Goal: Task Accomplishment & Management: Manage account settings

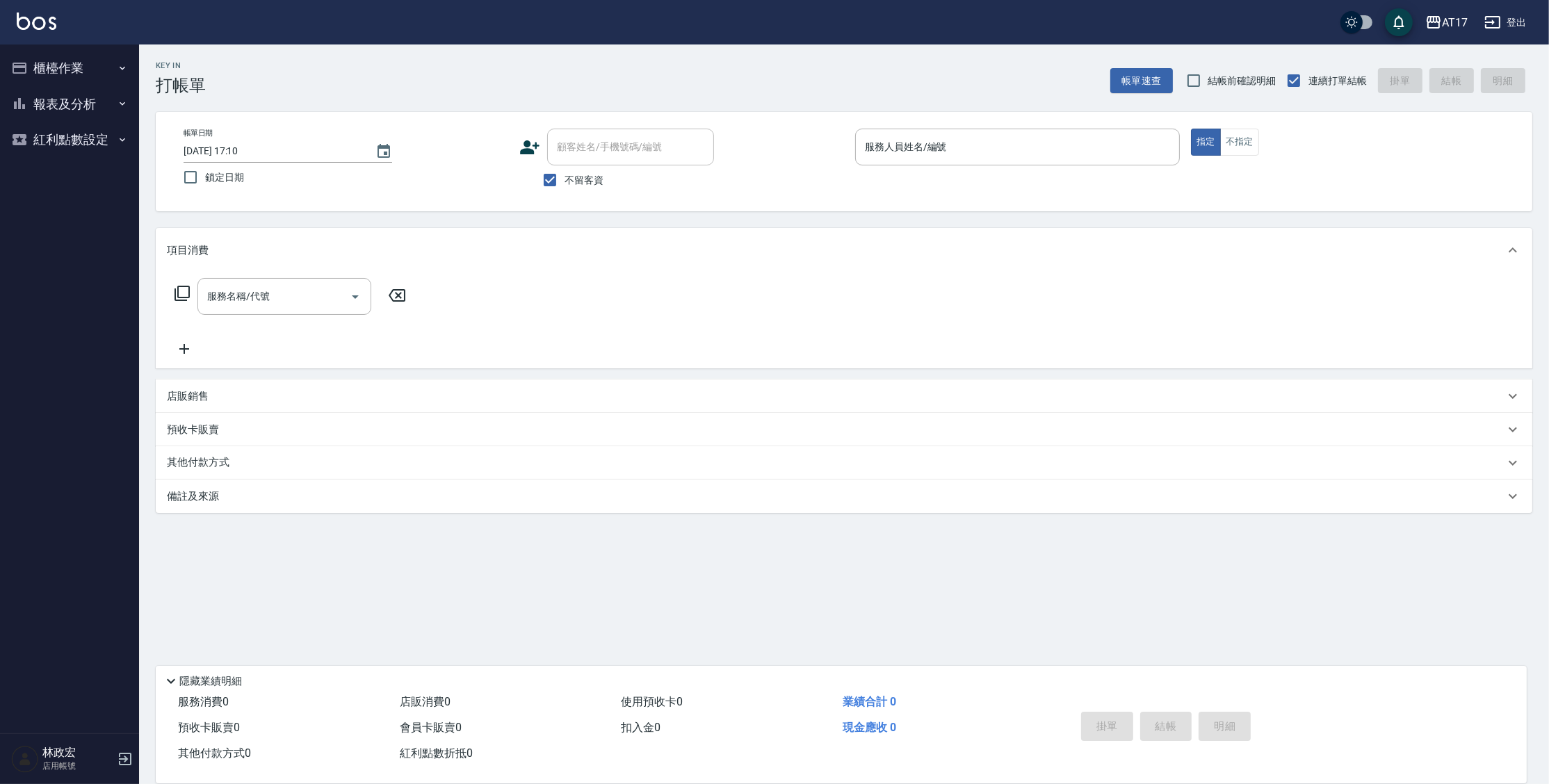
click at [79, 106] on button "報表及分析" at bounding box center [69, 104] width 128 height 36
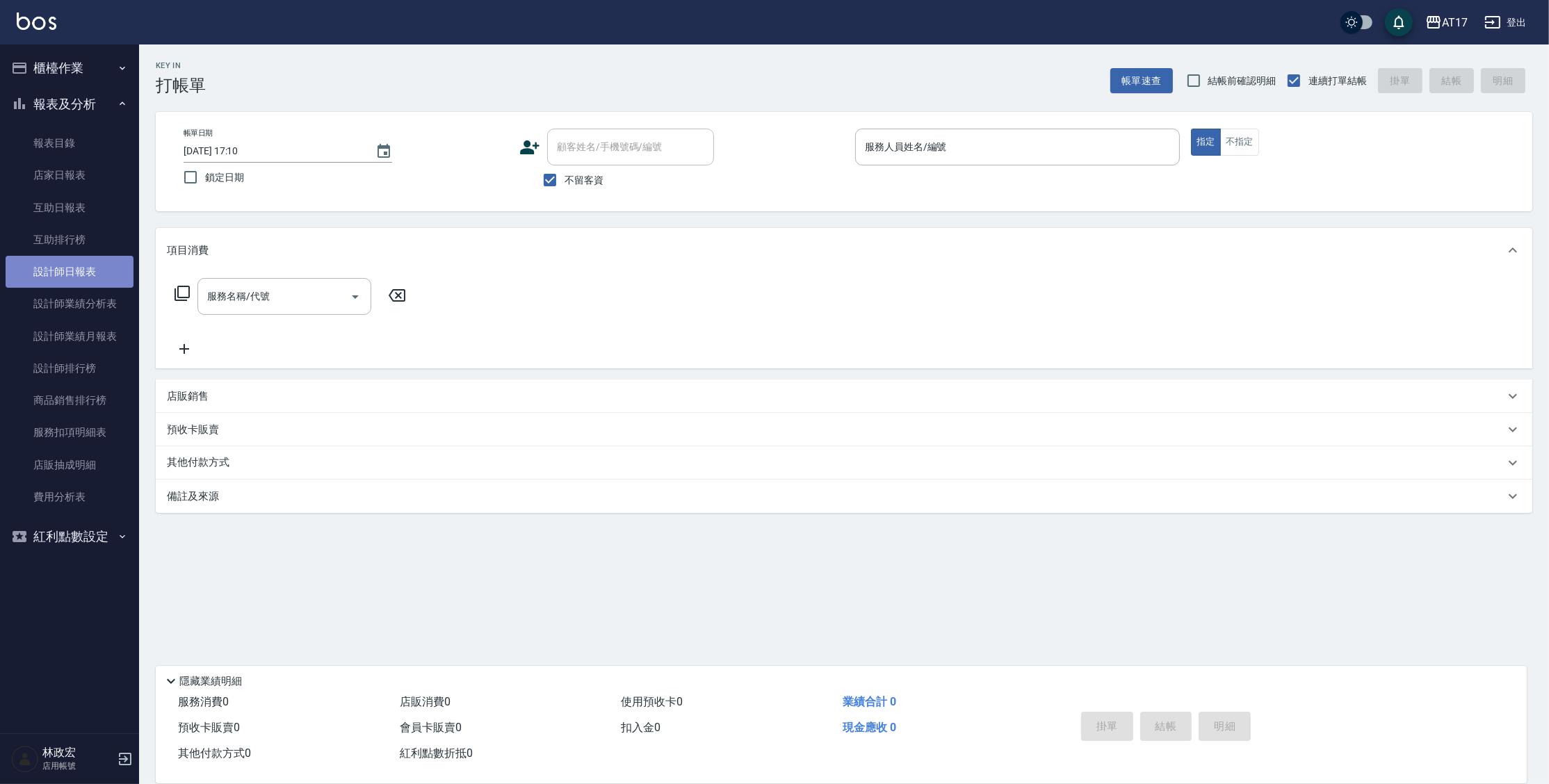
click at [112, 270] on link "設計師日報表" at bounding box center [69, 272] width 128 height 32
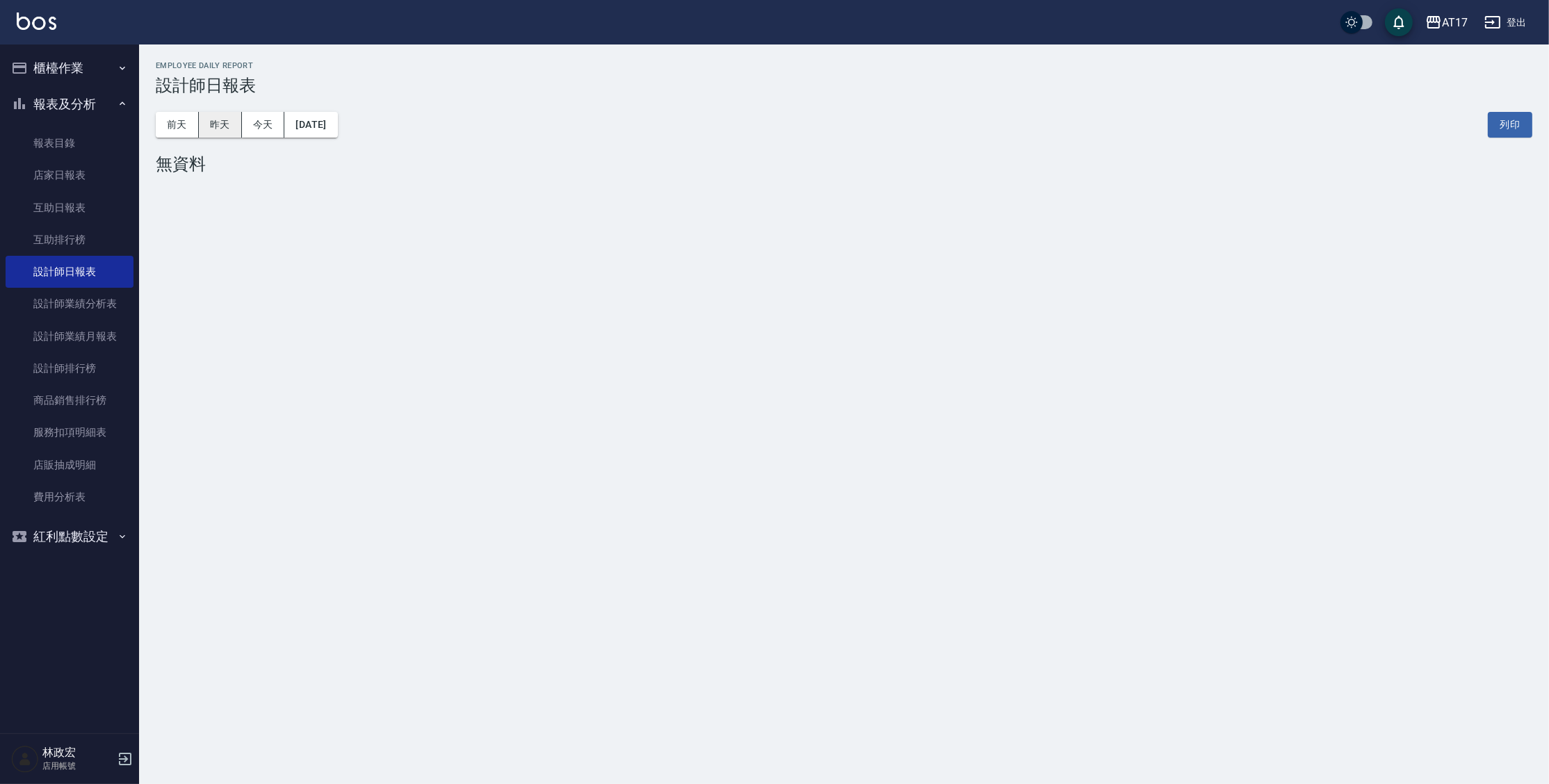
click at [221, 113] on button "昨天" at bounding box center [221, 125] width 43 height 26
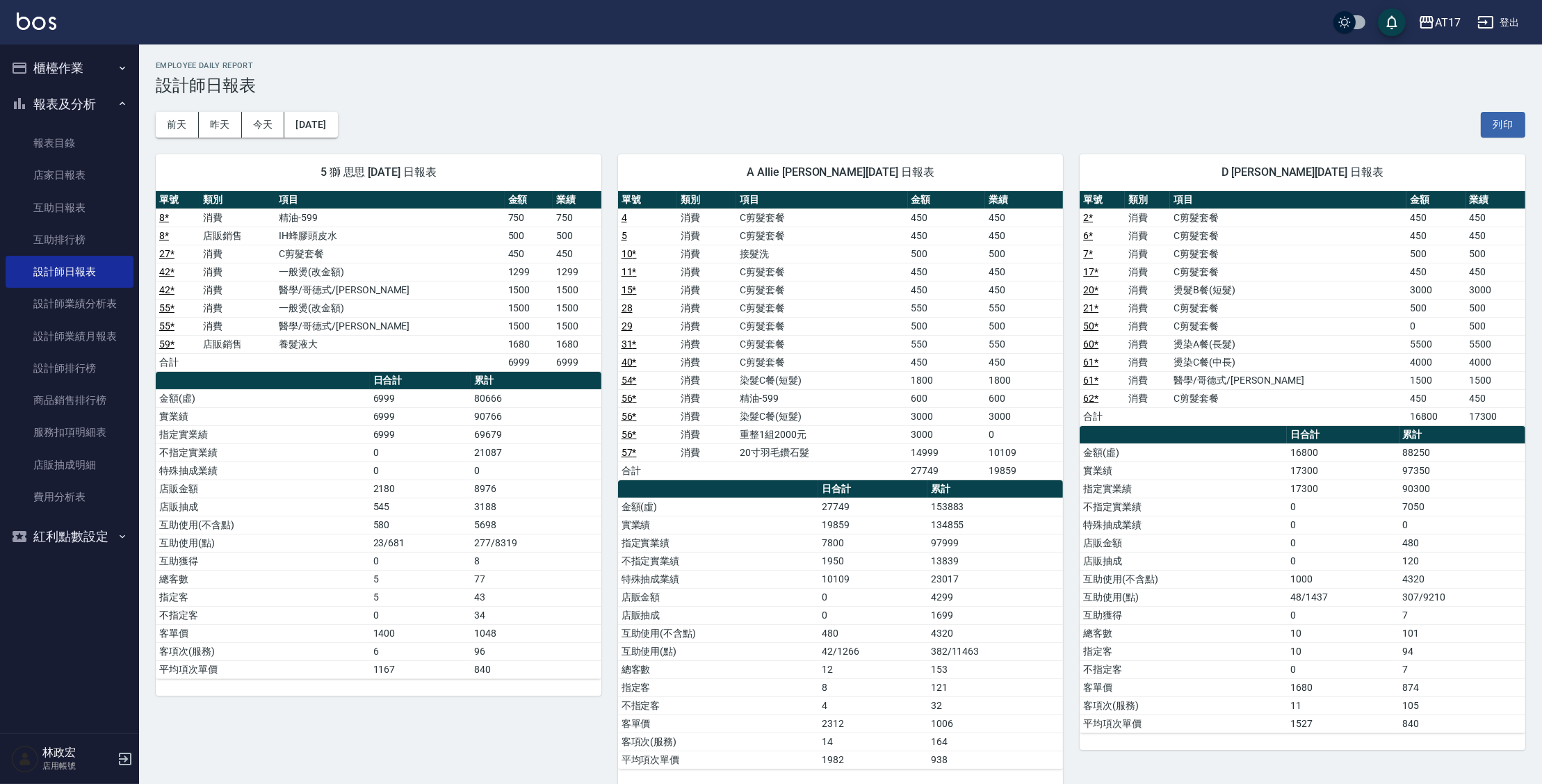
click at [296, 139] on div "5 獅 思思 09/21/2025 日報表 單號 類別 項目 金額 業績 8 * 消費 精油-599 750 750 8 * 店販銷售 IH蜂膠頭皮水 500…" at bounding box center [370, 461] width 462 height 648
click at [304, 136] on button "2025/09/21" at bounding box center [310, 125] width 53 height 26
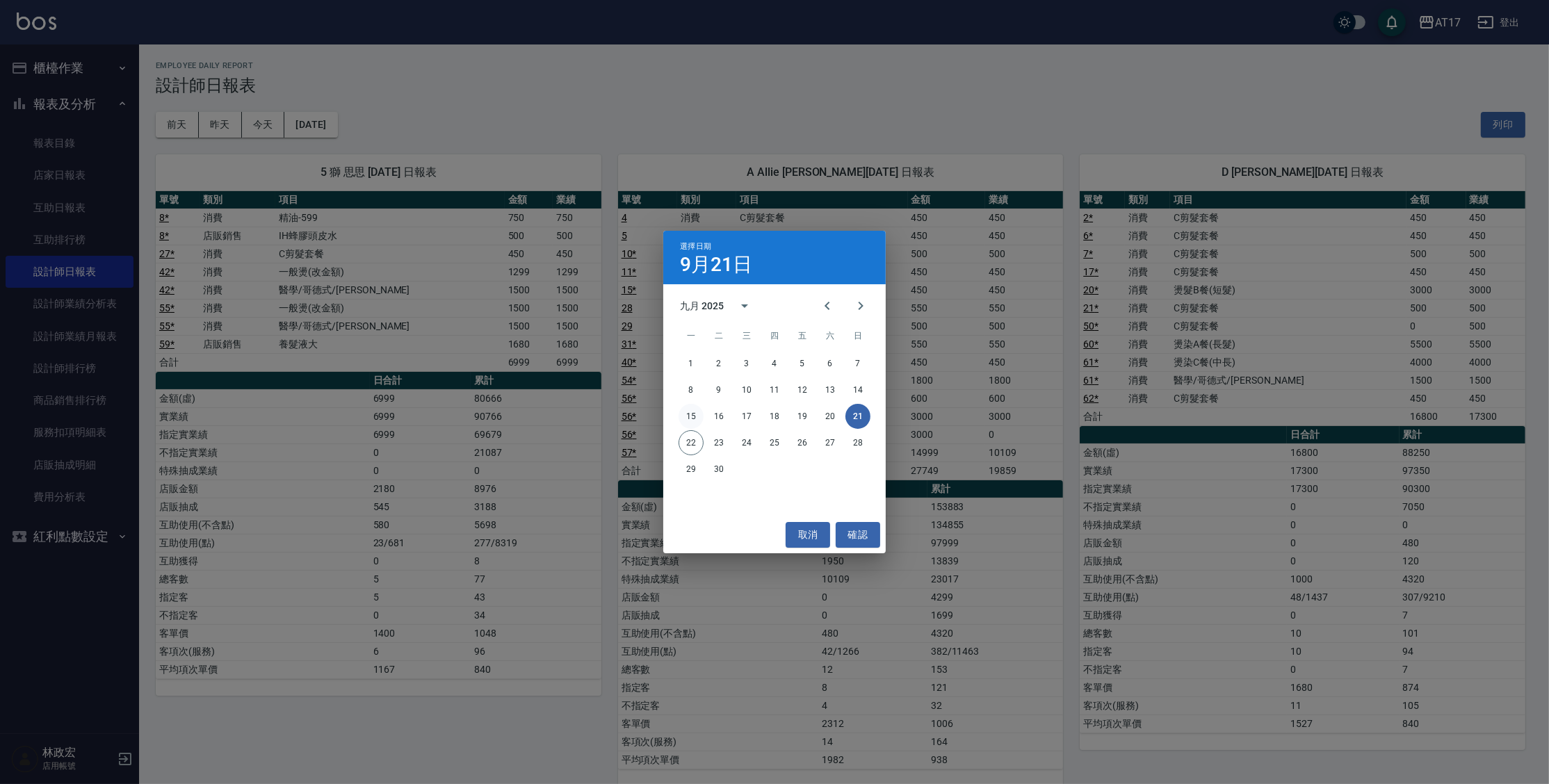
click at [697, 414] on button "15" at bounding box center [691, 416] width 25 height 25
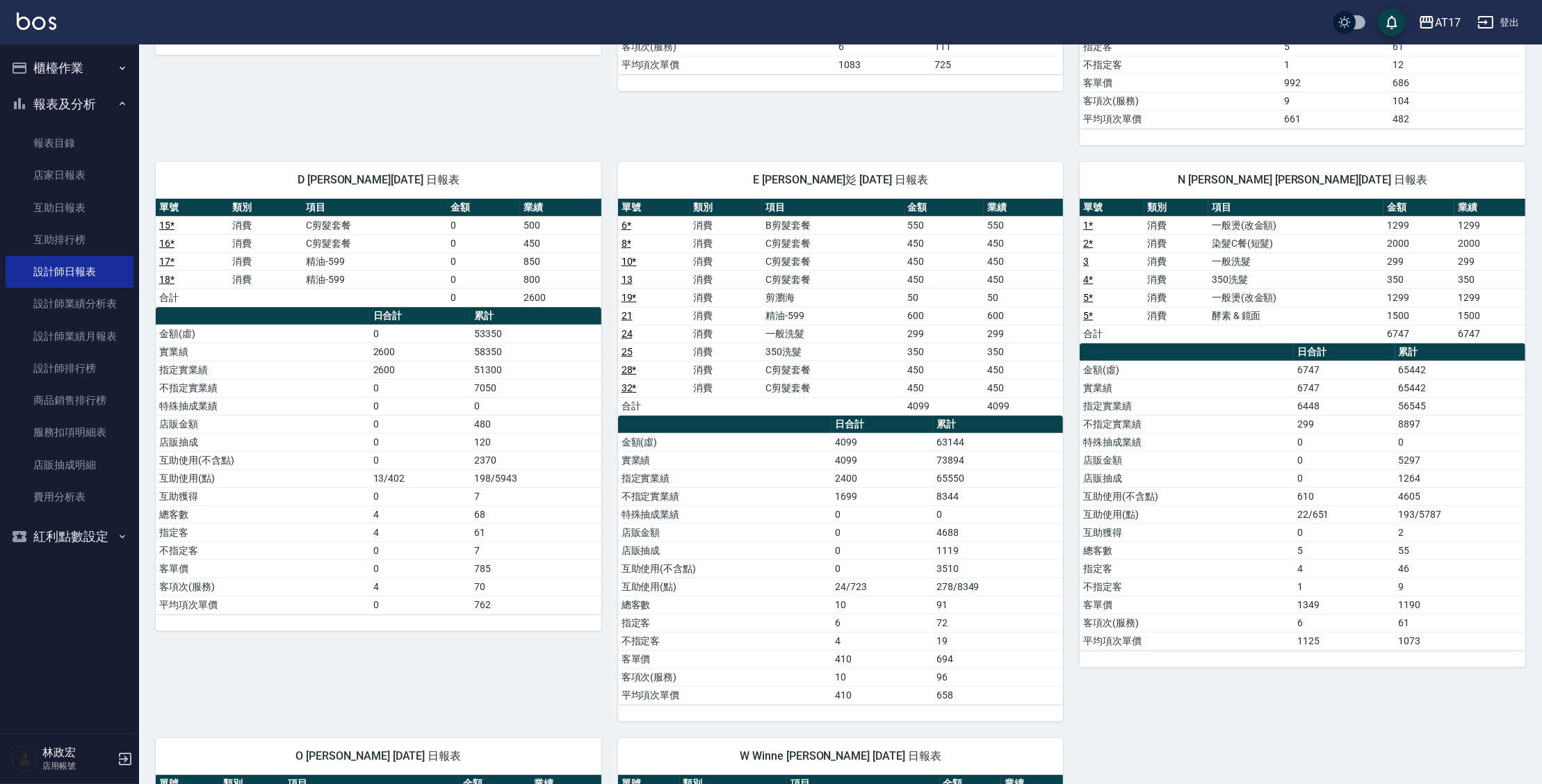
scroll to position [556, 0]
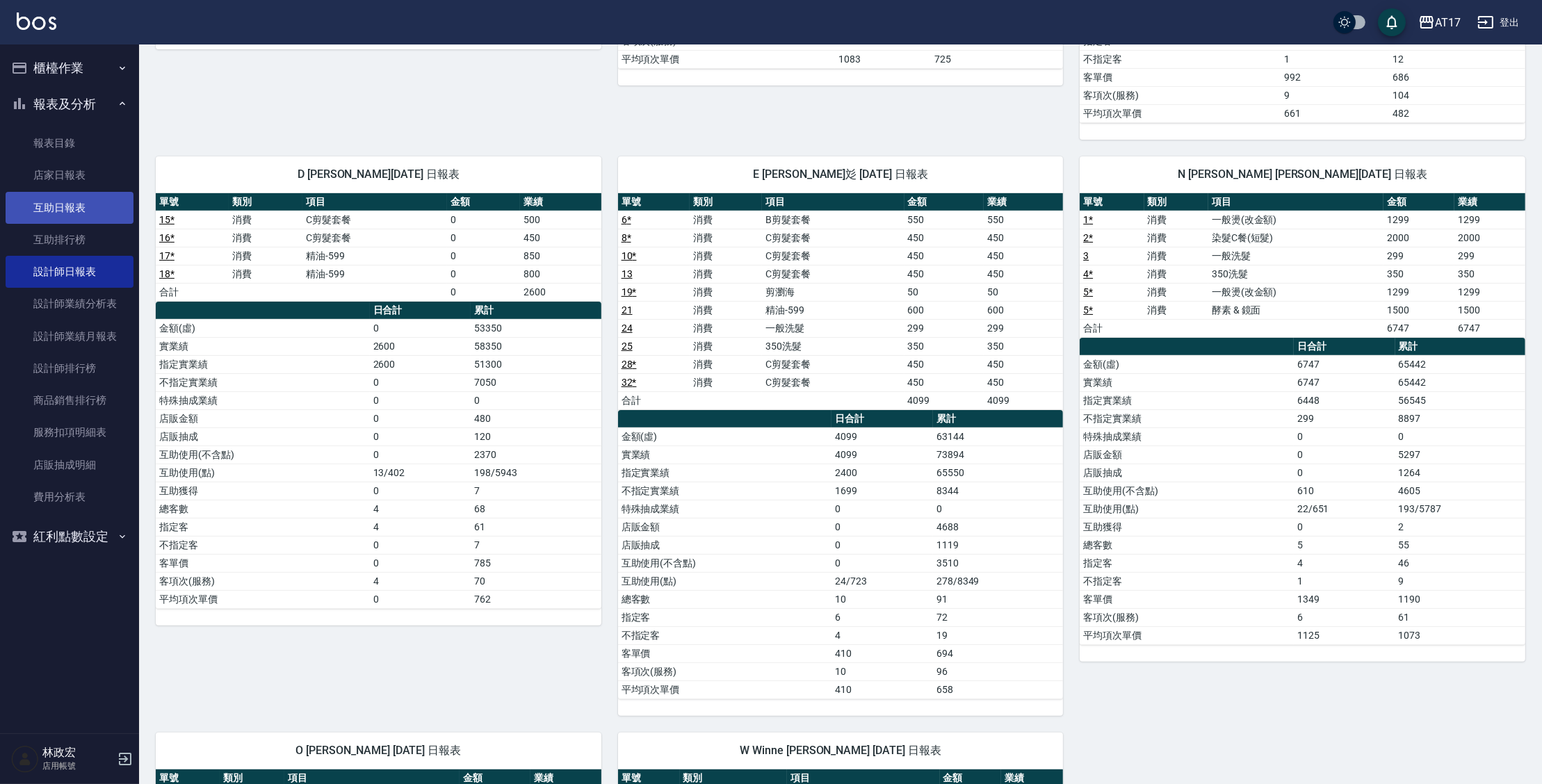
click at [92, 205] on link "互助日報表" at bounding box center [69, 208] width 128 height 32
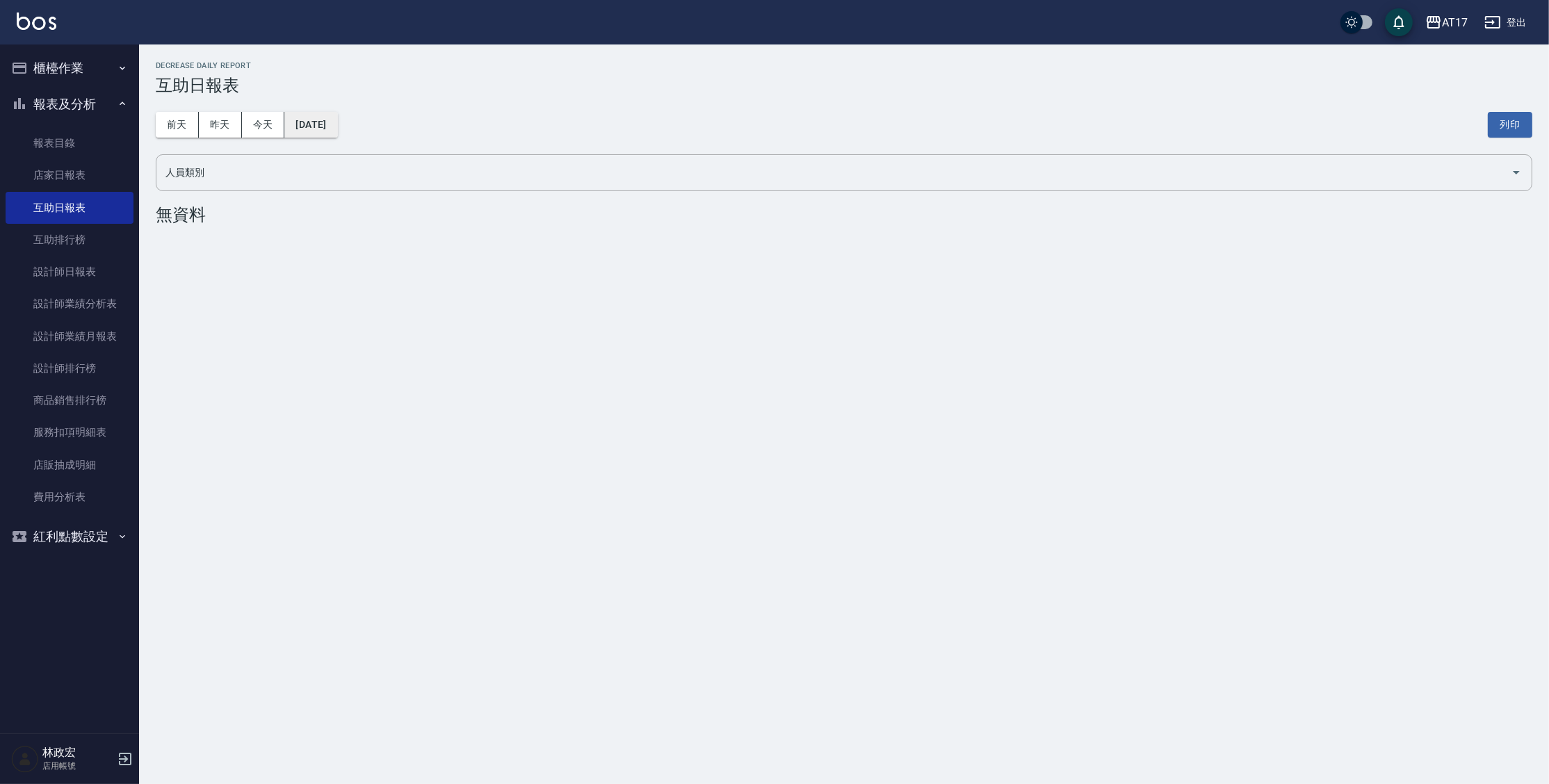
click at [313, 120] on button "[DATE]" at bounding box center [310, 125] width 53 height 26
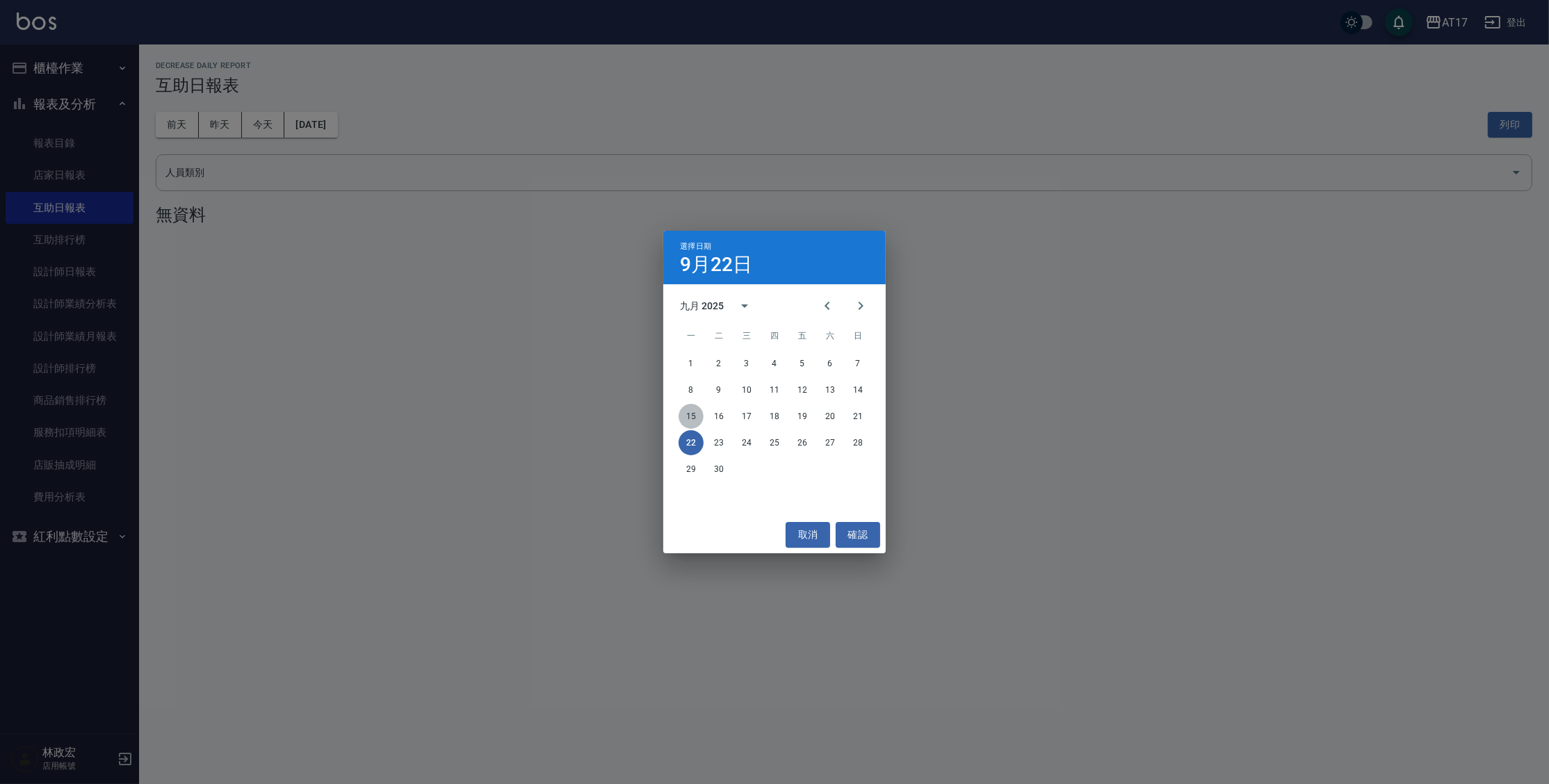
click at [689, 417] on button "15" at bounding box center [691, 416] width 25 height 25
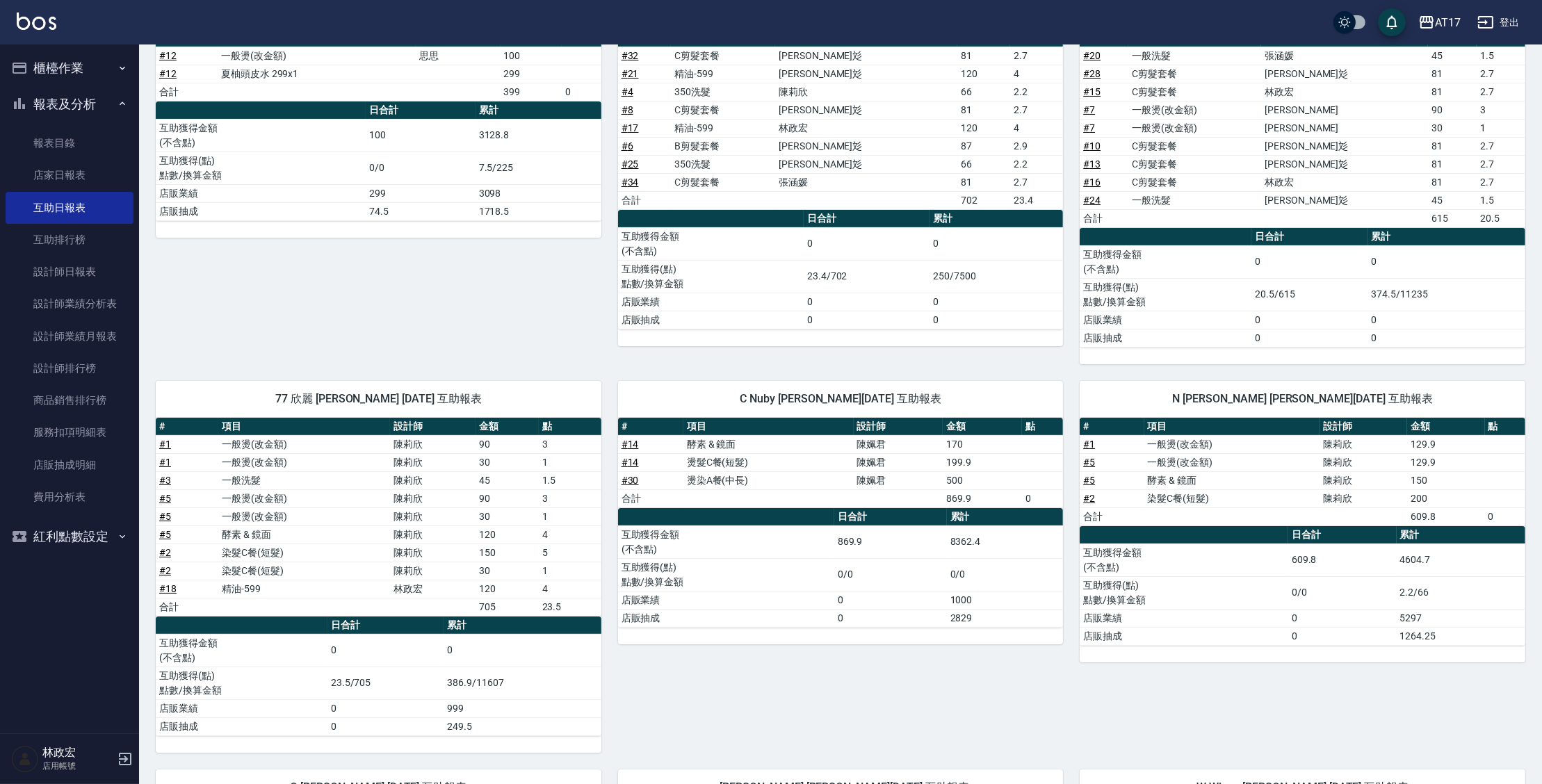
scroll to position [227, 0]
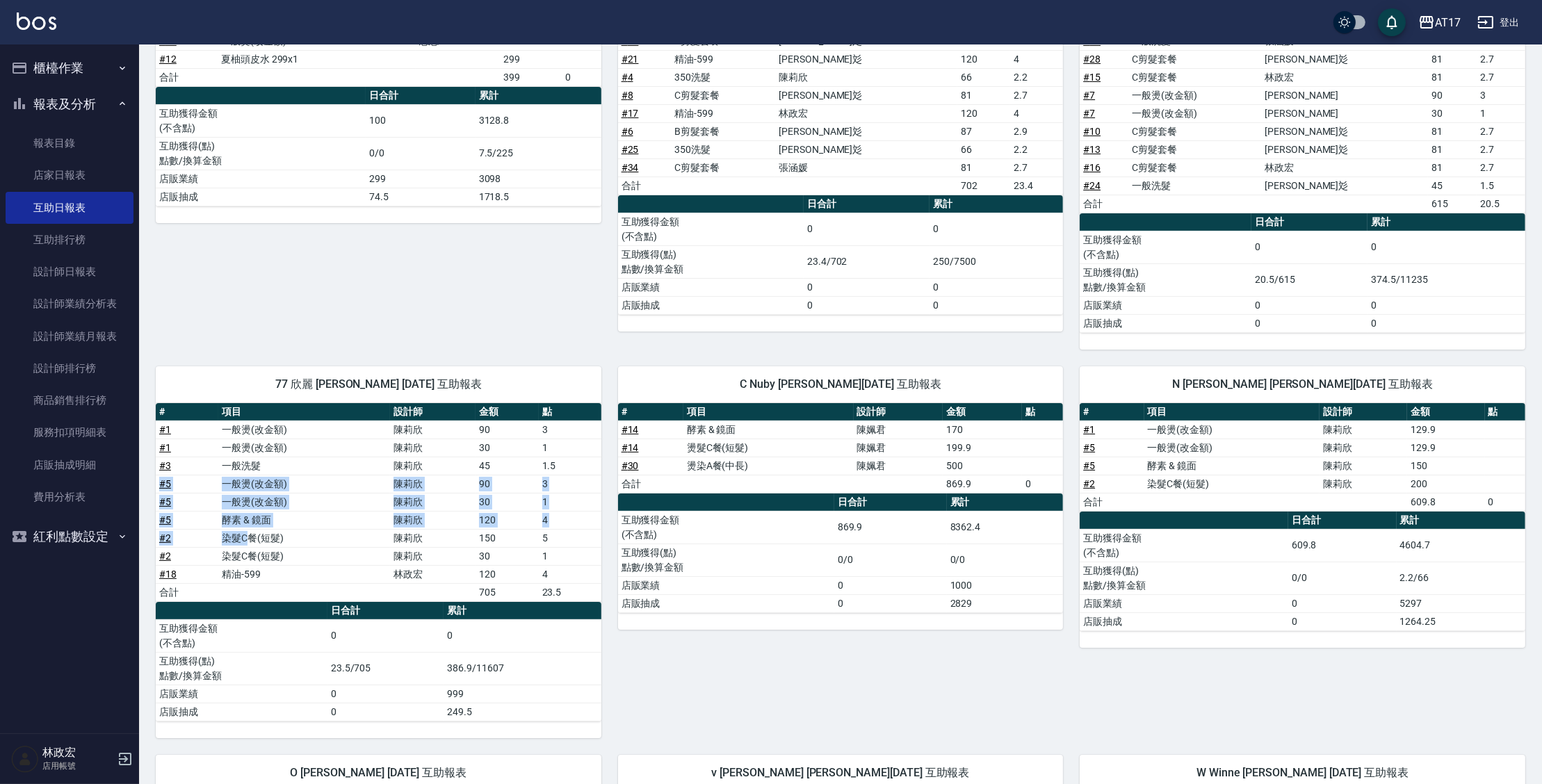
drag, startPoint x: 210, startPoint y: 474, endPoint x: 253, endPoint y: 532, distance: 72.2
click at [253, 532] on tbody "# 1 一般燙(改金額) 陳莉欣 90 3 # 1 一般燙(改金額) 陳莉欣 30 1 # 3 一般洗髮 陳莉欣 45 1.5 # 5 一般燙(改金額) 陳莉…" at bounding box center [378, 511] width 446 height 181
click at [432, 583] on td "a dense table" at bounding box center [433, 592] width 85 height 18
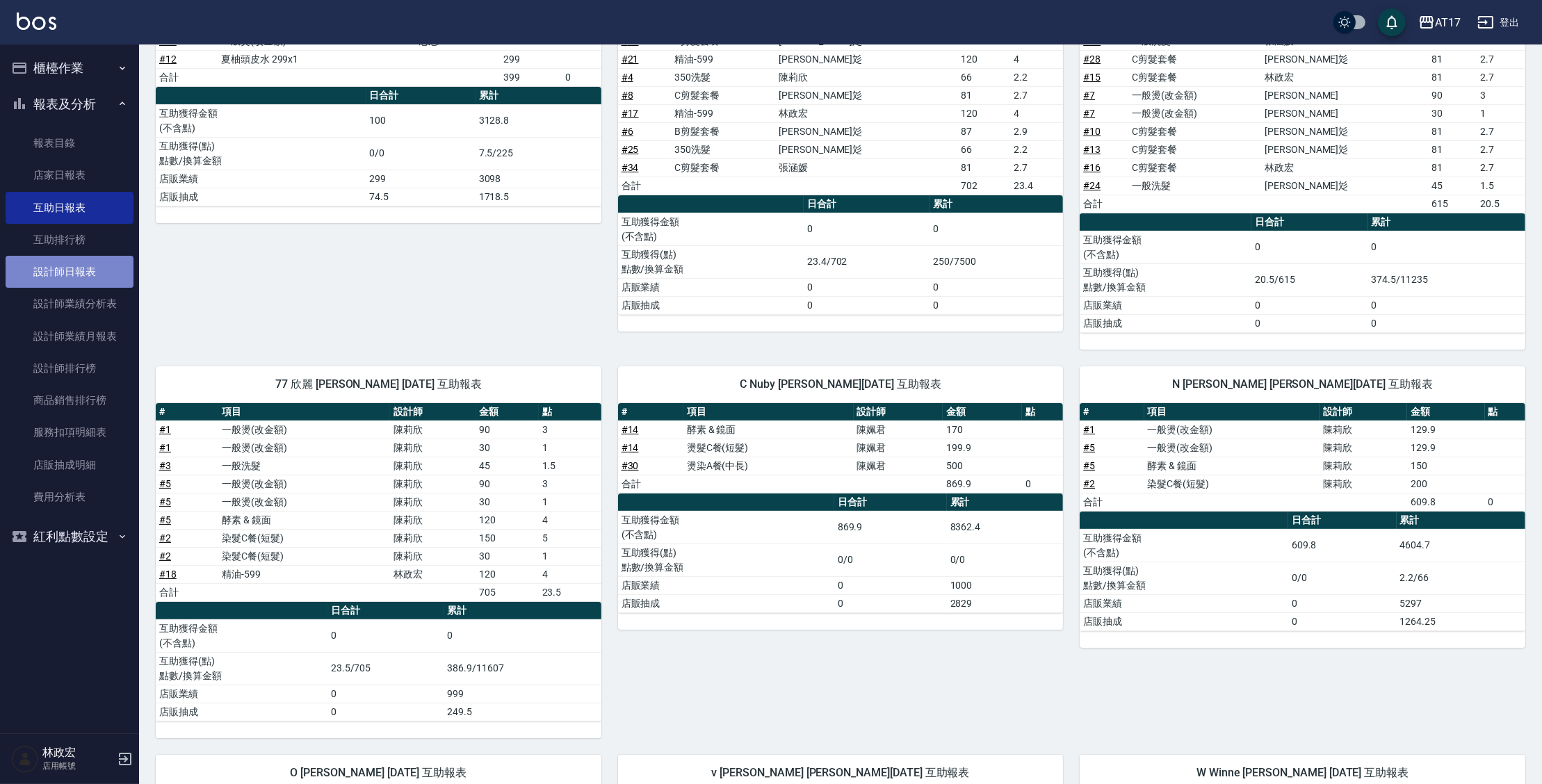
click at [62, 270] on link "設計師日報表" at bounding box center [69, 272] width 128 height 32
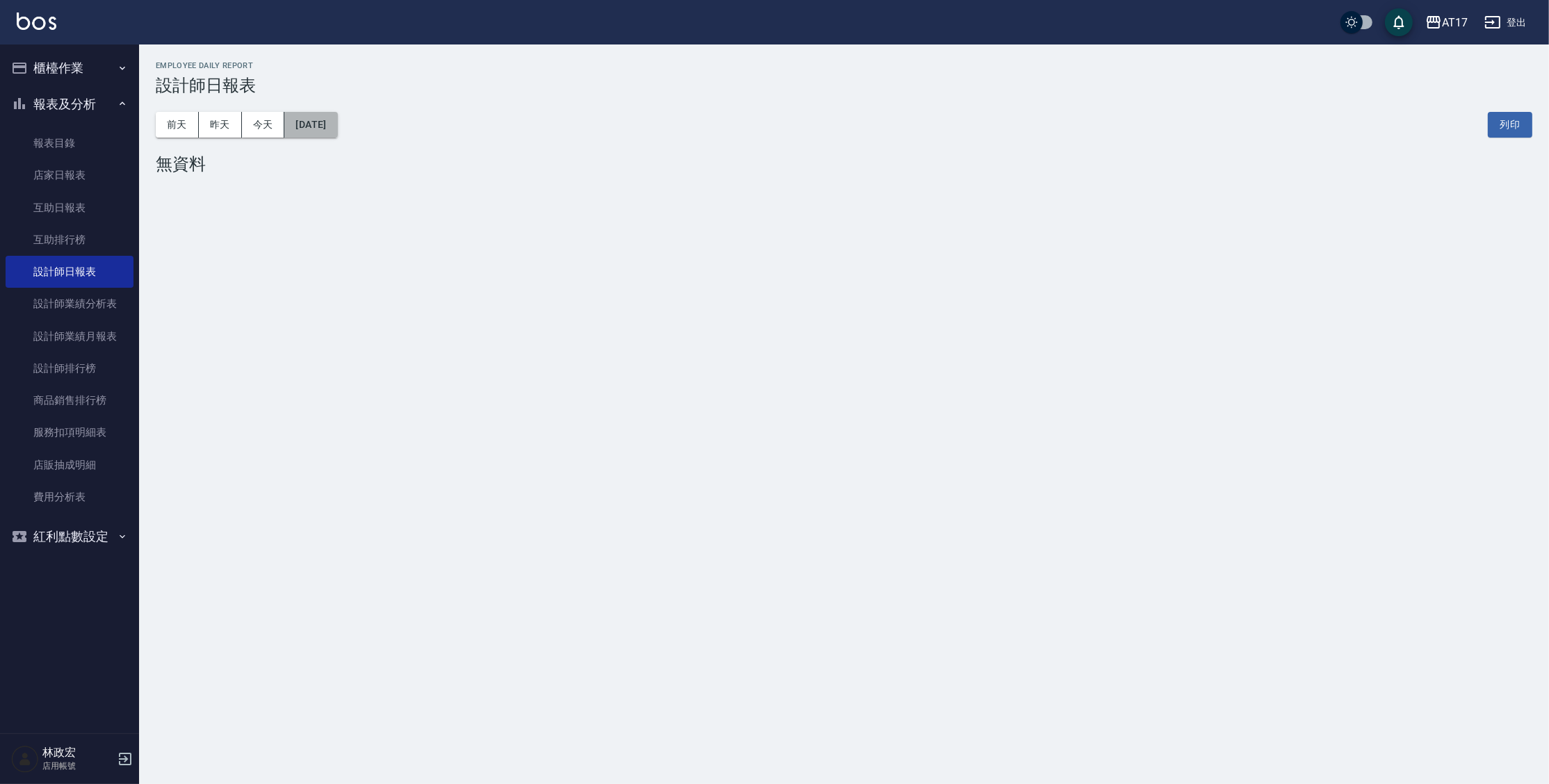
click at [328, 132] on button "[DATE]" at bounding box center [310, 125] width 53 height 26
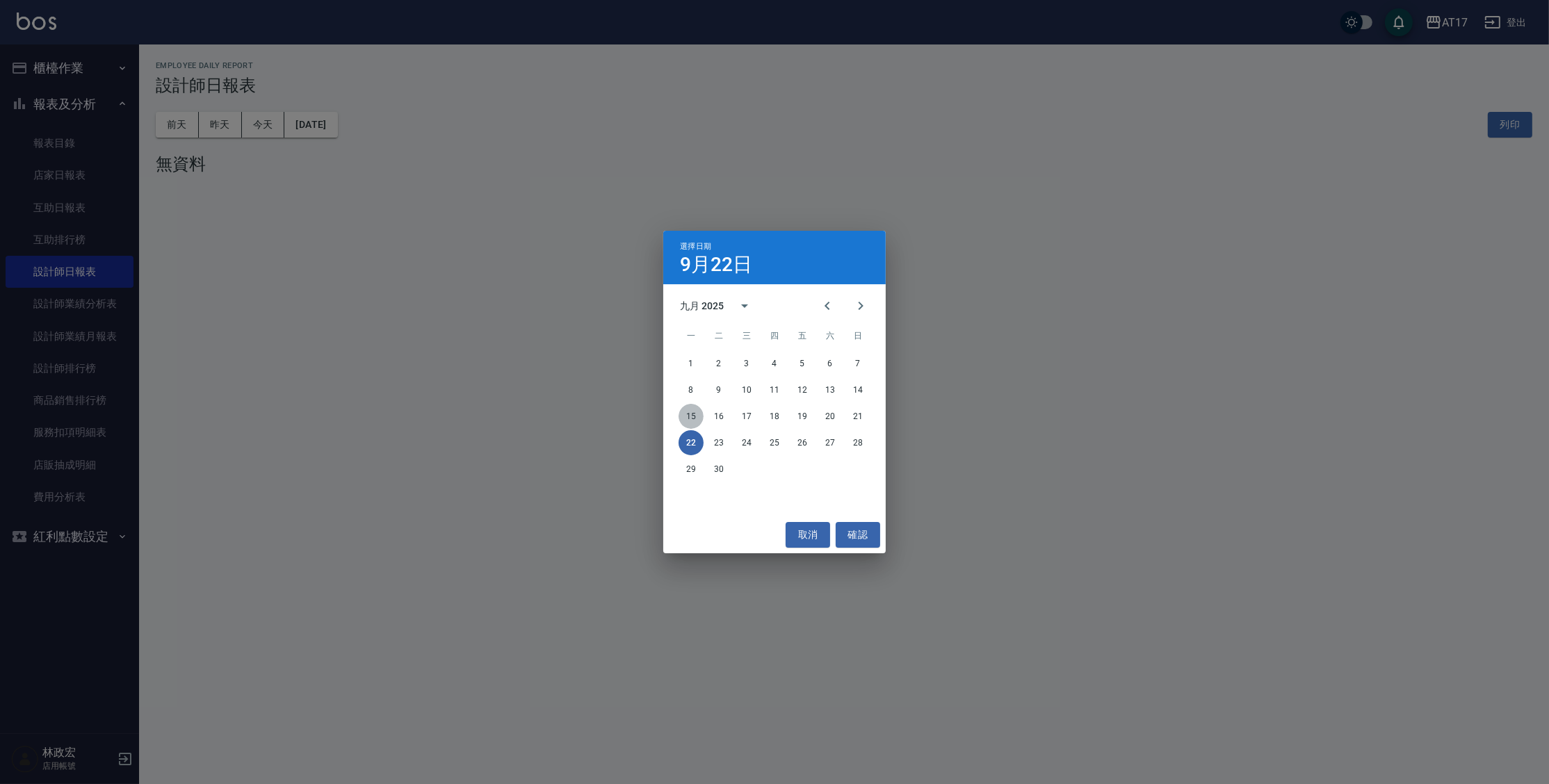
click at [699, 416] on button "15" at bounding box center [691, 416] width 25 height 25
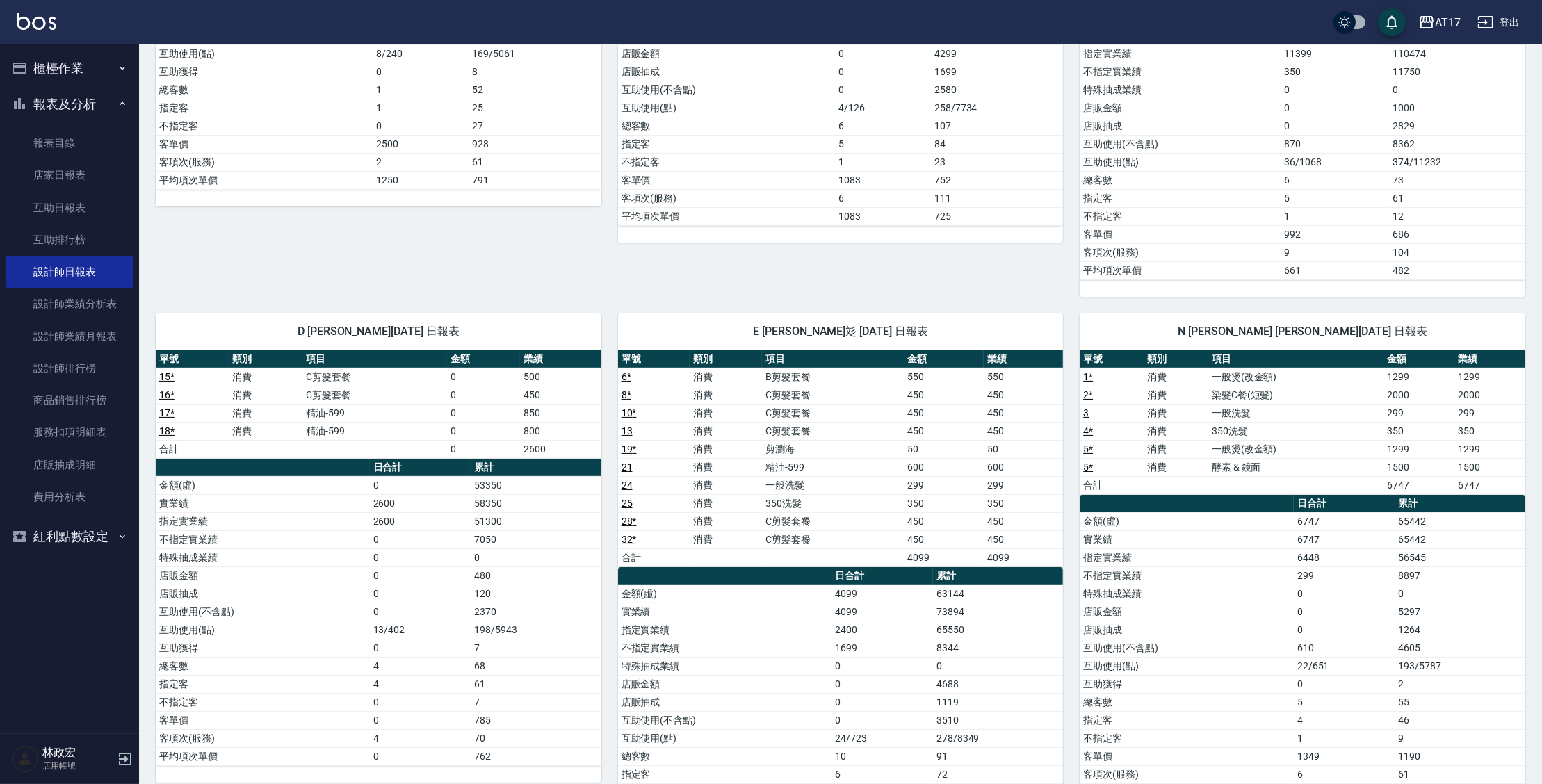
scroll to position [404, 0]
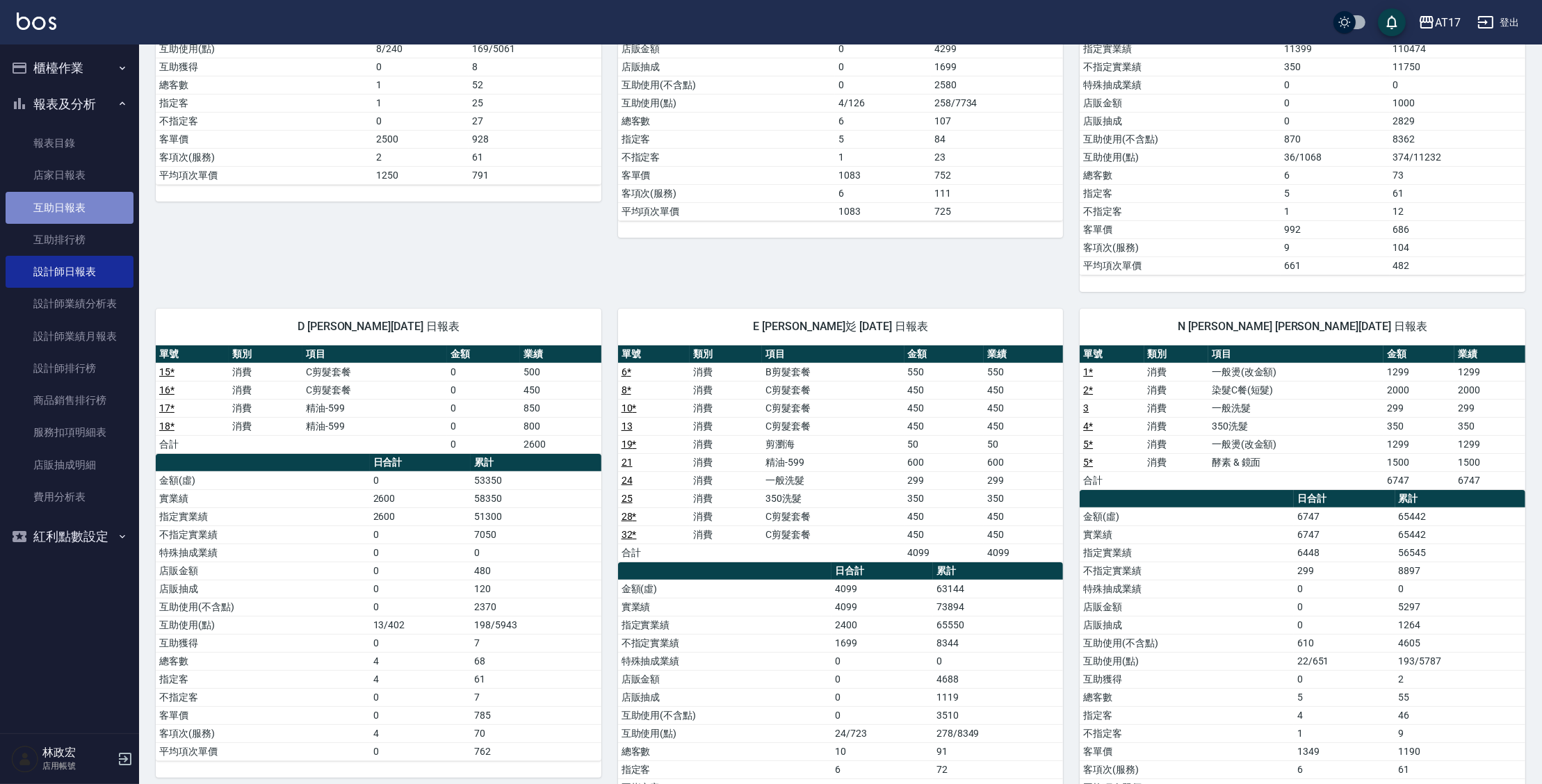
click at [72, 215] on link "互助日報表" at bounding box center [69, 208] width 128 height 32
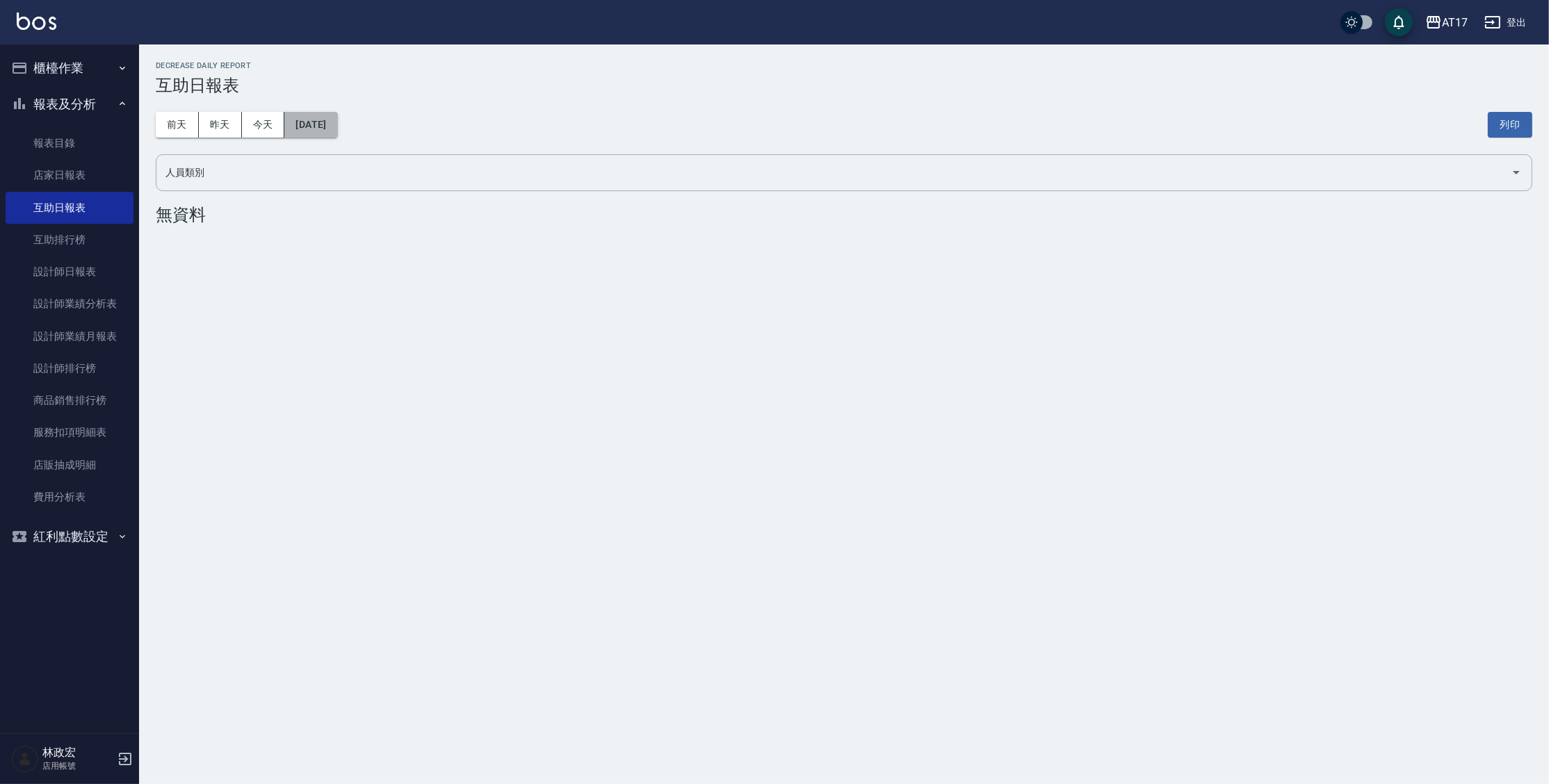
click at [318, 119] on button "[DATE]" at bounding box center [310, 125] width 53 height 26
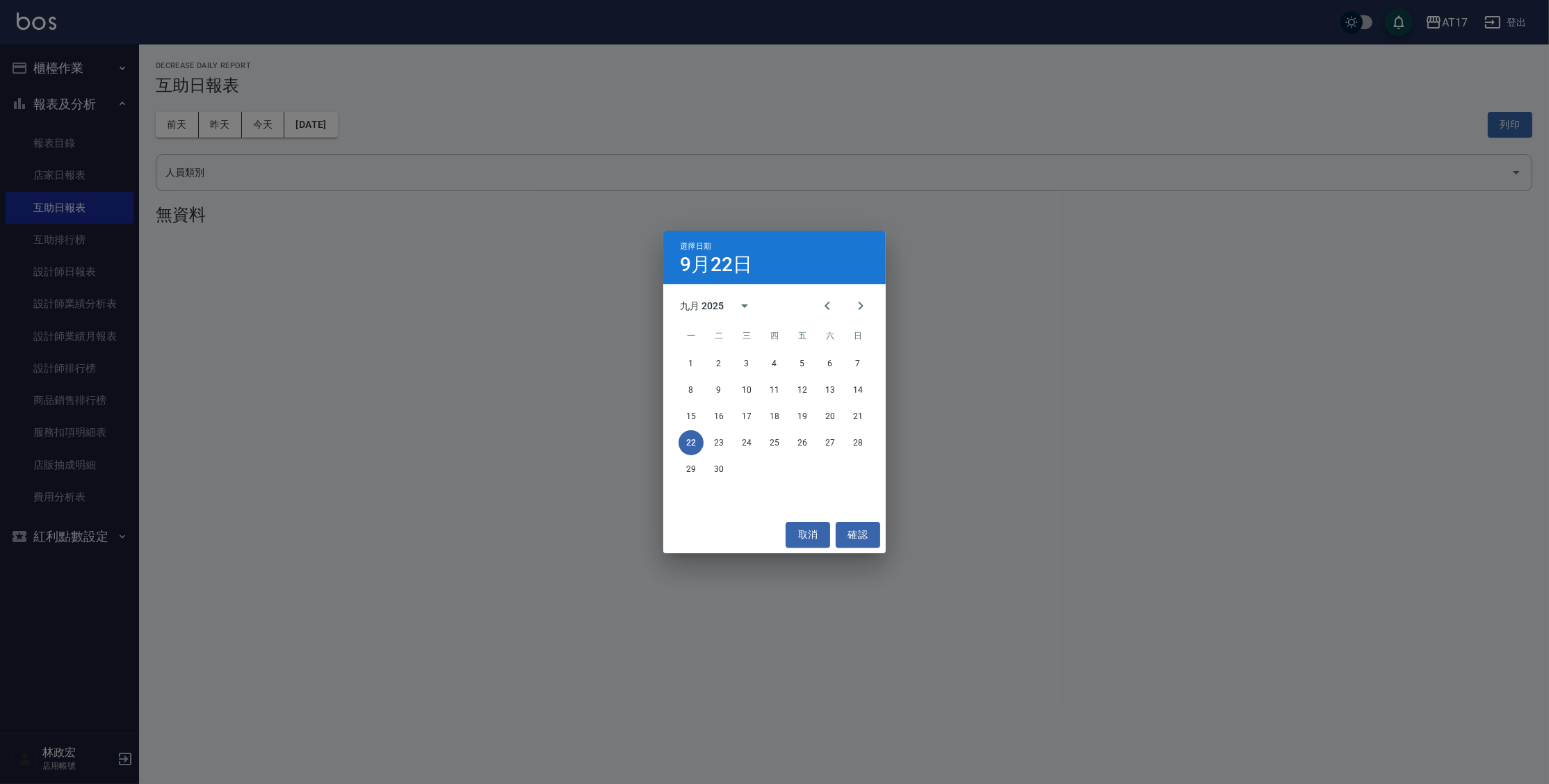
click at [272, 126] on div "選擇日期 9月22日 九月 2025 一 二 三 四 五 六 日 1 2 3 4 5 6 7 8 9 10 11 12 13 14 15 16 17 18 1…" at bounding box center [774, 392] width 1549 height 784
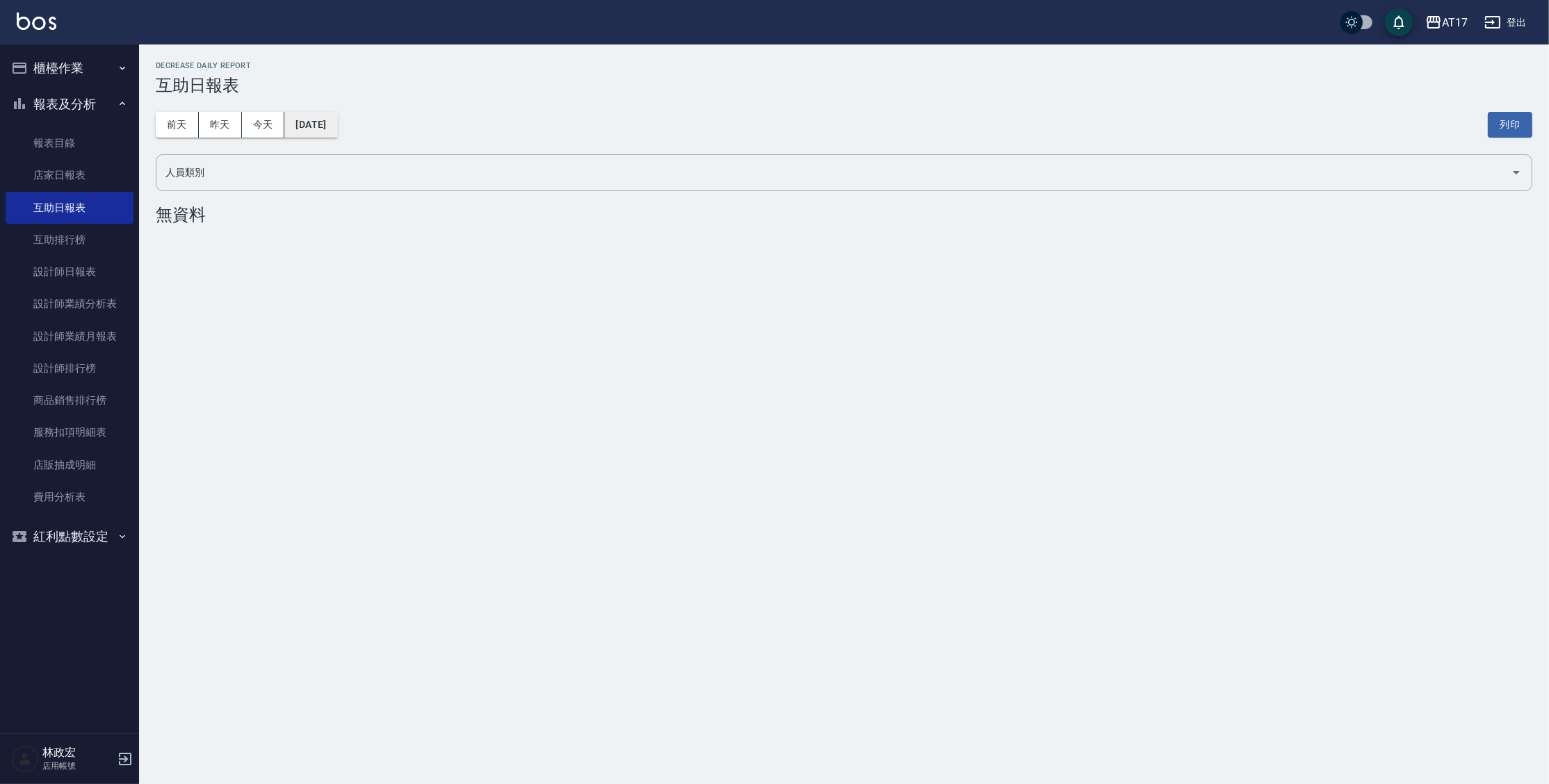
click at [322, 125] on button "[DATE]" at bounding box center [310, 125] width 53 height 26
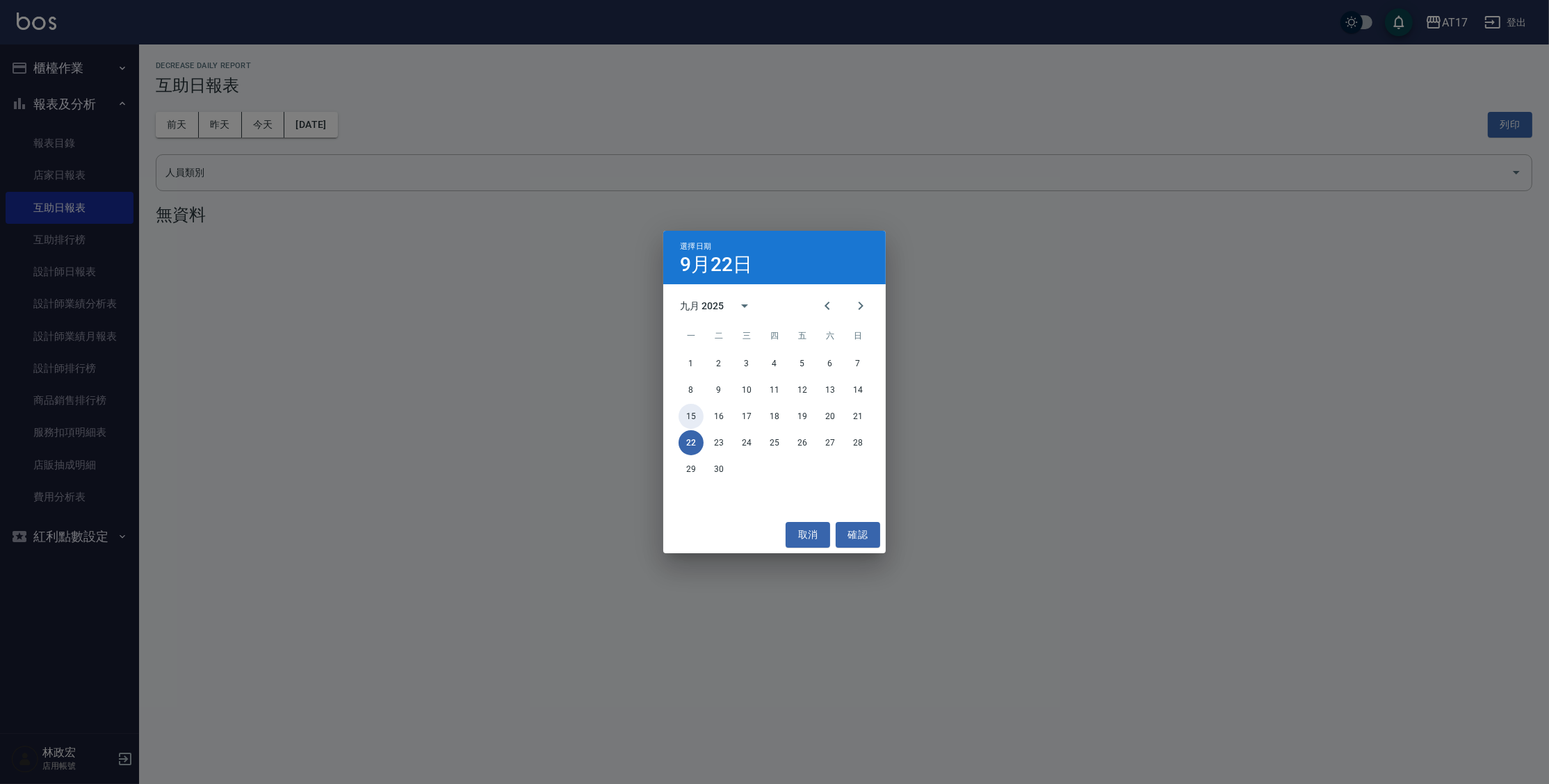
click at [690, 414] on button "15" at bounding box center [691, 416] width 25 height 25
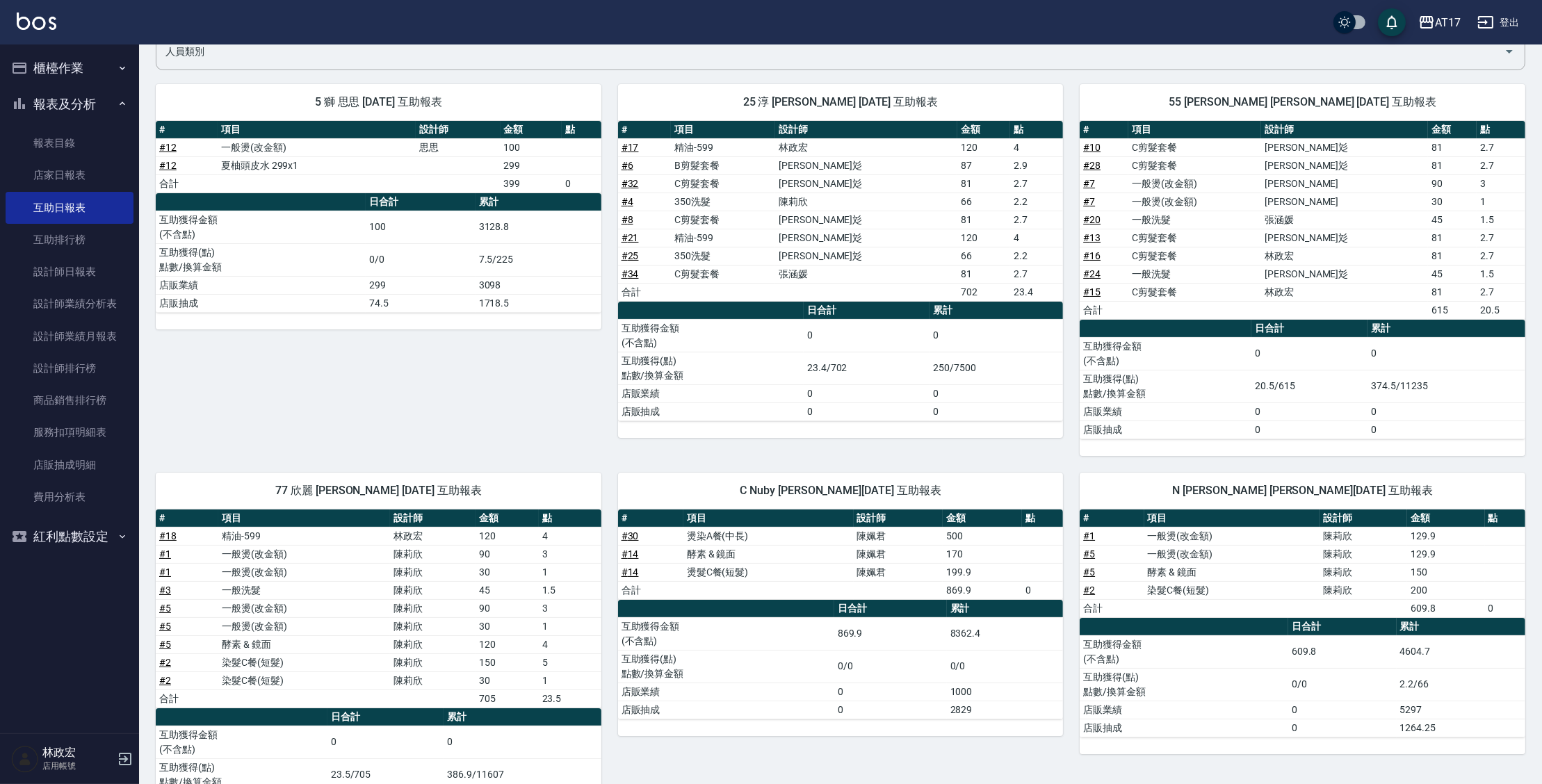
scroll to position [126, 0]
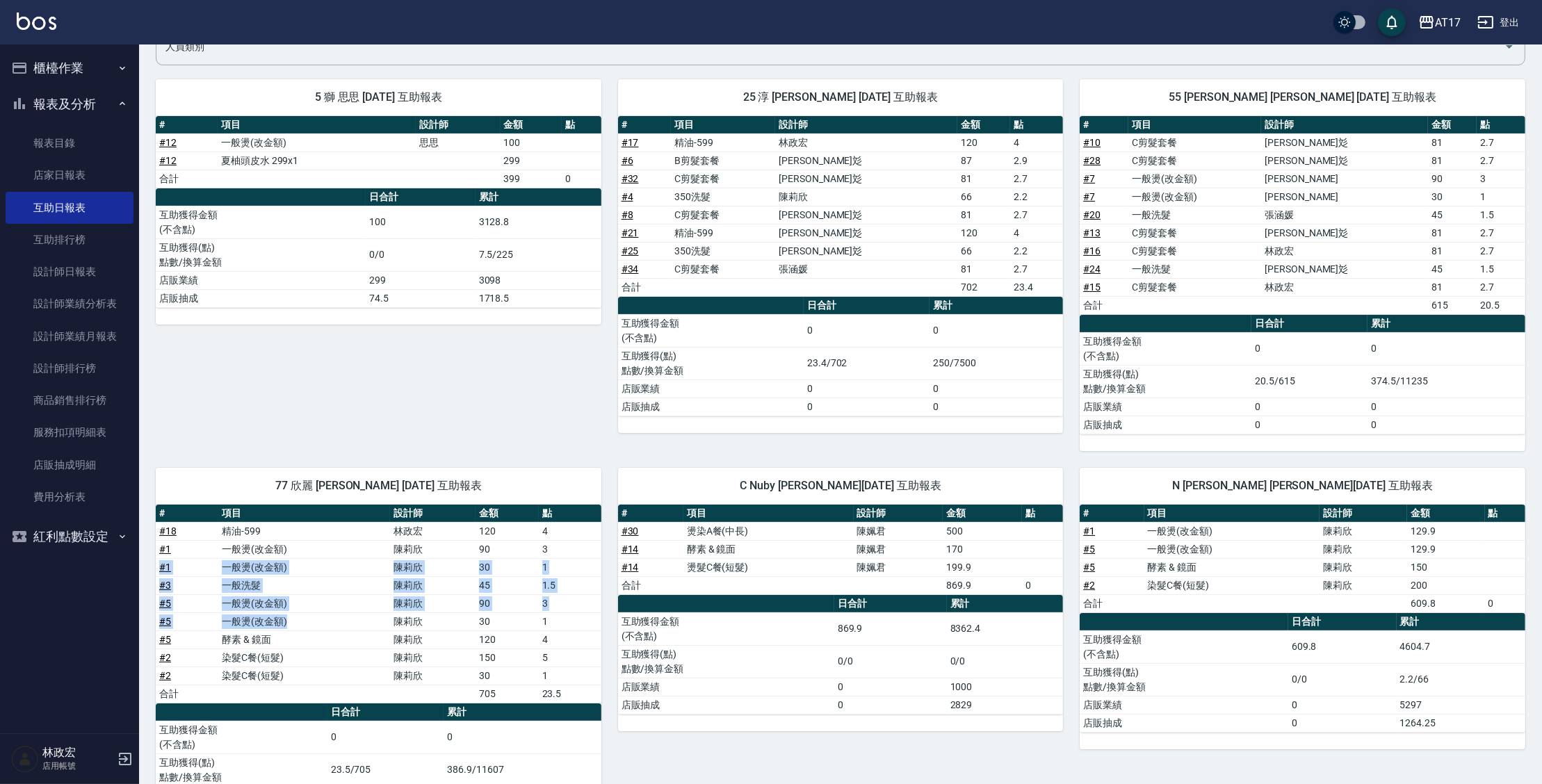
drag, startPoint x: 197, startPoint y: 558, endPoint x: 470, endPoint y: 632, distance: 282.9
click at [386, 618] on tbody "# 18 精油-599 林政宏 120 4 # 1 一般燙(改金額) 陳莉欣 90 3 # 1 一般燙(改金額) 陳莉欣 30 1 # 3 一般洗髮 陳莉欣 …" at bounding box center [378, 613] width 446 height 181
drag, startPoint x: 488, startPoint y: 646, endPoint x: 497, endPoint y: 583, distance: 63.6
click at [491, 644] on td "120" at bounding box center [507, 639] width 62 height 18
click at [501, 359] on div "5 獅 思思 09/15/2025 互助報表 # 項目 設計師 金額 點 # 12 一般燙(改金額) 思思 100 # 12 夏柚頭皮水 299x1 299 …" at bounding box center [370, 256] width 462 height 388
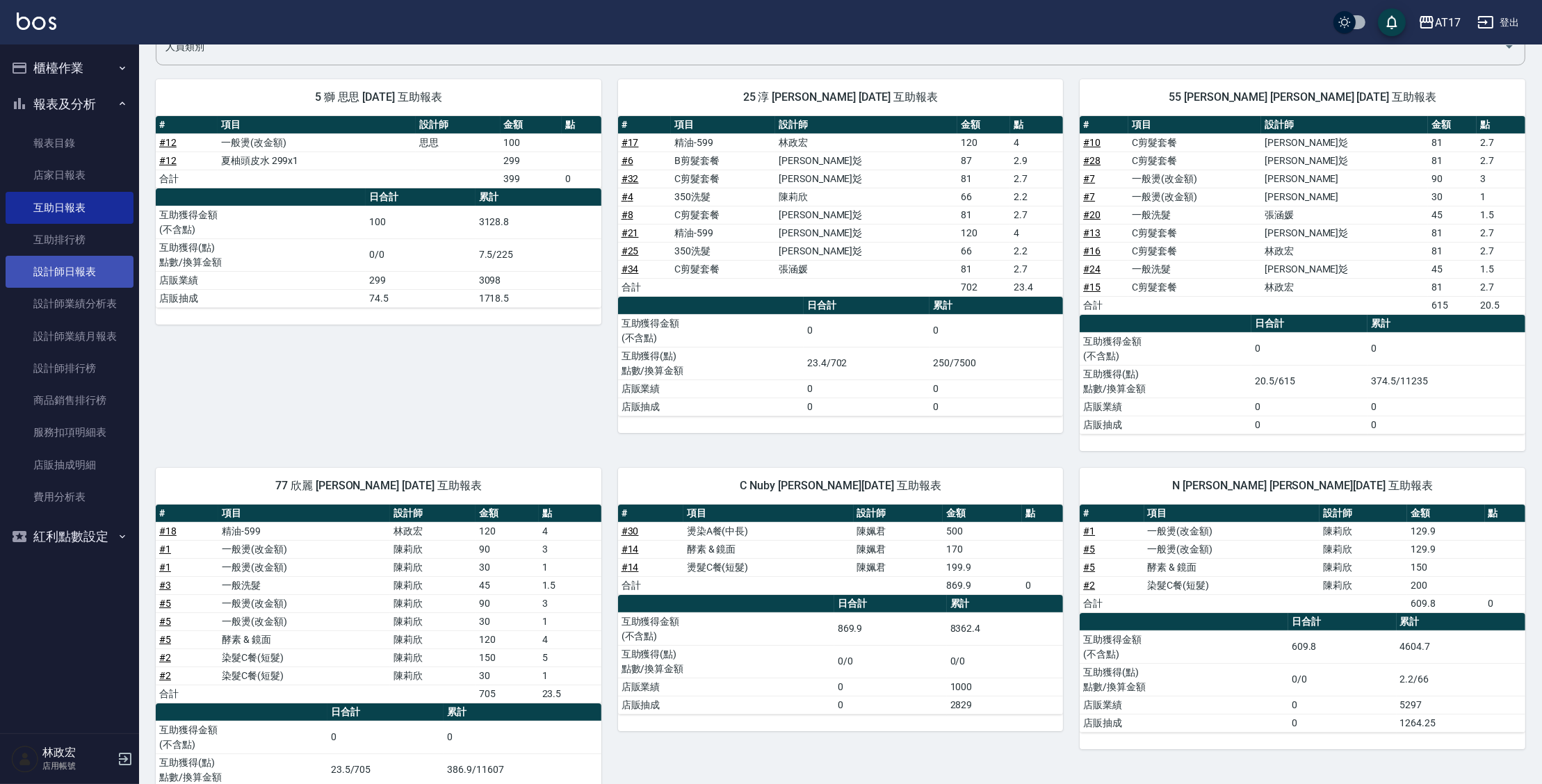
click at [72, 284] on link "設計師日報表" at bounding box center [69, 272] width 128 height 32
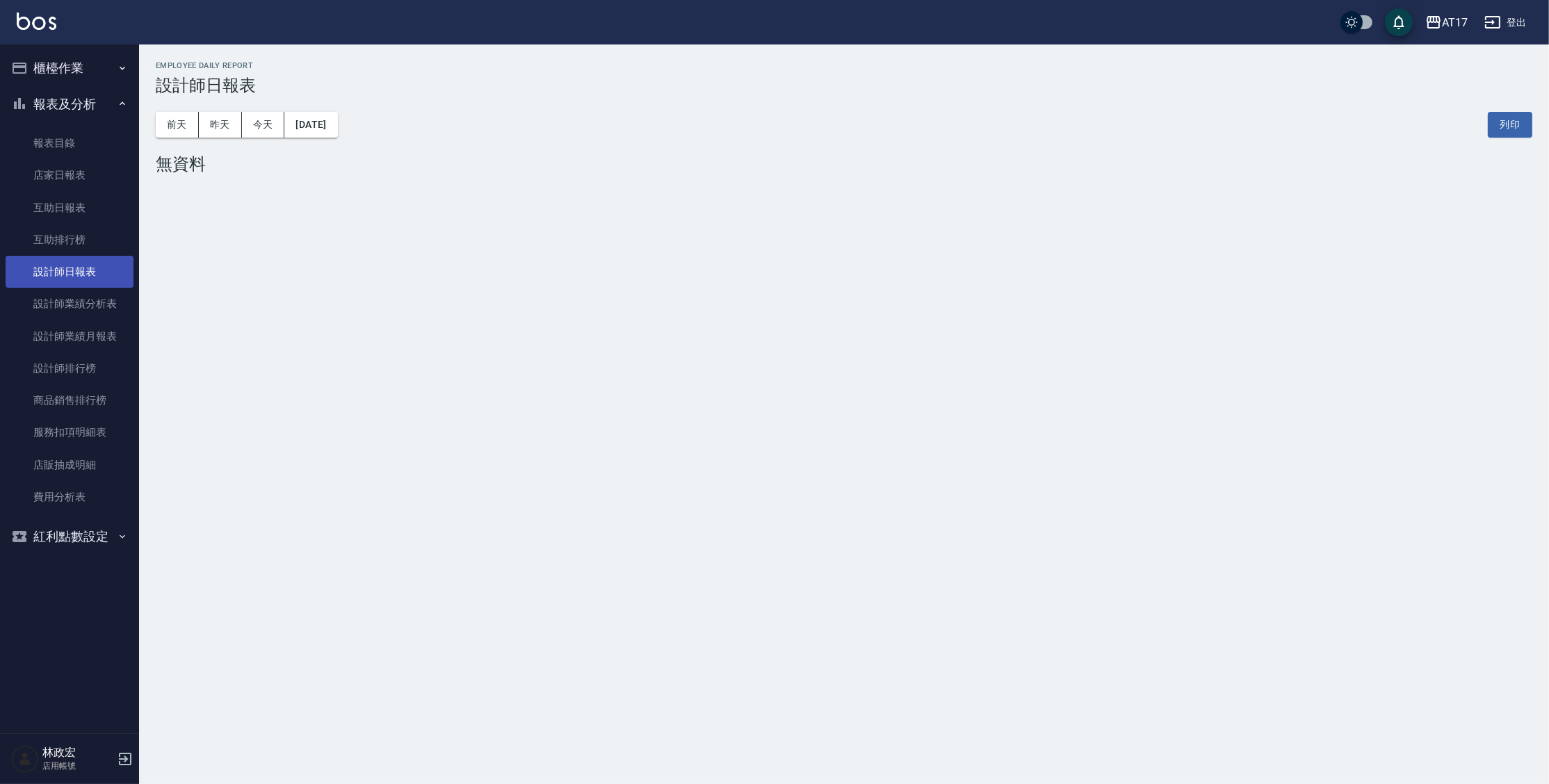
click at [90, 273] on link "設計師日報表" at bounding box center [69, 272] width 128 height 32
click at [323, 129] on button "[DATE]" at bounding box center [310, 125] width 53 height 26
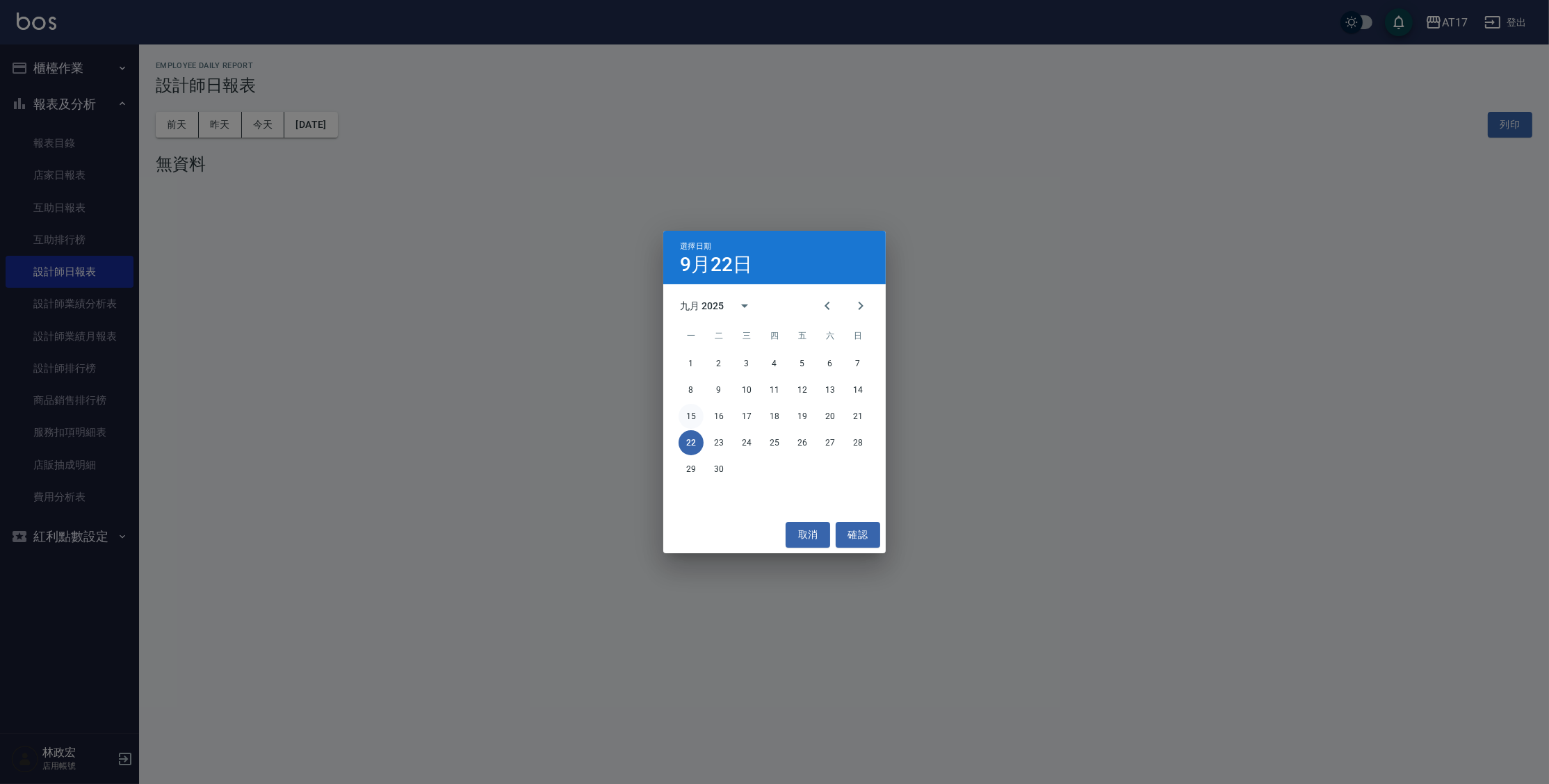
click at [700, 419] on button "15" at bounding box center [691, 416] width 25 height 25
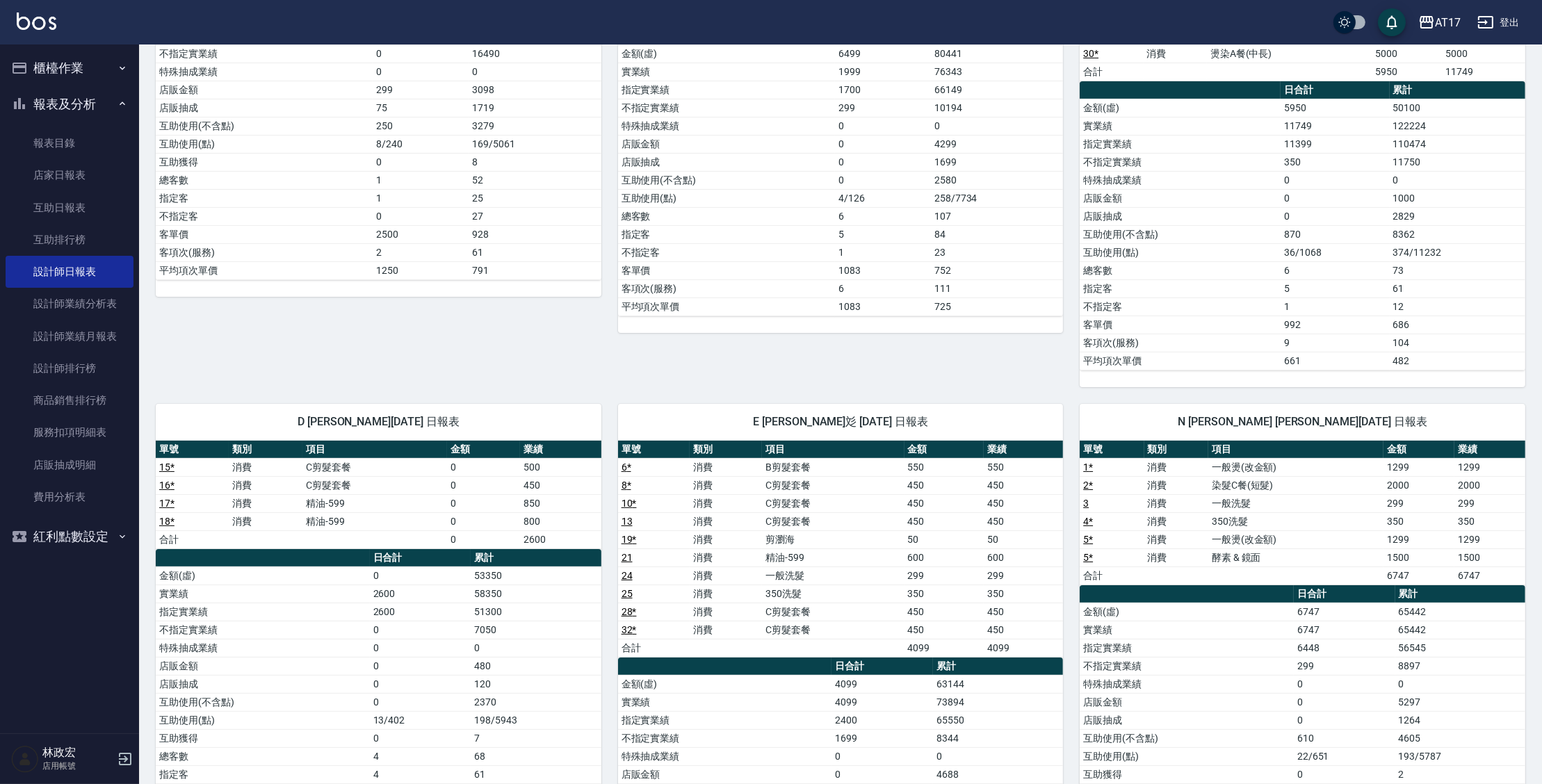
scroll to position [328, 0]
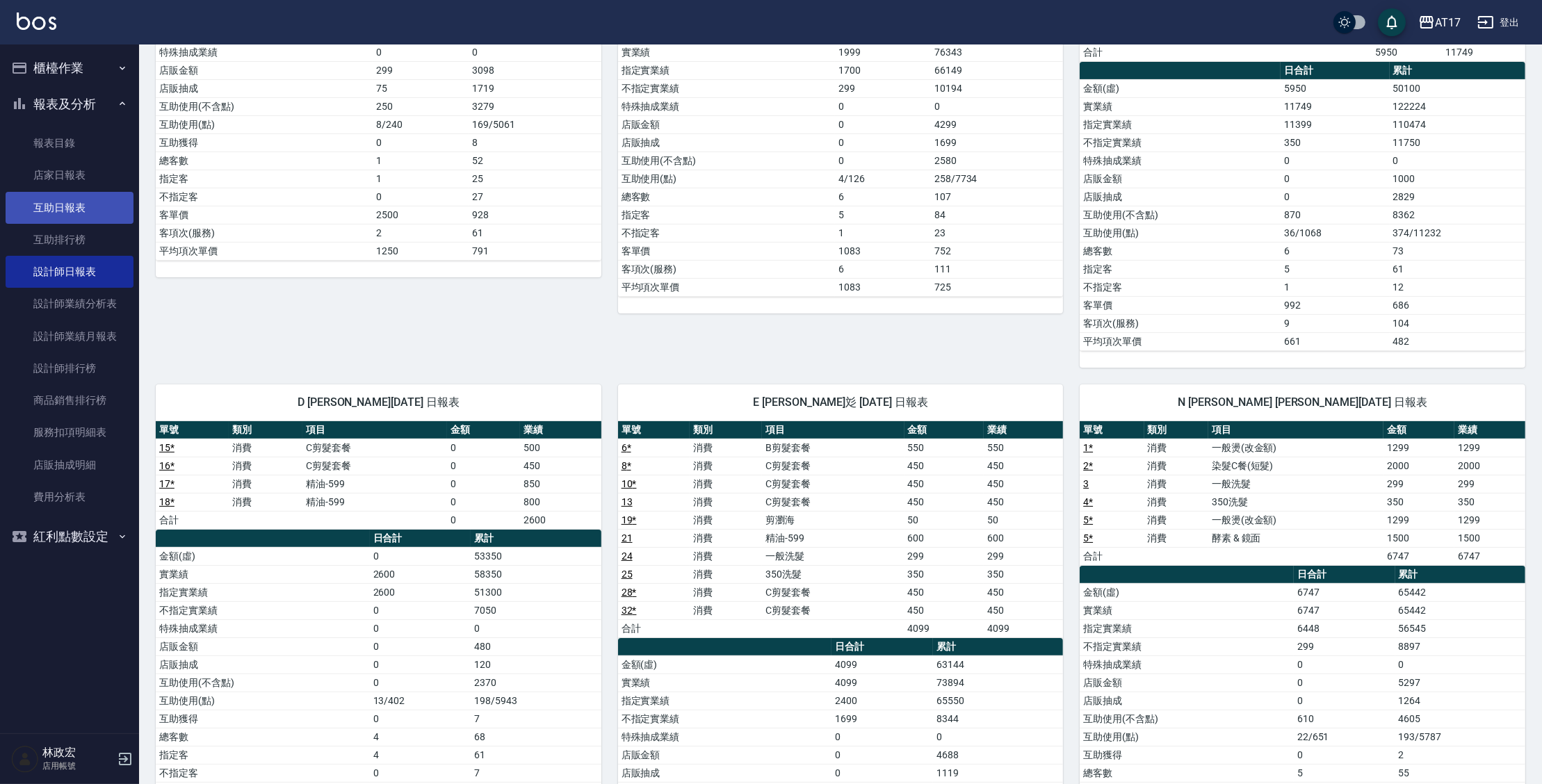
click at [62, 210] on link "互助日報表" at bounding box center [69, 208] width 128 height 32
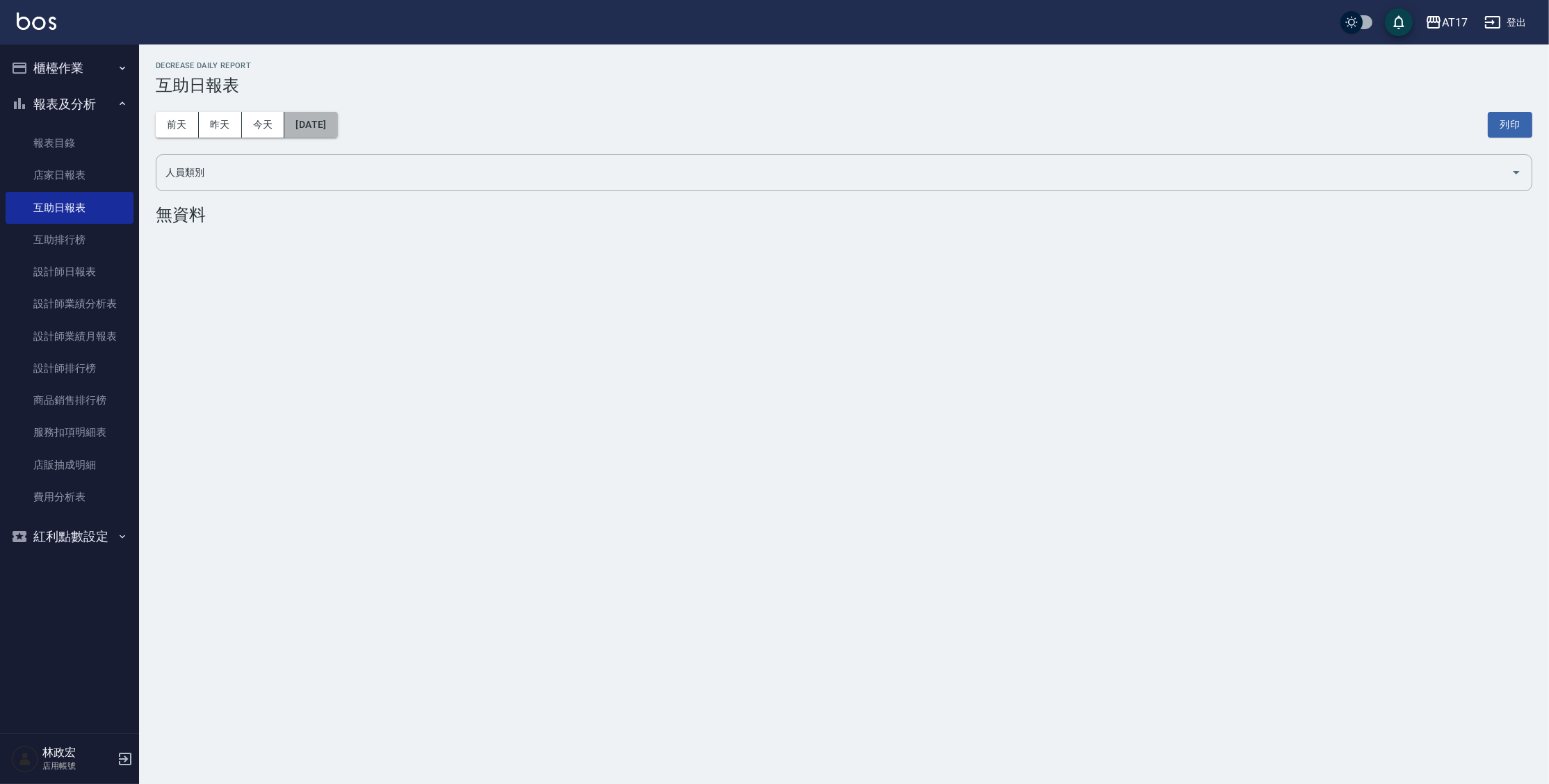
click at [312, 127] on button "[DATE]" at bounding box center [310, 125] width 53 height 26
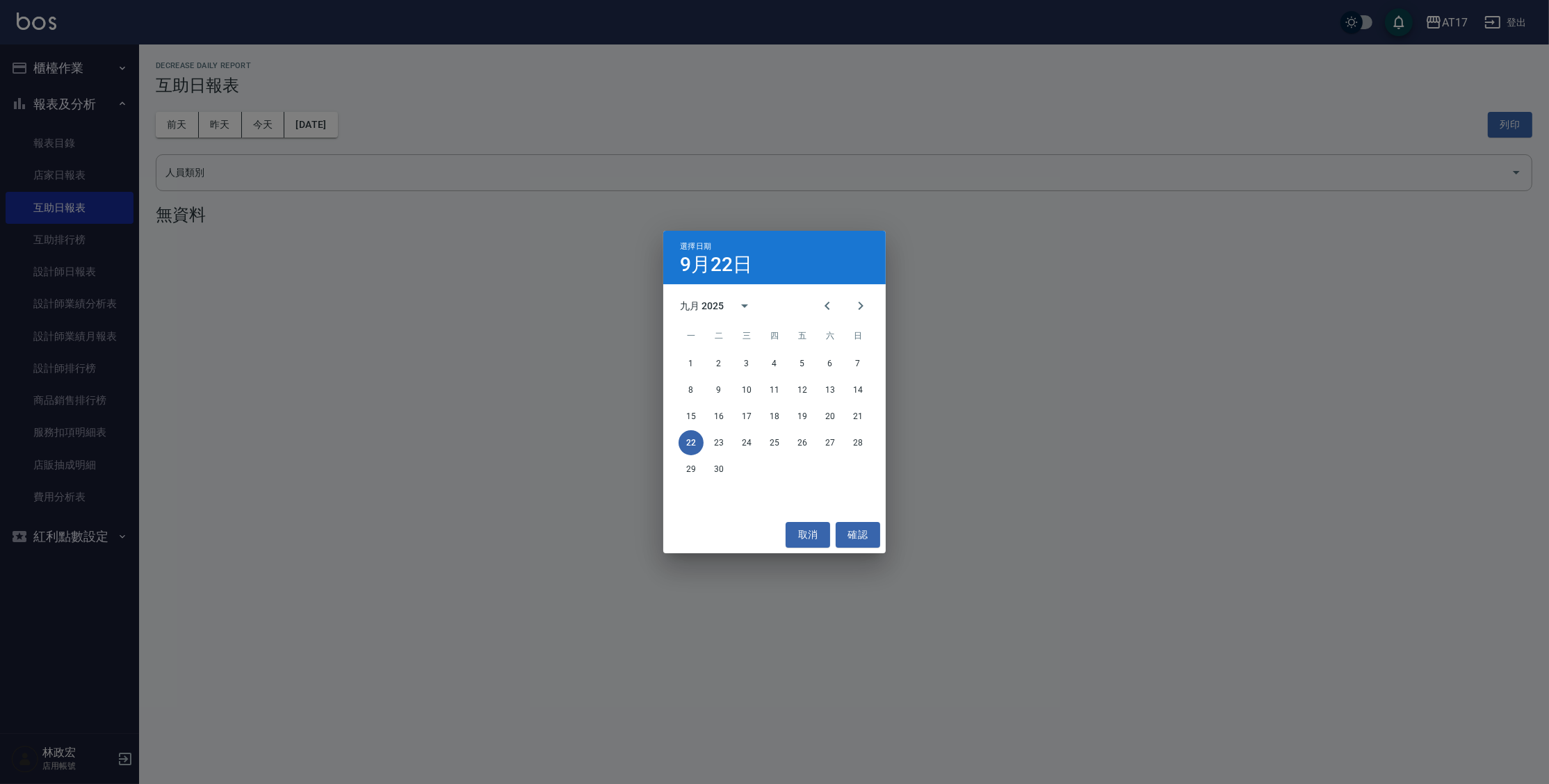
click at [226, 129] on div "選擇日期 9月22日 九月 2025 一 二 三 四 五 六 日 1 2 3 4 5 6 7 8 9 10 11 12 13 14 15 16 17 18 1…" at bounding box center [774, 392] width 1549 height 784
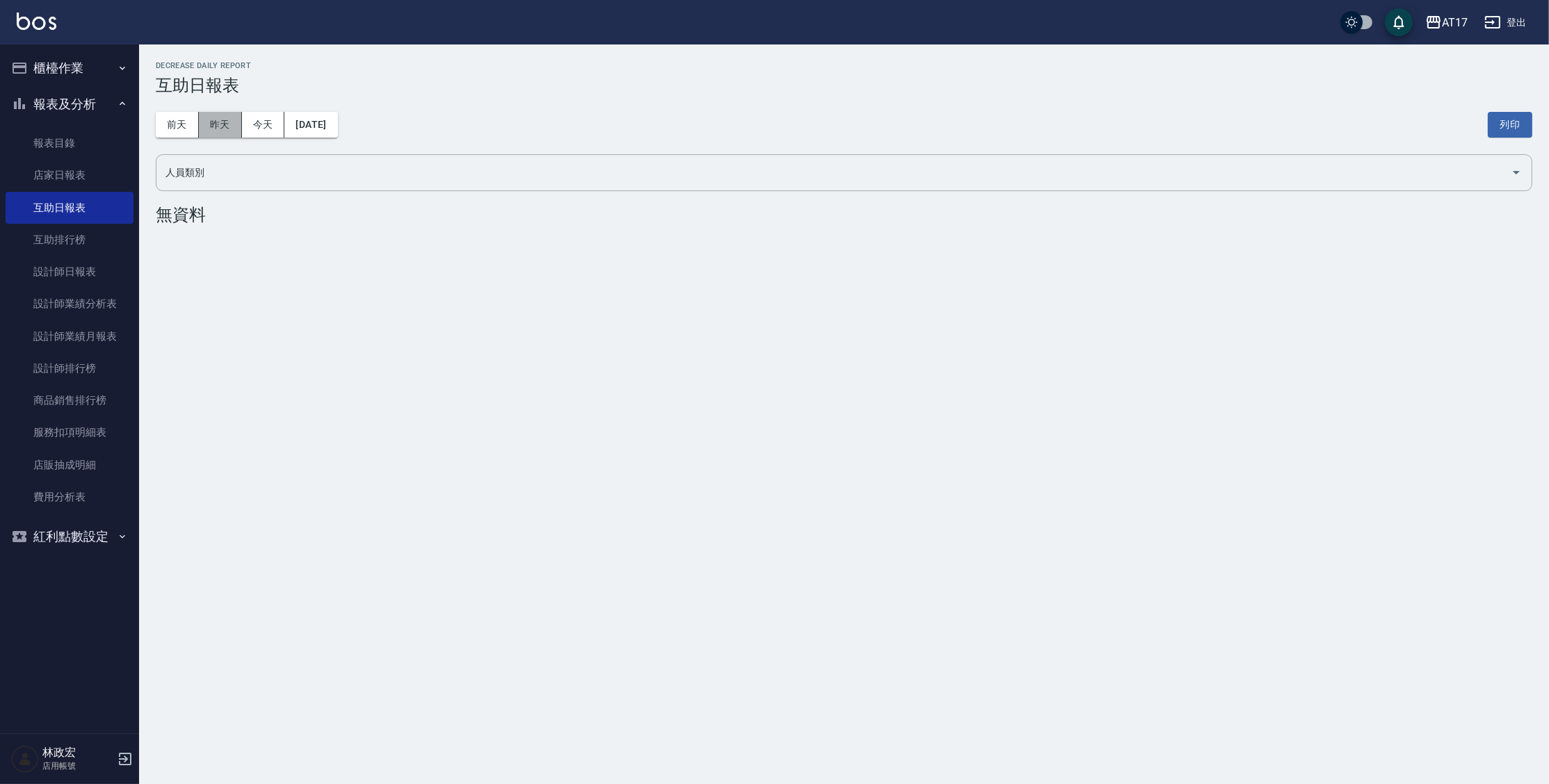
click at [213, 117] on button "昨天" at bounding box center [221, 125] width 43 height 26
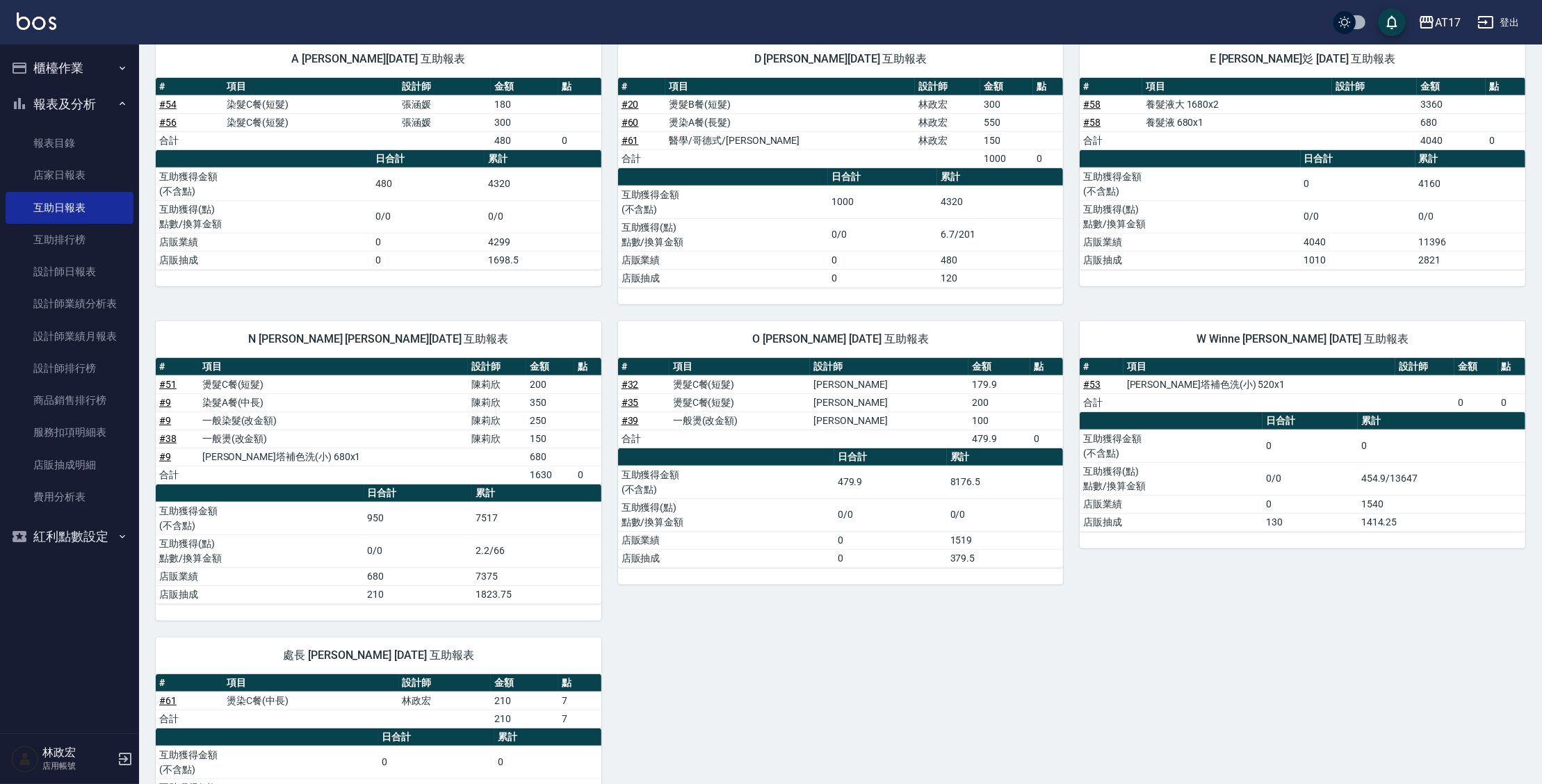
scroll to position [1320, 0]
drag, startPoint x: 912, startPoint y: 412, endPoint x: 975, endPoint y: 423, distance: 64.0
click at [975, 423] on tr "# 39 一般燙(改金額) 潘信良 100" at bounding box center [841, 420] width 446 height 18
click at [975, 425] on tbody "# 32 燙髮C餐(短髮) 潘信良 179.9 # 35 燙髮C餐(短髮) 潘信良 200 # 39 一般燙(改金額) 潘信良 100 合計 479.9 0" at bounding box center [841, 412] width 446 height 72
click at [968, 412] on td "100" at bounding box center [999, 420] width 62 height 18
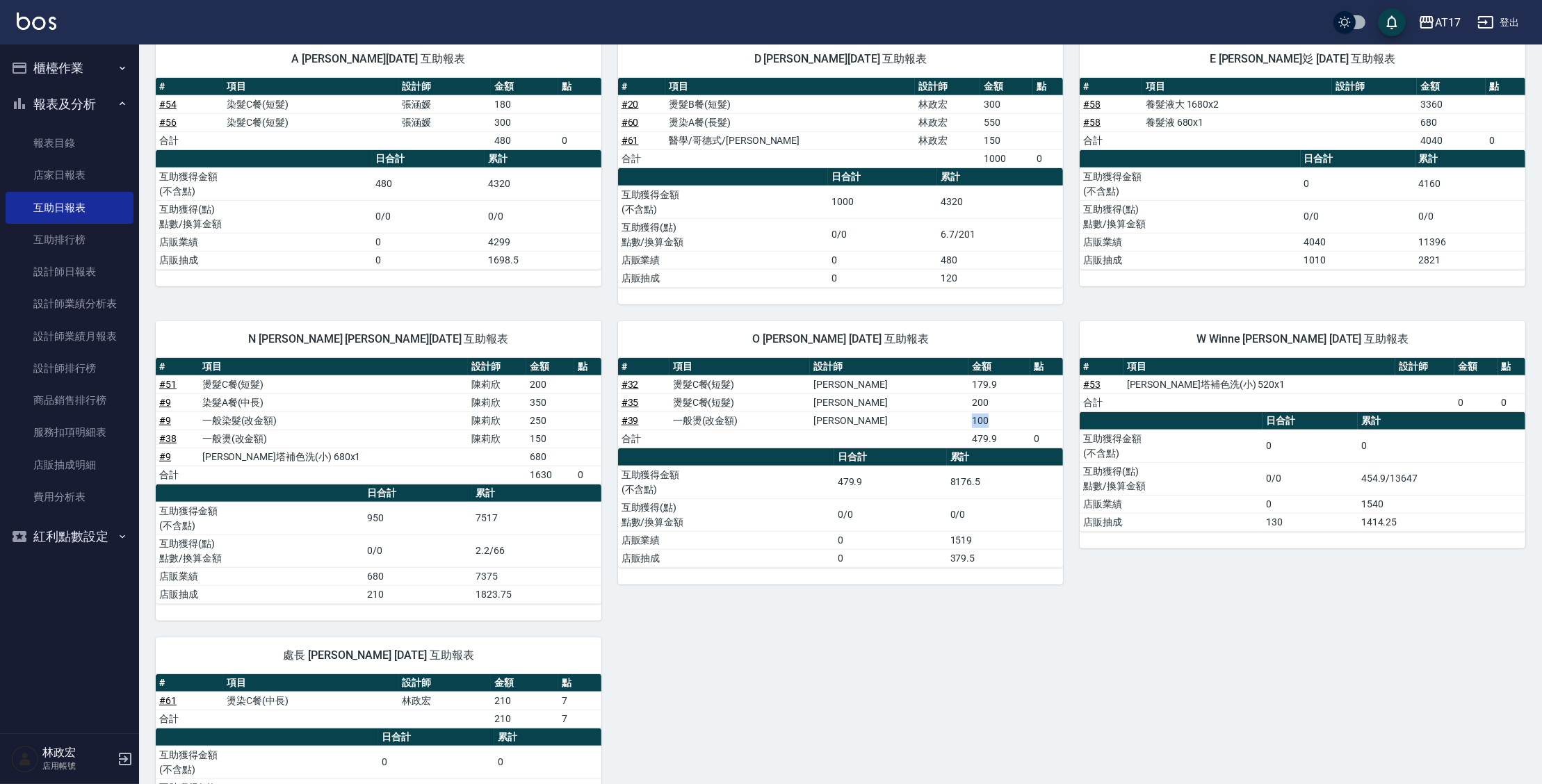
drag, startPoint x: 949, startPoint y: 411, endPoint x: 984, endPoint y: 411, distance: 35.0
click at [984, 412] on td "100" at bounding box center [999, 420] width 62 height 18
drag, startPoint x: 984, startPoint y: 411, endPoint x: 926, endPoint y: 412, distance: 58.0
click at [926, 412] on tr "# 39 一般燙(改金額) 潘信良 100" at bounding box center [841, 420] width 446 height 18
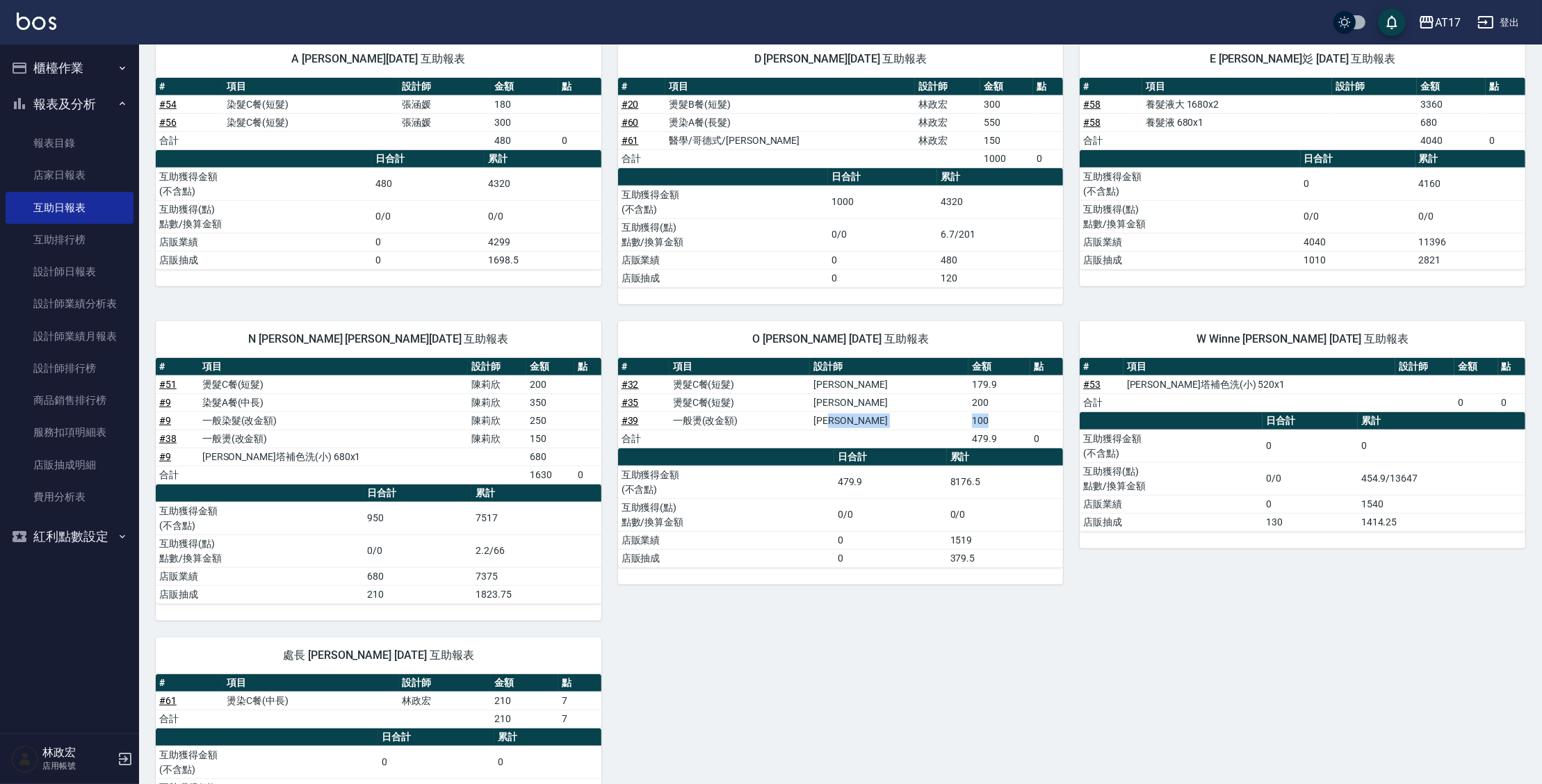
click at [925, 412] on td "潘信良" at bounding box center [889, 420] width 158 height 18
drag, startPoint x: 931, startPoint y: 412, endPoint x: 975, endPoint y: 414, distance: 44.0
click at [973, 414] on tr "# 39 一般燙(改金額) 潘信良 100" at bounding box center [841, 420] width 446 height 18
click at [978, 413] on td "100" at bounding box center [999, 420] width 62 height 18
drag, startPoint x: 686, startPoint y: 412, endPoint x: 994, endPoint y: 409, distance: 308.0
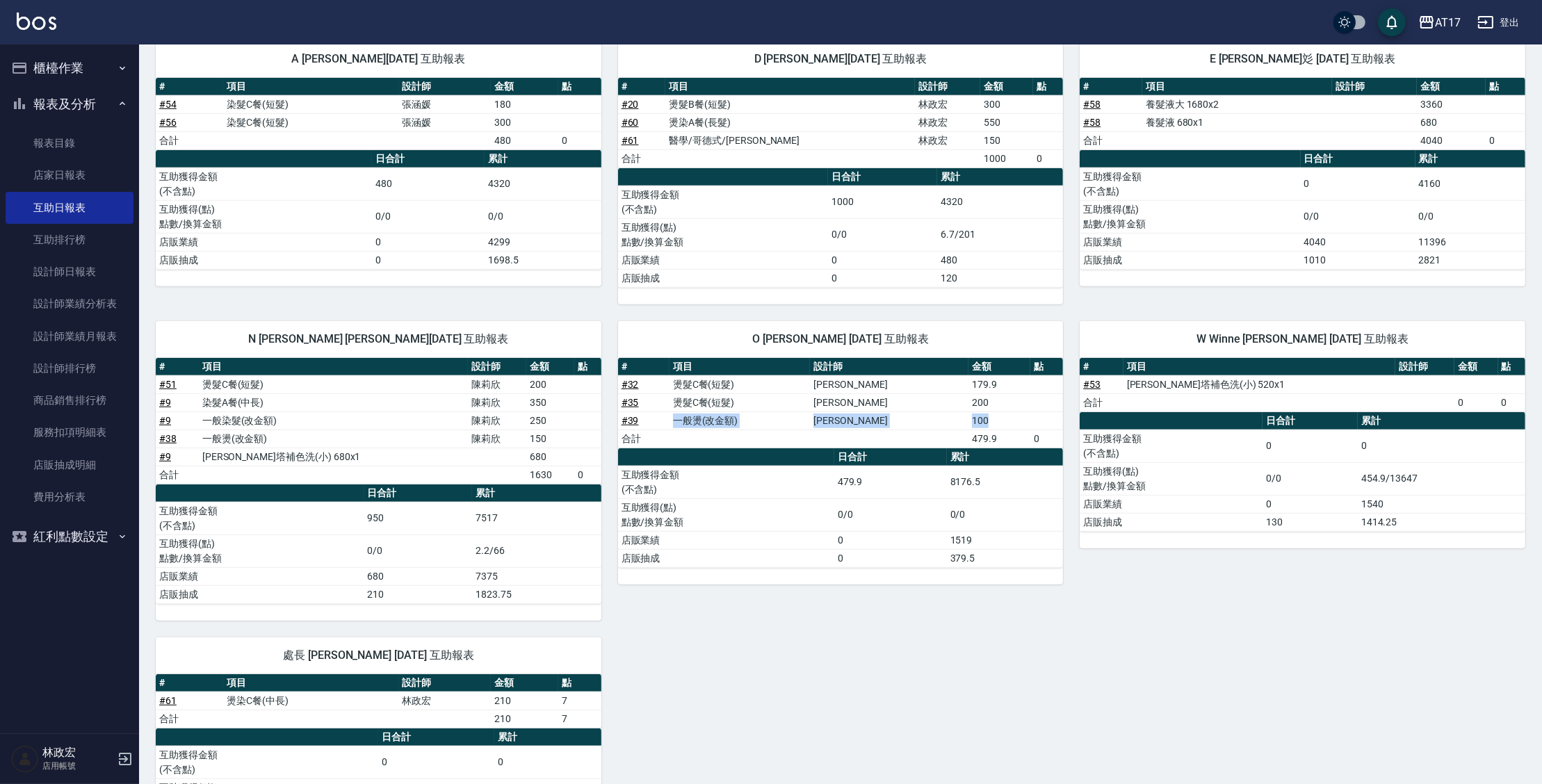
click at [994, 412] on tr "# 39 一般燙(改金額) 潘信良 100" at bounding box center [841, 420] width 446 height 18
click at [994, 412] on td "100" at bounding box center [999, 420] width 62 height 18
drag, startPoint x: 994, startPoint y: 409, endPoint x: 935, endPoint y: 422, distance: 60.4
click at [935, 422] on tr "# 39 一般燙(改金額) 潘信良 100" at bounding box center [841, 420] width 446 height 18
click at [935, 422] on td "潘信良" at bounding box center [889, 420] width 158 height 18
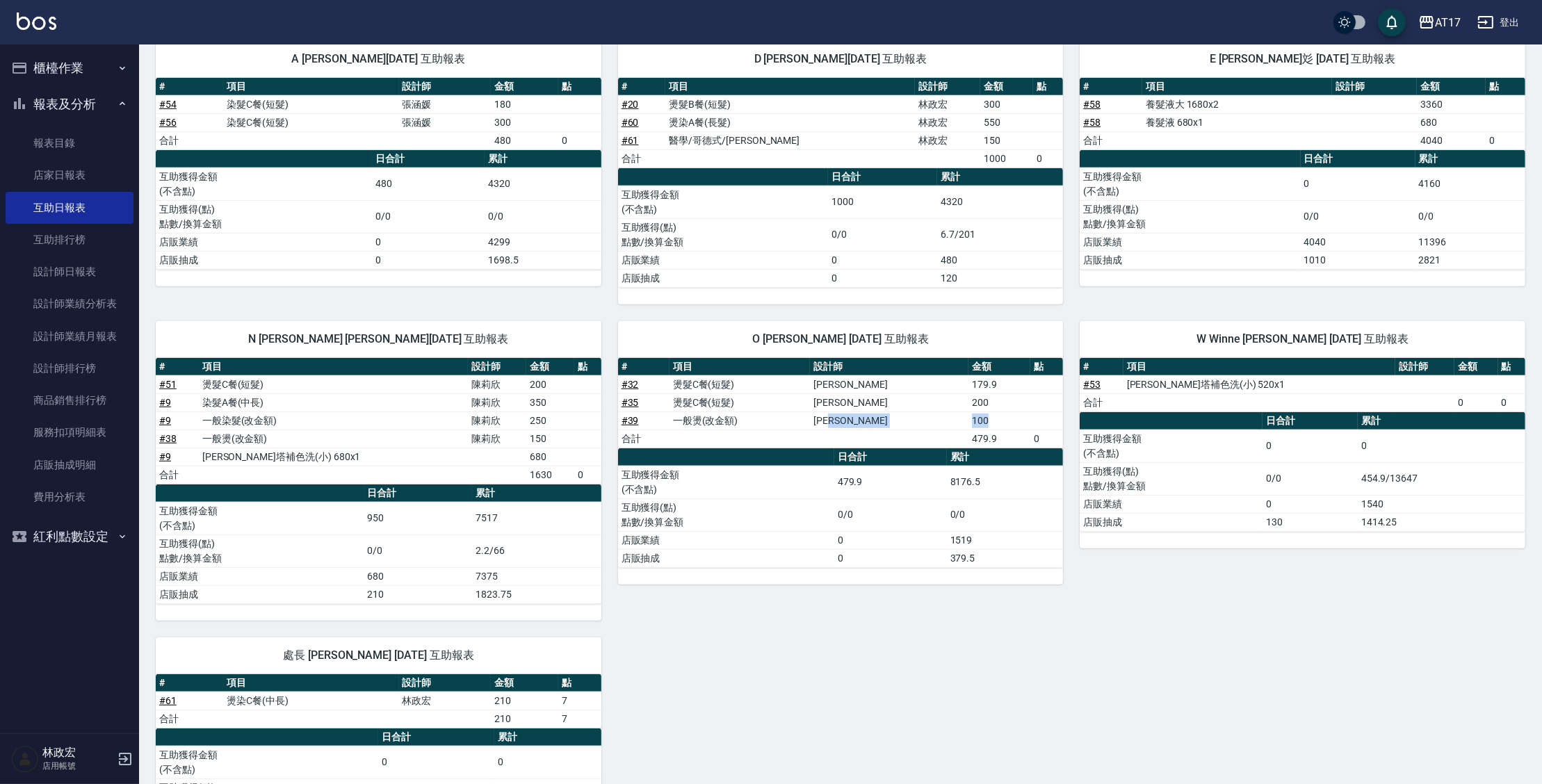
drag, startPoint x: 936, startPoint y: 419, endPoint x: 978, endPoint y: 408, distance: 43.4
click at [978, 412] on tr "# 39 一般燙(改金額) 潘信良 100" at bounding box center [841, 420] width 446 height 18
click at [978, 412] on td "100" at bounding box center [999, 420] width 62 height 18
drag, startPoint x: 975, startPoint y: 410, endPoint x: 934, endPoint y: 407, distance: 41.1
click at [934, 412] on tr "# 39 一般燙(改金額) 潘信良 100" at bounding box center [841, 420] width 446 height 18
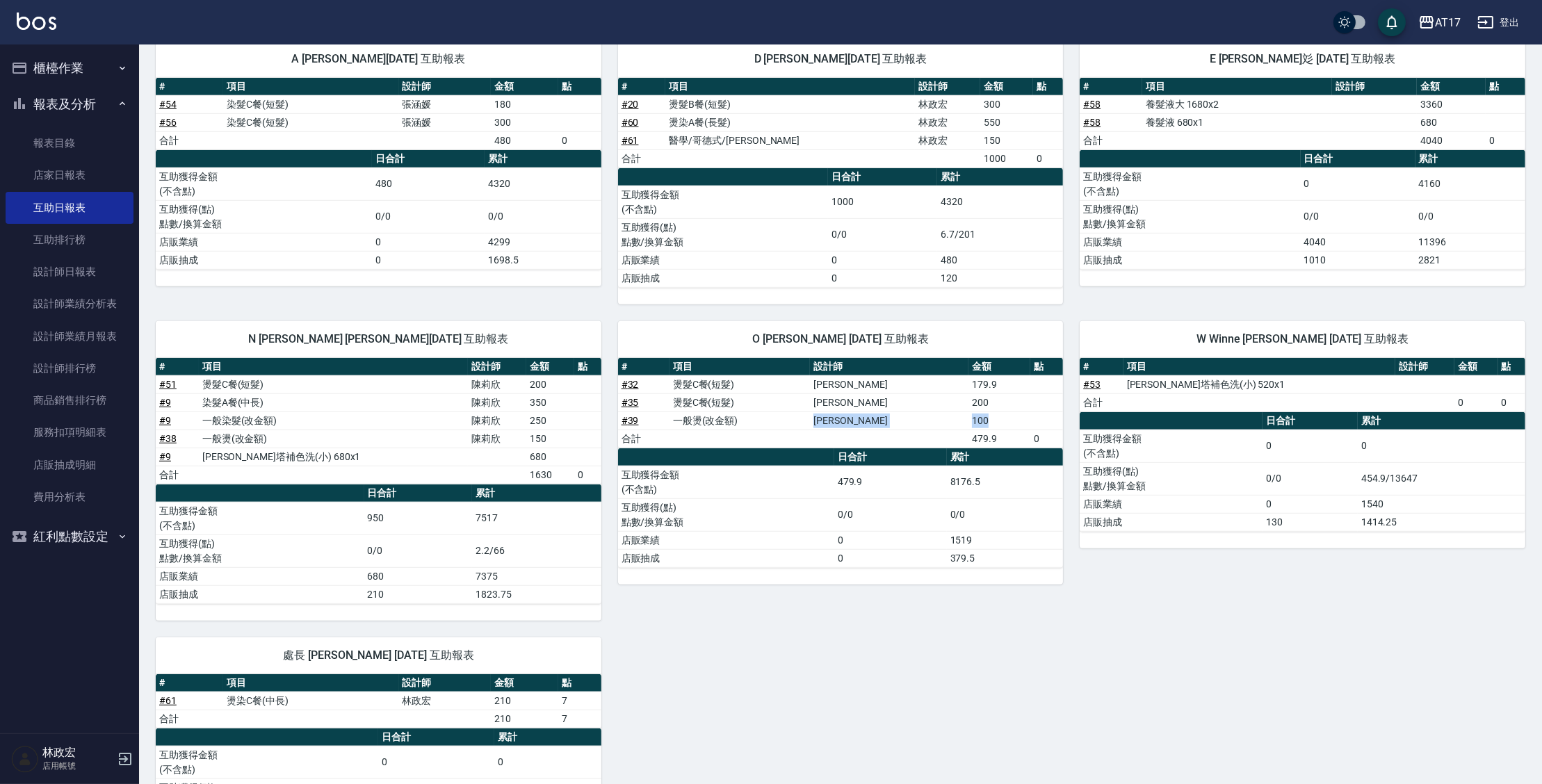
click at [934, 412] on td "潘信良" at bounding box center [889, 420] width 158 height 18
drag, startPoint x: 943, startPoint y: 409, endPoint x: 980, endPoint y: 415, distance: 37.5
click at [980, 415] on tr "# 39 一般燙(改金額) 潘信良 100" at bounding box center [841, 420] width 446 height 18
click at [979, 416] on td "100" at bounding box center [999, 420] width 62 height 18
drag, startPoint x: 978, startPoint y: 416, endPoint x: 938, endPoint y: 417, distance: 40.0
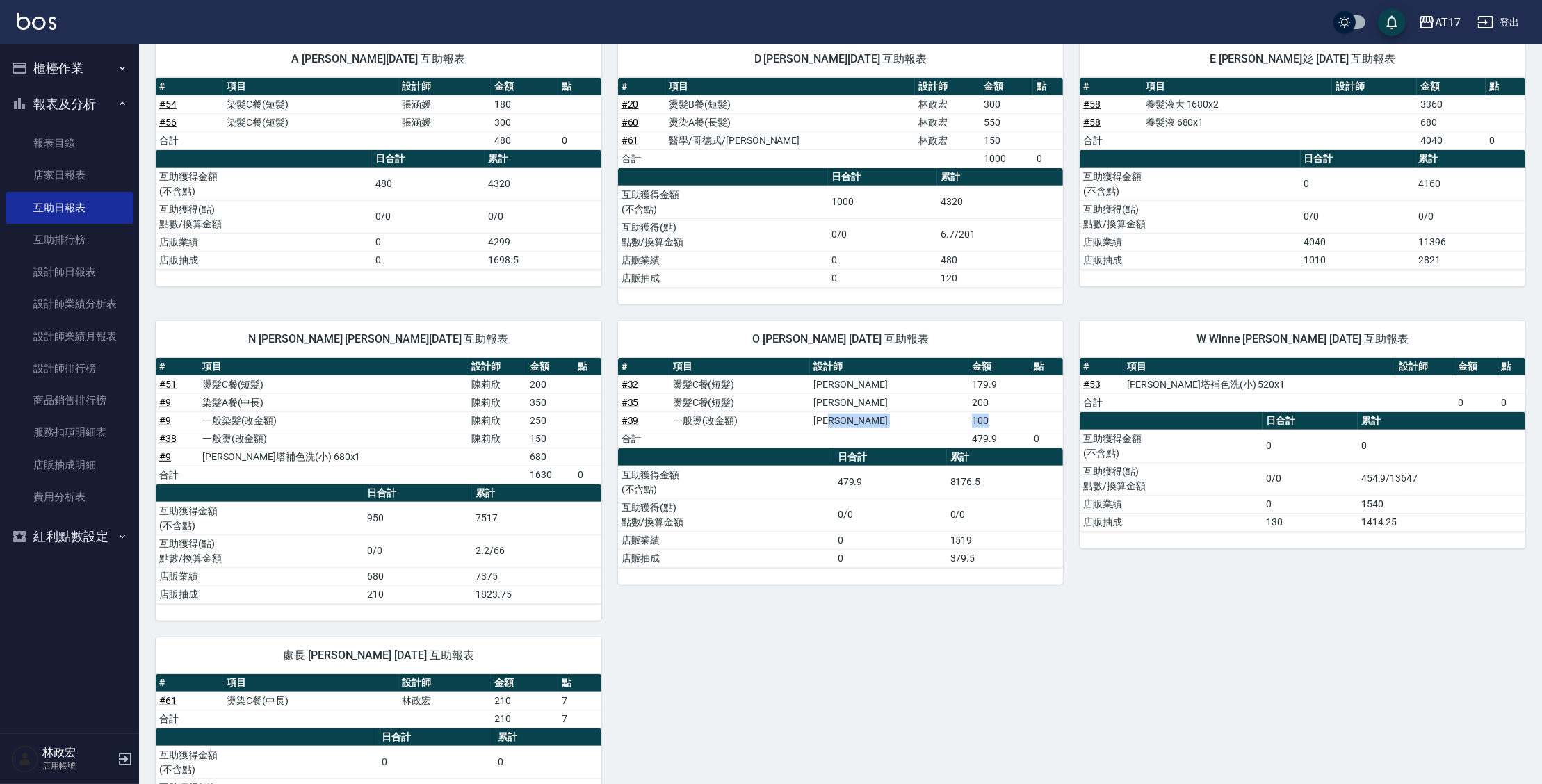
click at [938, 417] on tr "# 39 一般燙(改金額) 潘信良 100" at bounding box center [841, 420] width 446 height 18
click at [939, 417] on td "潘信良" at bounding box center [889, 420] width 158 height 18
drag, startPoint x: 939, startPoint y: 416, endPoint x: 974, endPoint y: 409, distance: 35.7
click at [974, 412] on tr "# 39 一般燙(改金額) 潘信良 100" at bounding box center [841, 420] width 446 height 18
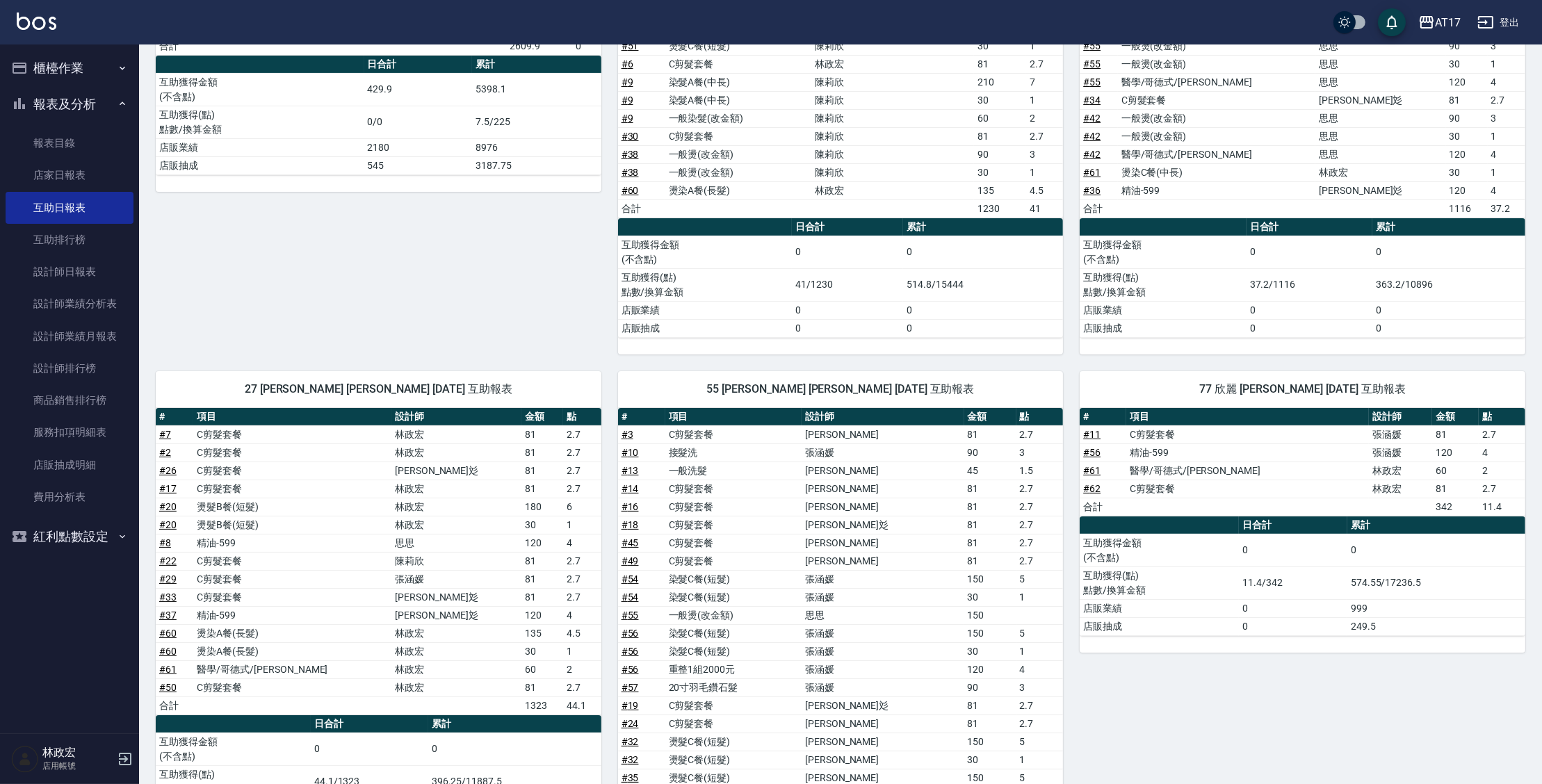
scroll to position [0, 0]
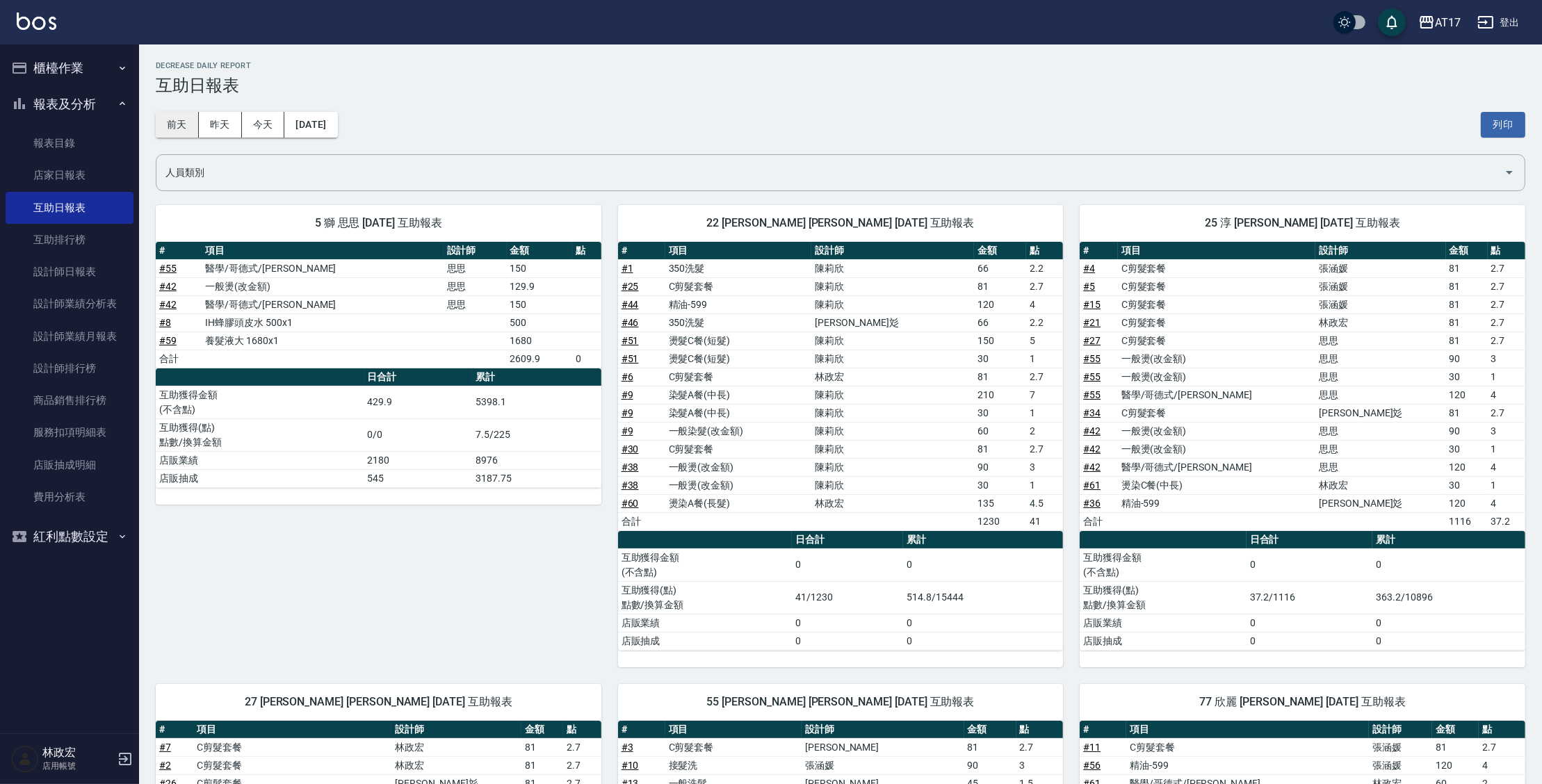
click at [188, 128] on button "前天" at bounding box center [177, 125] width 43 height 26
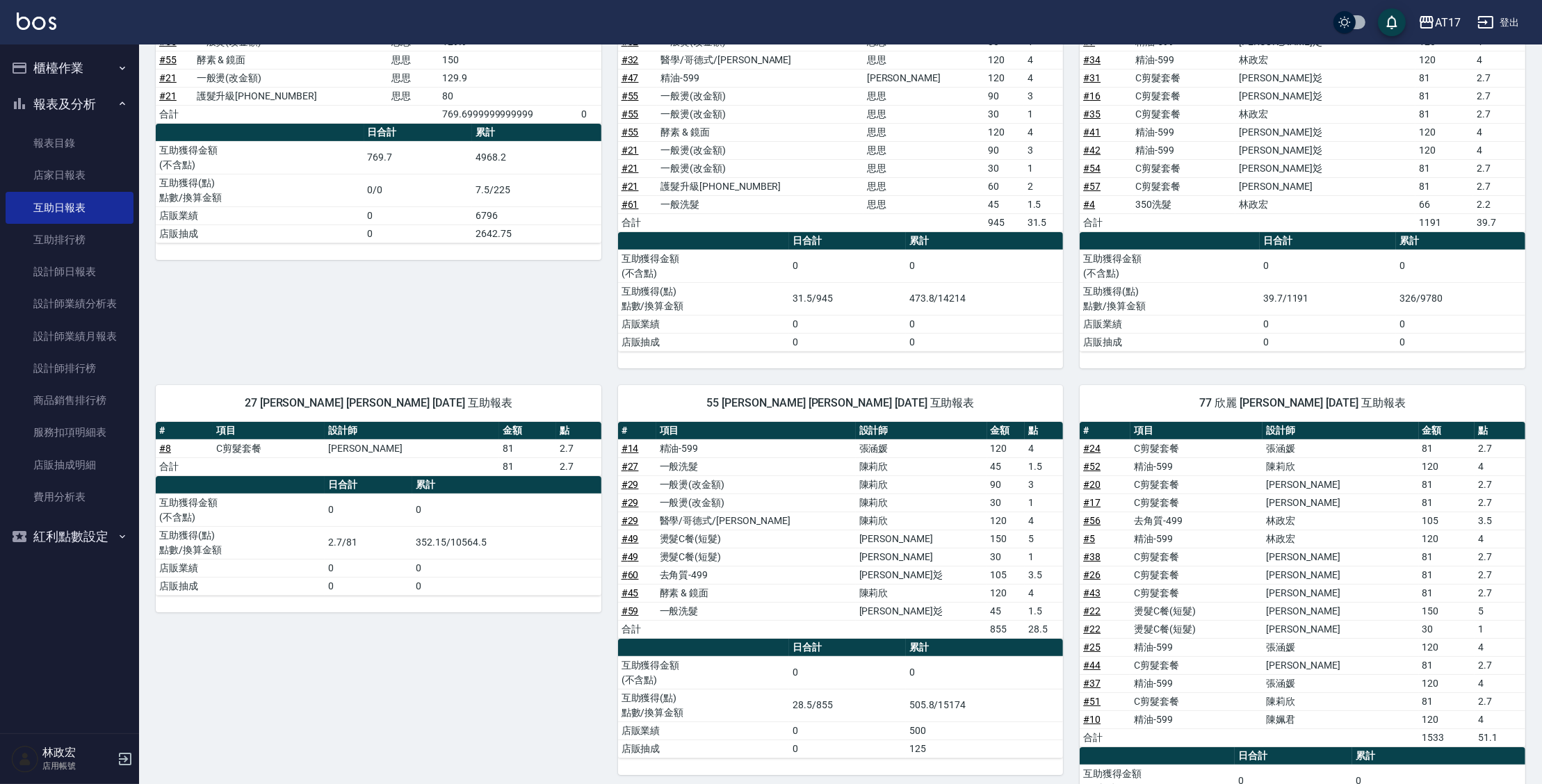
scroll to position [253, 0]
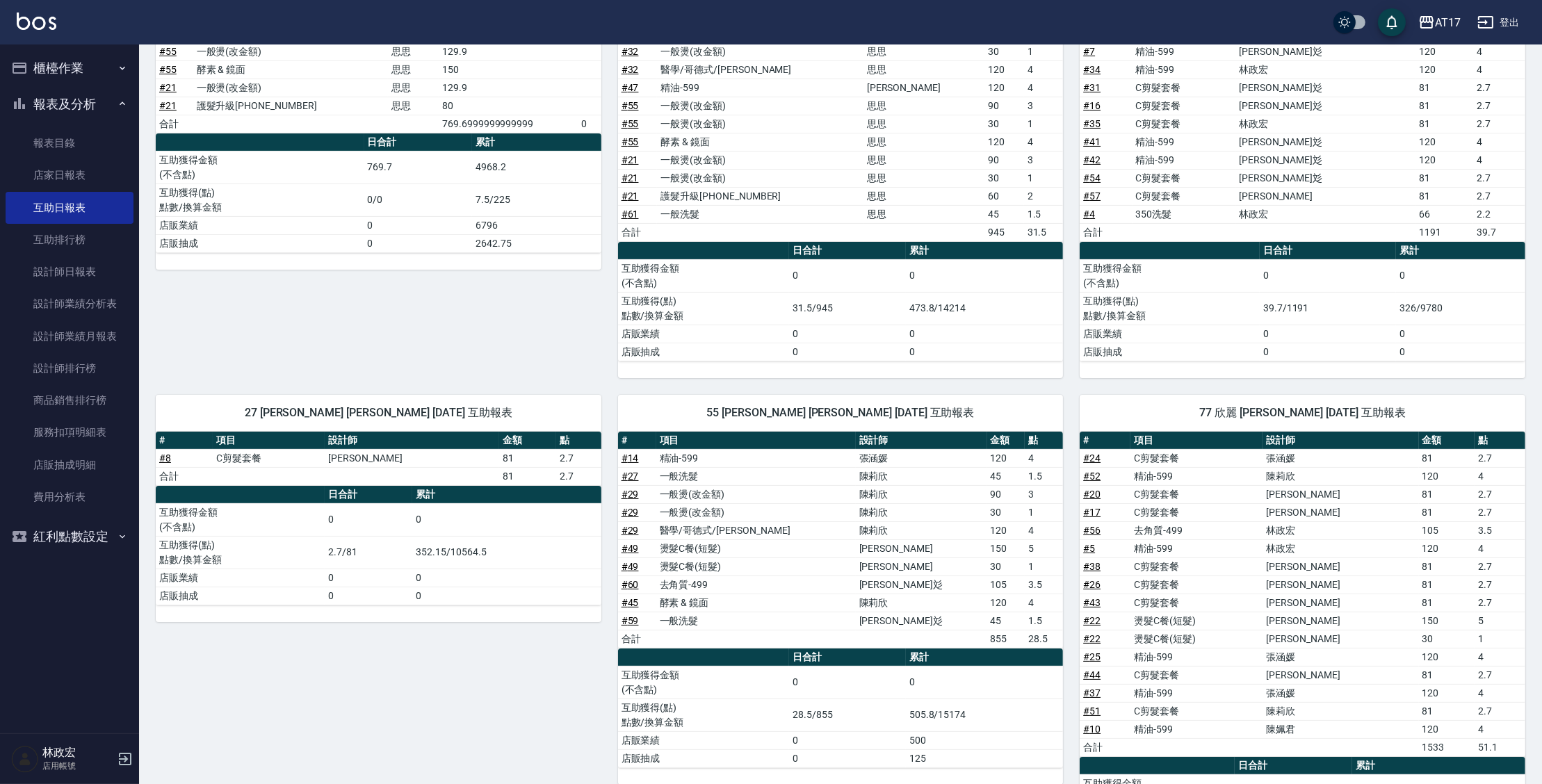
click at [69, 61] on button "櫃檯作業" at bounding box center [69, 68] width 128 height 36
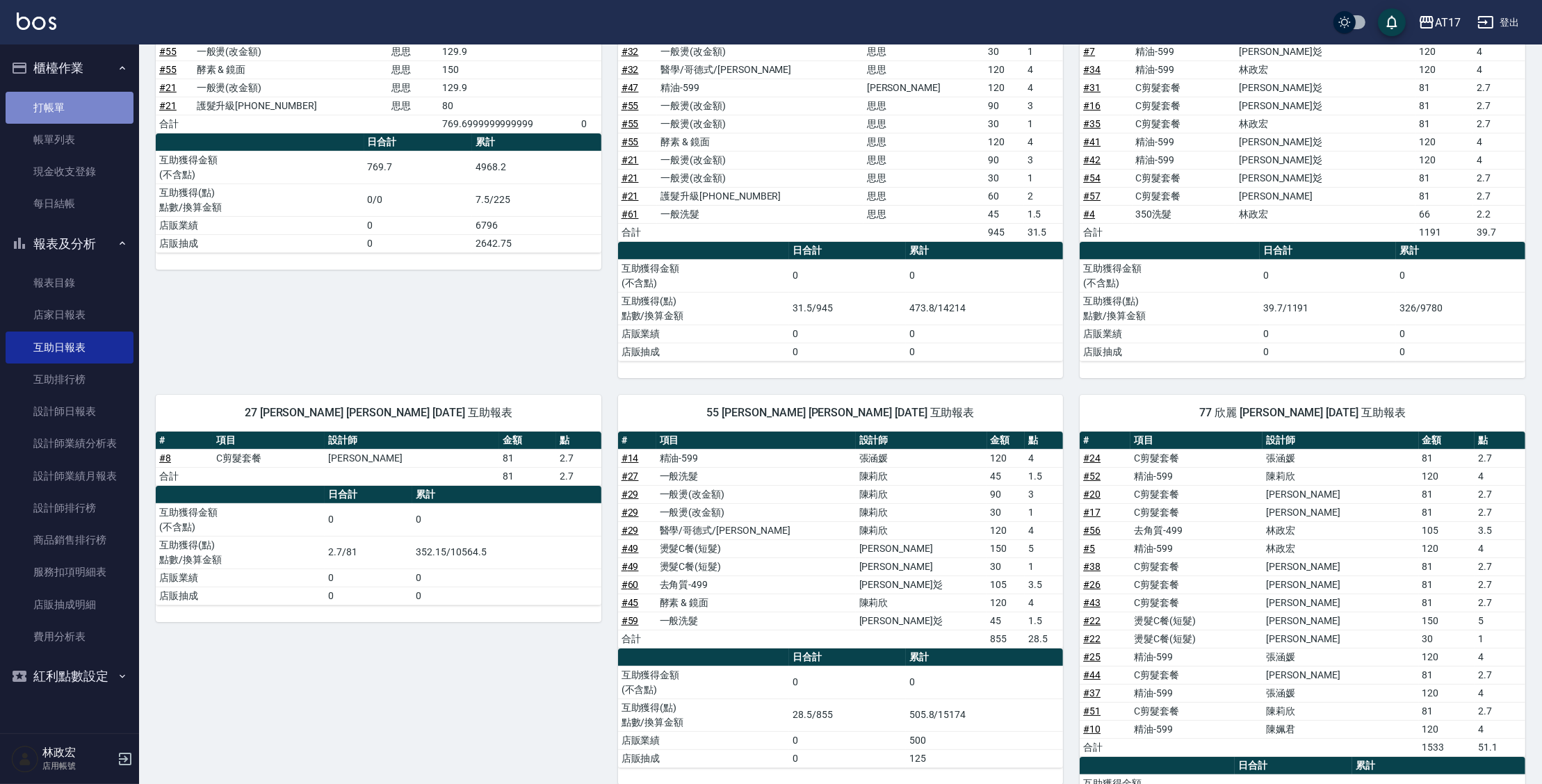
click at [63, 108] on link "打帳單" at bounding box center [69, 108] width 128 height 32
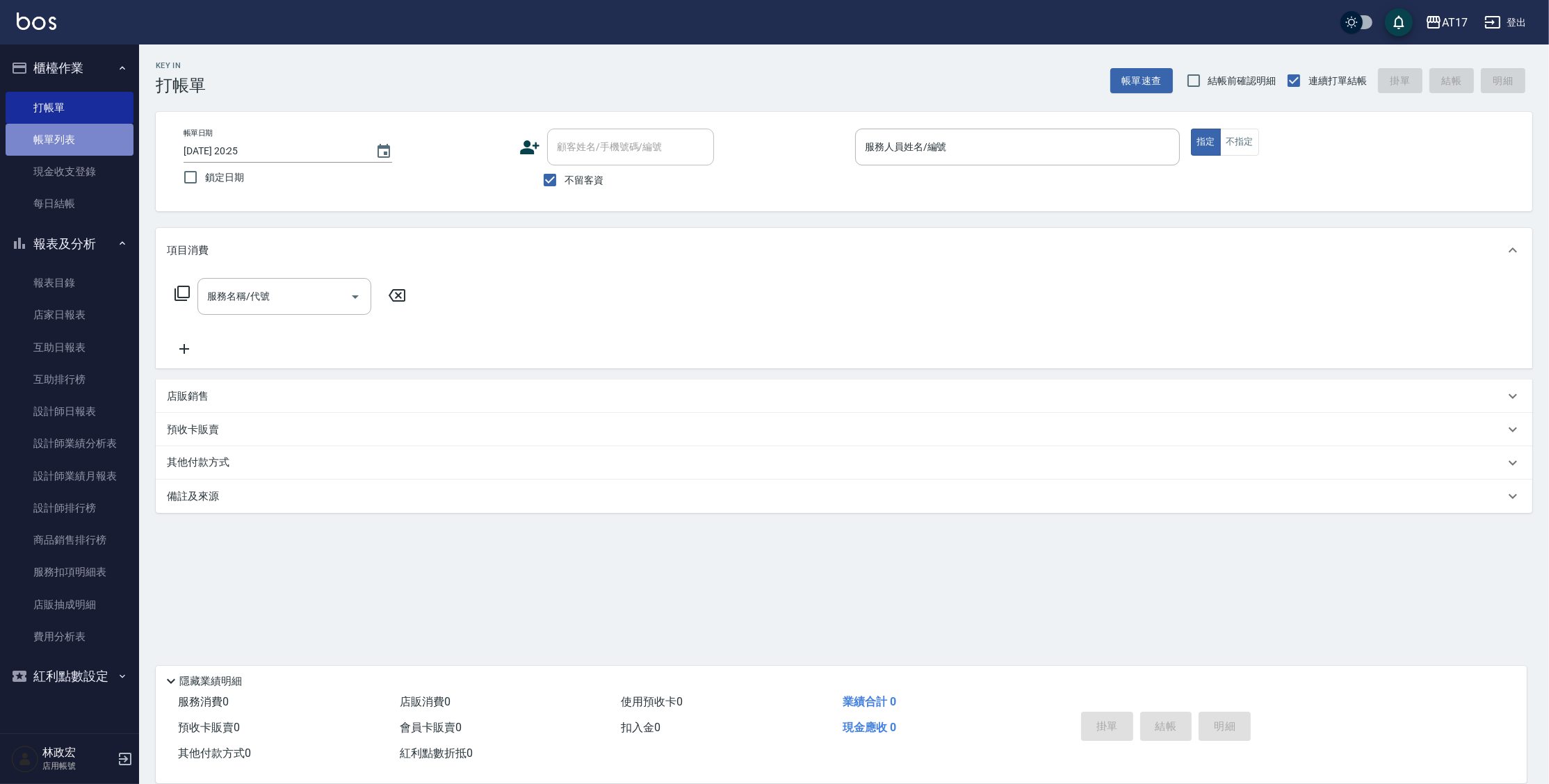
click at [67, 135] on link "帳單列表" at bounding box center [69, 140] width 128 height 32
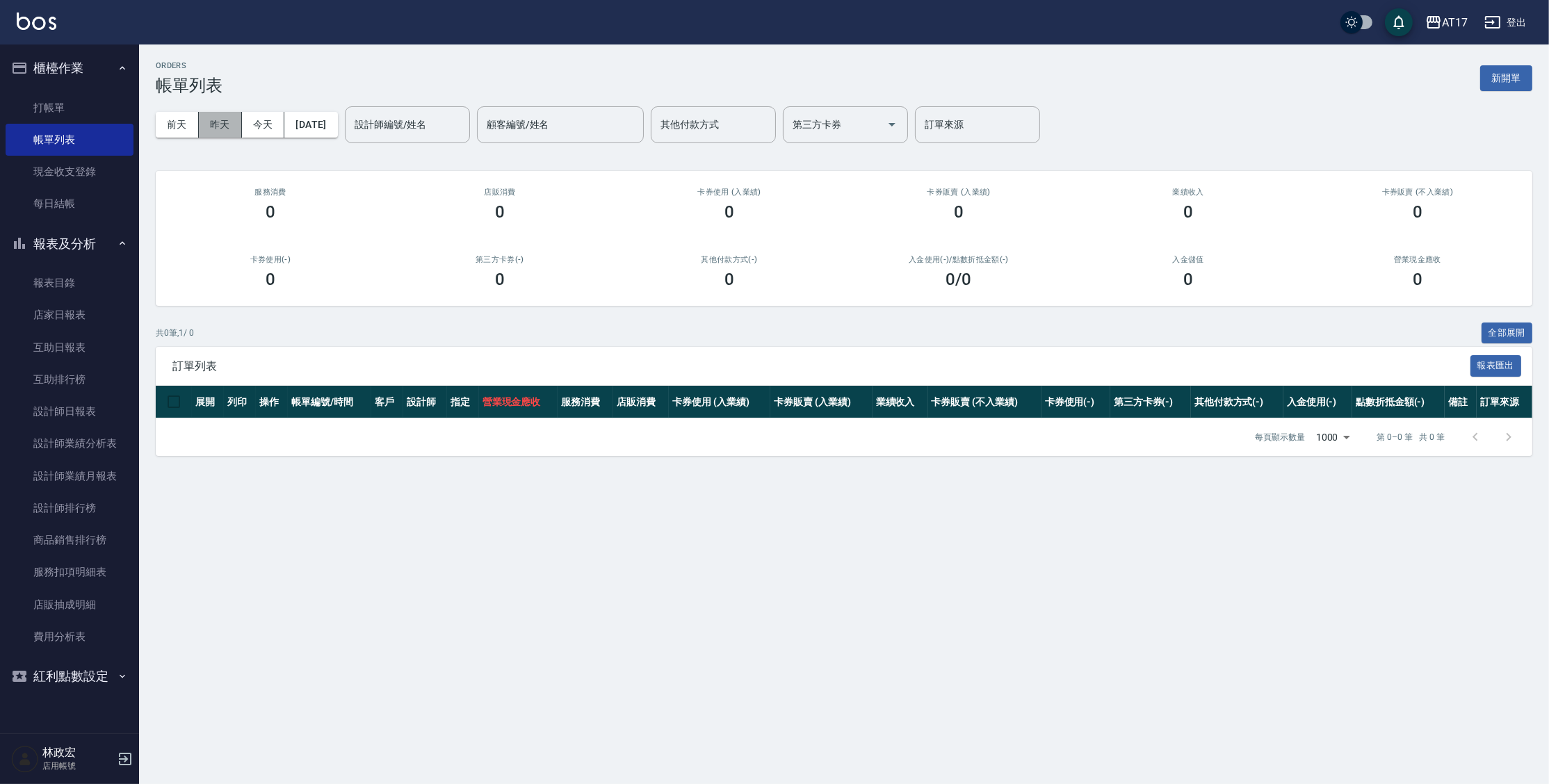
click at [226, 128] on button "昨天" at bounding box center [221, 125] width 43 height 26
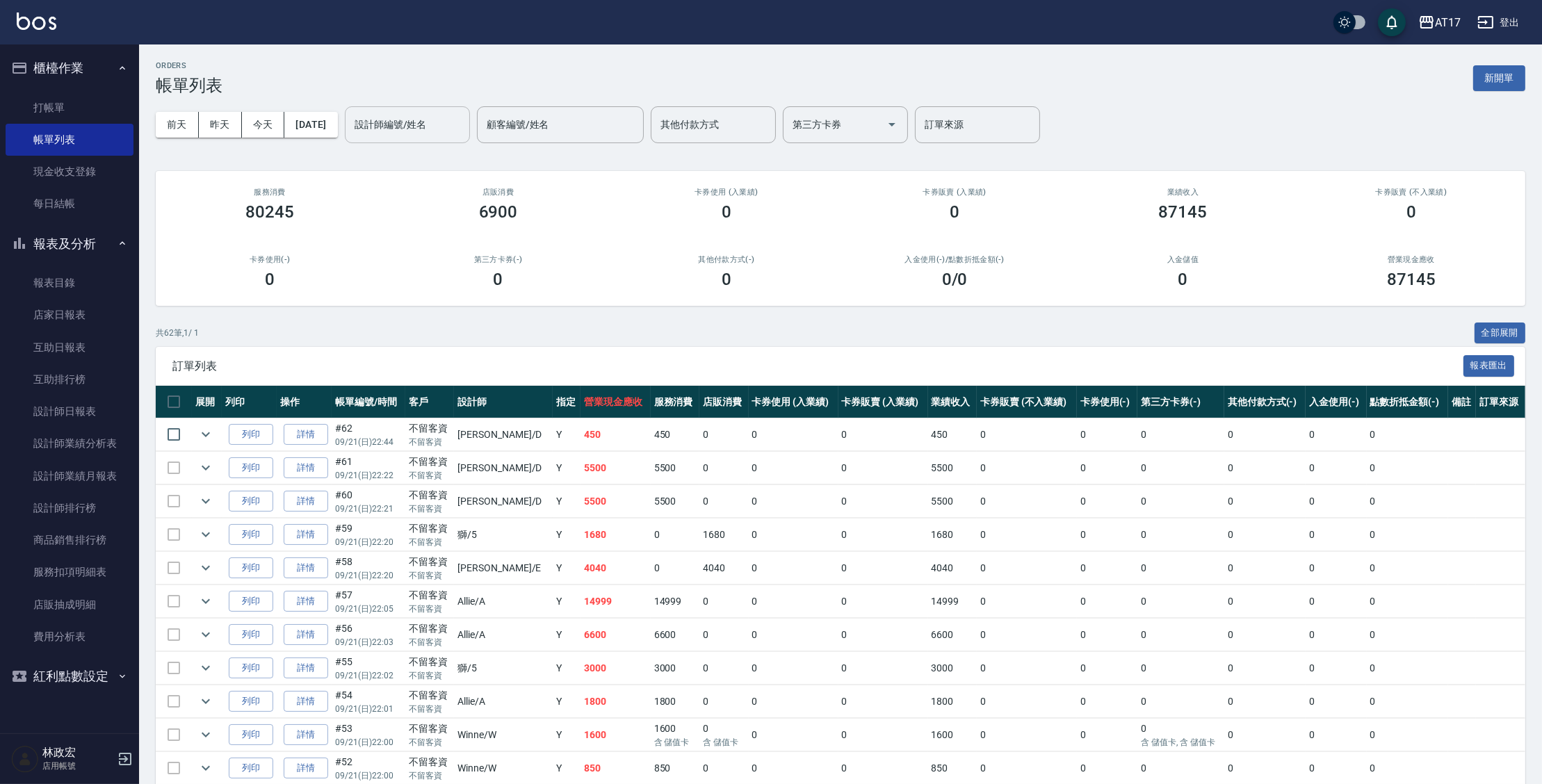
click at [464, 125] on input "設計師編號/姓名" at bounding box center [407, 125] width 113 height 25
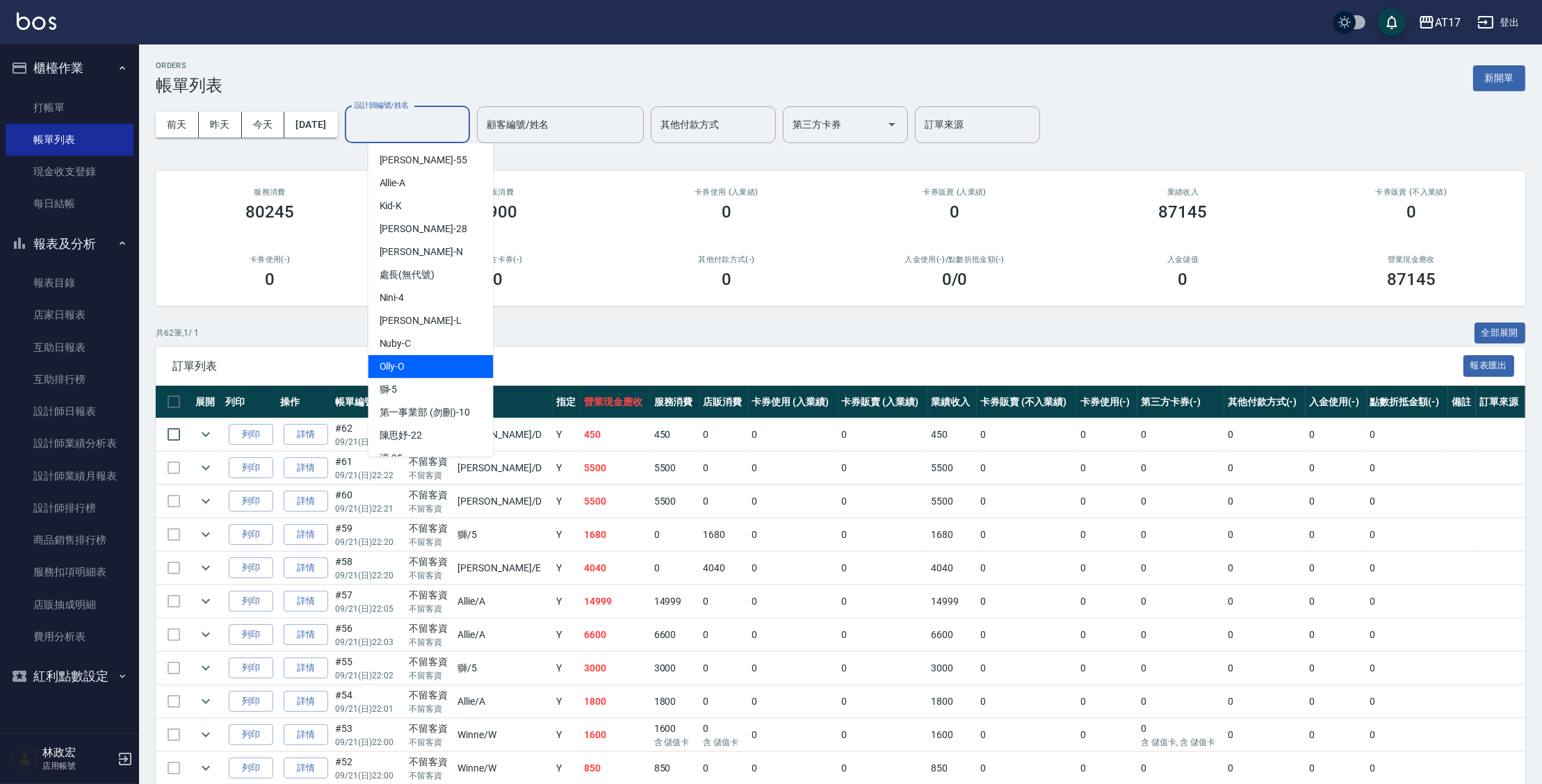
click at [426, 369] on div "Olly -O" at bounding box center [431, 367] width 125 height 23
type input "Olly-O"
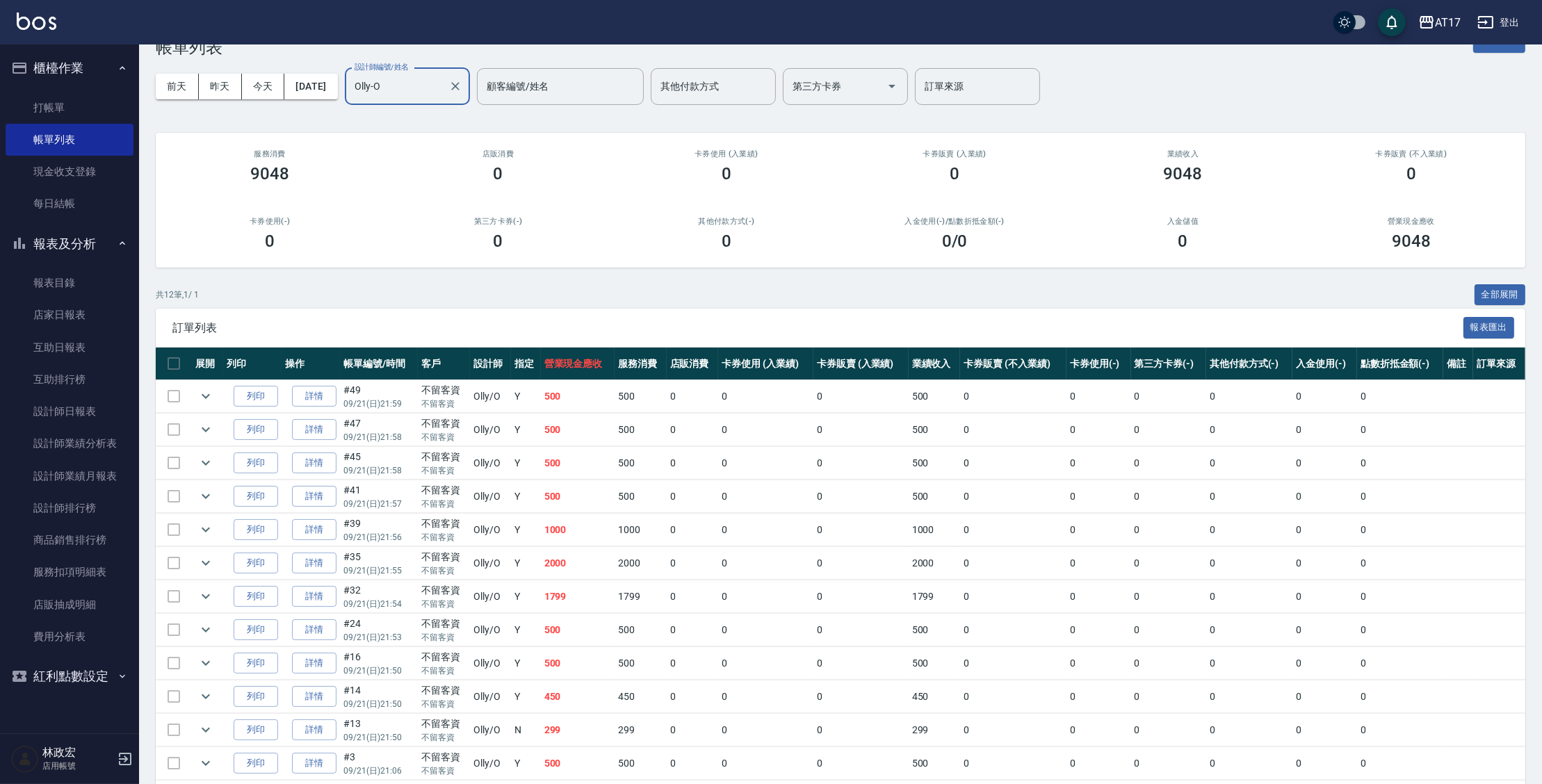
scroll to position [87, 0]
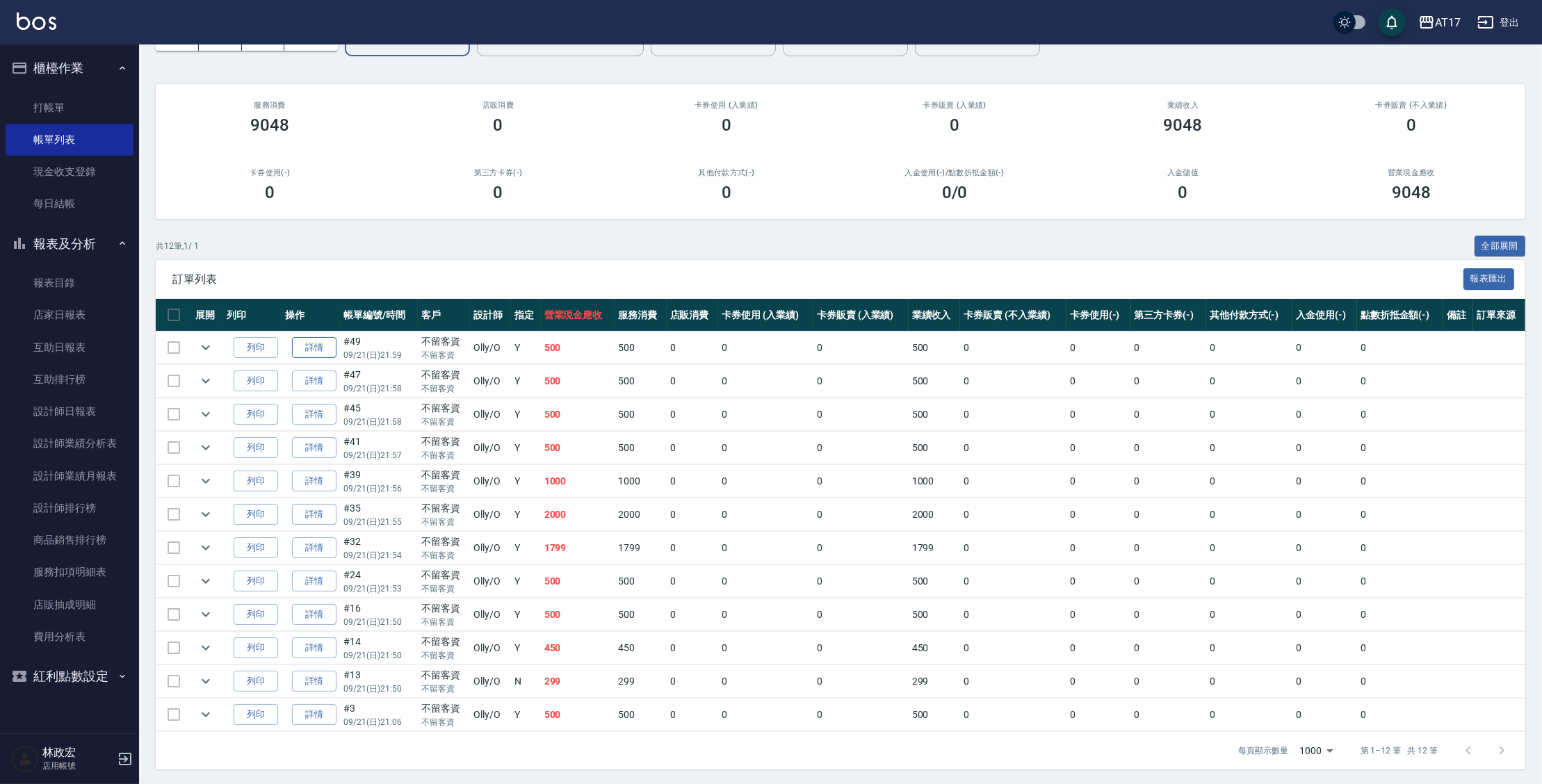
click at [315, 347] on link "詳情" at bounding box center [314, 348] width 44 height 22
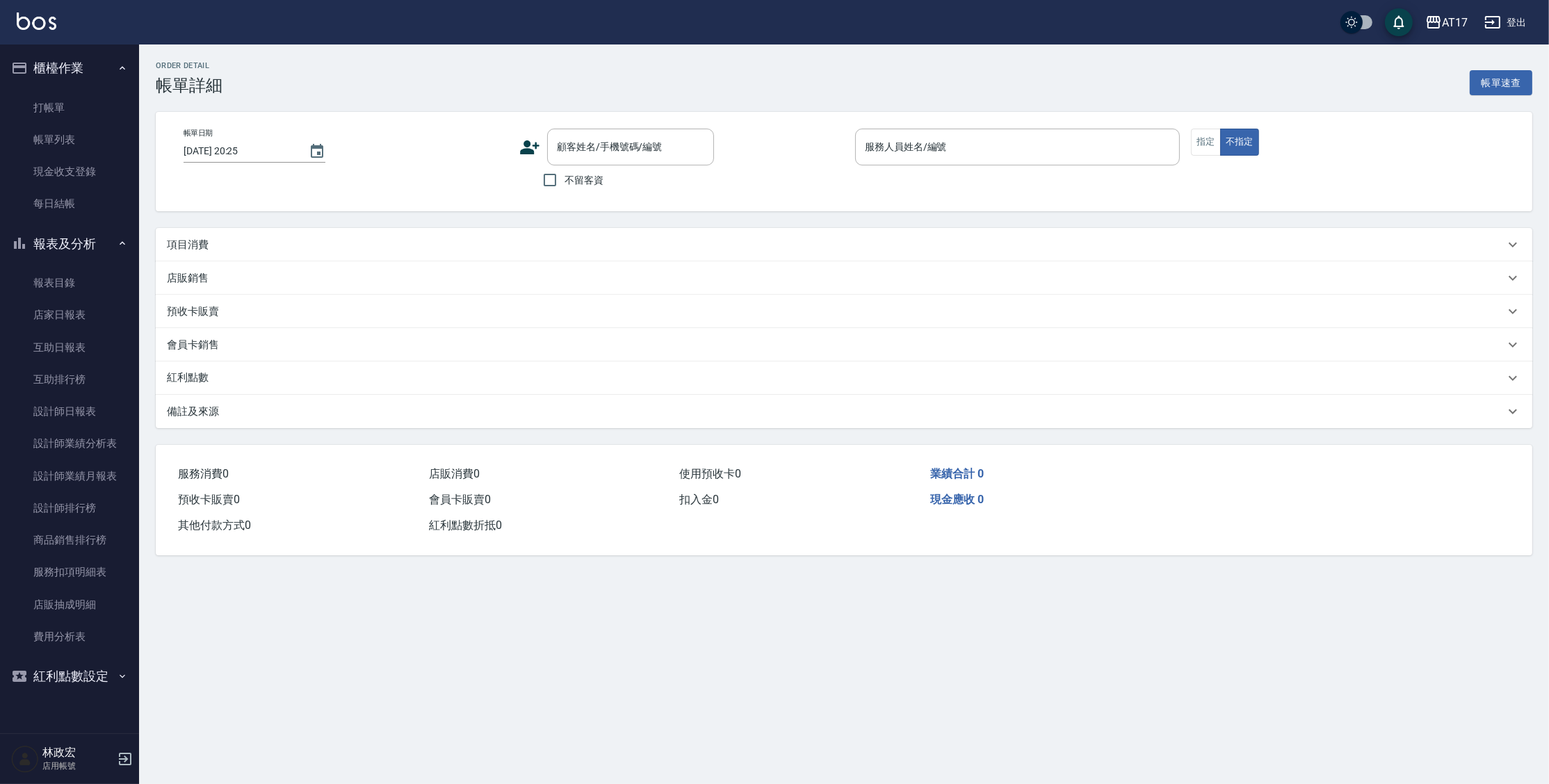
type input "2025/09/21 21:59"
checkbox input "true"
type input "Olly-O"
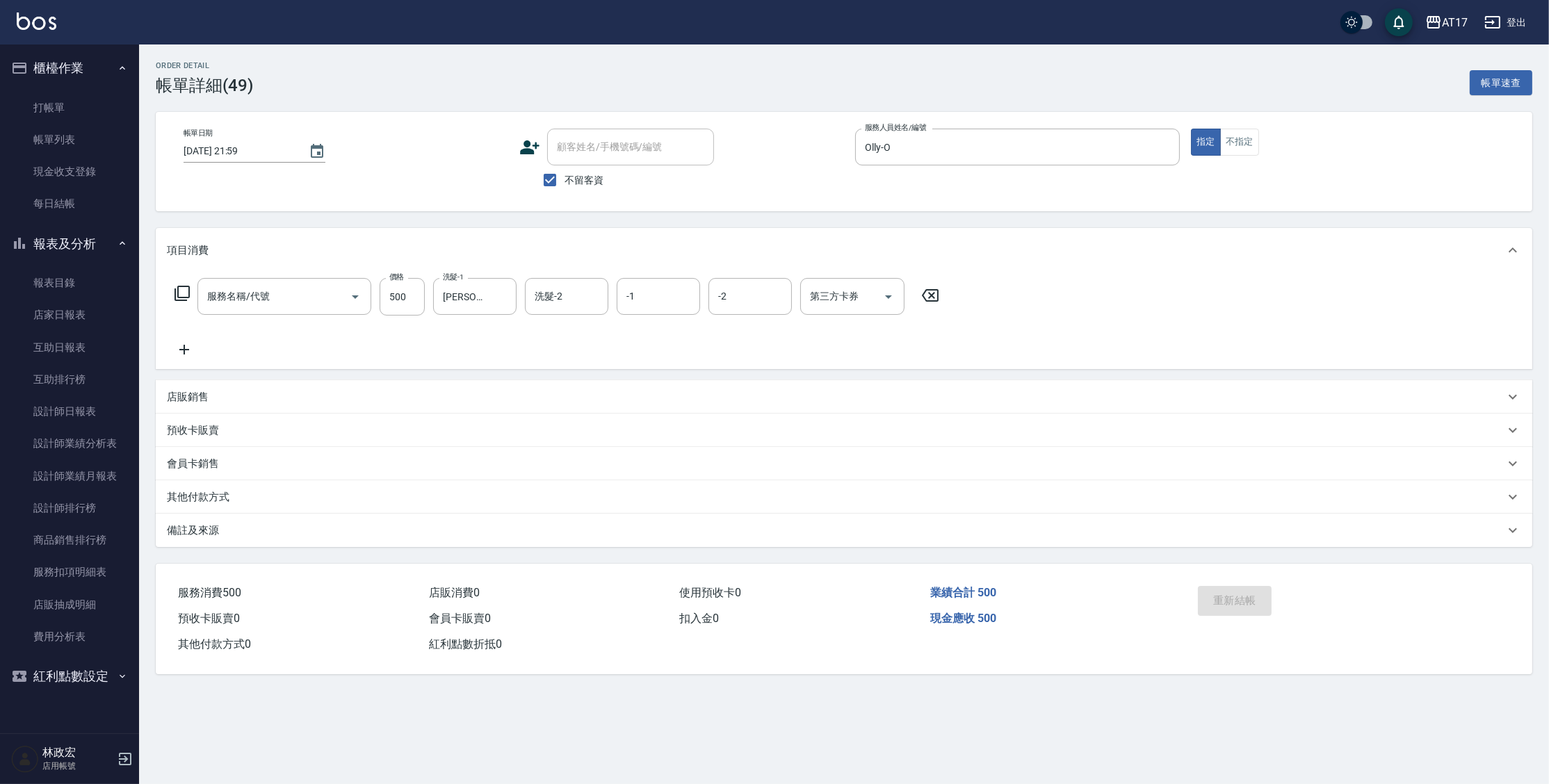
type input "C剪髮套餐(2450)"
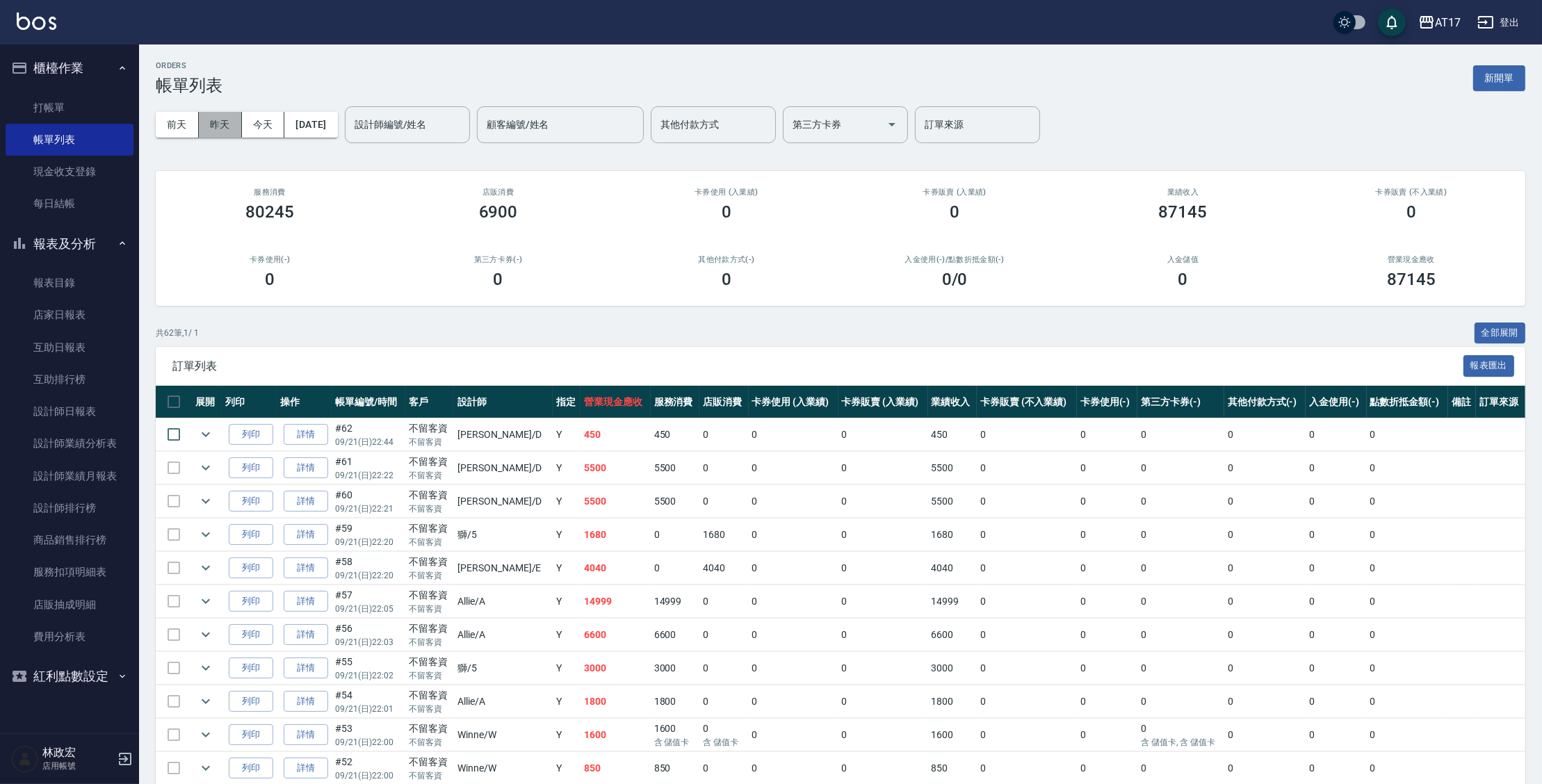
click at [229, 129] on button "昨天" at bounding box center [221, 125] width 43 height 26
click at [525, 118] on input "顧客編號/姓名" at bounding box center [560, 125] width 154 height 25
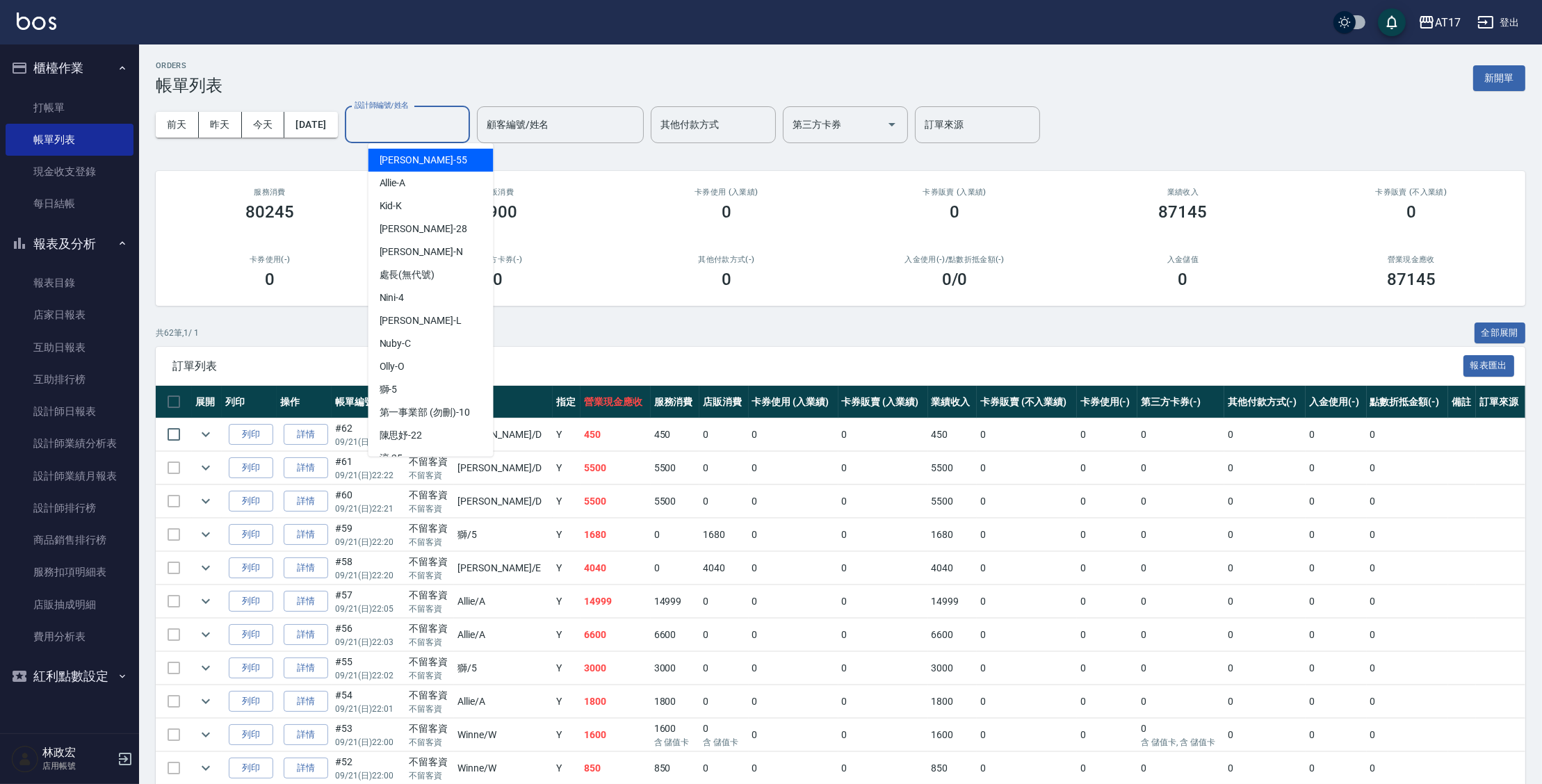
click at [439, 128] on input "設計師編號/姓名" at bounding box center [407, 125] width 113 height 25
click at [423, 367] on div "Olly -O" at bounding box center [431, 367] width 125 height 23
type input "Olly-O"
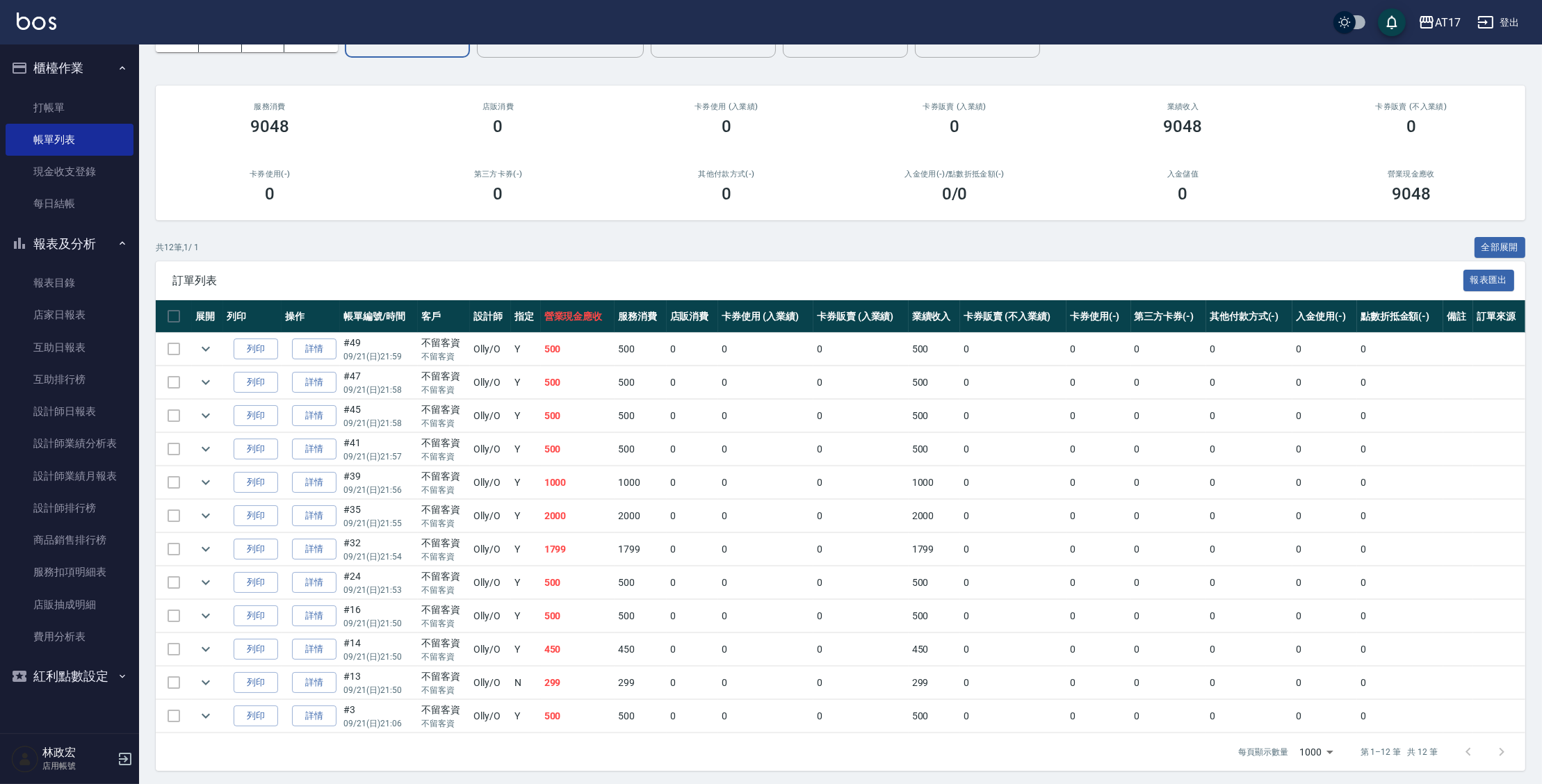
scroll to position [87, 0]
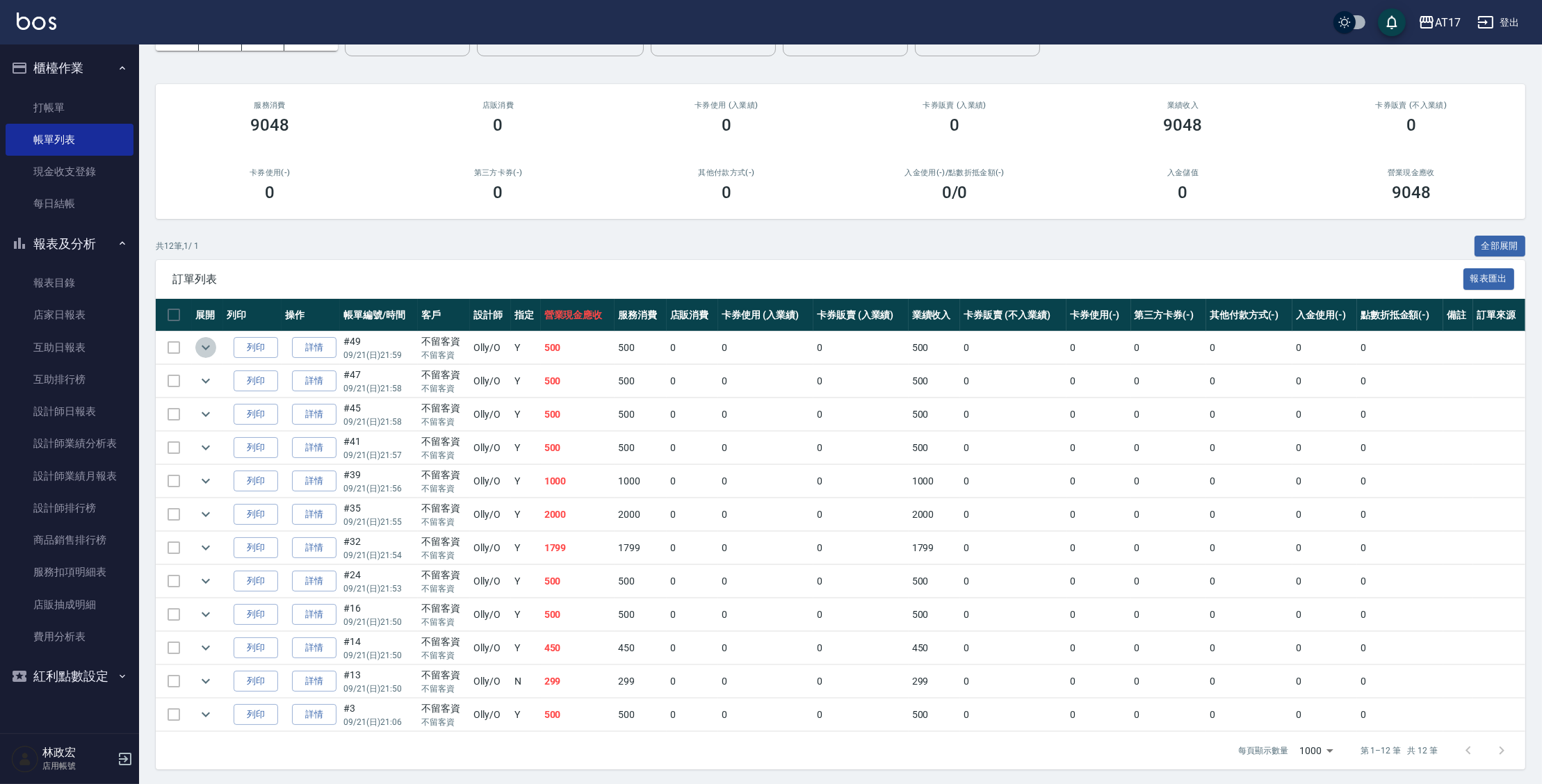
click at [200, 349] on icon "expand row" at bounding box center [206, 347] width 17 height 17
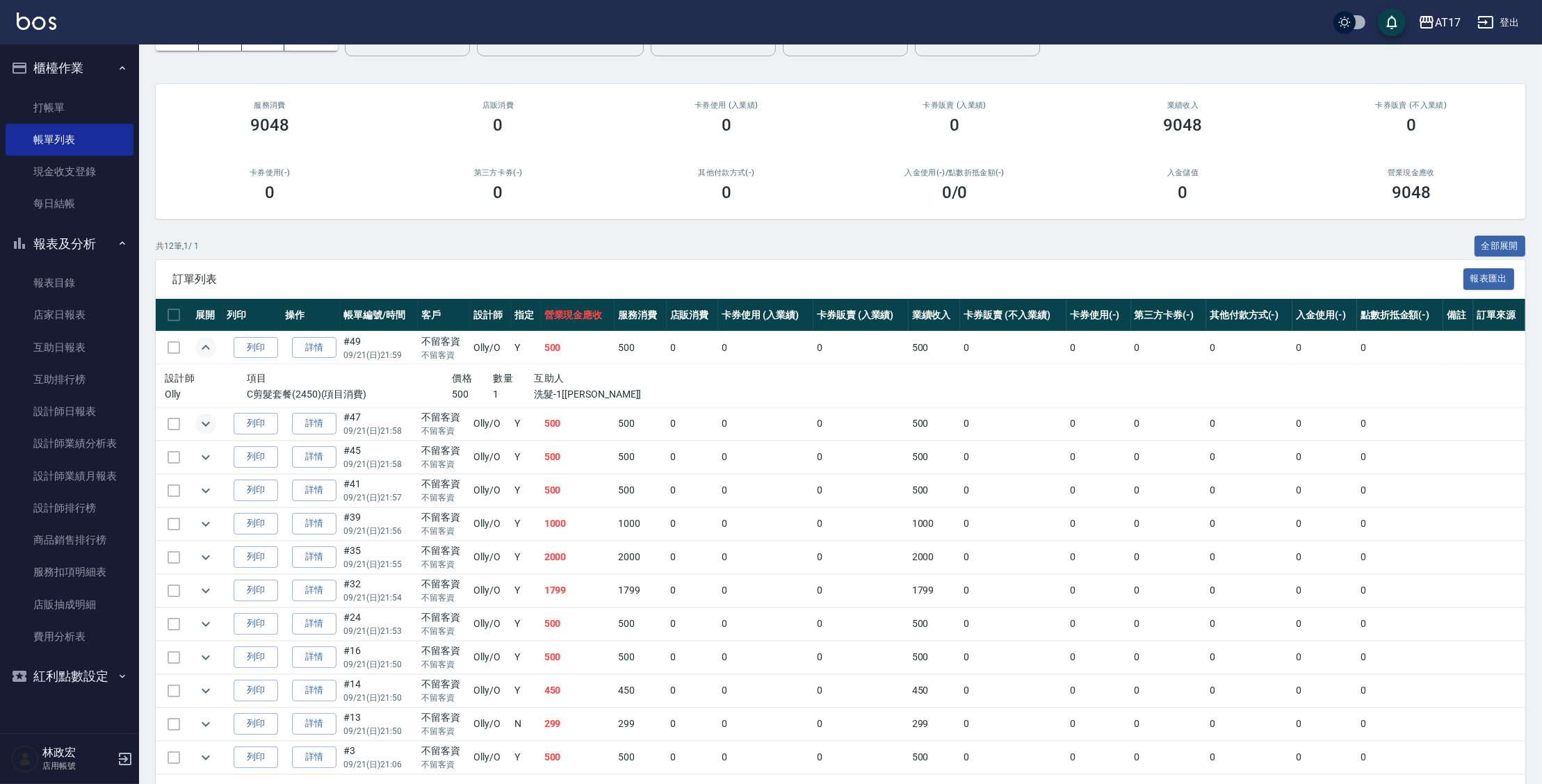
click at [206, 428] on icon "expand row" at bounding box center [206, 424] width 17 height 17
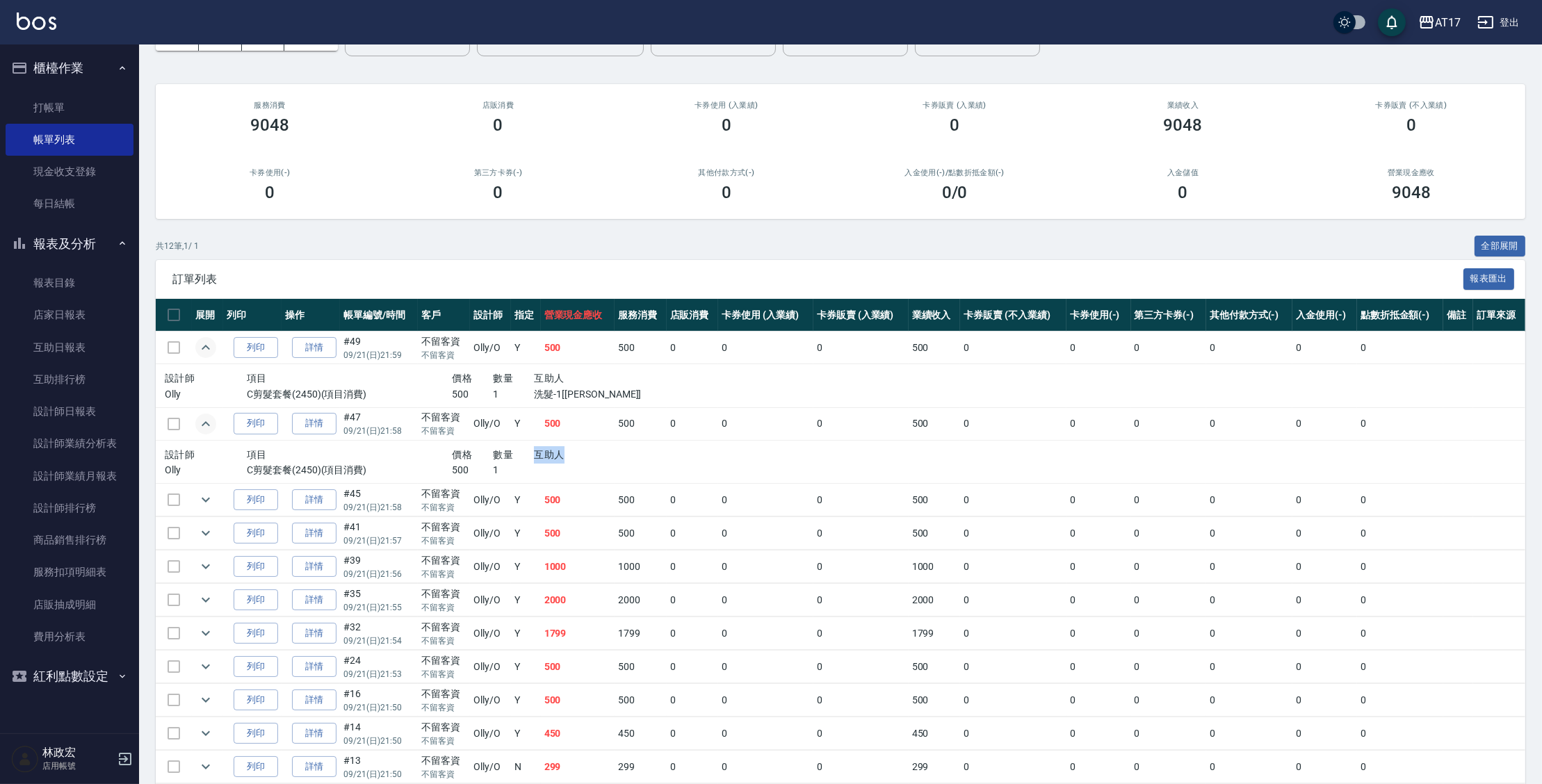
drag, startPoint x: 565, startPoint y: 458, endPoint x: 530, endPoint y: 447, distance: 36.7
click at [523, 448] on div "設計師 項目 價格 數量 互助人" at bounding box center [411, 455] width 493 height 17
click at [530, 447] on div "數量" at bounding box center [513, 455] width 41 height 17
drag, startPoint x: 530, startPoint y: 447, endPoint x: 565, endPoint y: 451, distance: 35.2
click at [565, 451] on div "設計師 項目 價格 數量 互助人" at bounding box center [411, 455] width 493 height 17
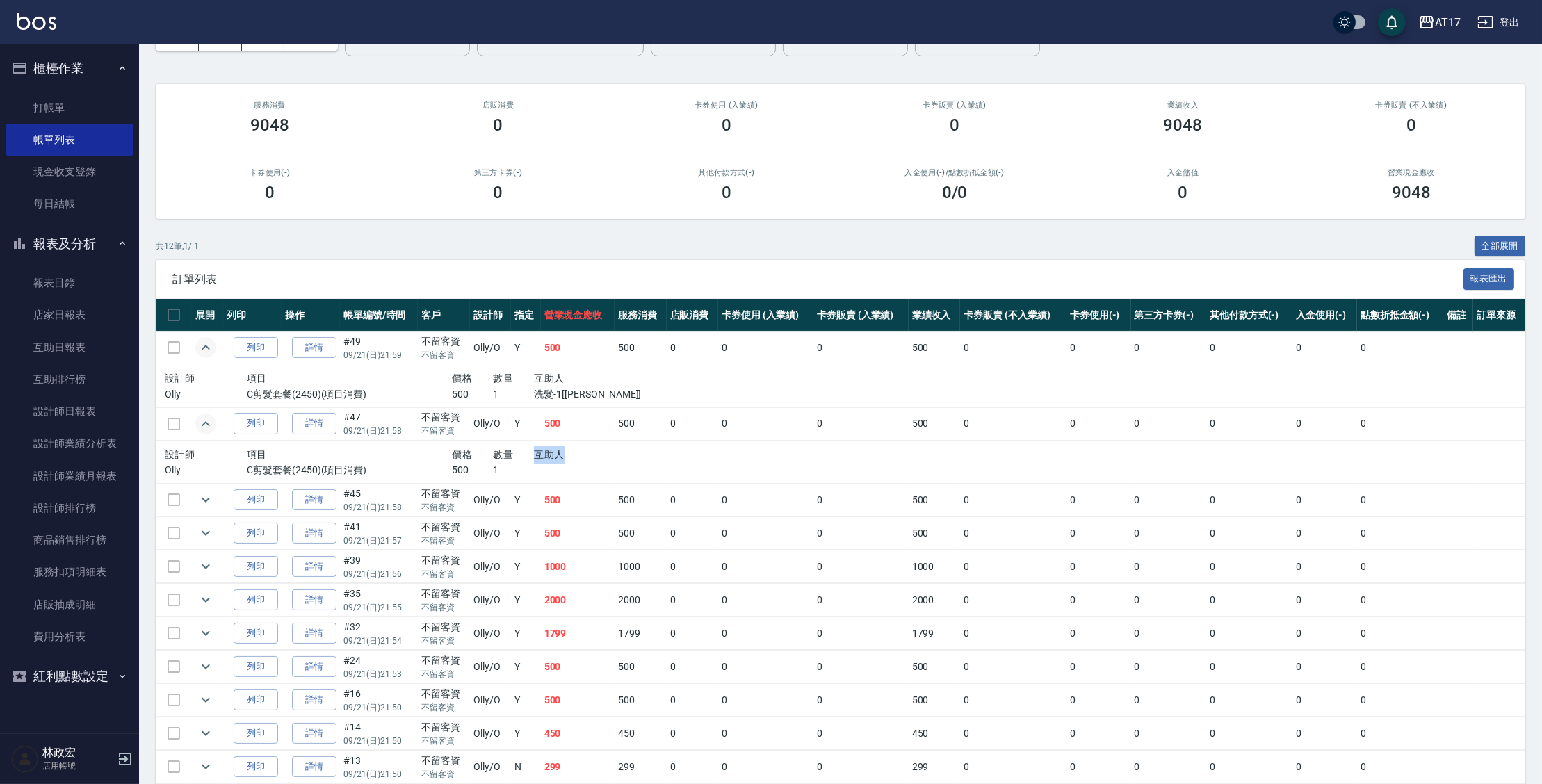
click at [565, 451] on div "互助人" at bounding box center [596, 455] width 123 height 17
drag, startPoint x: 565, startPoint y: 451, endPoint x: 531, endPoint y: 457, distance: 34.5
click at [531, 457] on div "設計師 項目 價格 數量 互助人" at bounding box center [411, 455] width 493 height 17
click at [531, 457] on div "數量" at bounding box center [513, 455] width 41 height 17
drag, startPoint x: 559, startPoint y: 428, endPoint x: 567, endPoint y: 453, distance: 26.2
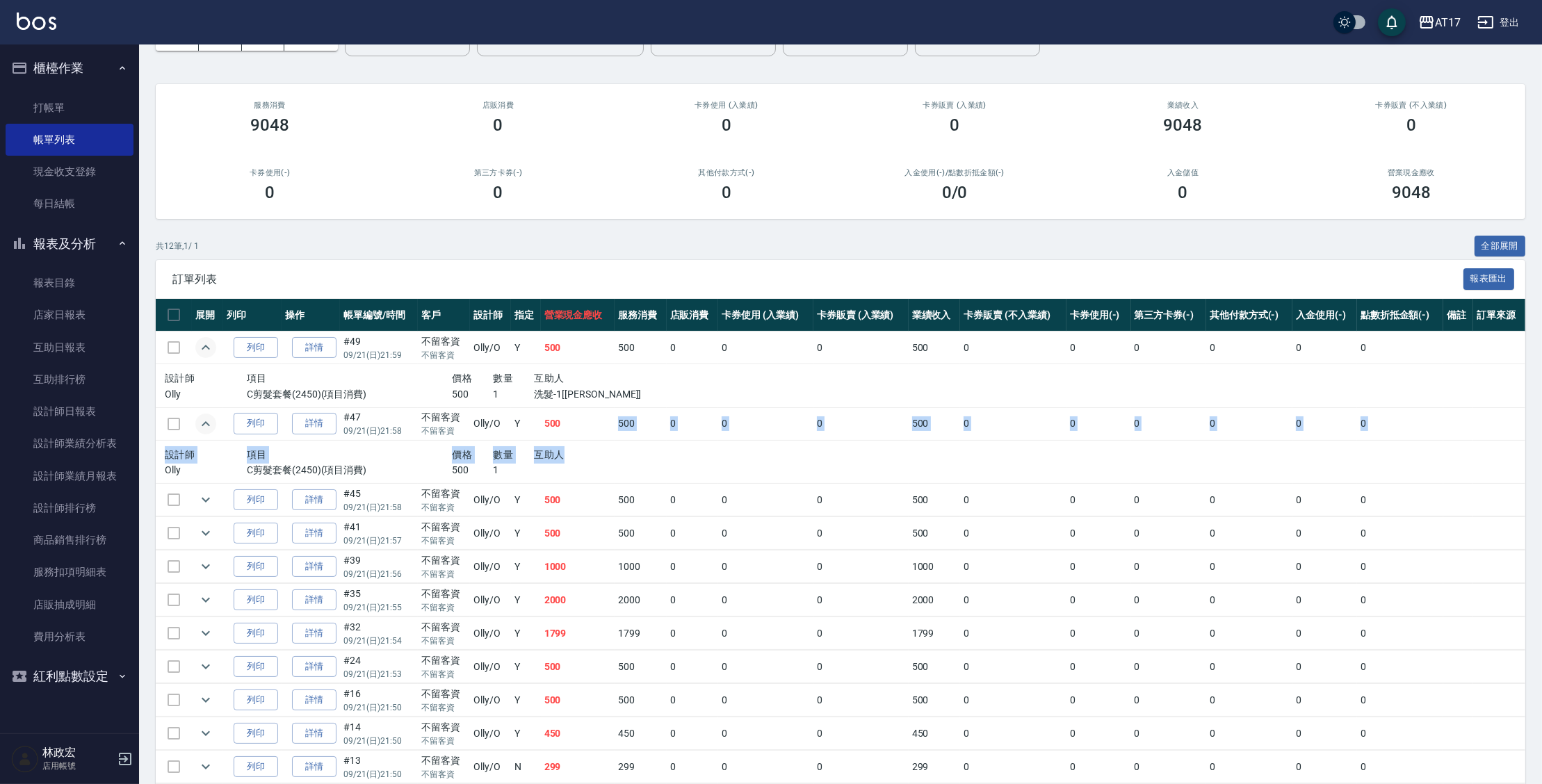
click at [567, 453] on tbody "列印 詳情 #49 09/21 (日) 21:59 不留客資 不留客資 Olly /O Y 500 500 0 0 0 500 0 0 0 0 0 0 設計師…" at bounding box center [840, 574] width 1370 height 486
click at [564, 456] on div "互助人" at bounding box center [596, 455] width 123 height 17
drag, startPoint x: 564, startPoint y: 456, endPoint x: 522, endPoint y: 466, distance: 43.2
click at [522, 471] on div "設計師 項目 價格 數量 互助人 Olly C剪髮套餐(2450)(項目消費) 500 1" at bounding box center [411, 462] width 493 height 32
click at [523, 448] on div "數量" at bounding box center [513, 455] width 41 height 17
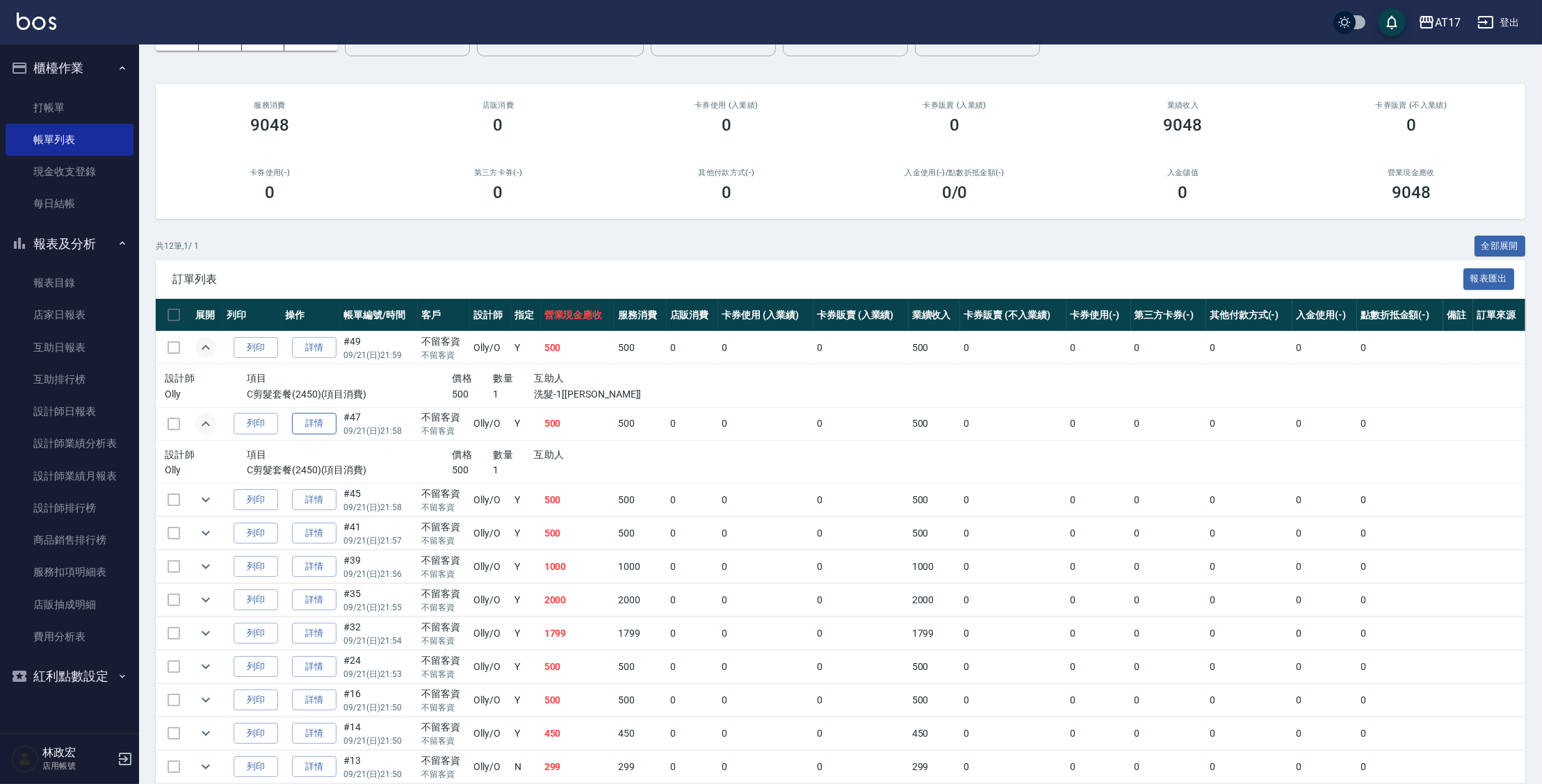
scroll to position [172, 0]
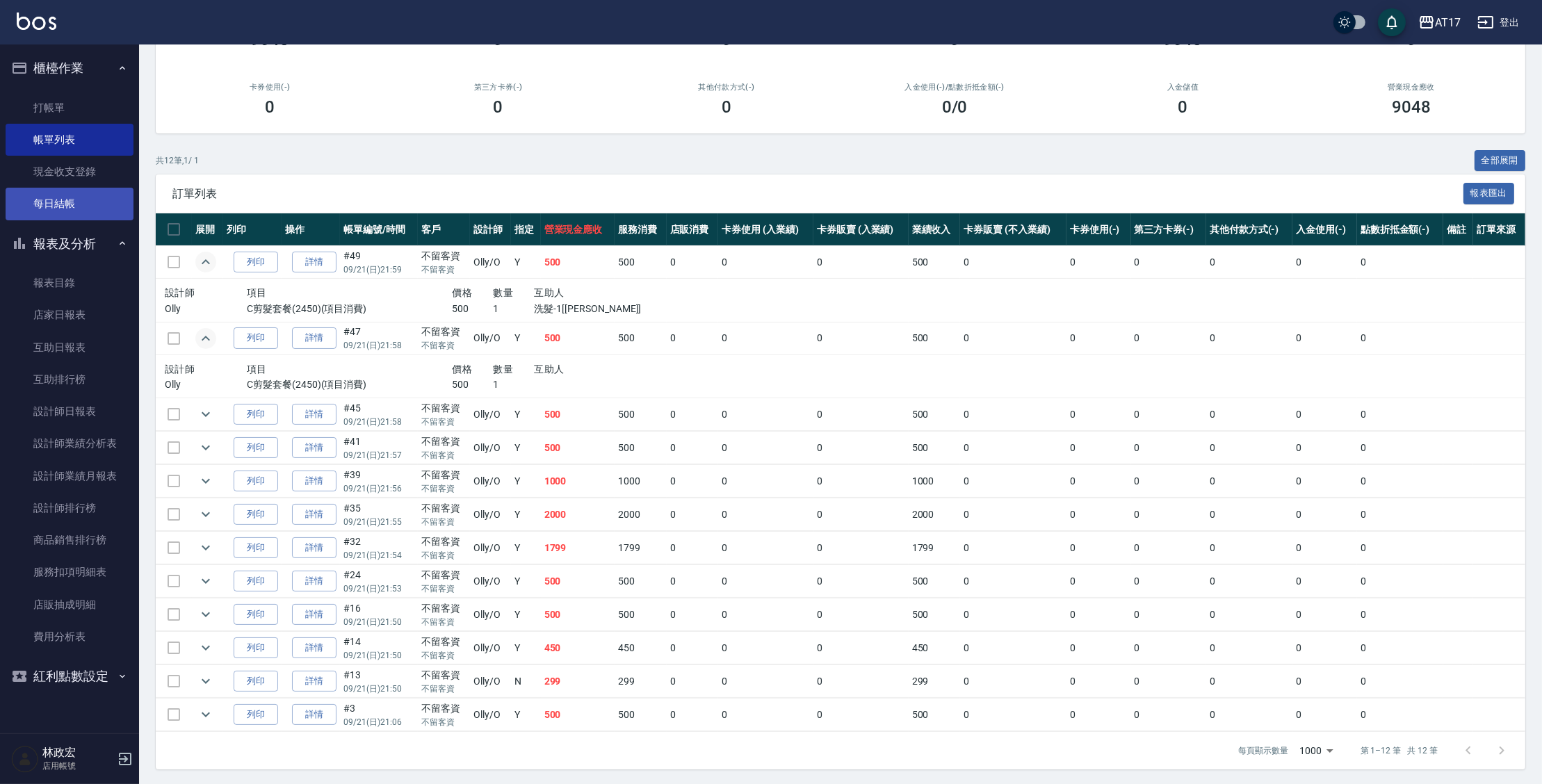
click at [80, 204] on link "每日結帳" at bounding box center [69, 203] width 128 height 32
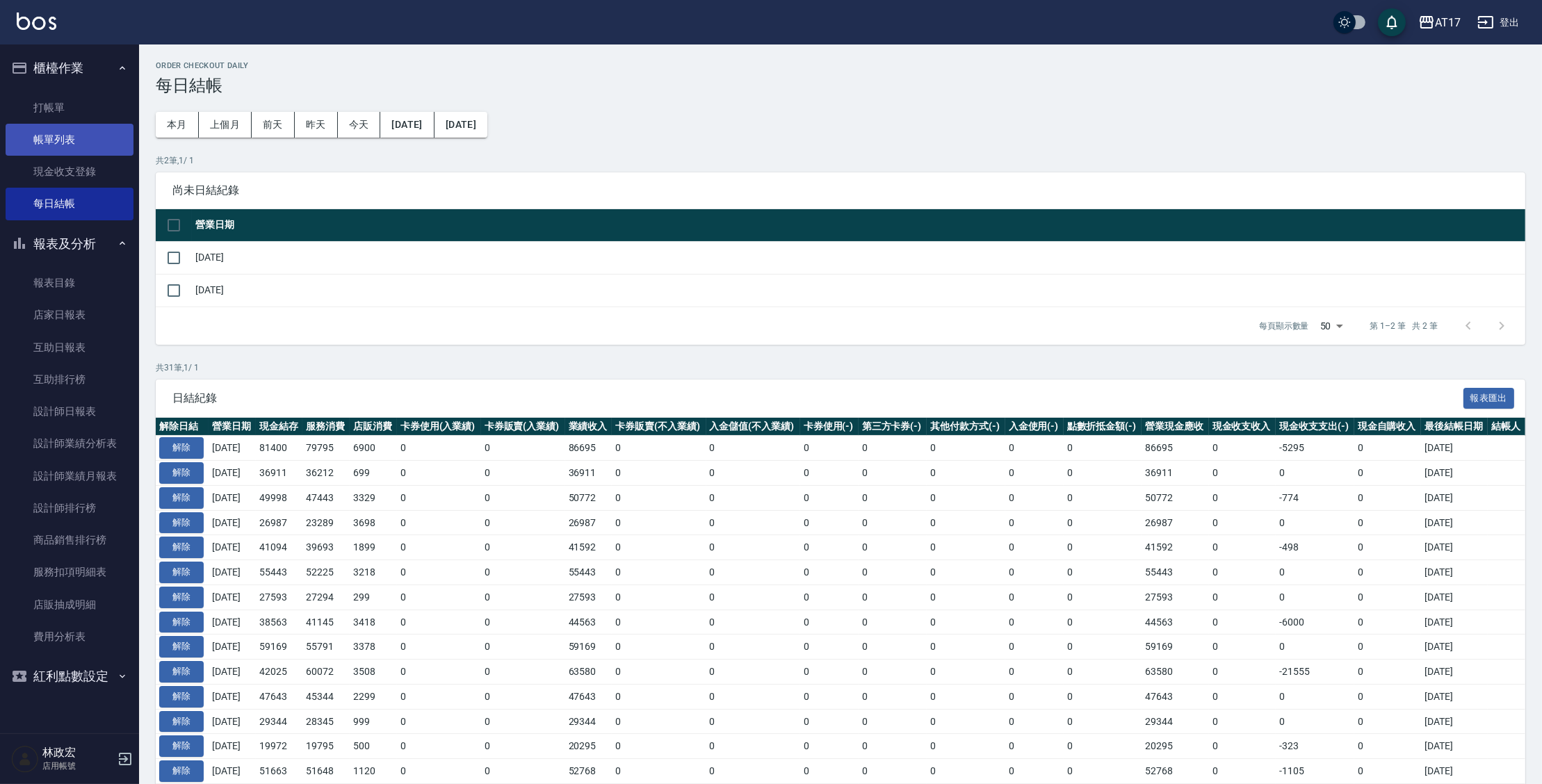
click at [64, 135] on link "帳單列表" at bounding box center [69, 140] width 128 height 32
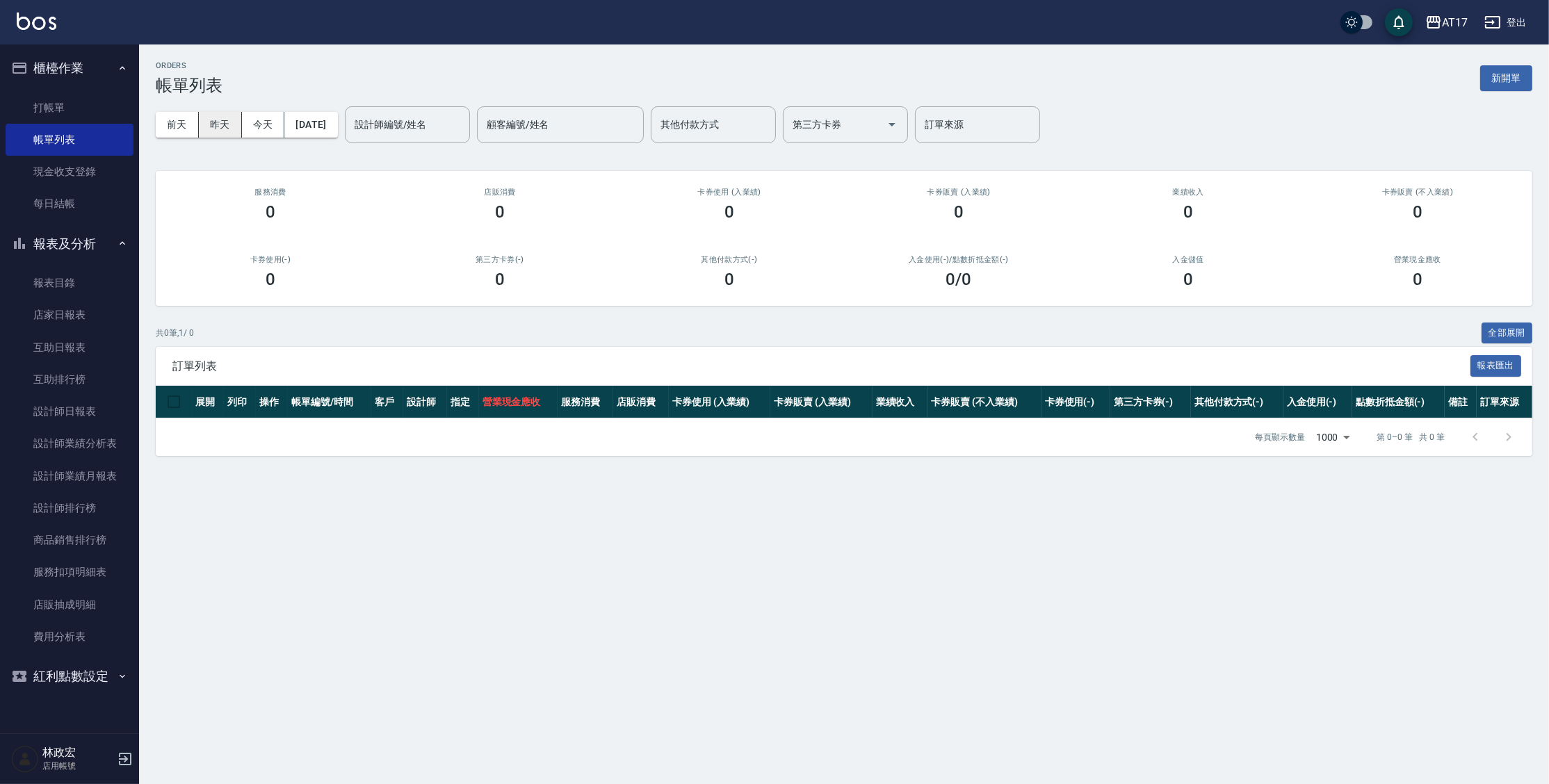
click at [226, 122] on button "昨天" at bounding box center [221, 125] width 43 height 26
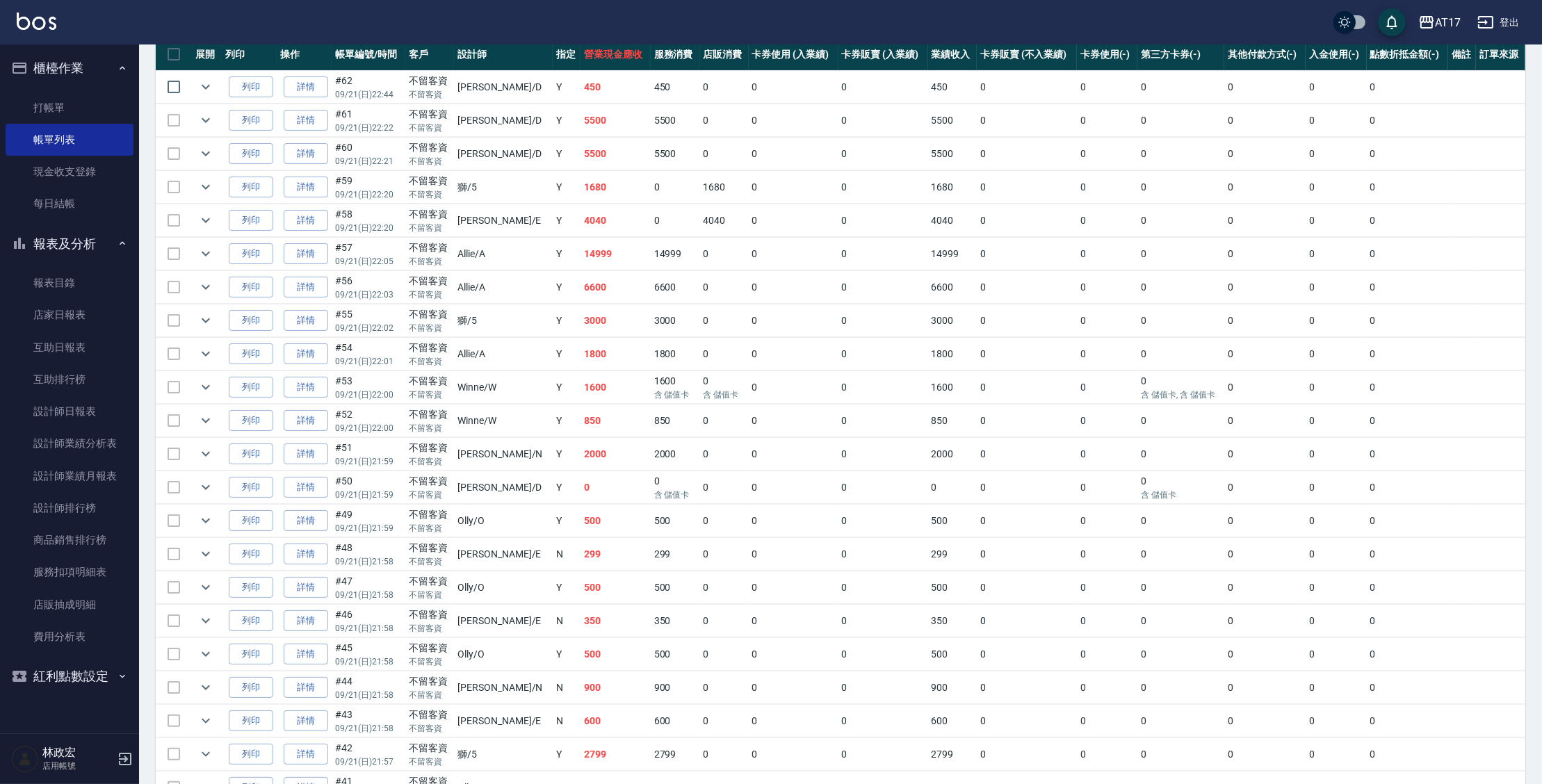
scroll to position [379, 0]
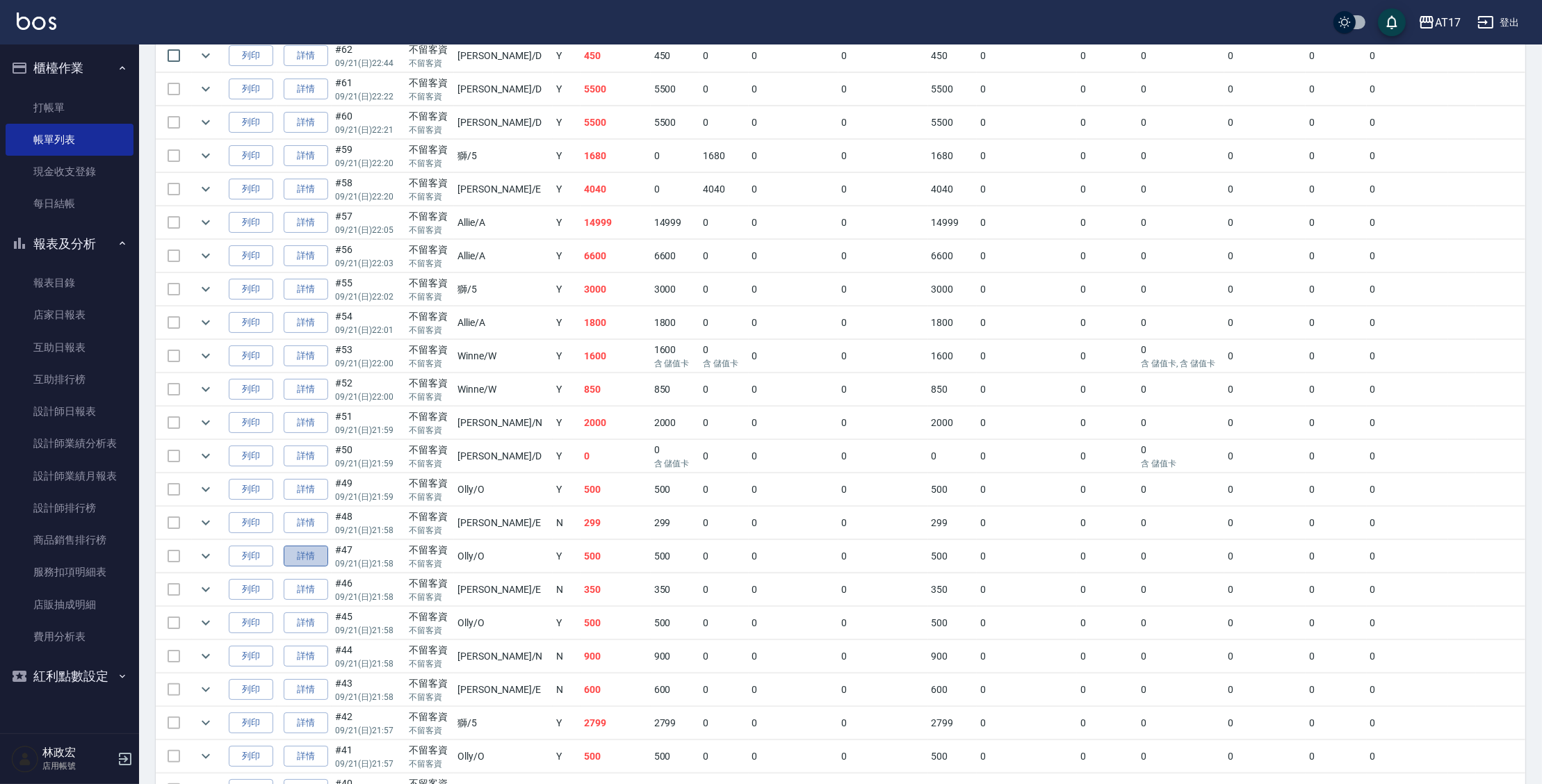
click at [315, 548] on link "詳情" at bounding box center [305, 556] width 44 height 22
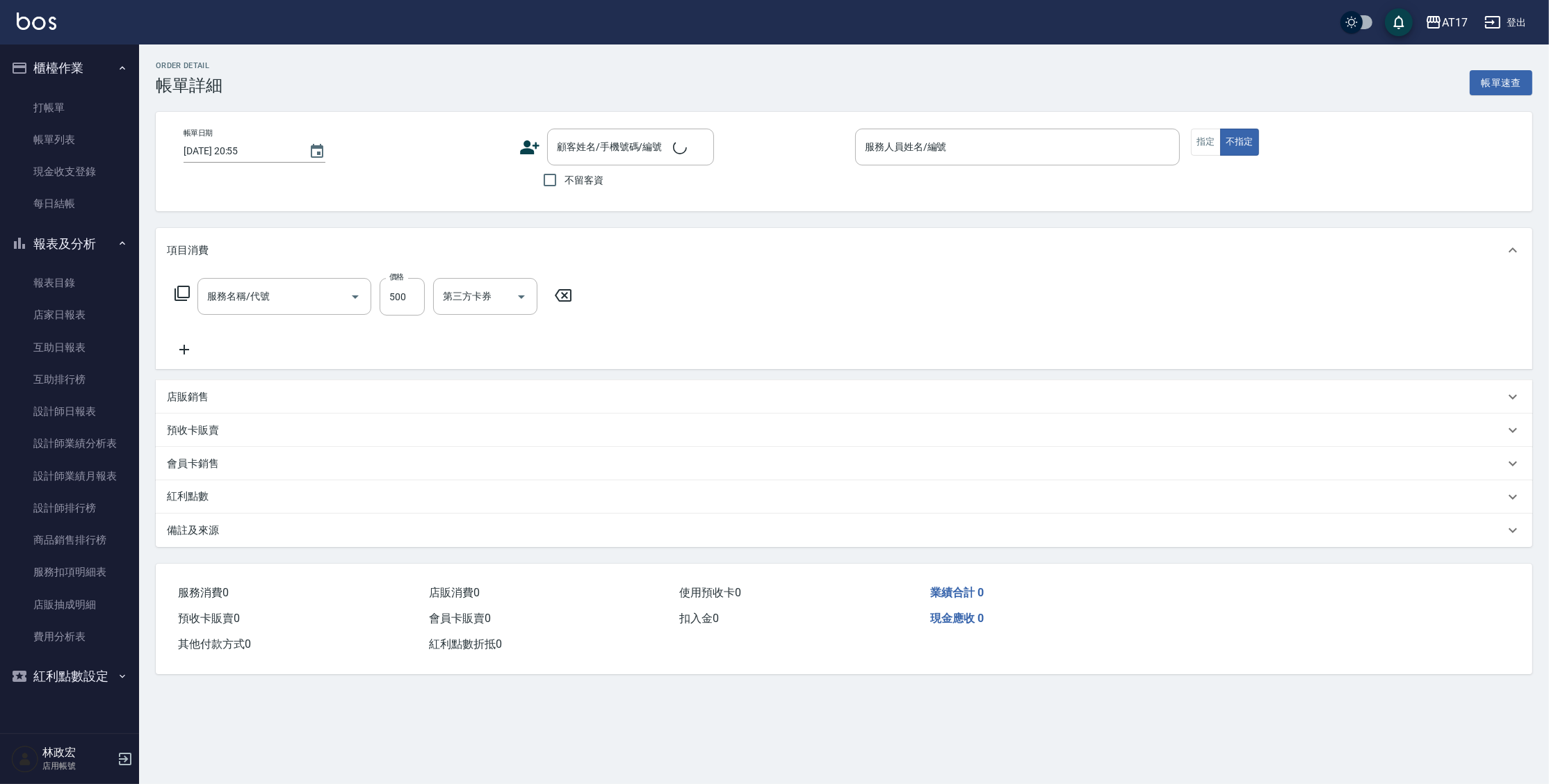
type input "[DATE] 21:58"
checkbox input "true"
type input "Olly-O"
type input "C剪髮套餐(2450)"
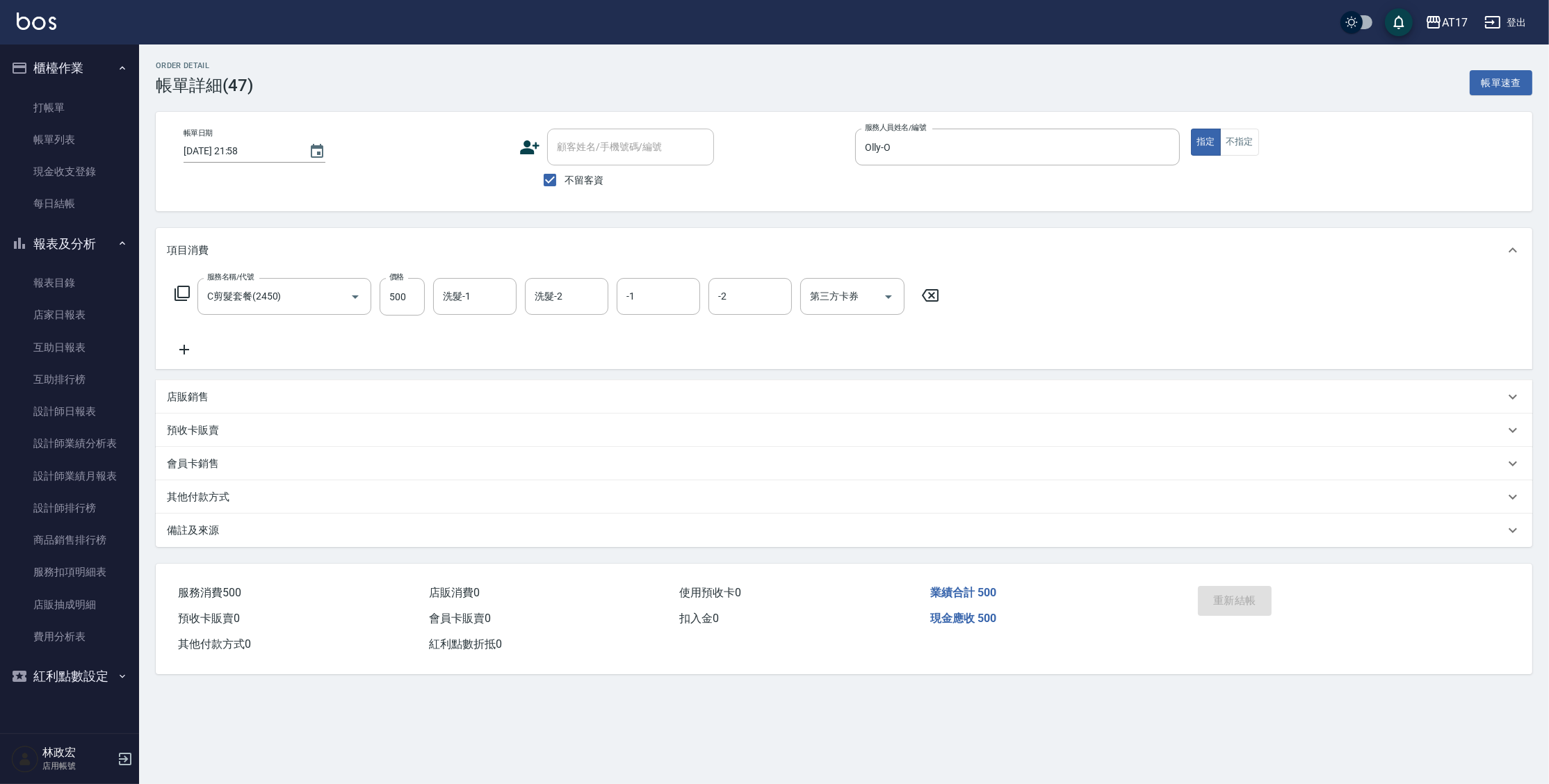
click at [517, 291] on form "洗髮-1 洗髮-1" at bounding box center [479, 296] width 92 height 37
click at [496, 295] on input "洗髮-1" at bounding box center [475, 297] width 71 height 25
type input "[PERSON_NAME]-27"
click at [37, 208] on link "每日結帳" at bounding box center [69, 203] width 128 height 32
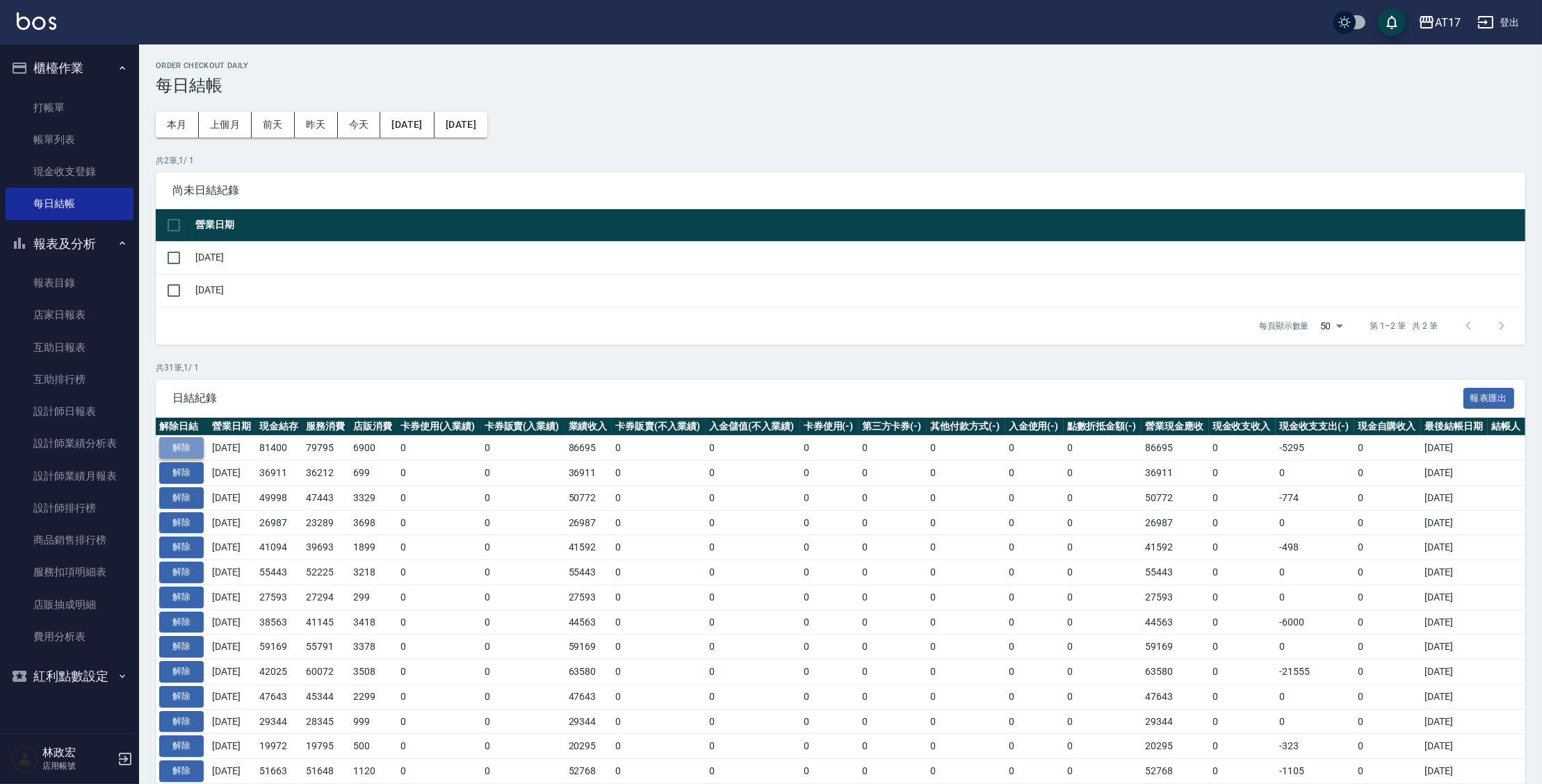
click at [183, 453] on button "解除" at bounding box center [181, 448] width 44 height 22
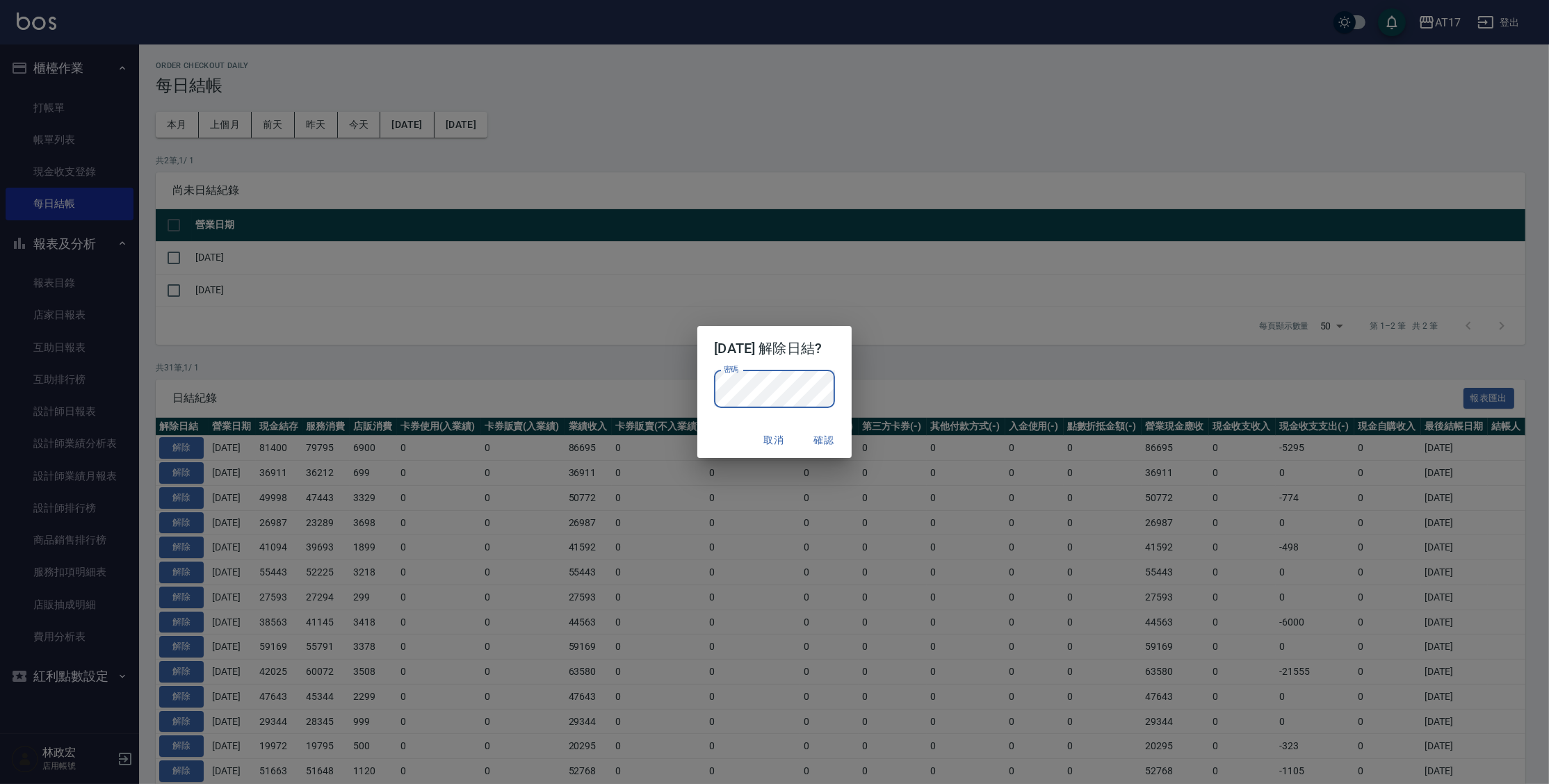
click at [842, 435] on button "確認" at bounding box center [823, 440] width 44 height 26
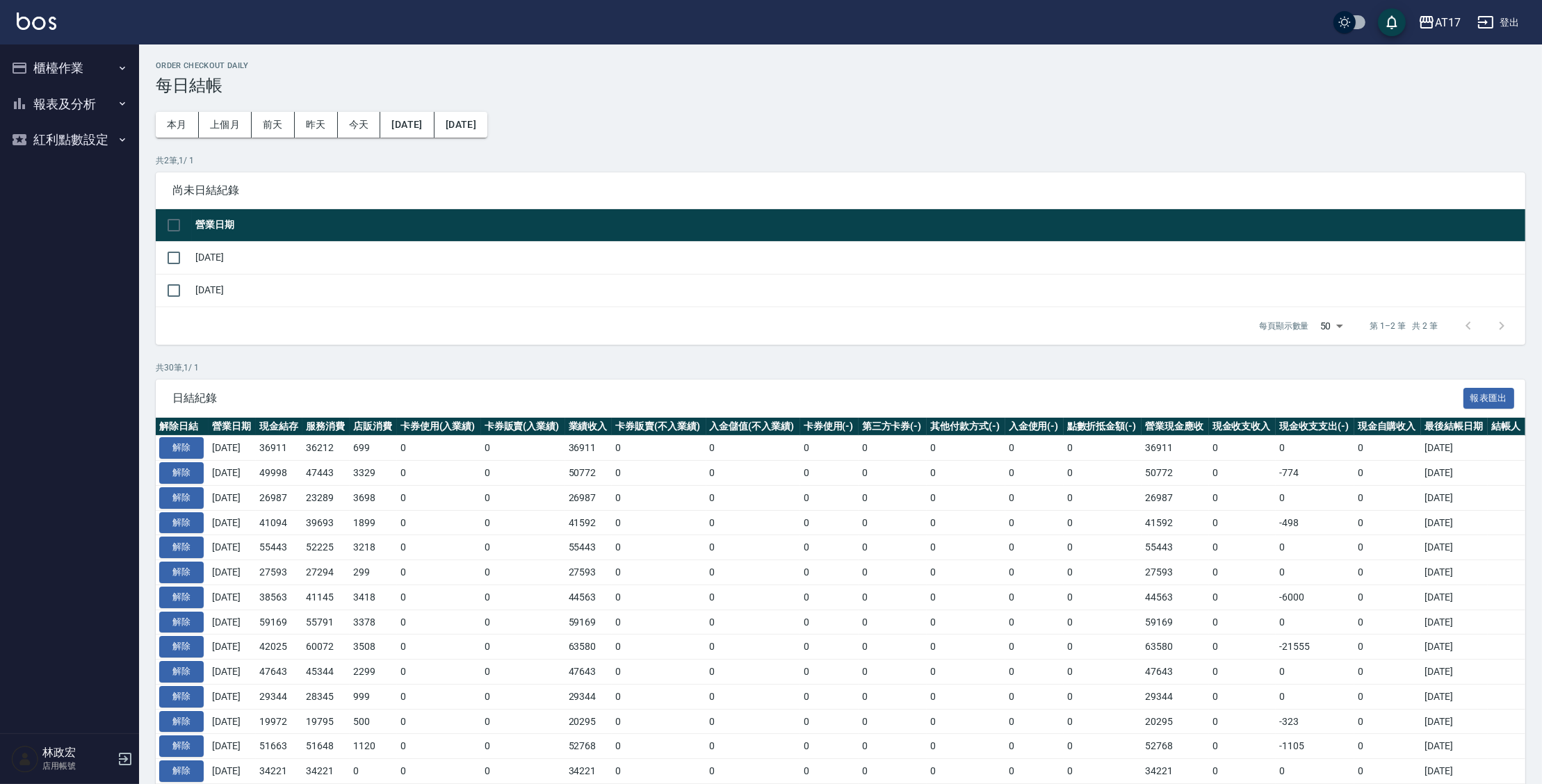
click at [43, 103] on button "報表及分析" at bounding box center [69, 104] width 128 height 36
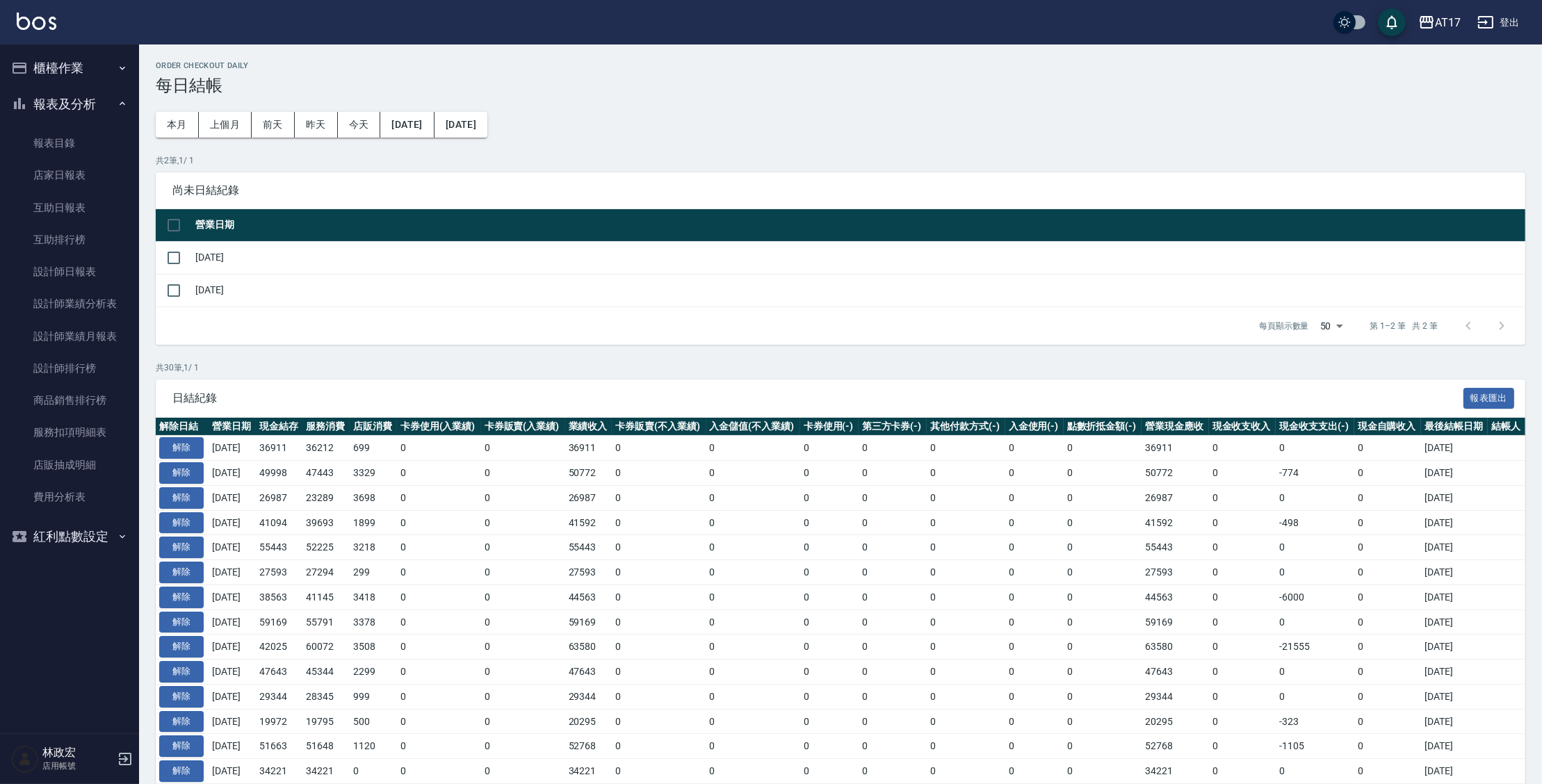
click at [77, 51] on button "櫃檯作業" at bounding box center [69, 68] width 128 height 36
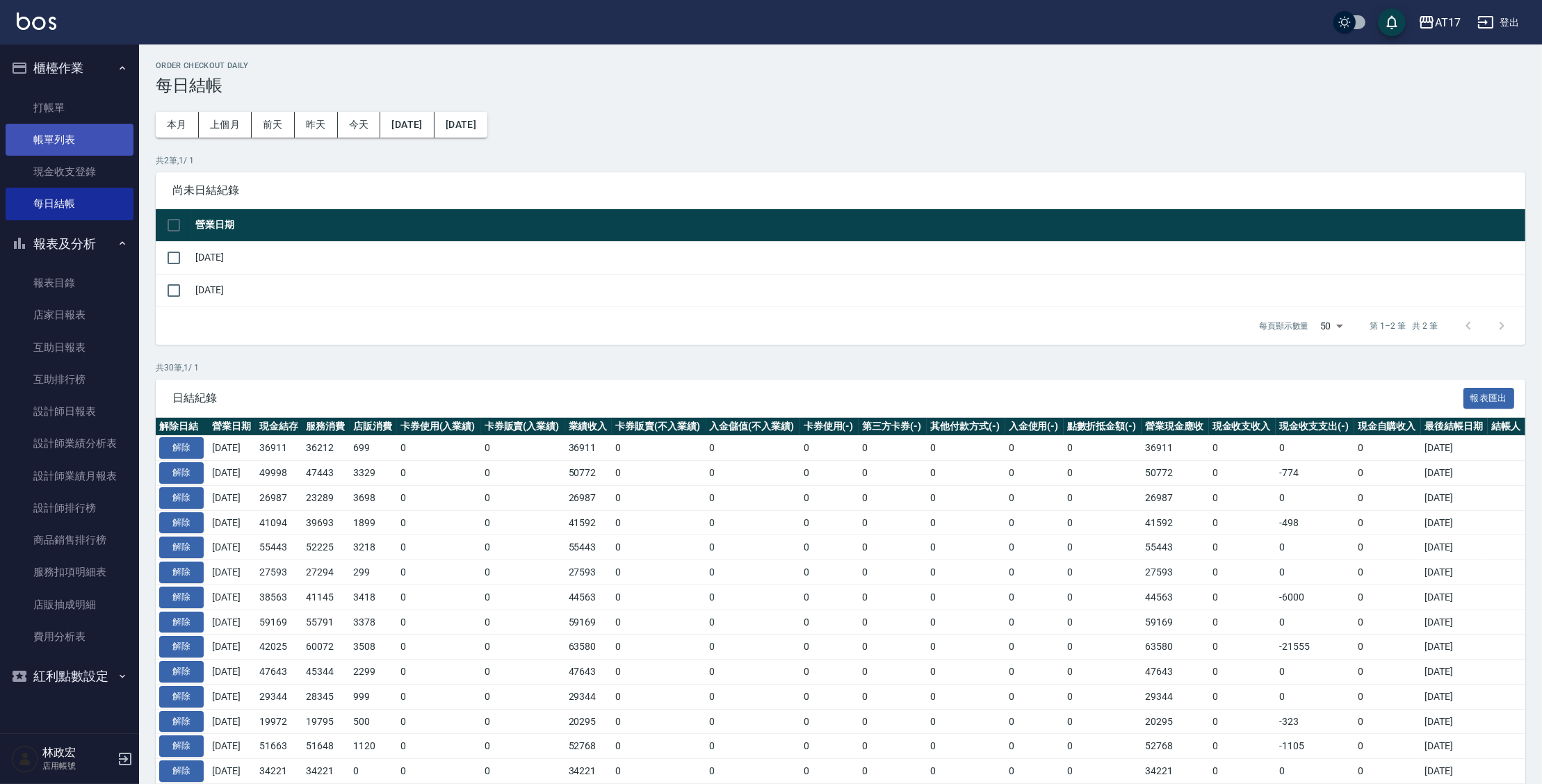
click at [85, 140] on link "帳單列表" at bounding box center [69, 140] width 128 height 32
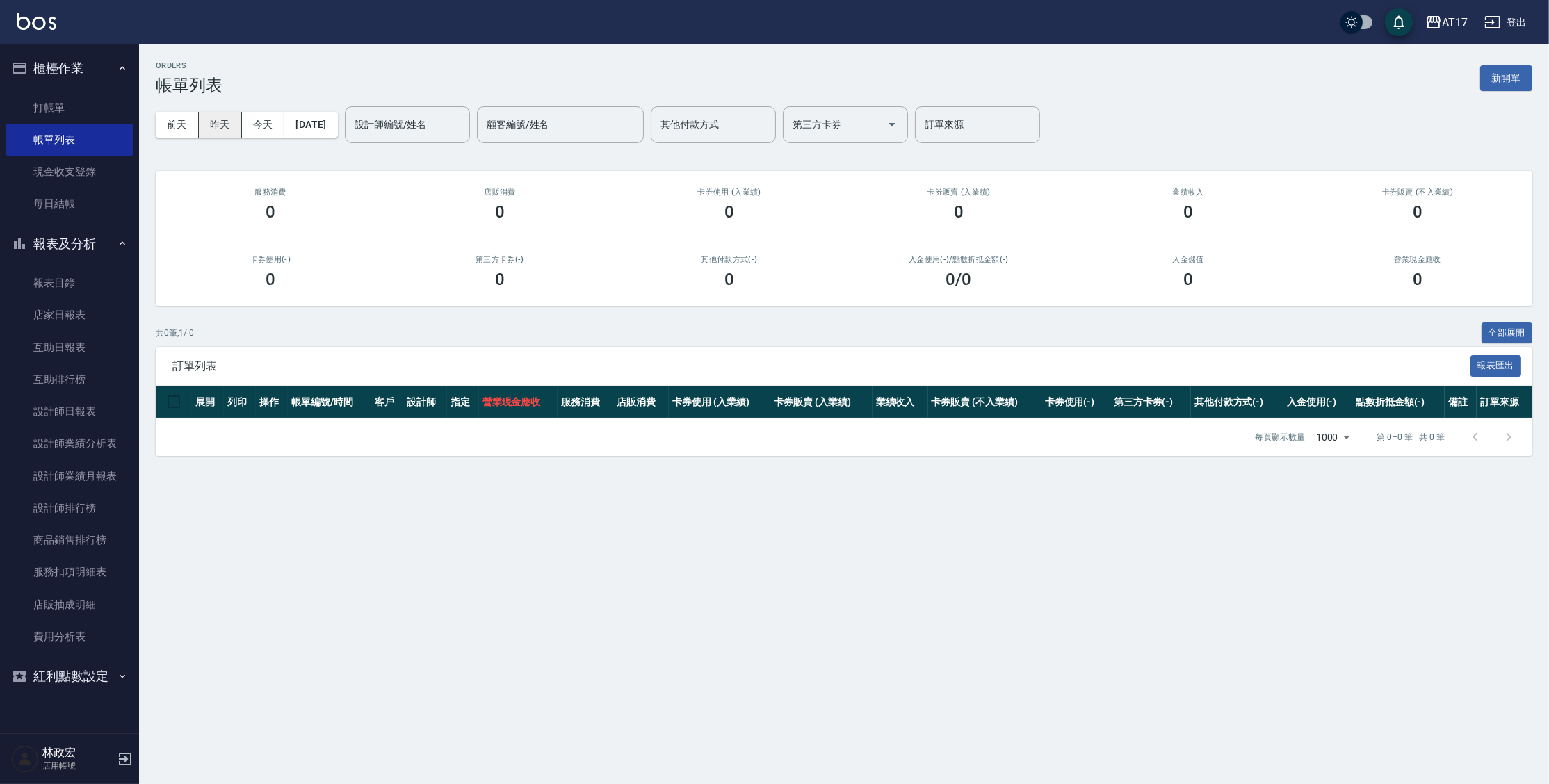
click at [219, 118] on button "昨天" at bounding box center [221, 125] width 43 height 26
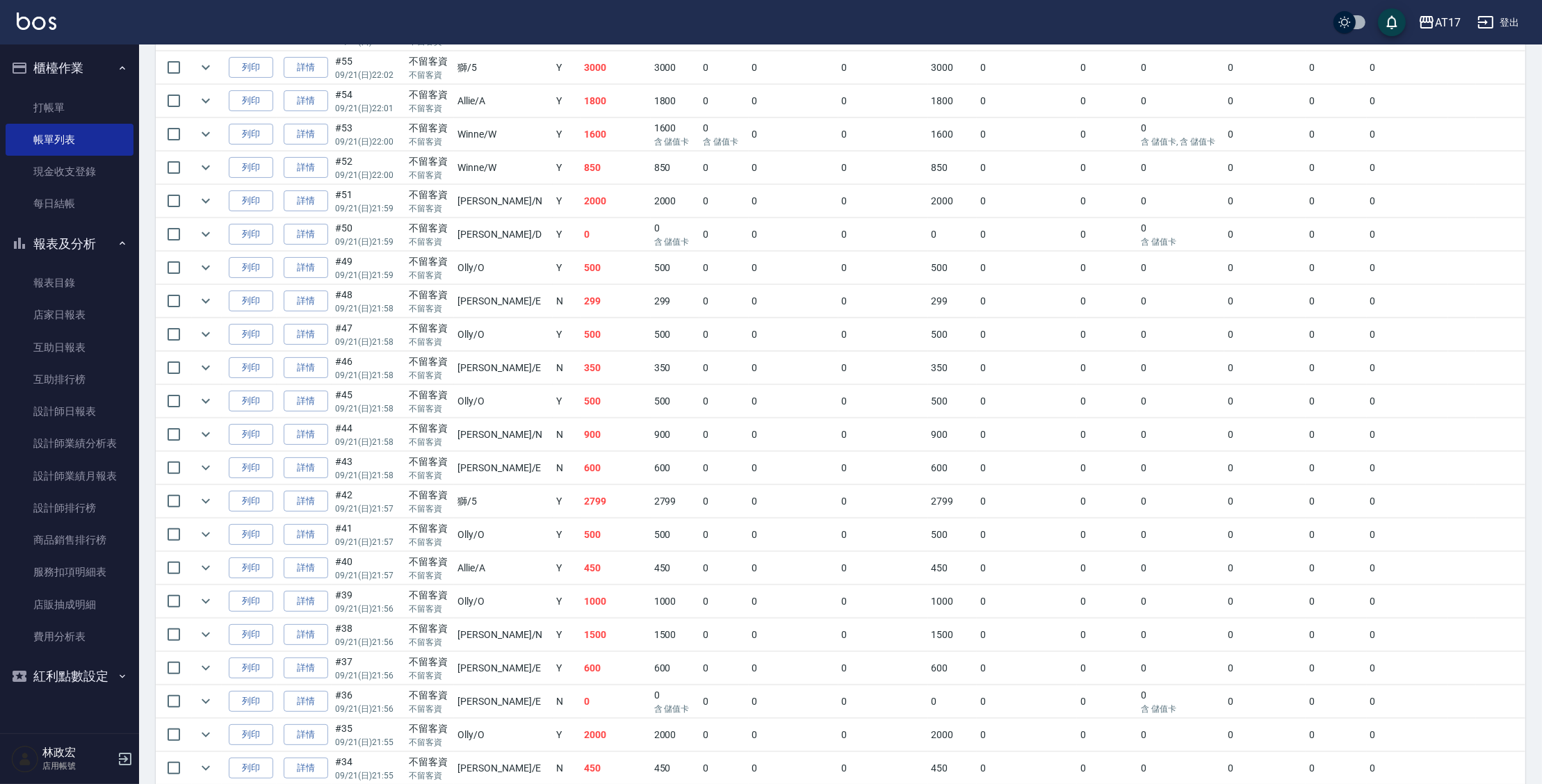
scroll to position [606, 0]
click at [310, 328] on link "詳情" at bounding box center [305, 329] width 44 height 22
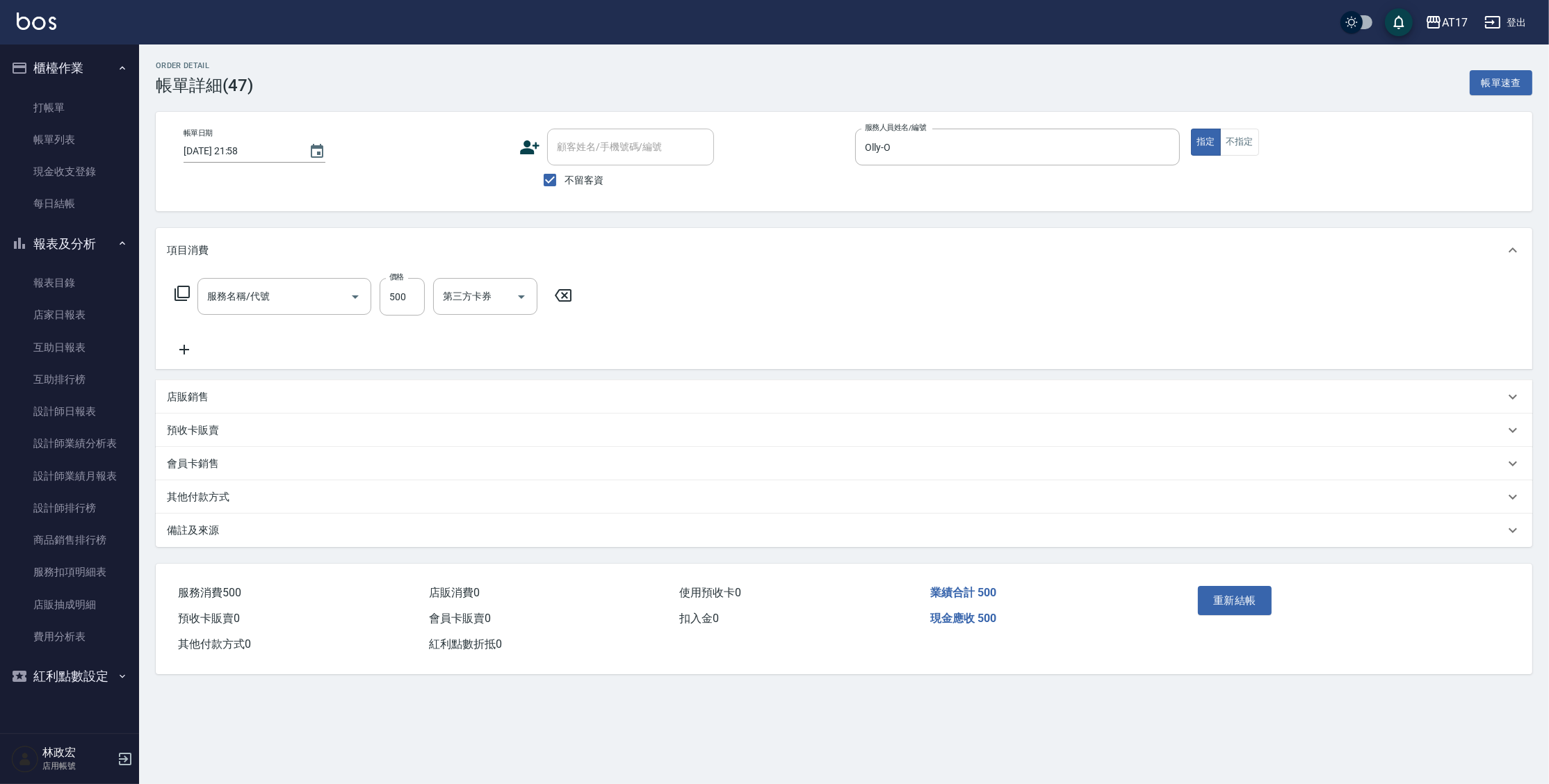
type input "[DATE] 21:58"
checkbox input "true"
type input "Olly-O"
type input "C剪髮套餐(2450)"
click at [465, 298] on div "洗髮-1 洗髮-1" at bounding box center [475, 296] width 83 height 37
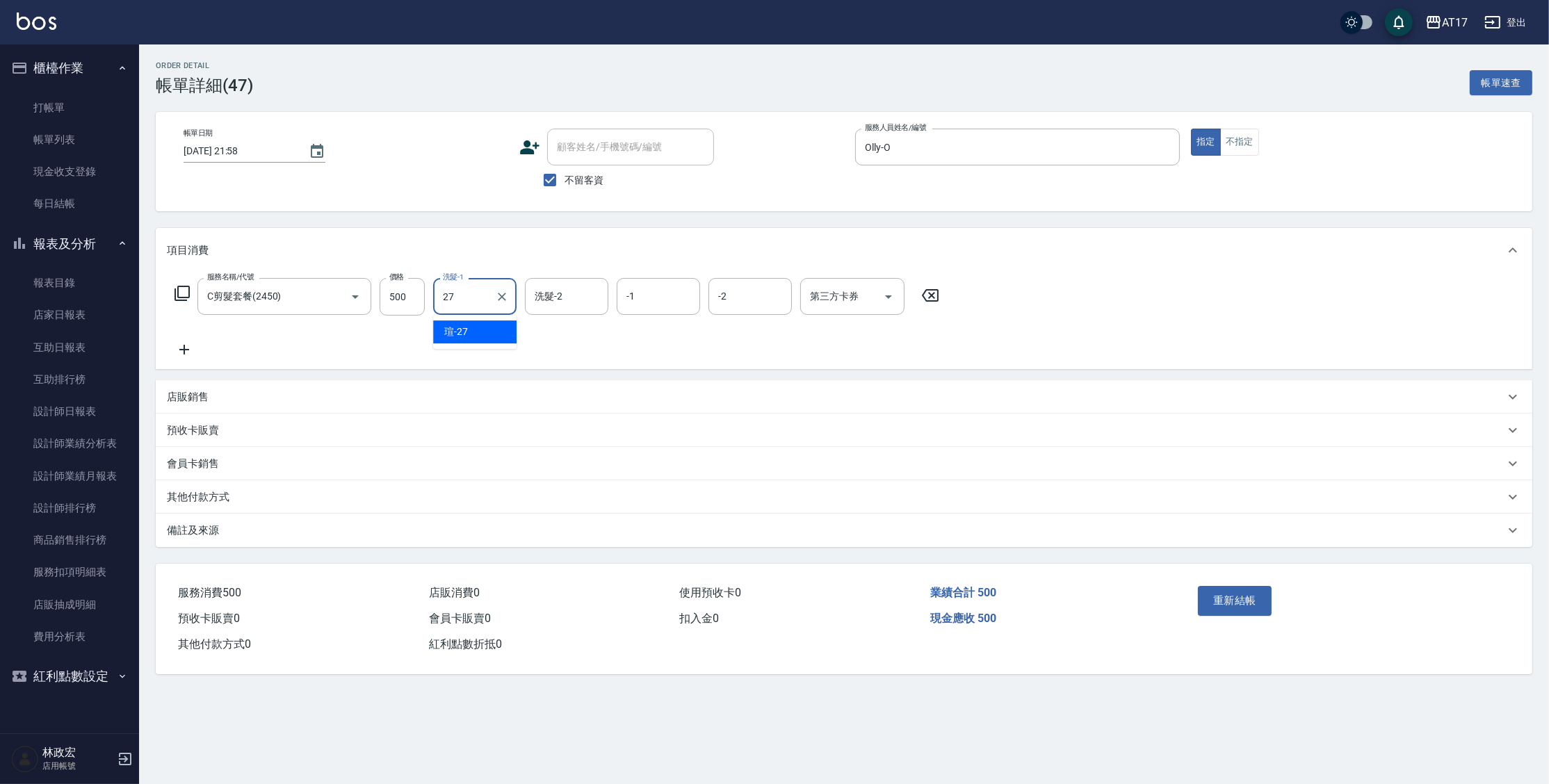
type input "[PERSON_NAME]-27"
click at [1254, 604] on button "重新結帳" at bounding box center [1234, 600] width 74 height 29
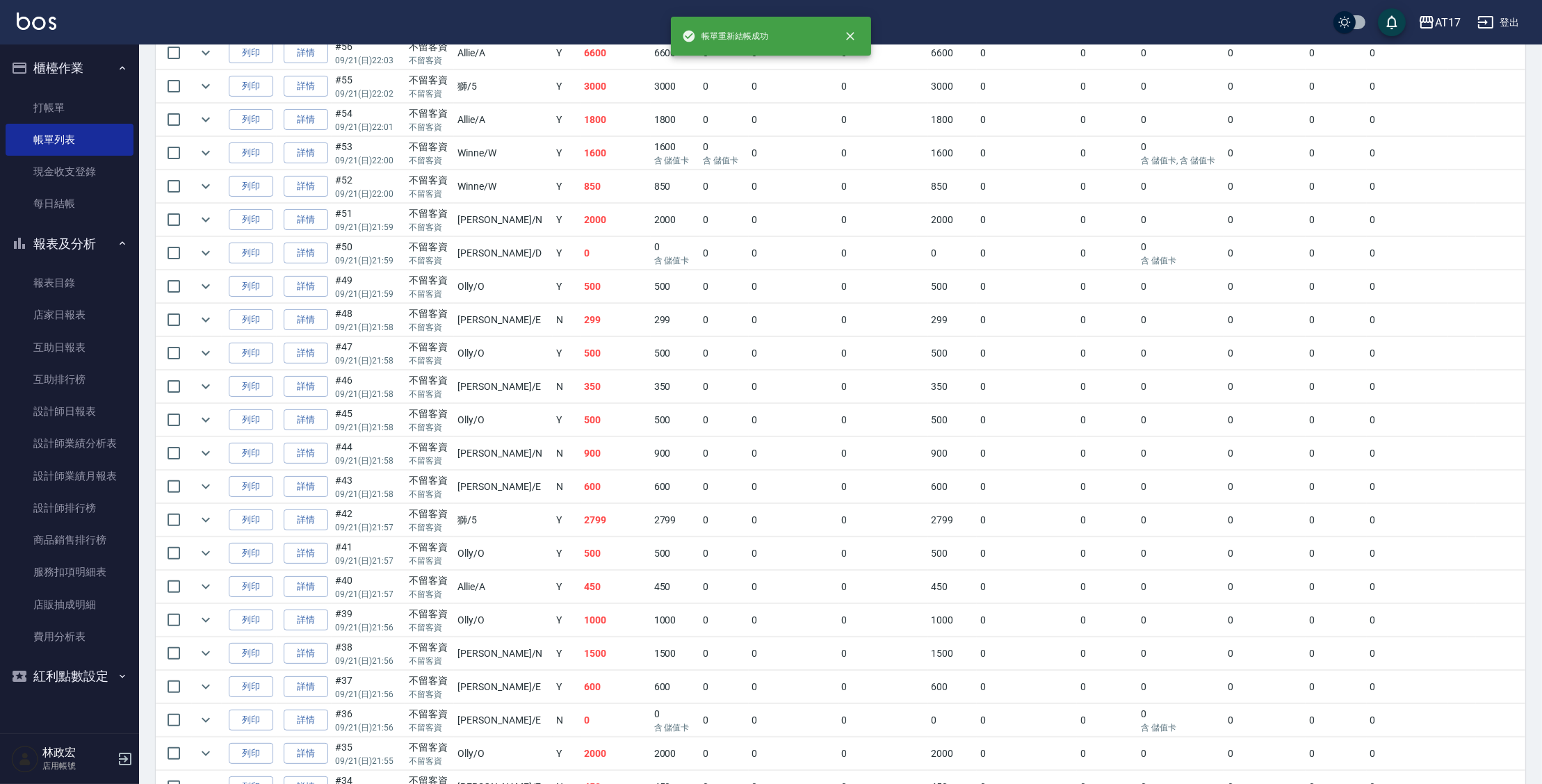
scroll to position [1747, 0]
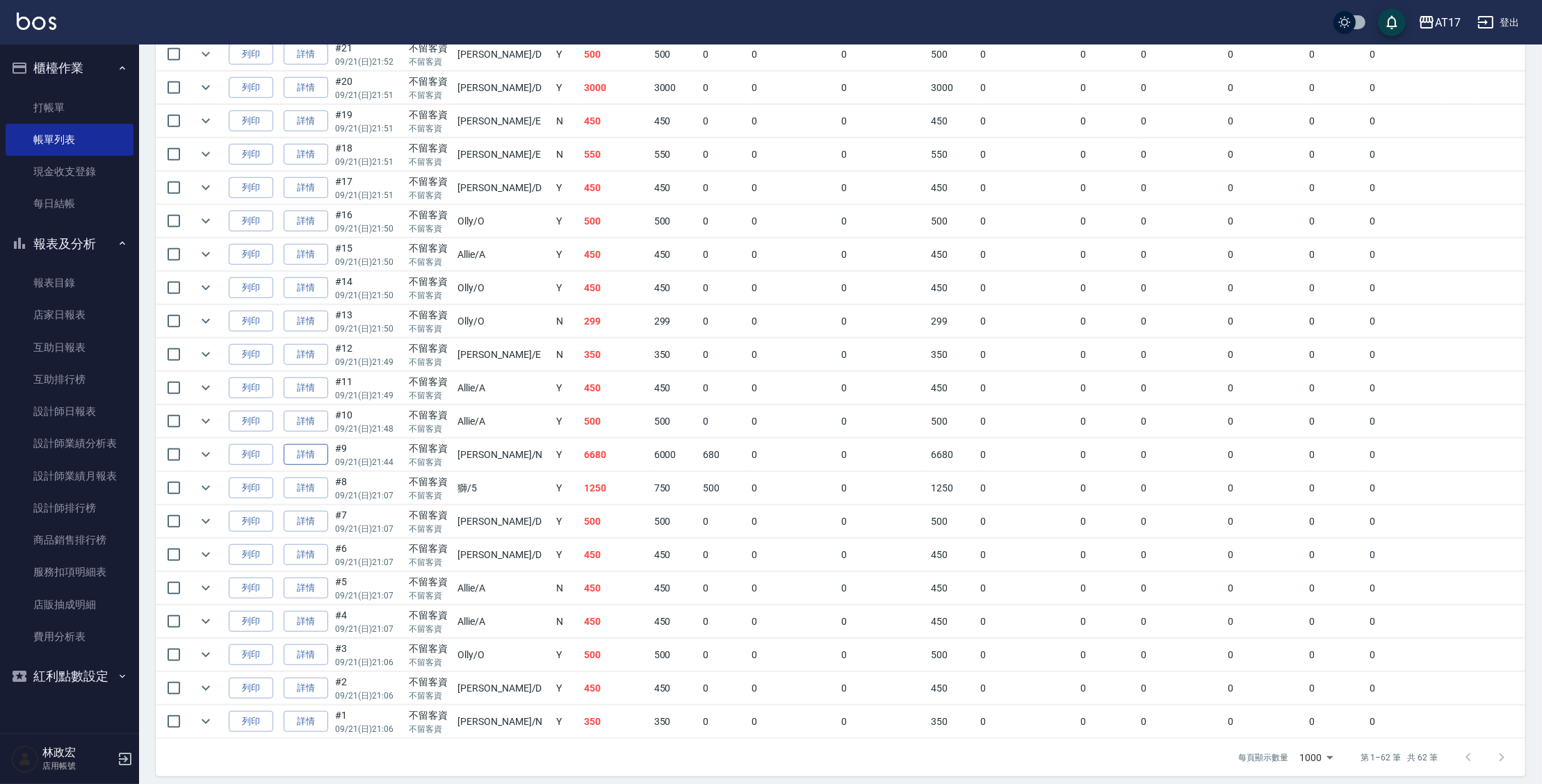
click at [300, 449] on link "詳情" at bounding box center [305, 455] width 44 height 22
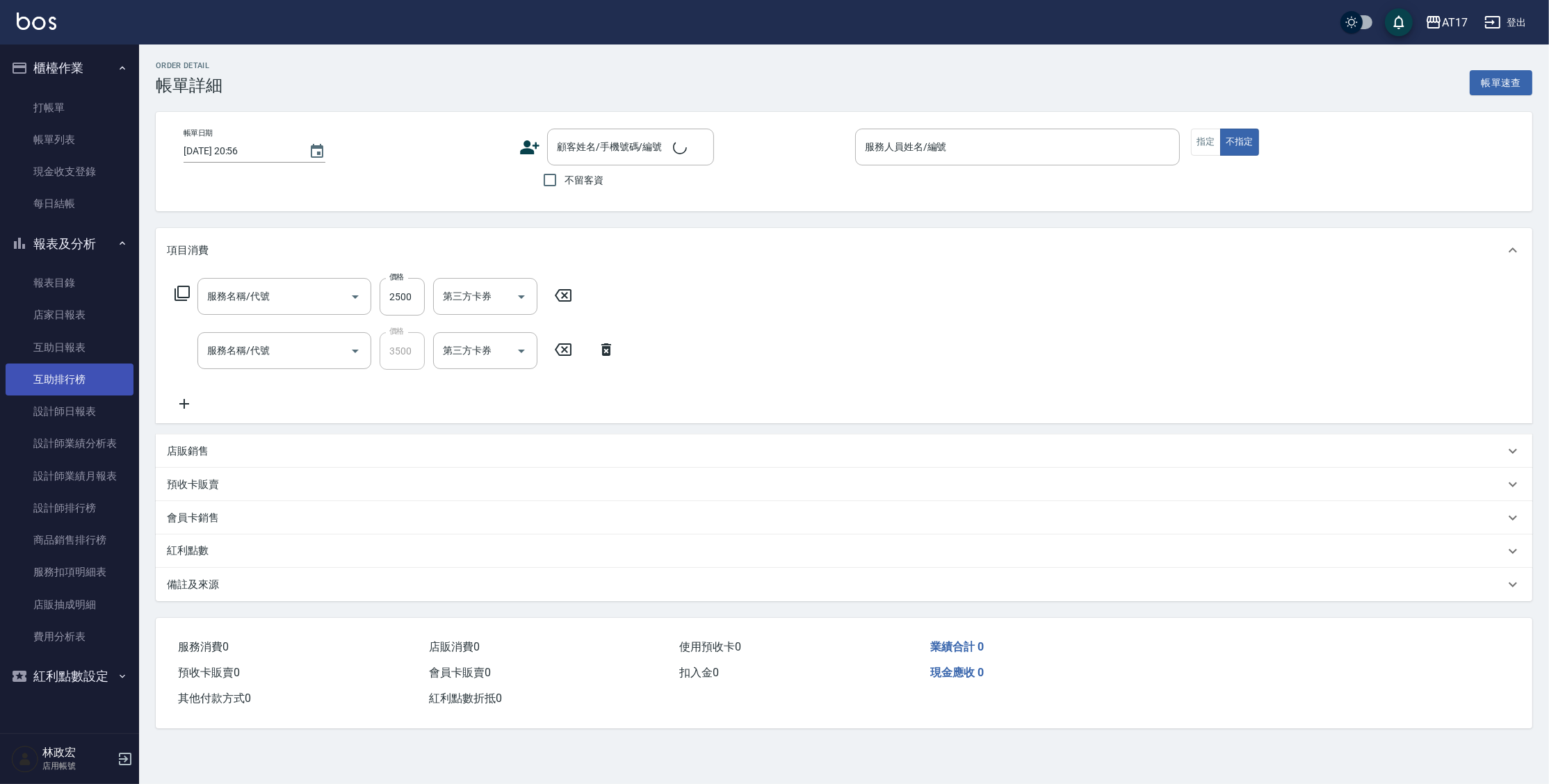
type input "[DATE] 21:44"
checkbox input "true"
type input "[PERSON_NAME]-N"
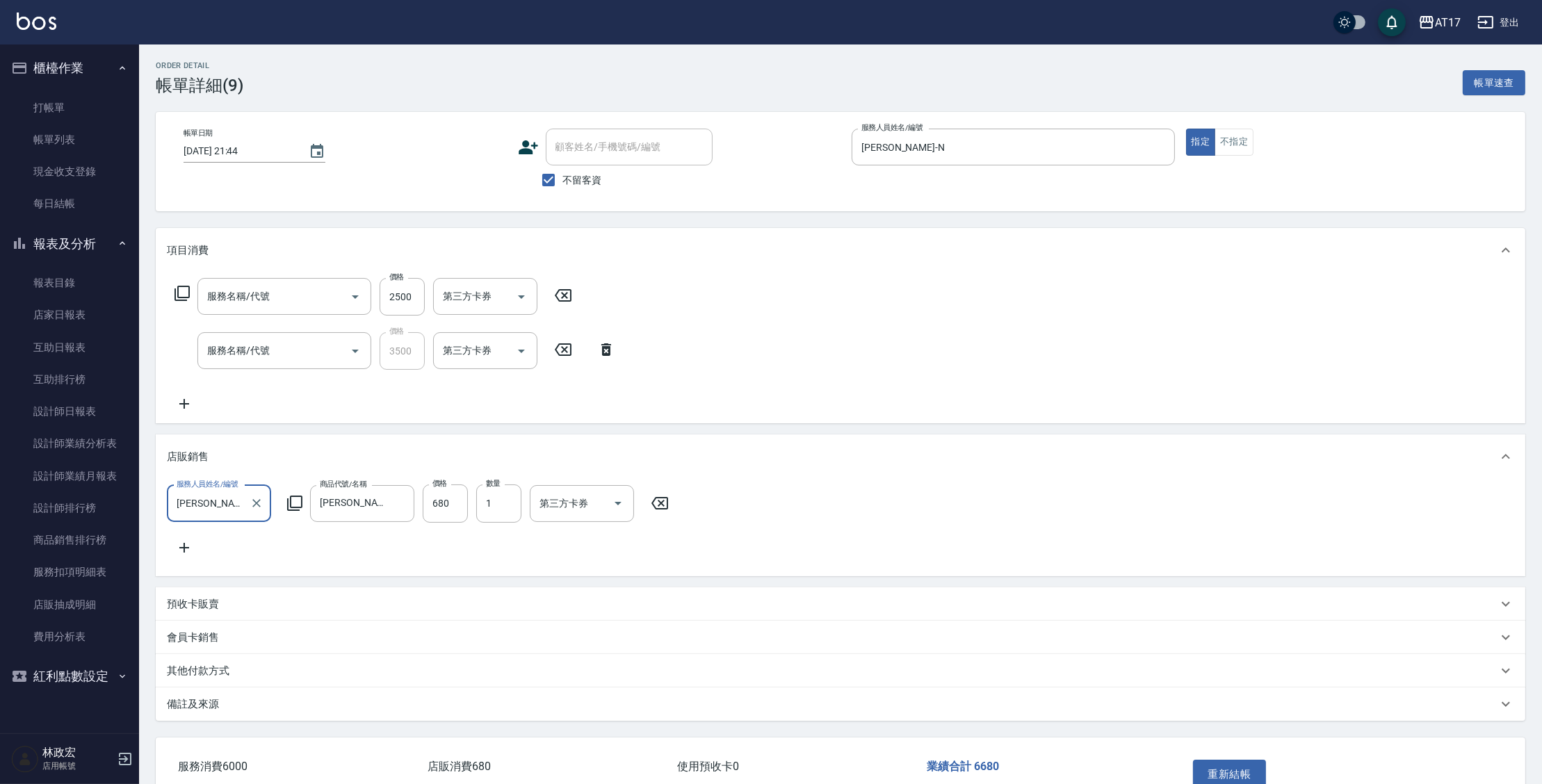
type input "一般染髮(改金額)(501)"
type input "染髮A餐(中長)(5301)"
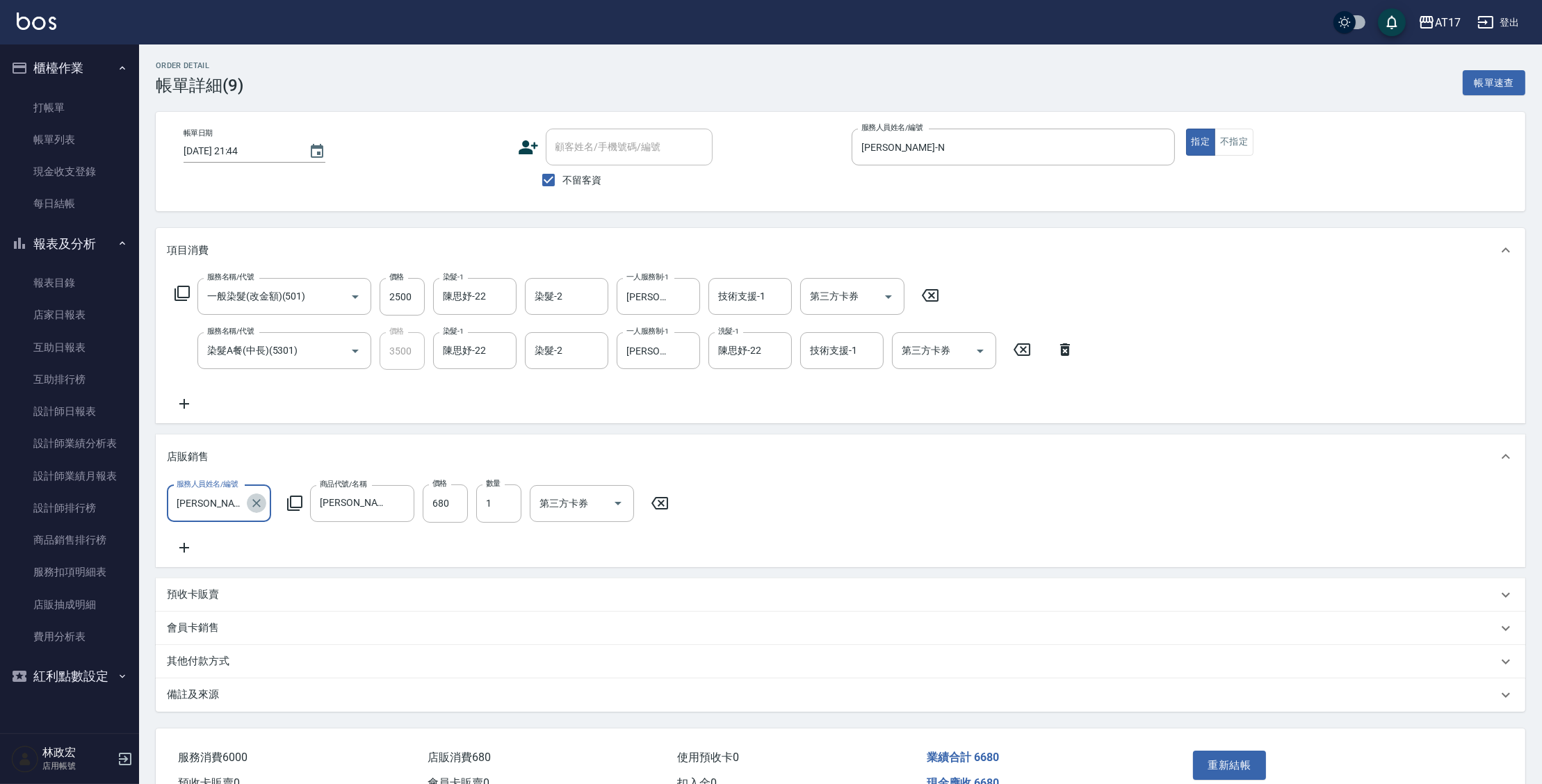
click at [250, 502] on icon "Clear" at bounding box center [256, 503] width 14 height 14
type input "陳思妤-22"
click at [1197, 767] on button "重新結帳" at bounding box center [1230, 765] width 74 height 29
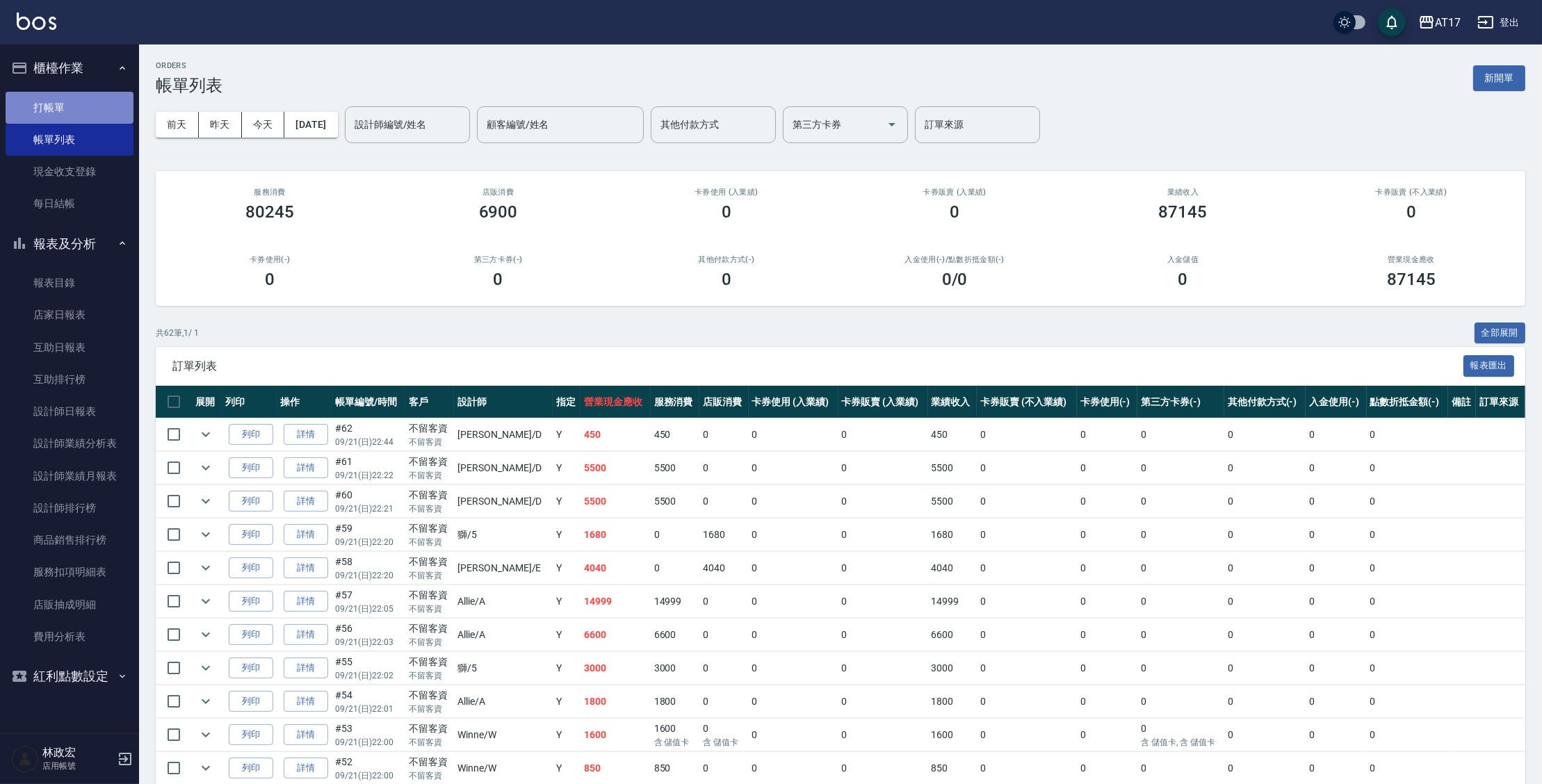
click at [61, 101] on link "打帳單" at bounding box center [69, 108] width 128 height 32
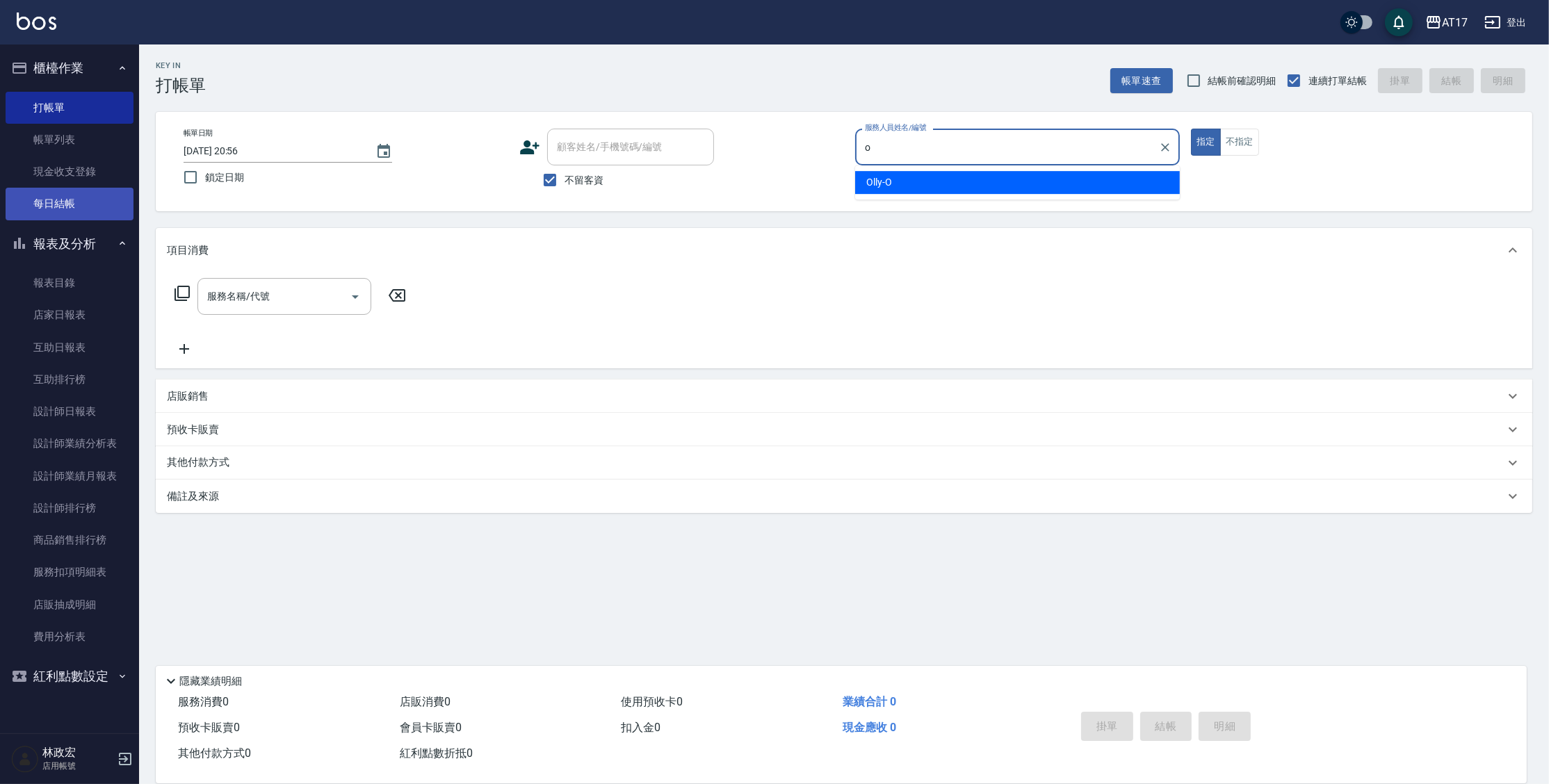
type input "Olly-O"
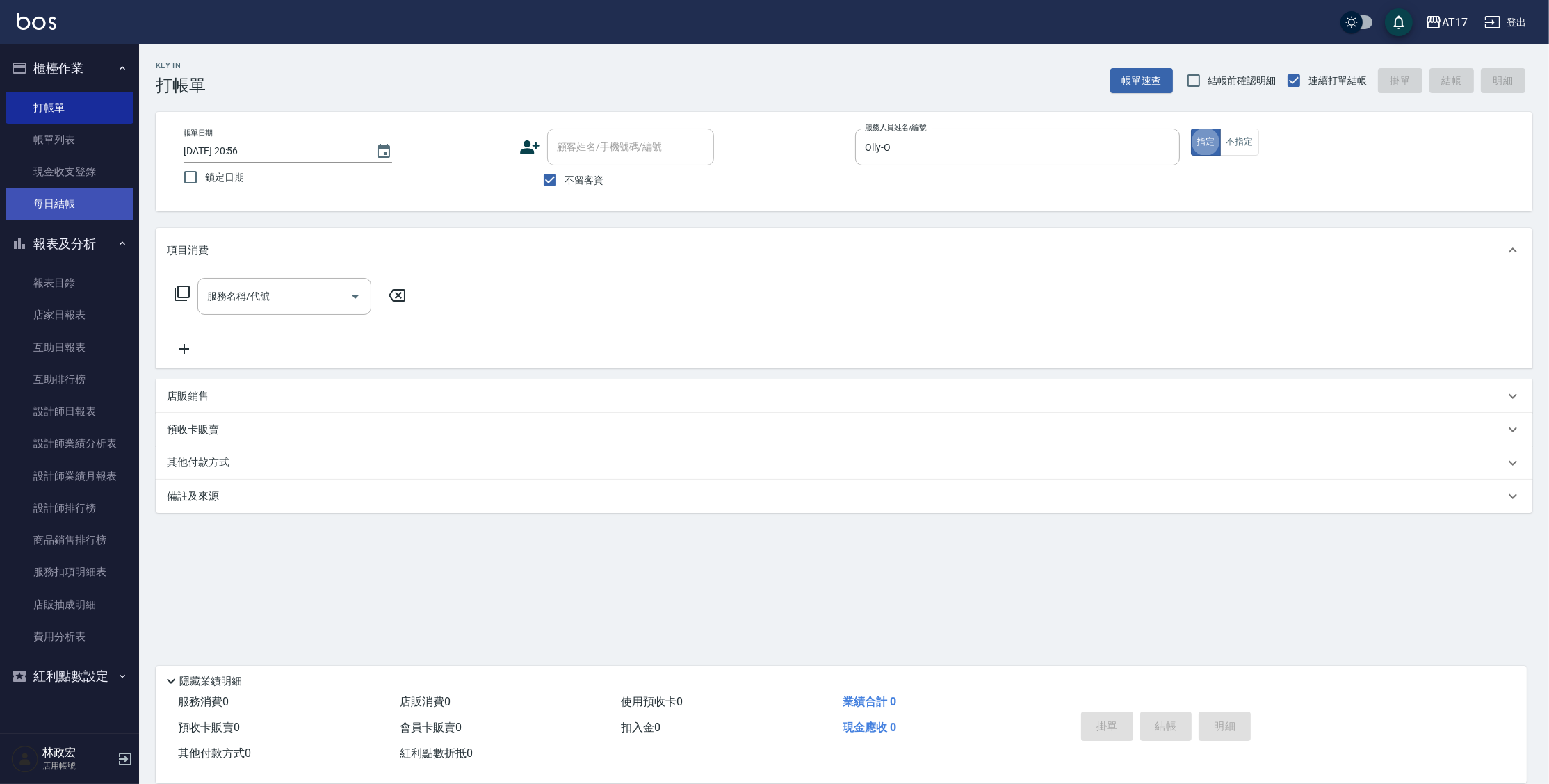
type button "true"
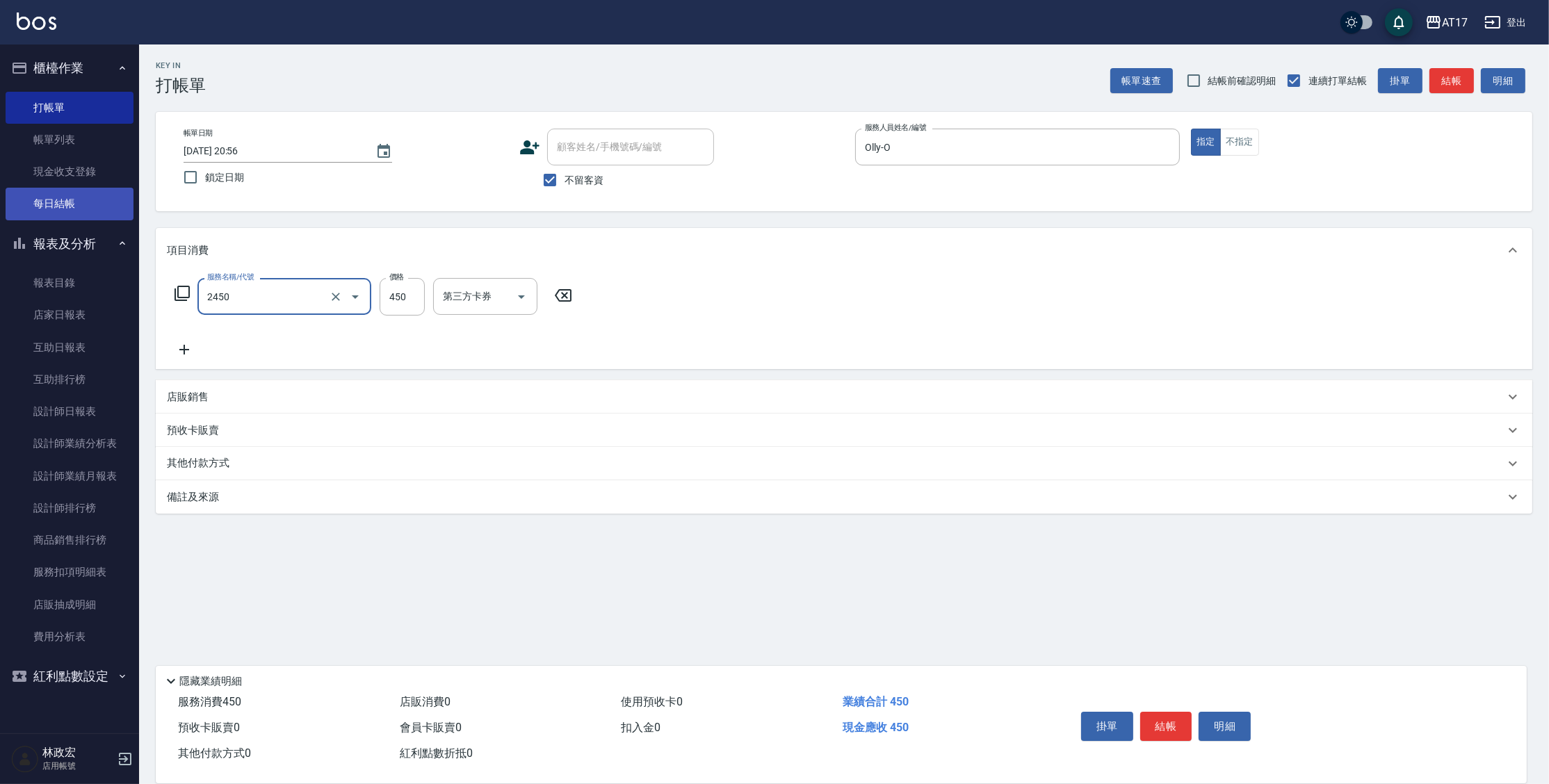
type input "C剪髮套餐(2450)"
type input "300"
type input "陳思妤-22"
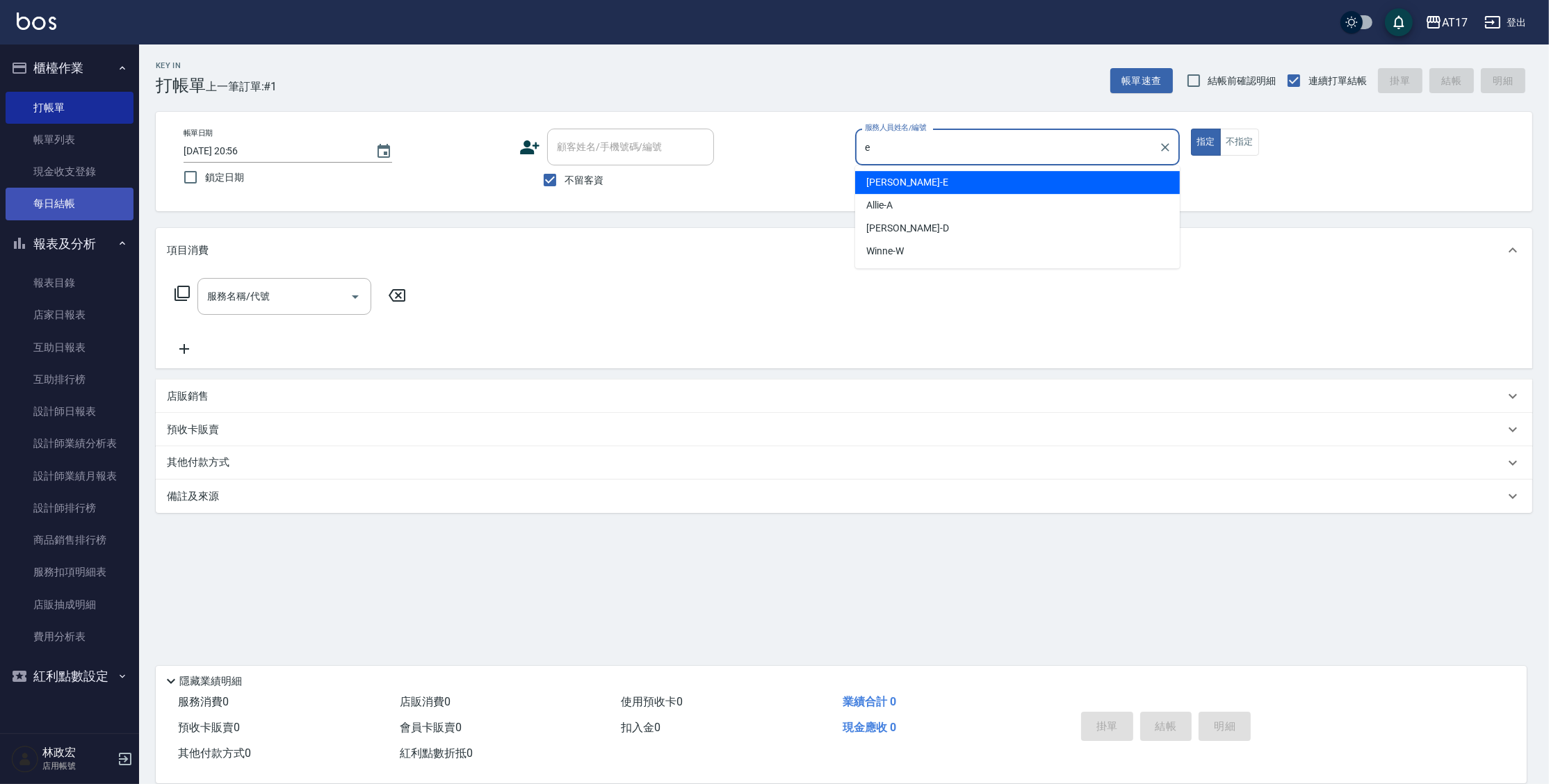
type input "[PERSON_NAME]-E"
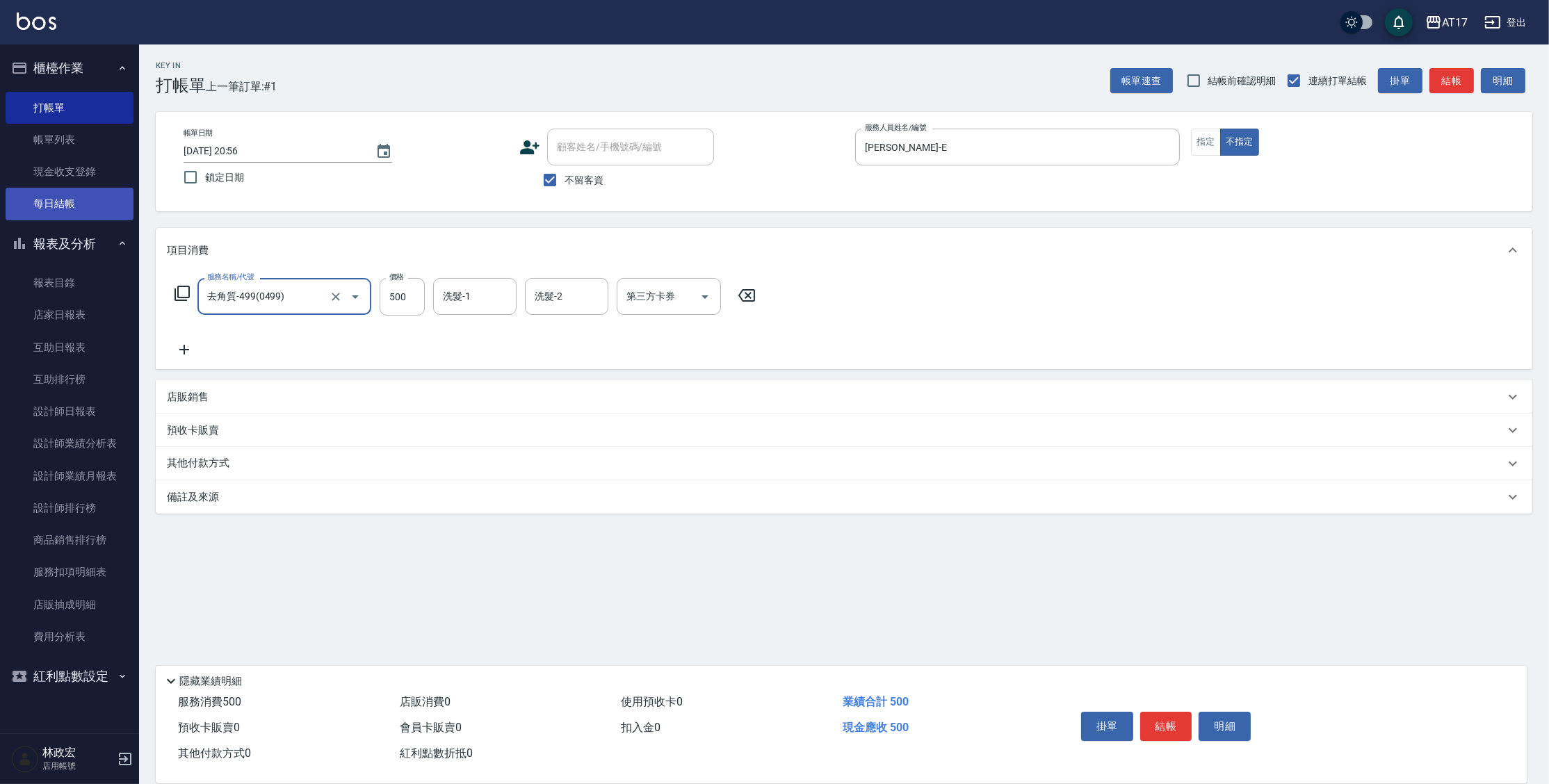
type input "去角質-499(0499)"
type input "750"
type input "[PERSON_NAME]-55"
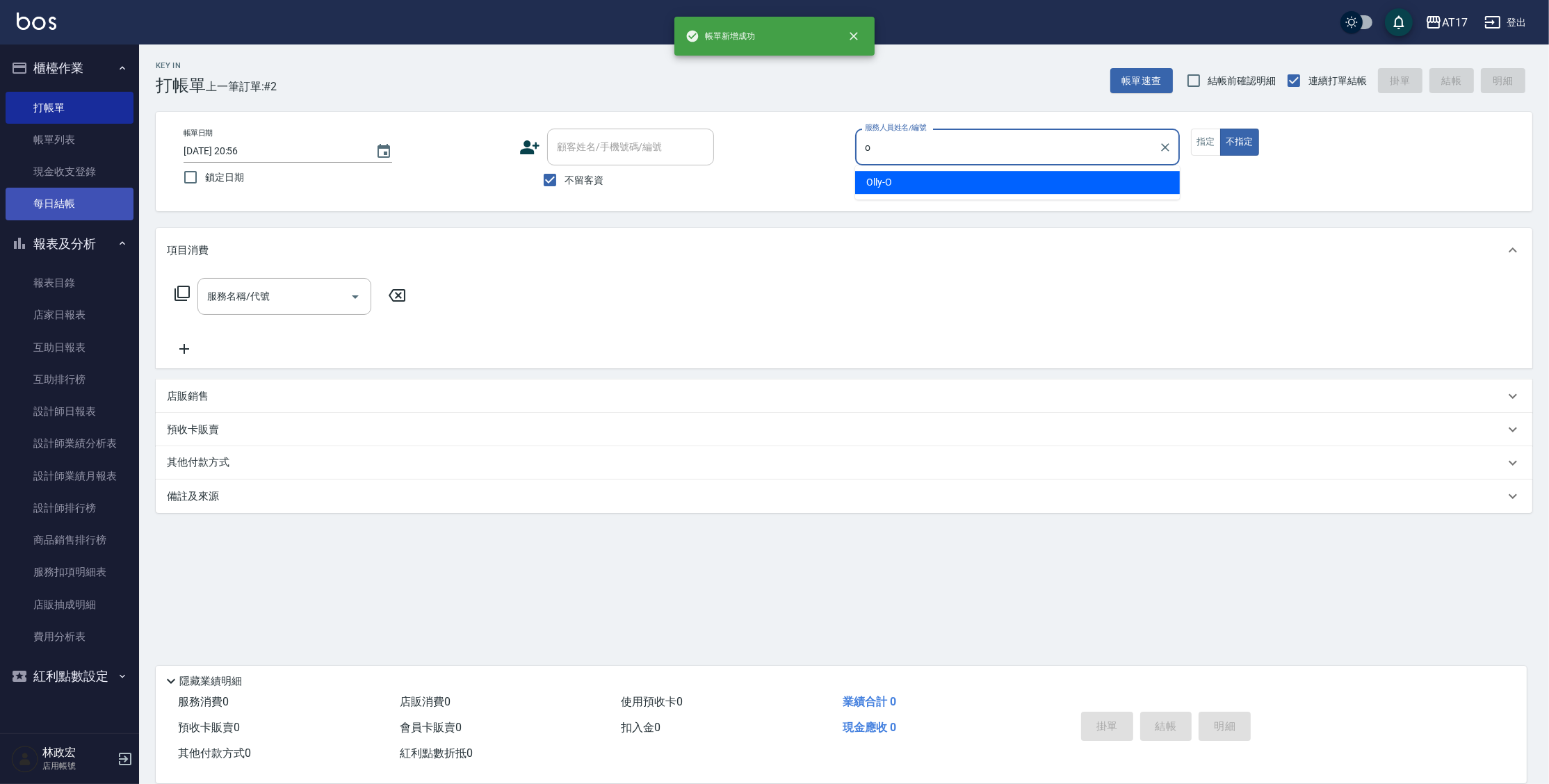
type input "Olly-O"
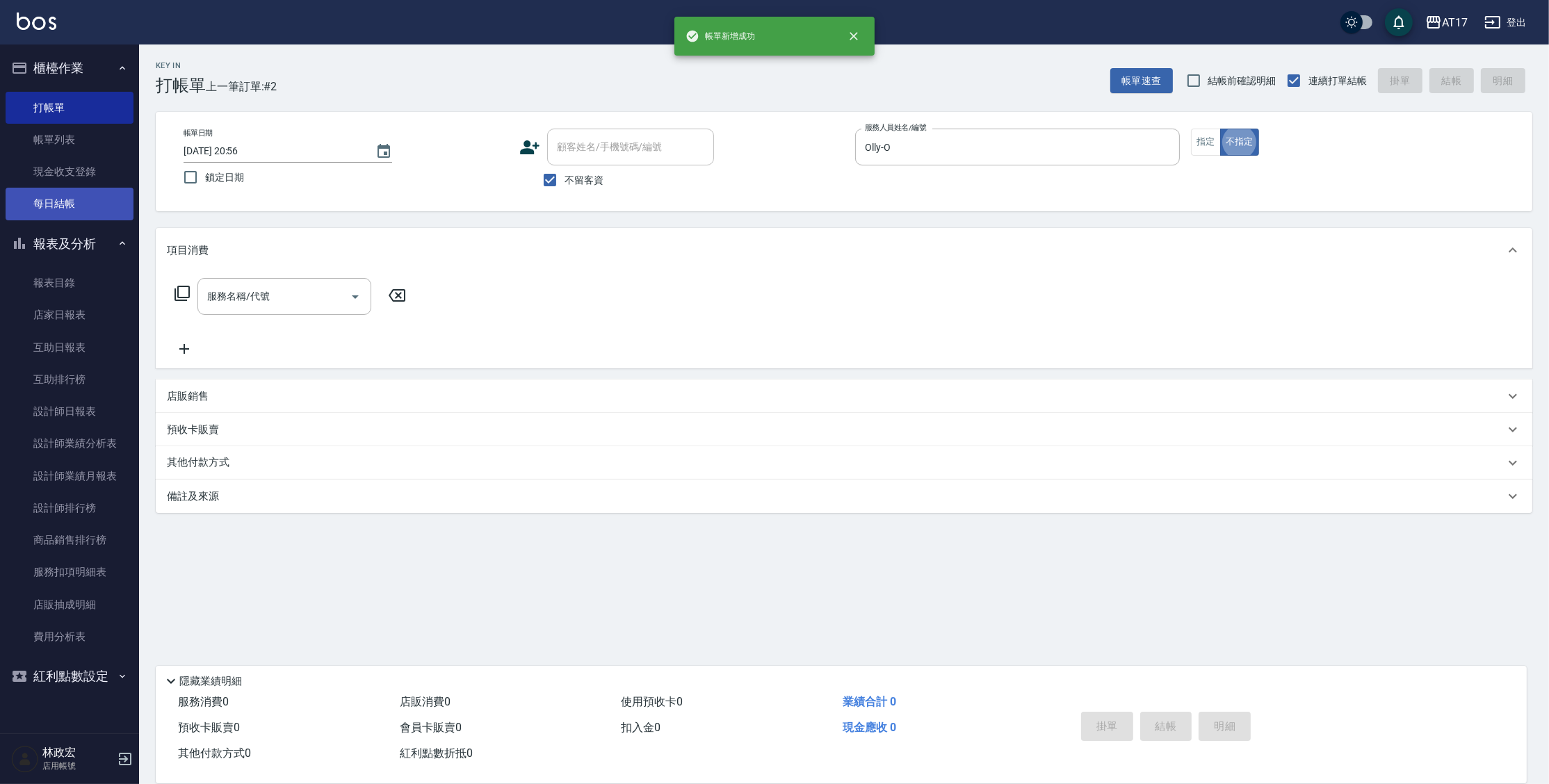
type button "false"
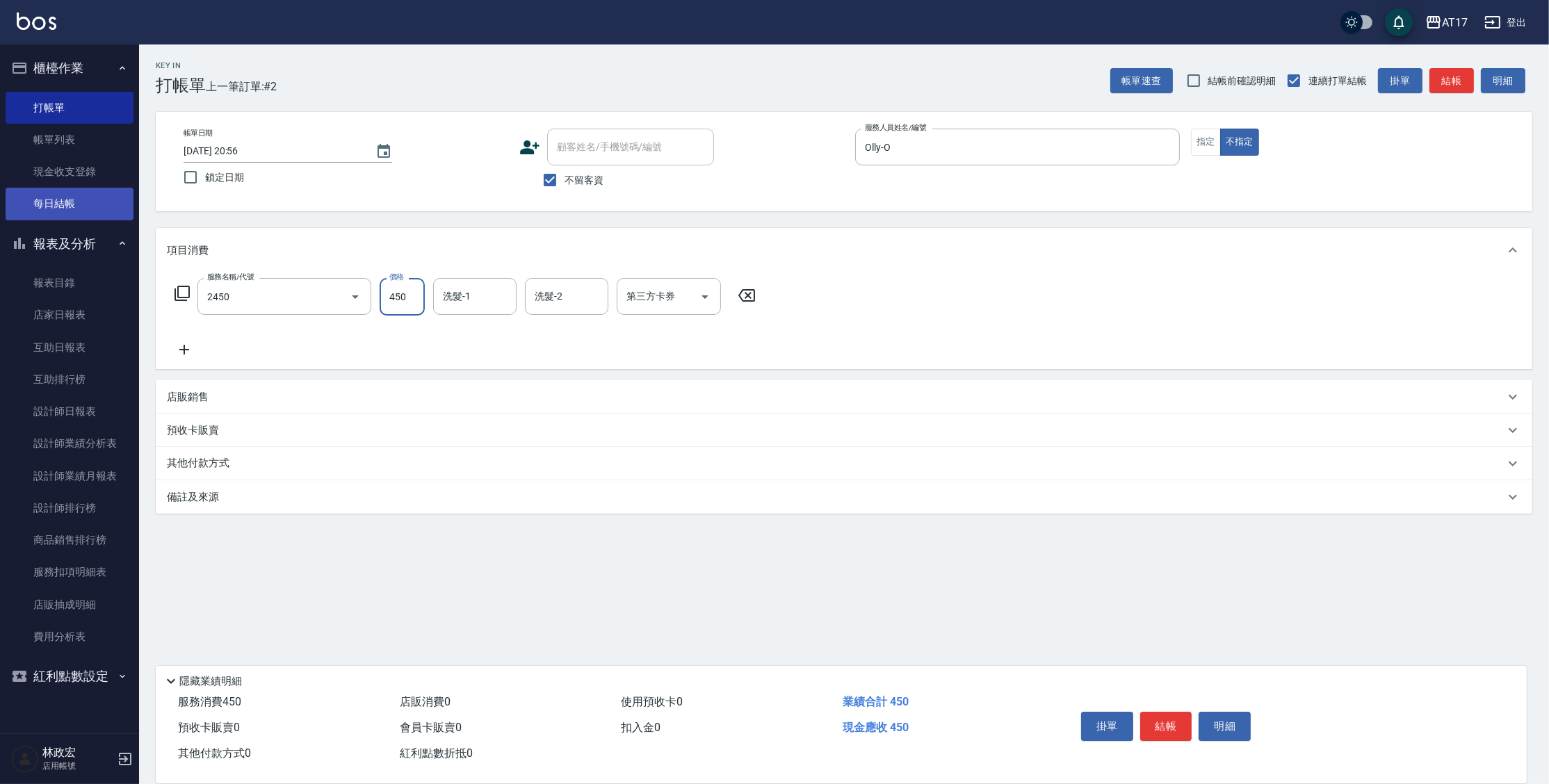
type input "C剪髮套餐(2450)"
type input "陳思妤-22"
click at [1210, 140] on button "指定" at bounding box center [1205, 142] width 30 height 27
type input "500"
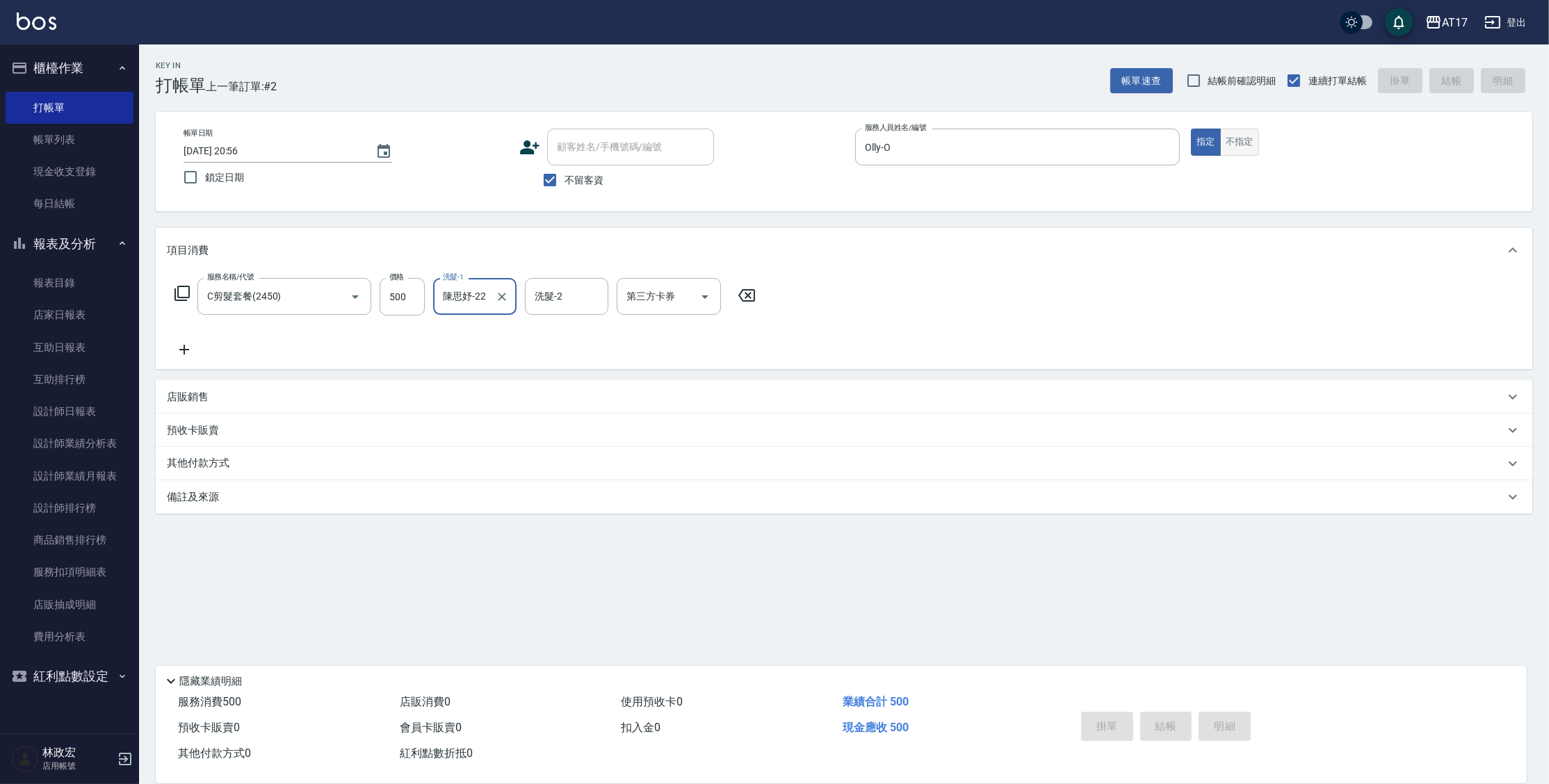
type input "[DATE] 20:57"
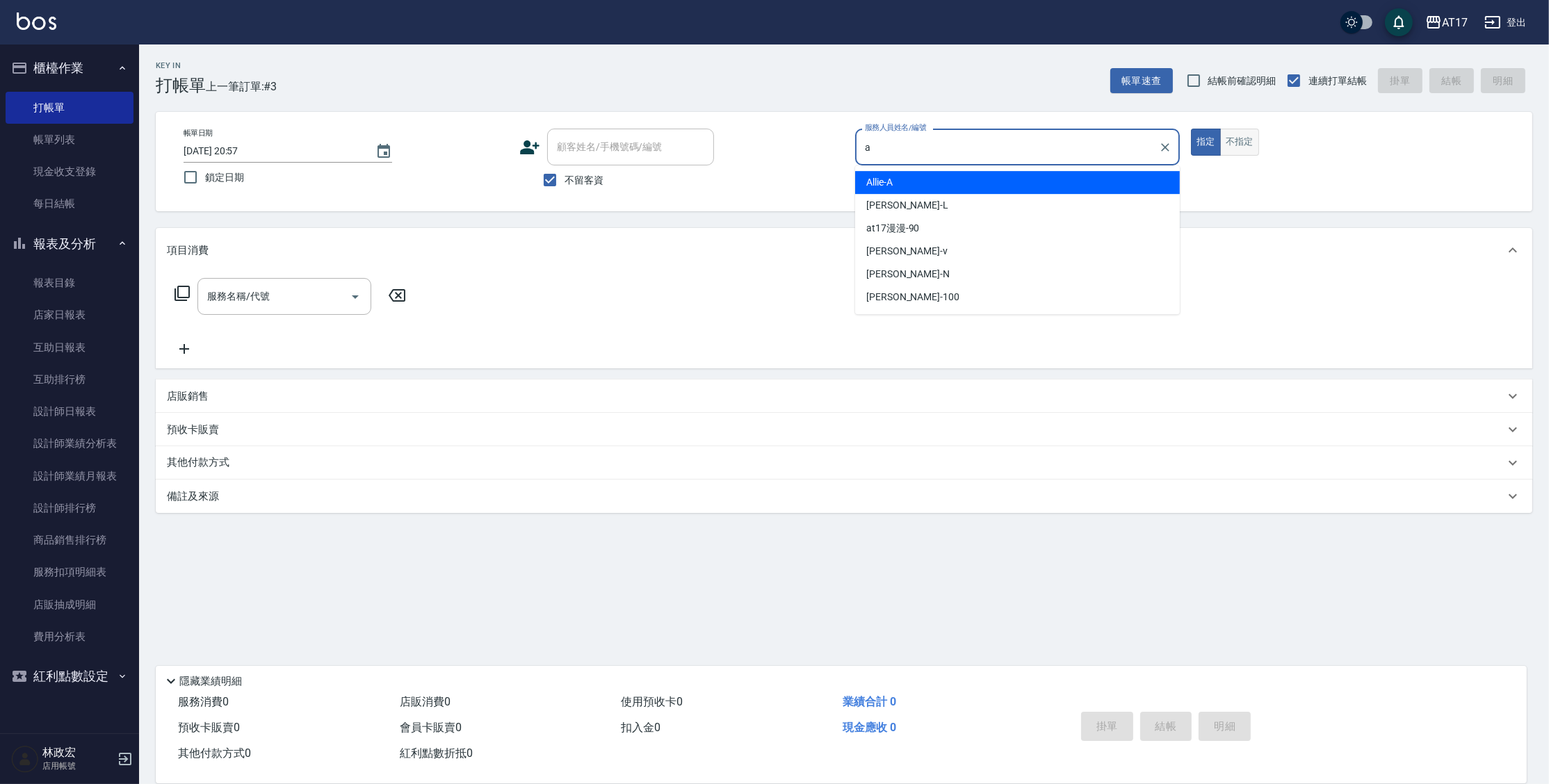
type input "Allie-A"
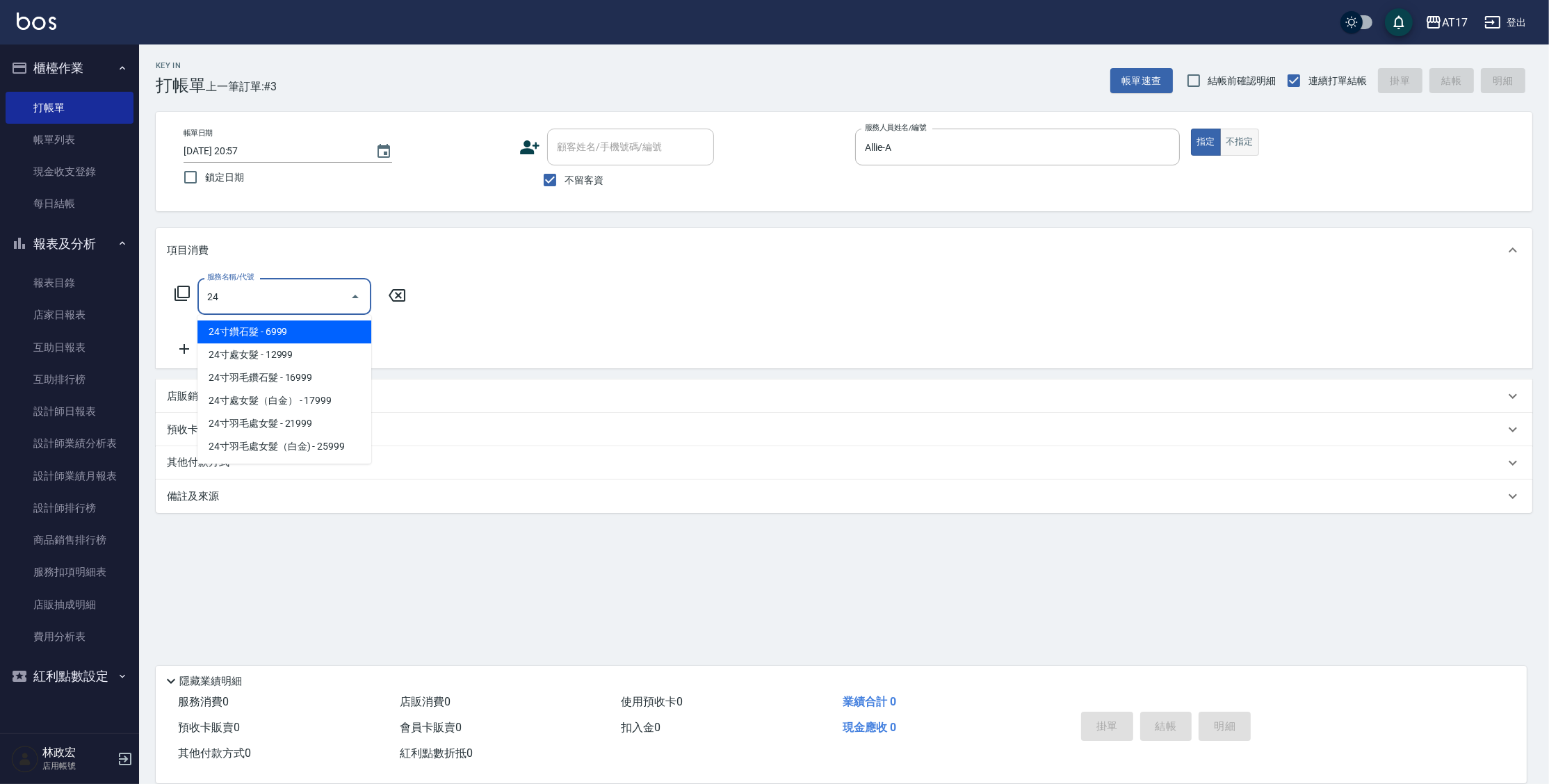
type input "2"
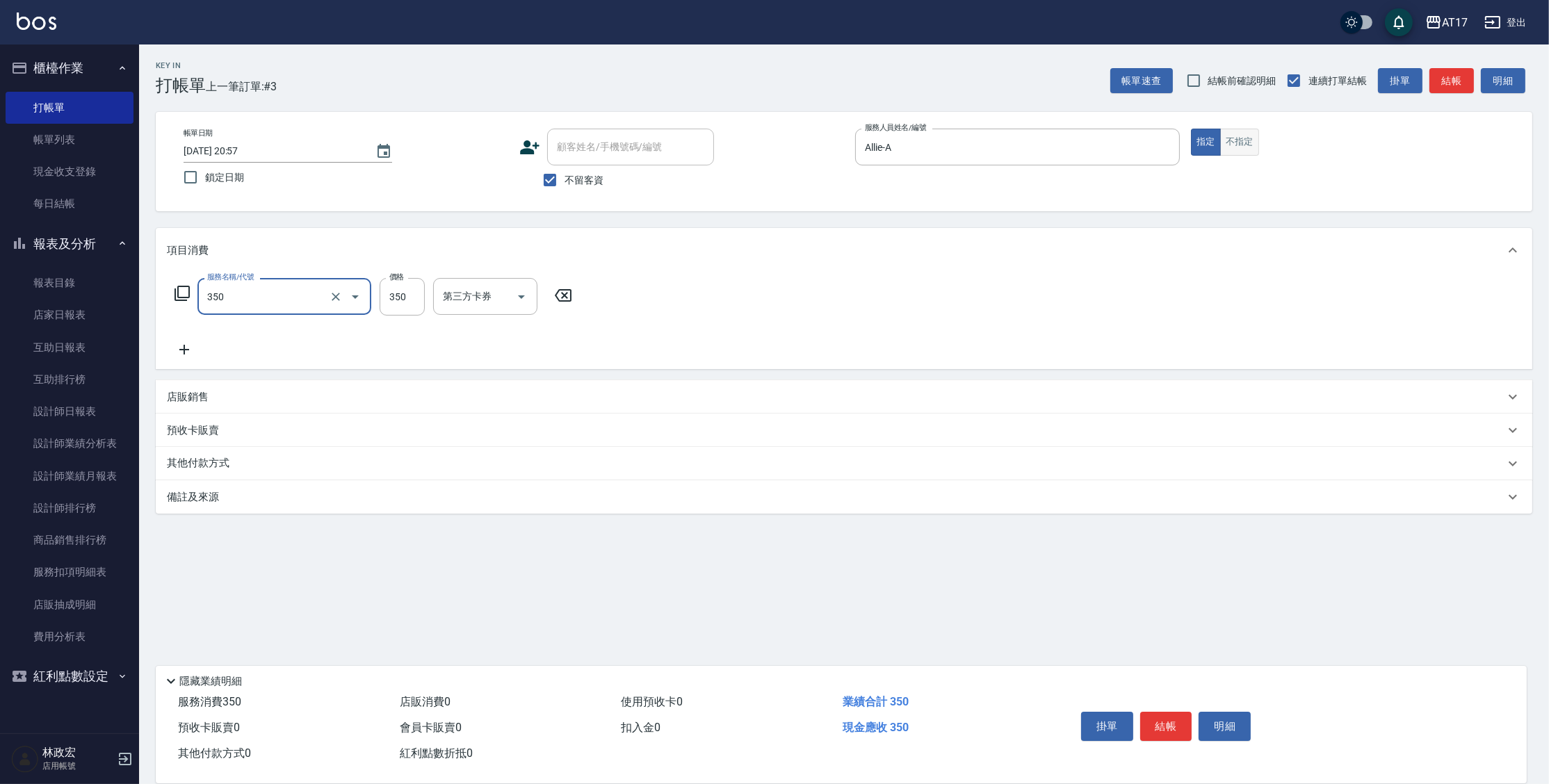
type input "350洗髮(350)"
type input "[PERSON_NAME]-55"
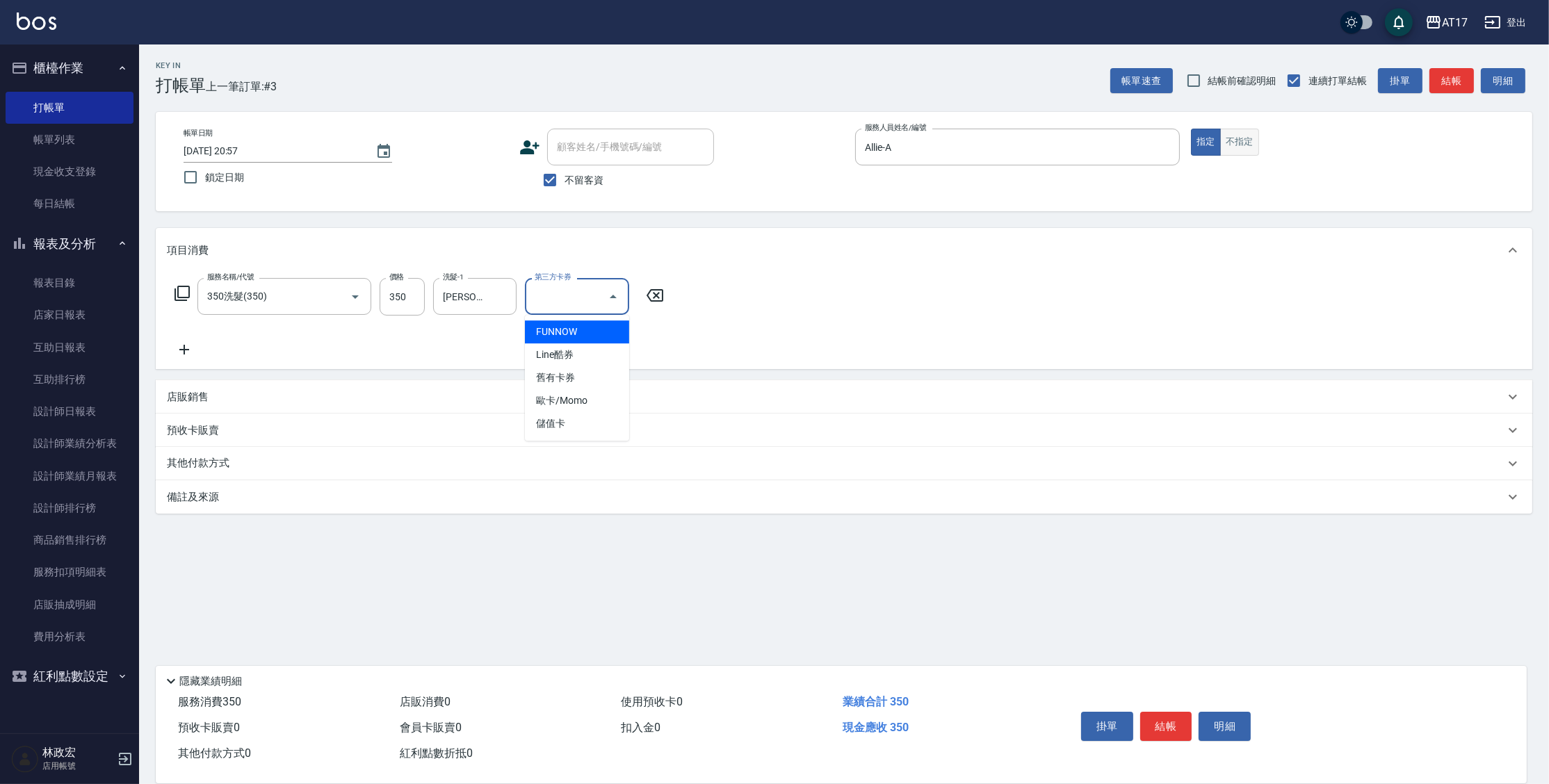
type input "儲值卡"
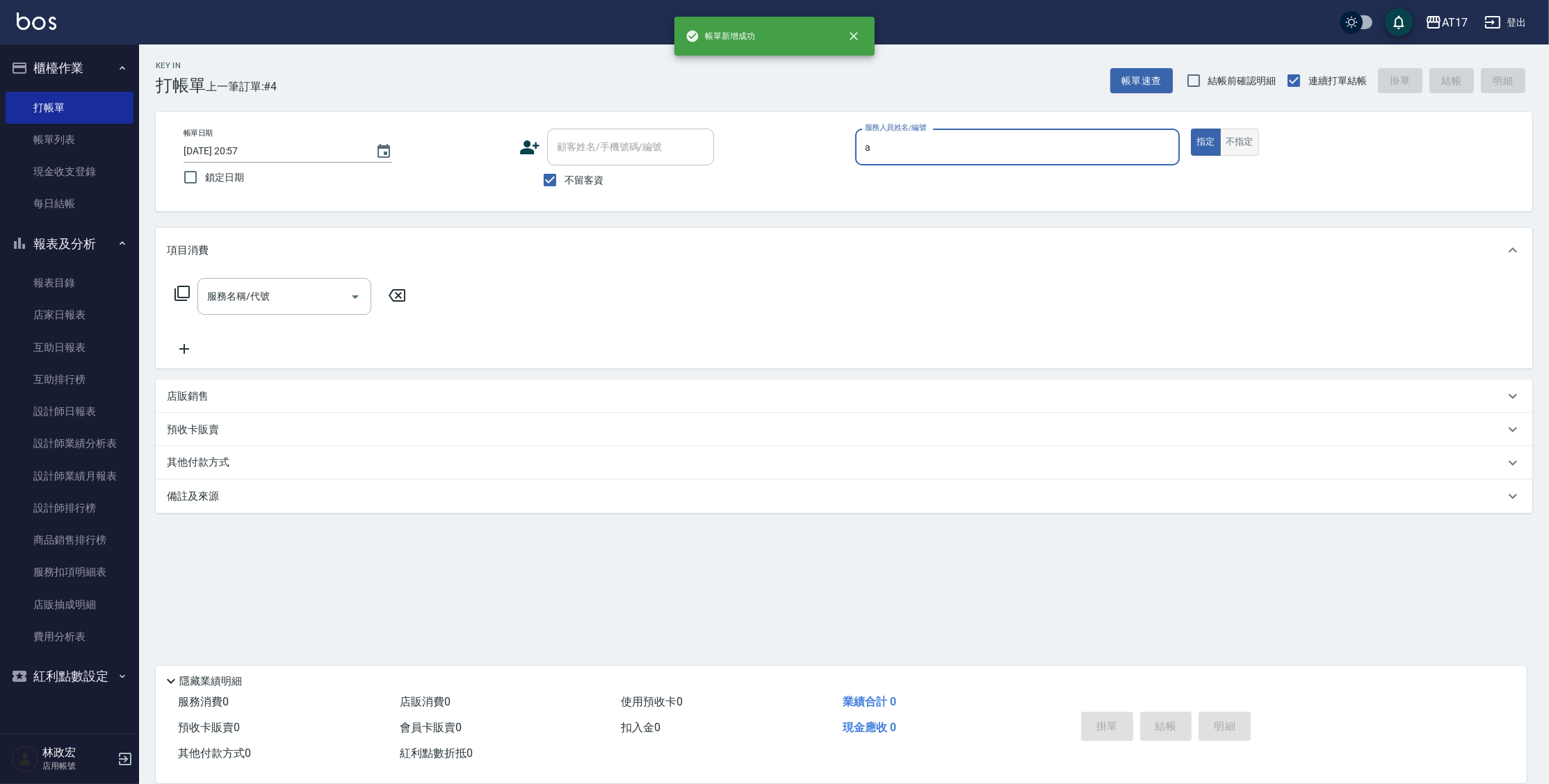
type input "Allie-A"
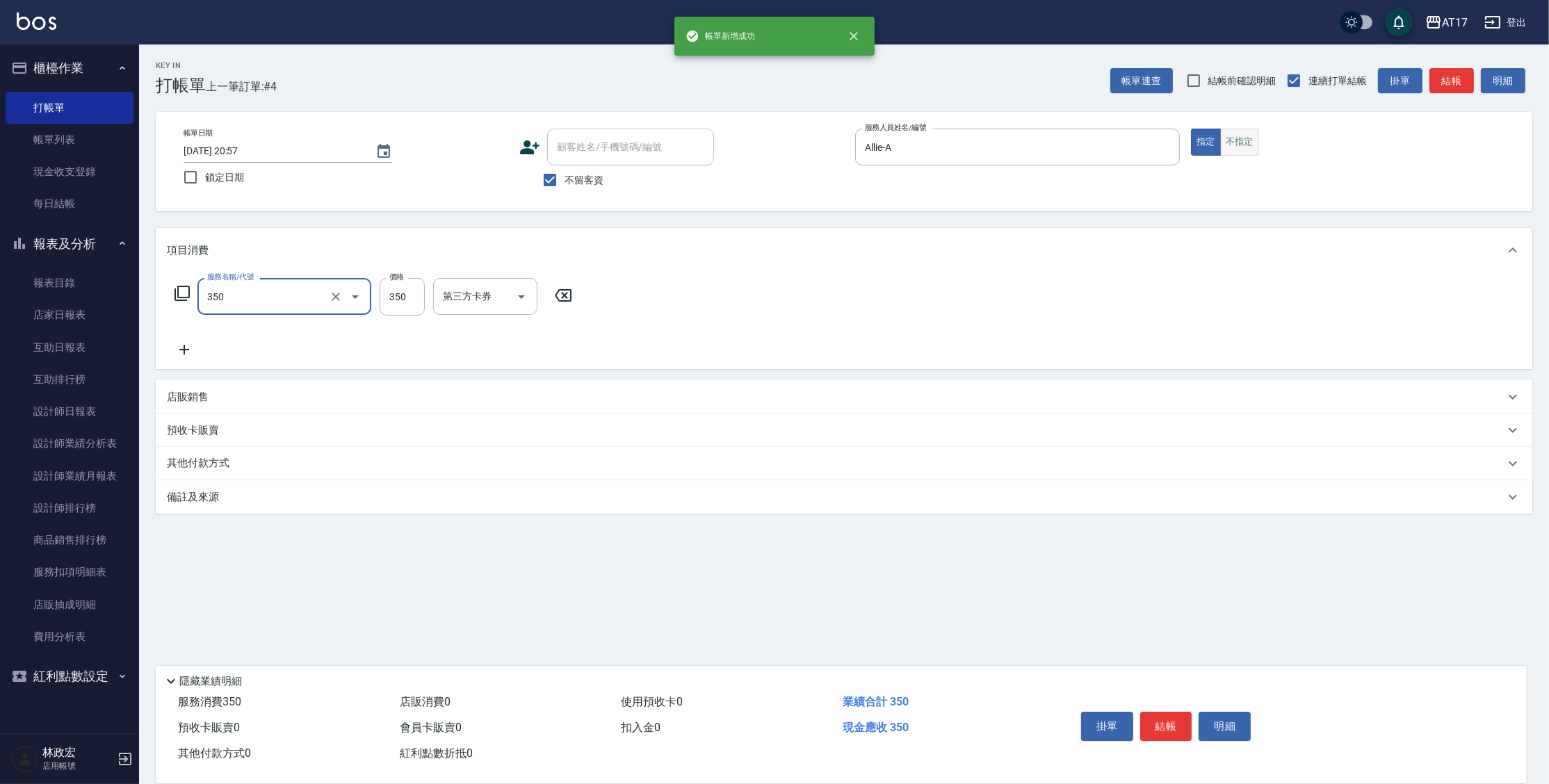
type input "350洗髮(350)"
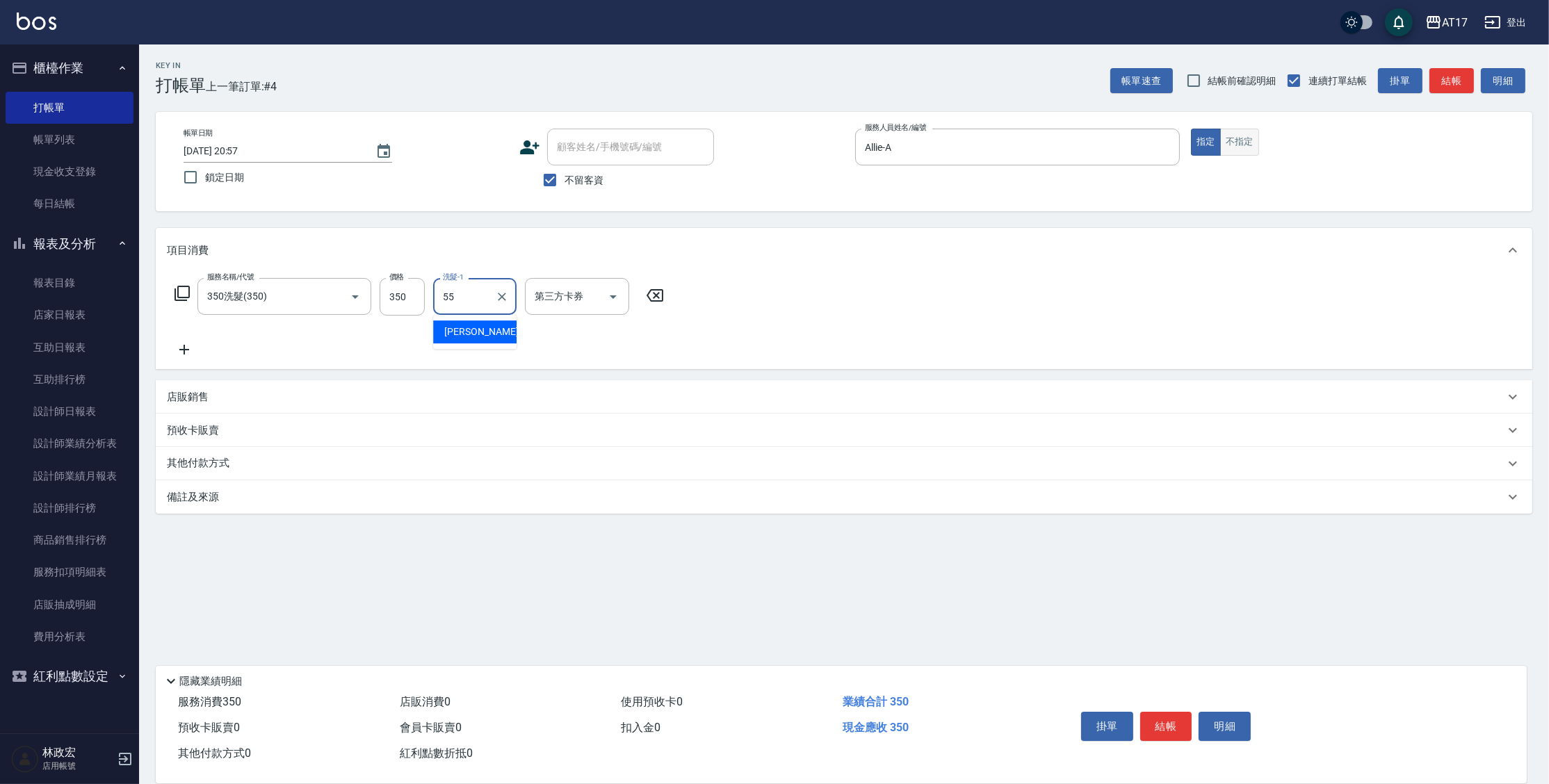
type input "[PERSON_NAME]-55"
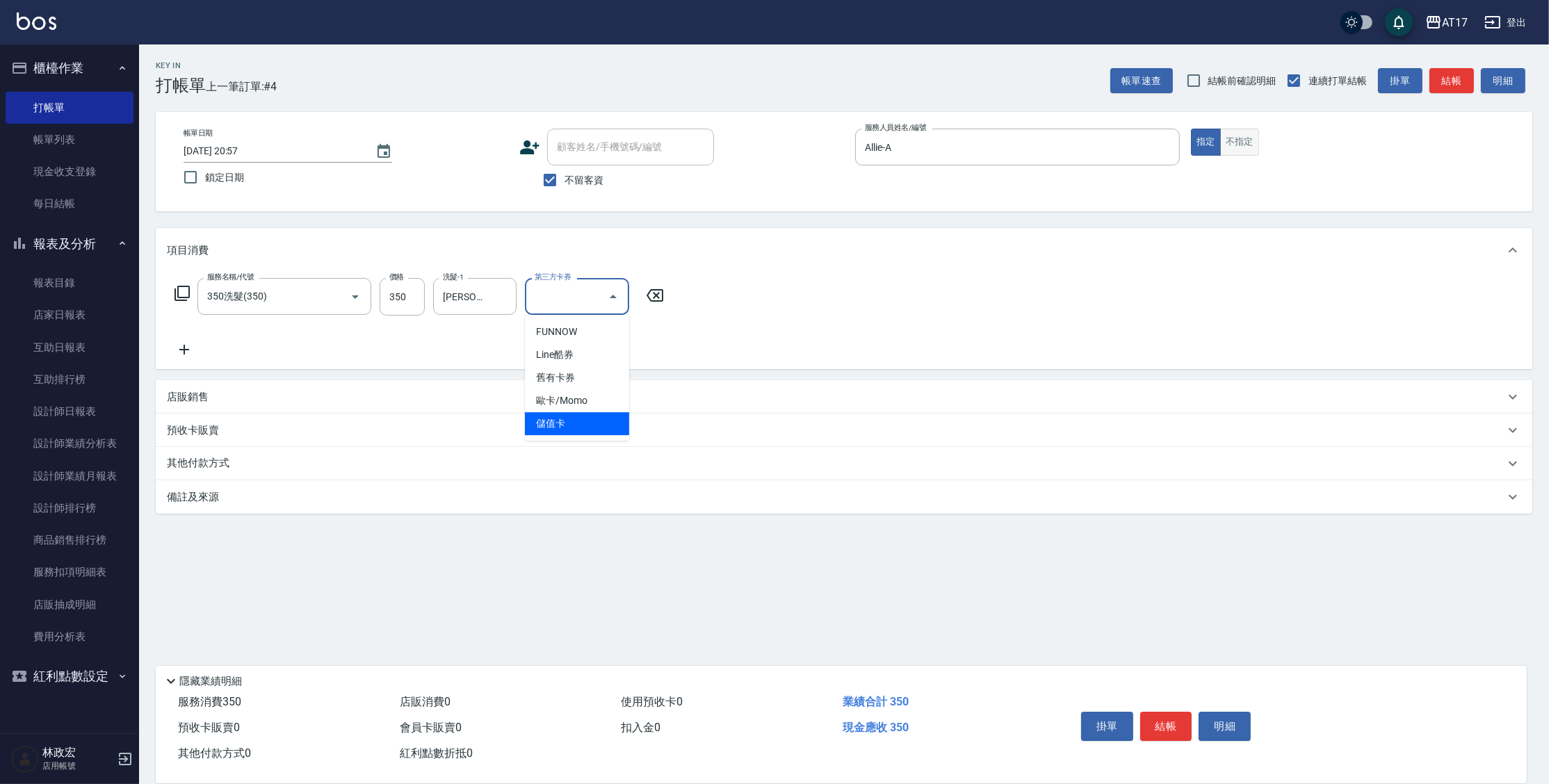
type input "儲值卡"
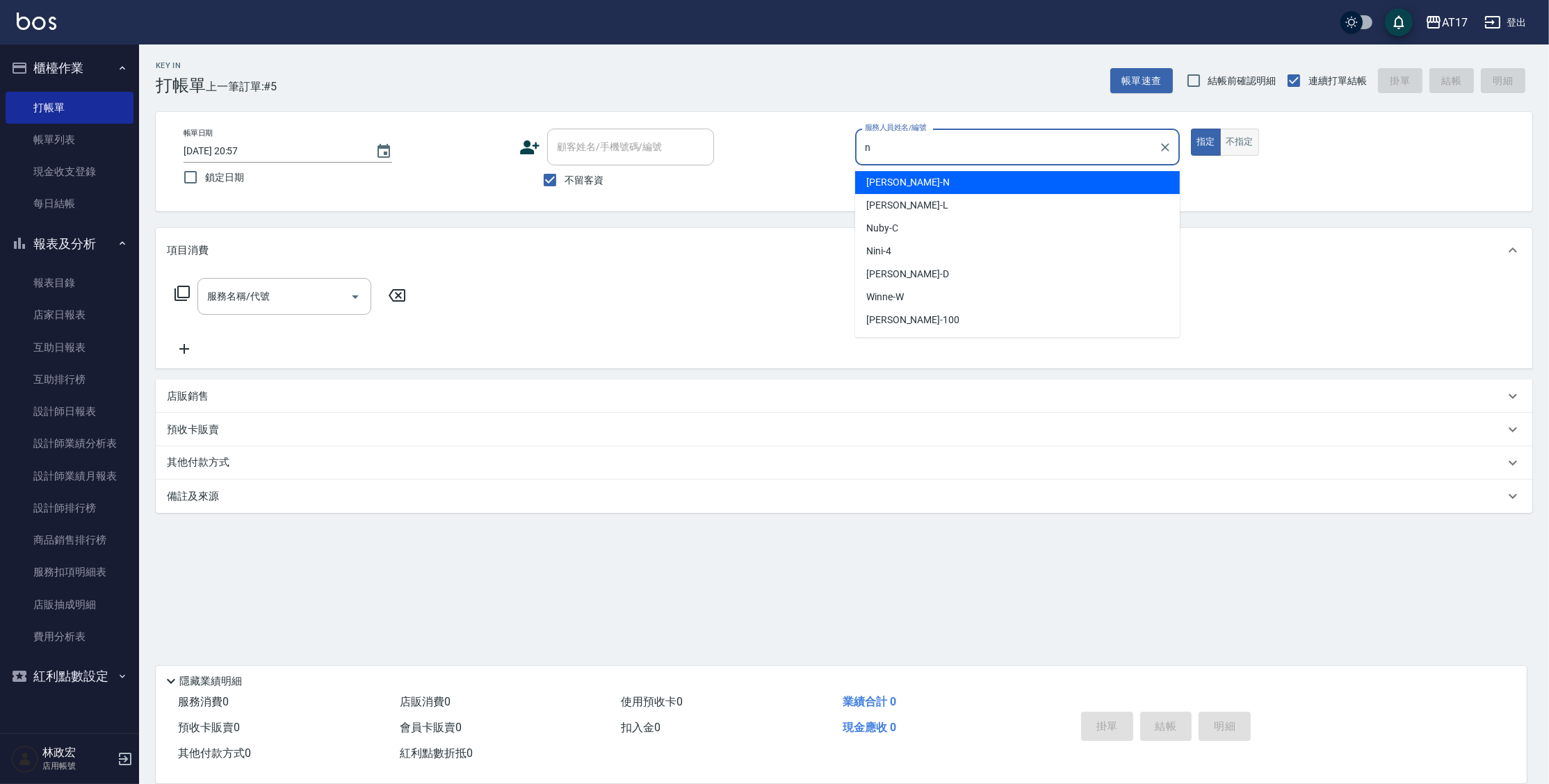
type input "[PERSON_NAME]-N"
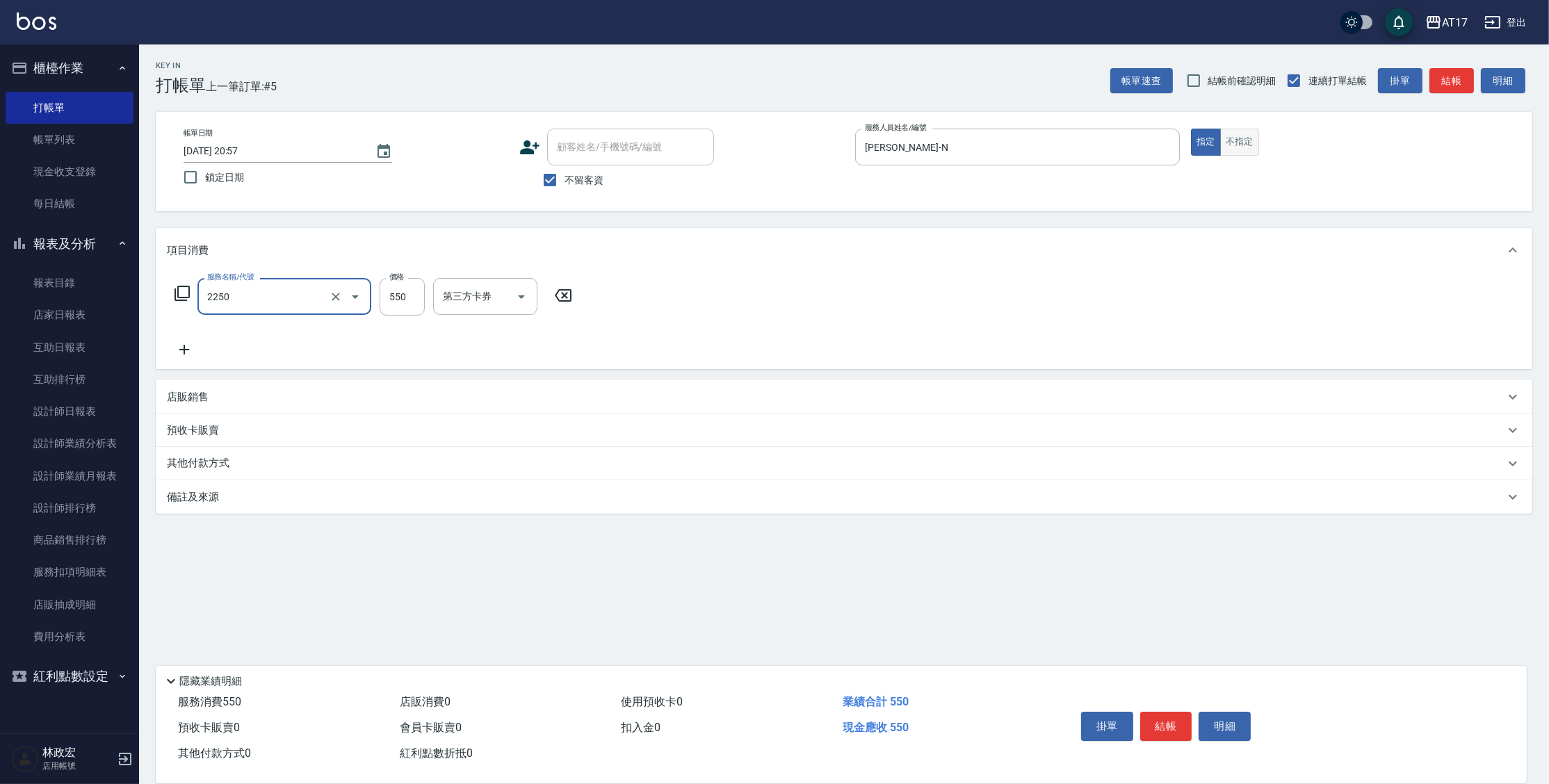
type input "B剪髮套餐(2250)"
type input "欣麗-77"
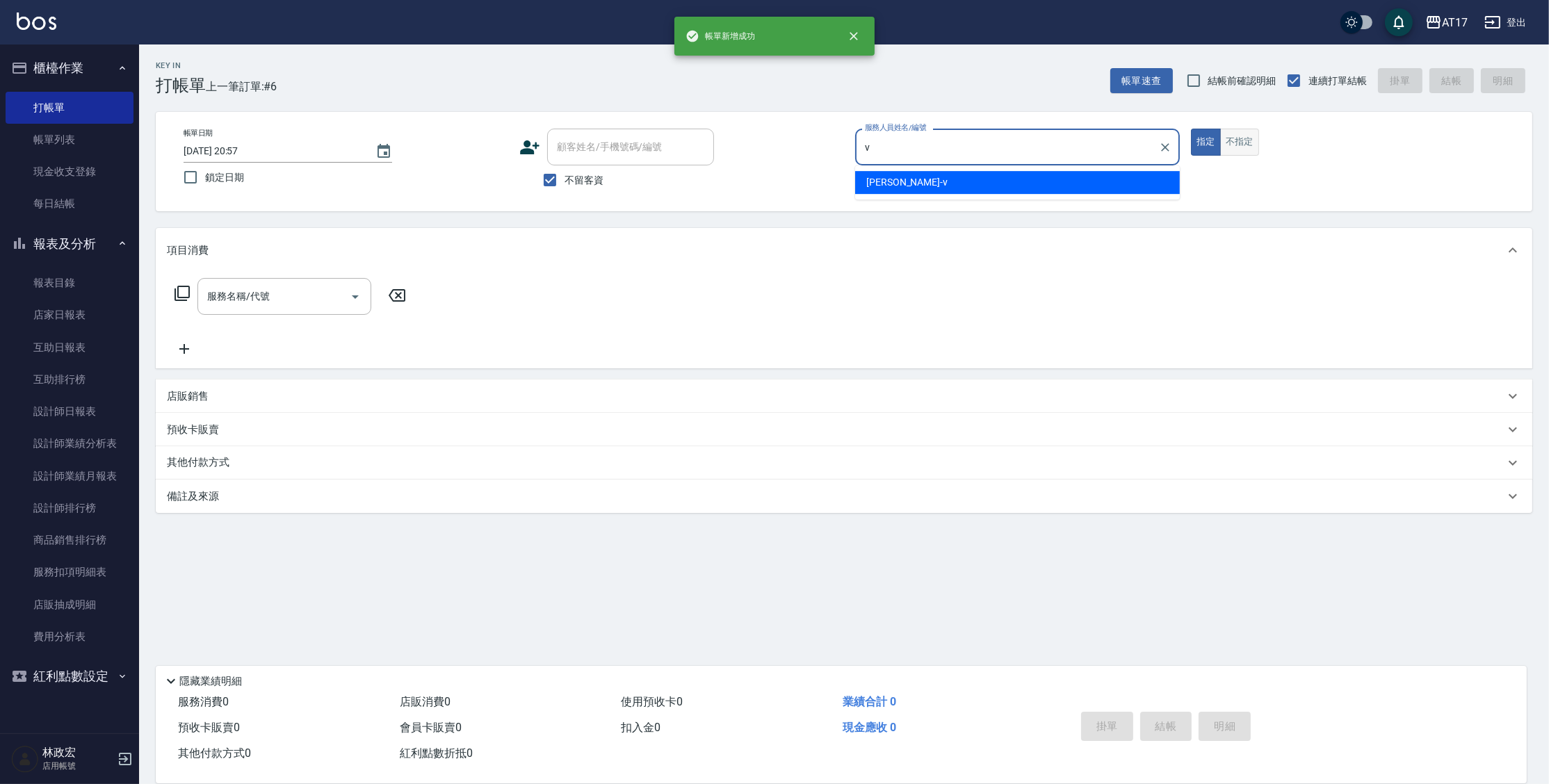
type input "[PERSON_NAME]-v"
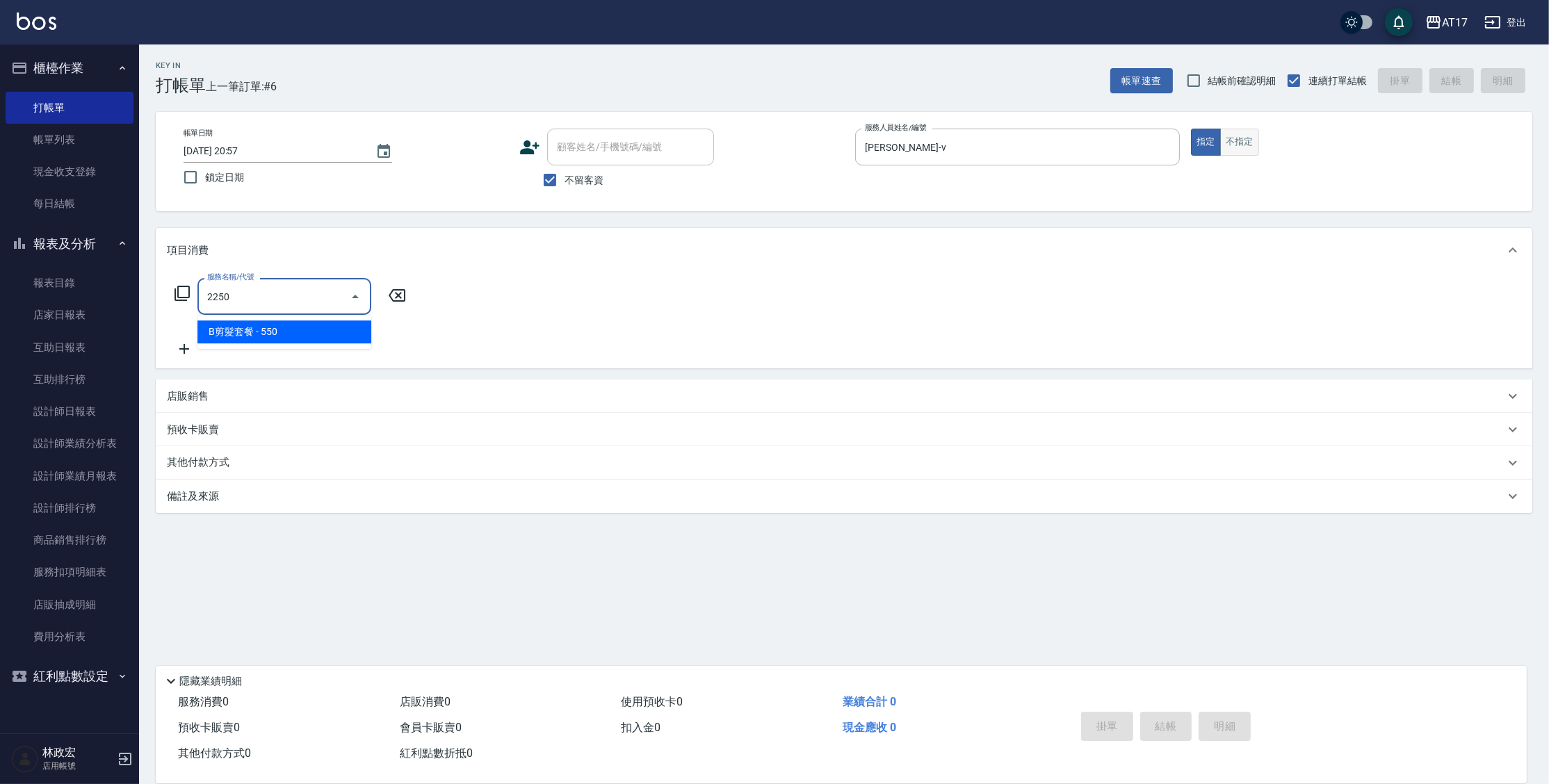
type input "B剪髮套餐(2250)"
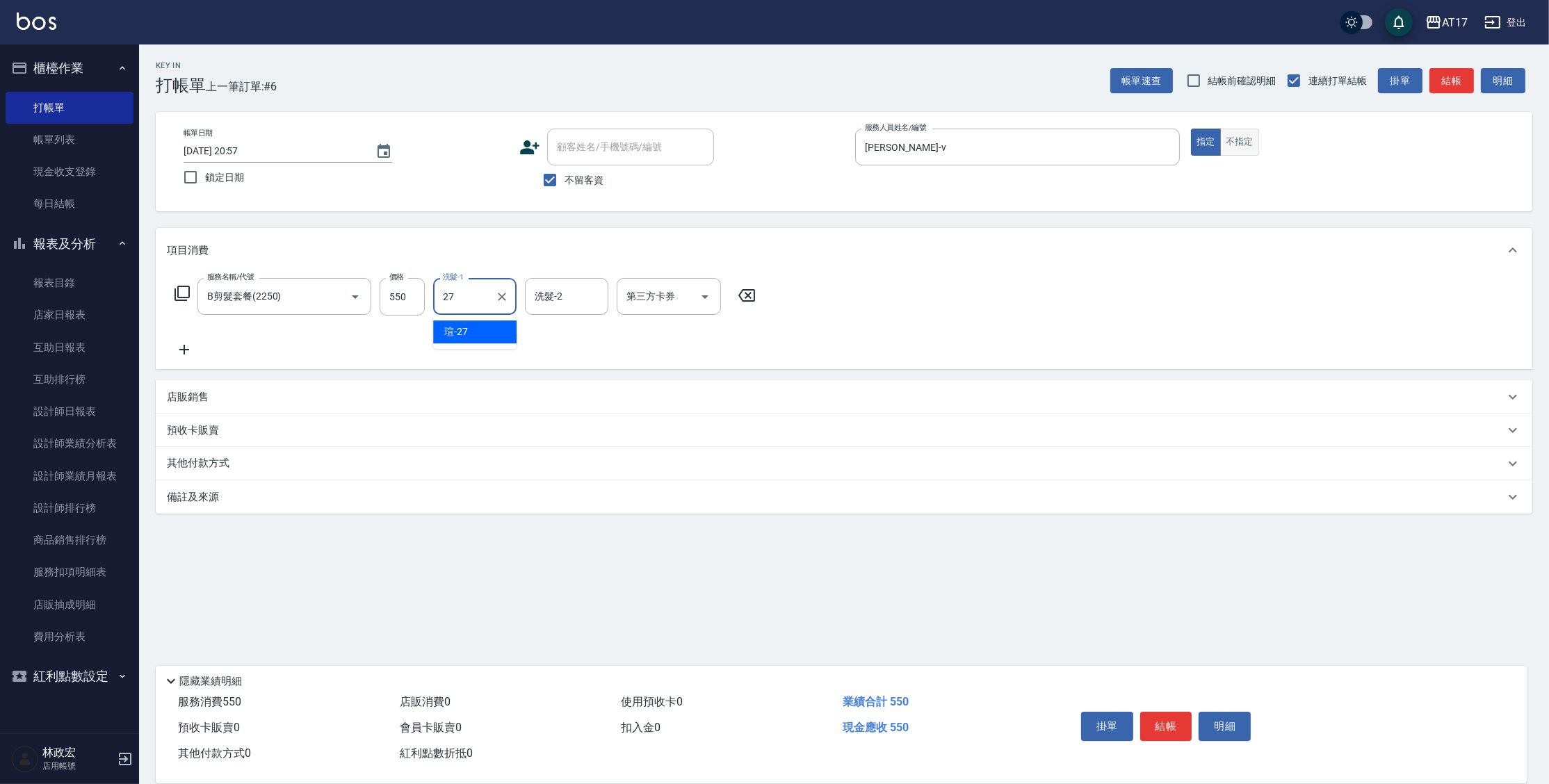
type input "[PERSON_NAME]-27"
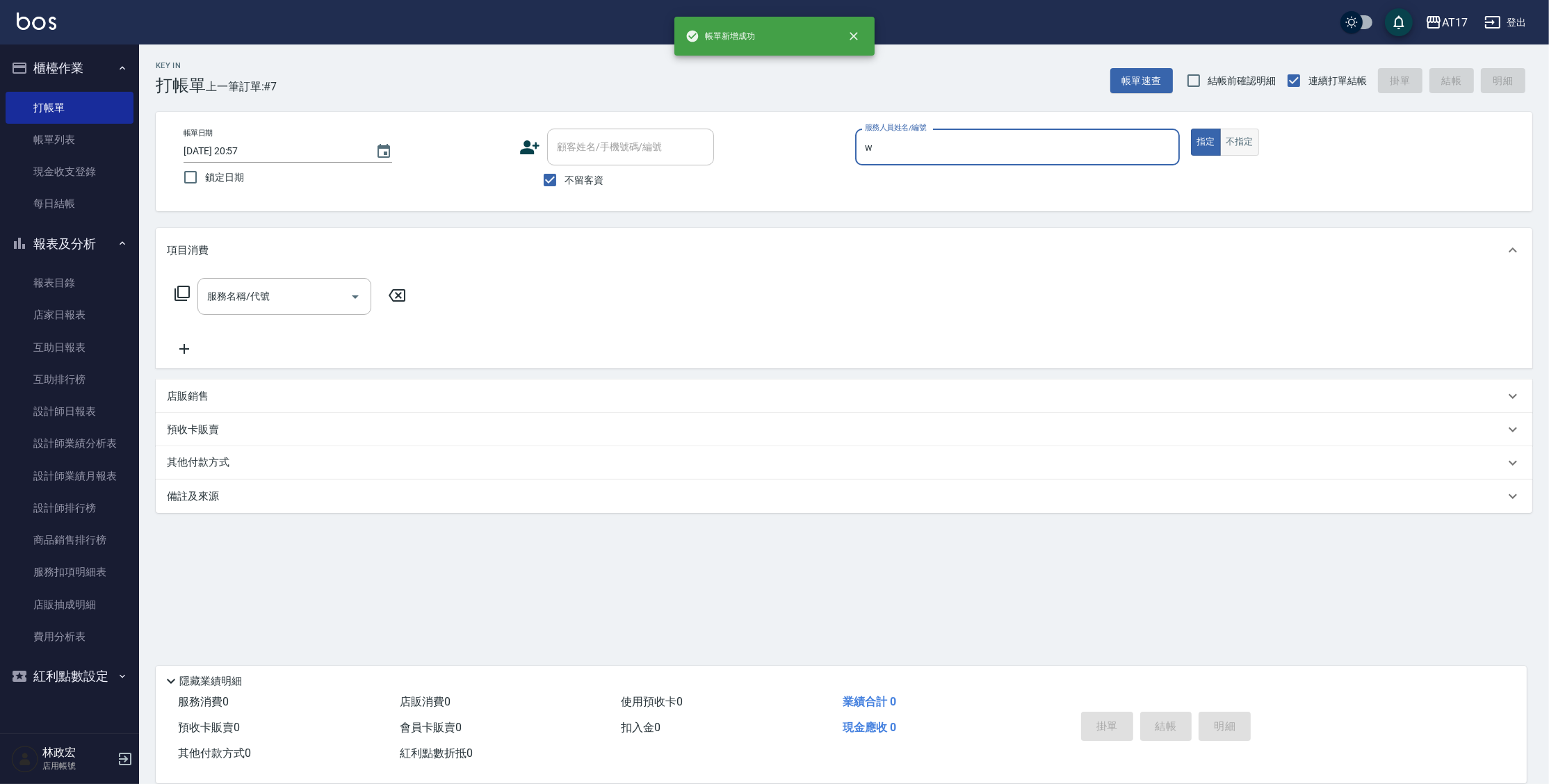
type input "Winne-W"
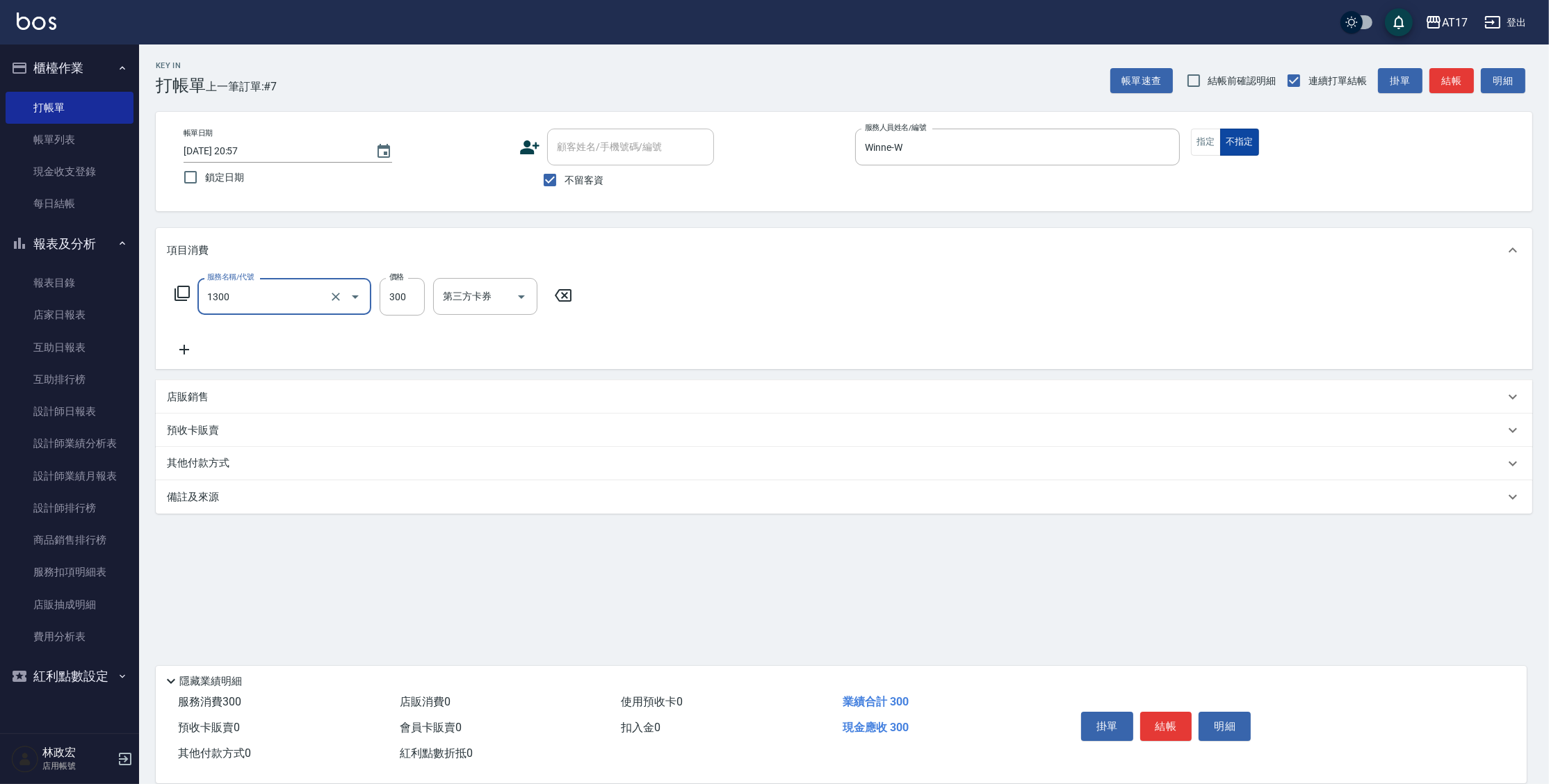
type input "一般洗髮(1300)"
type input "299"
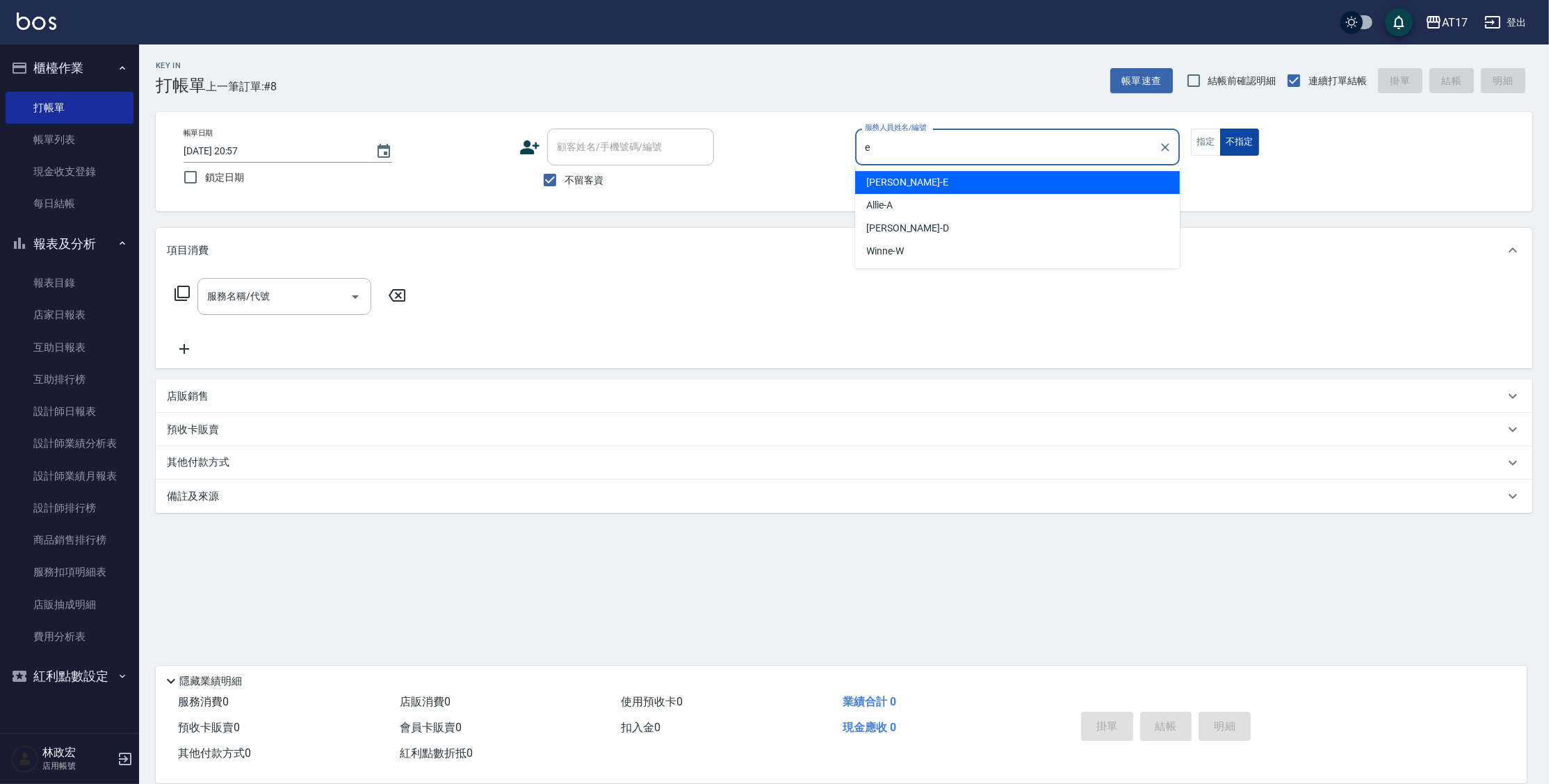
type input "[PERSON_NAME]-E"
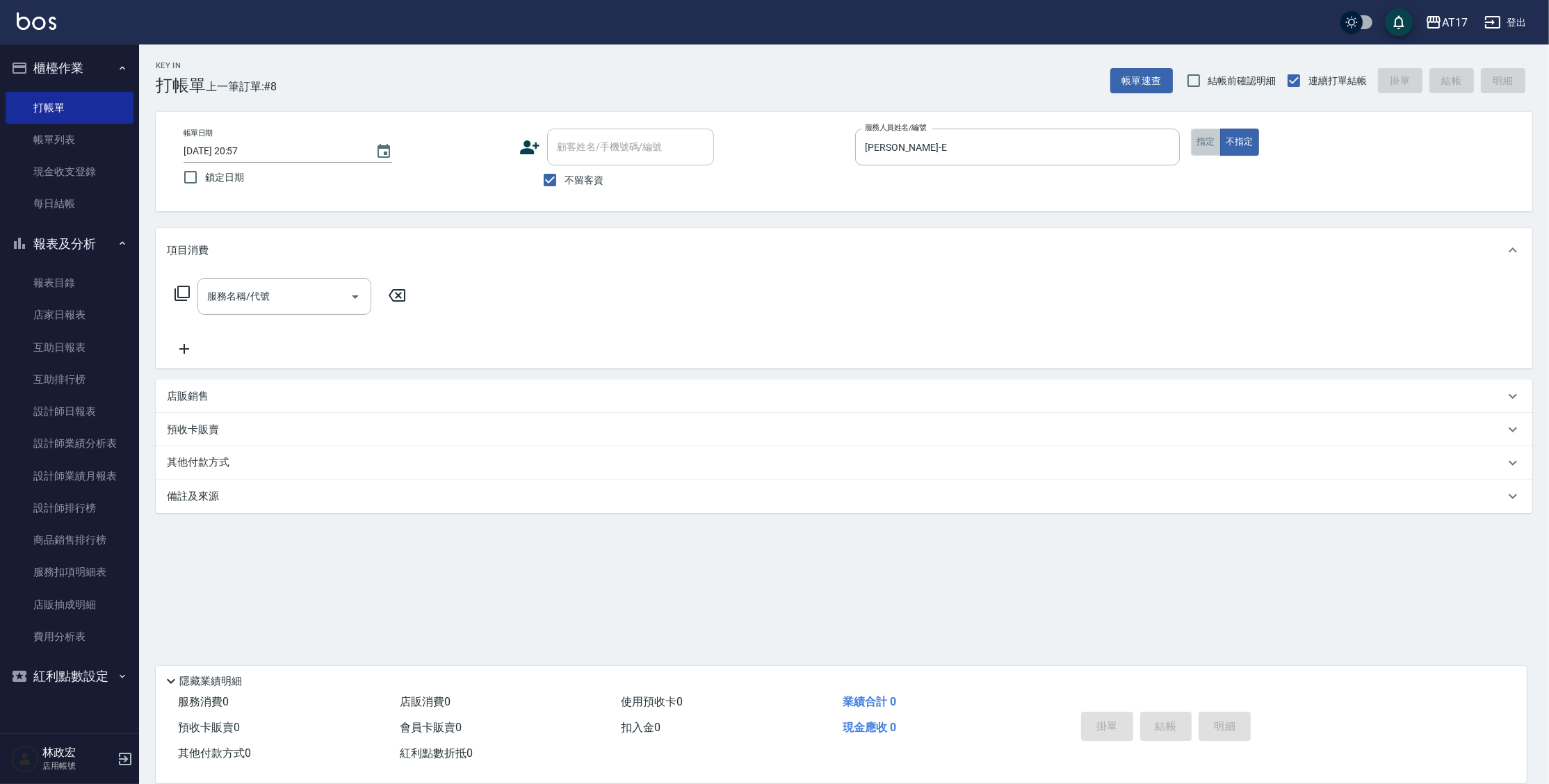
click at [1203, 146] on button "指定" at bounding box center [1205, 142] width 30 height 27
type input "C剪髮套餐(2450)"
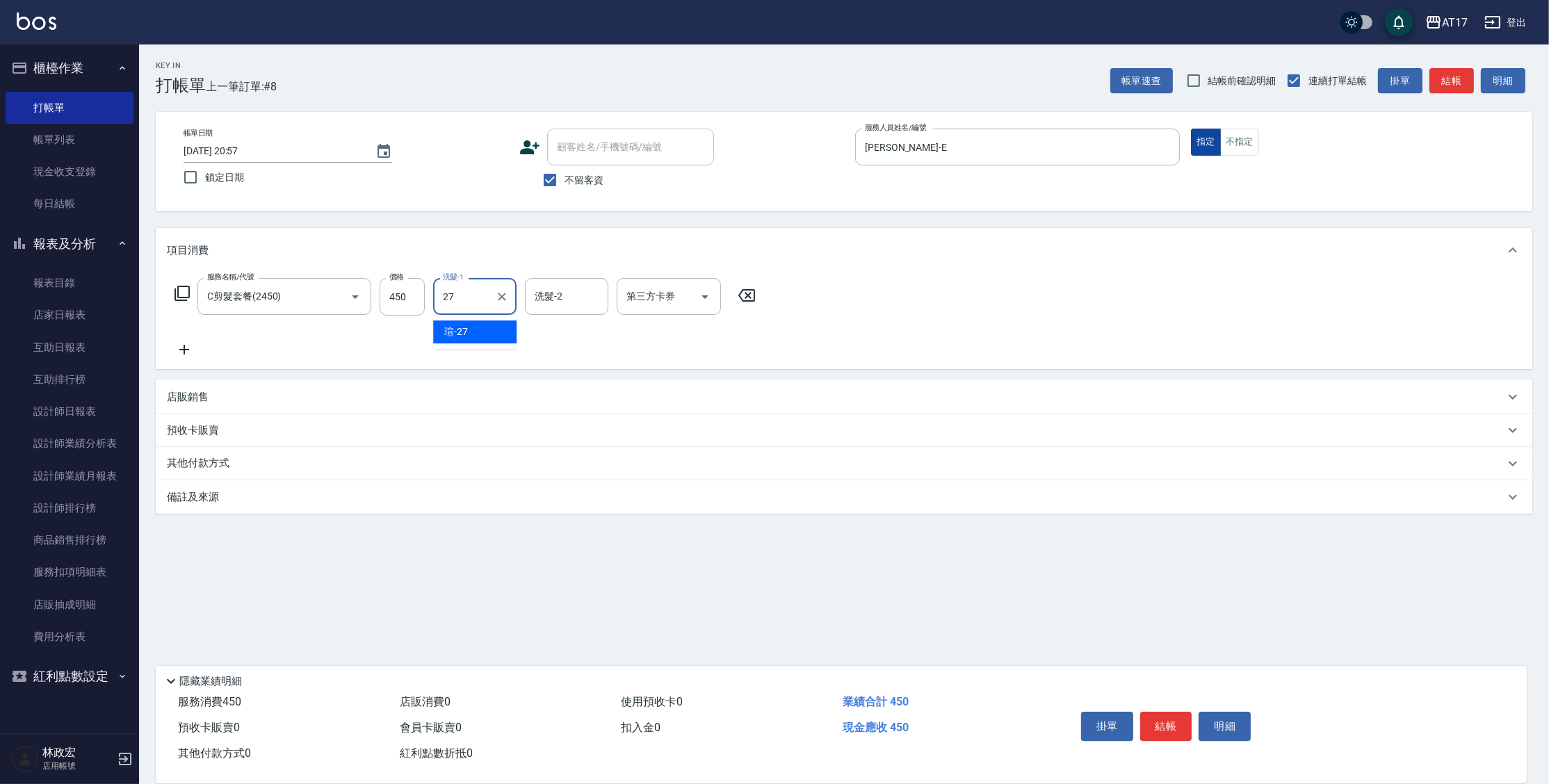
type input "[PERSON_NAME]-27"
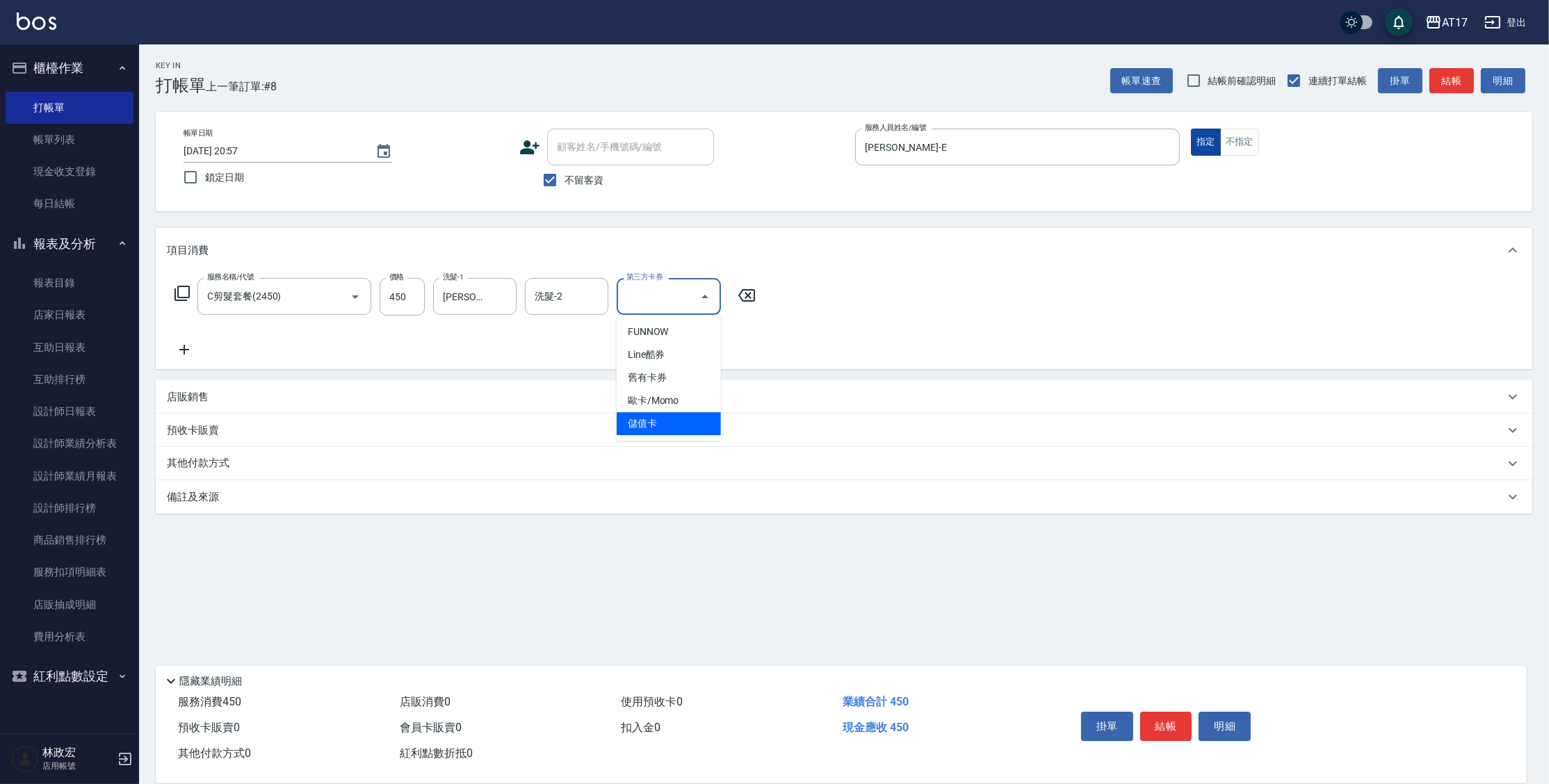
type input "儲值卡"
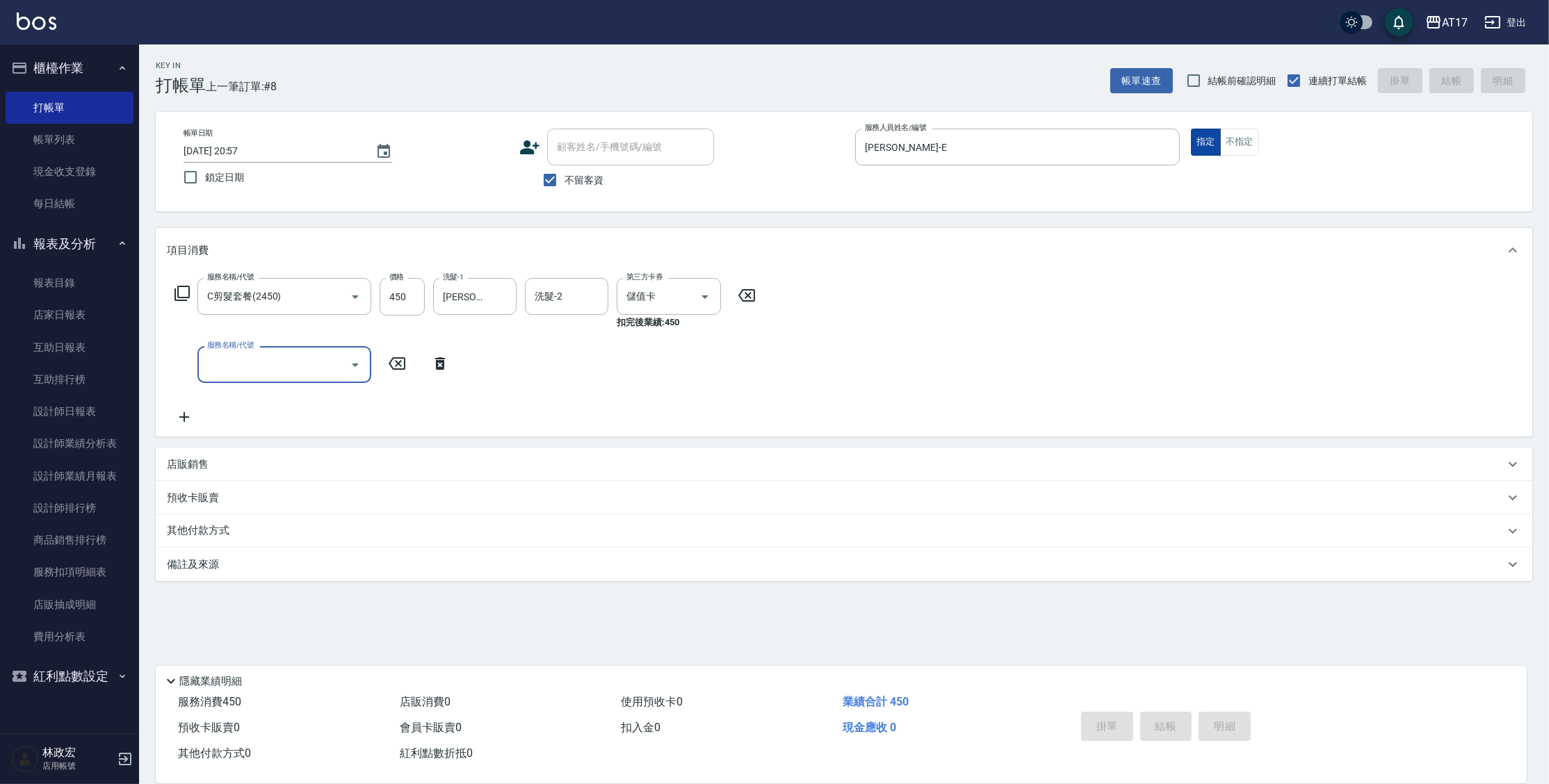
type input "[DATE] 20:58"
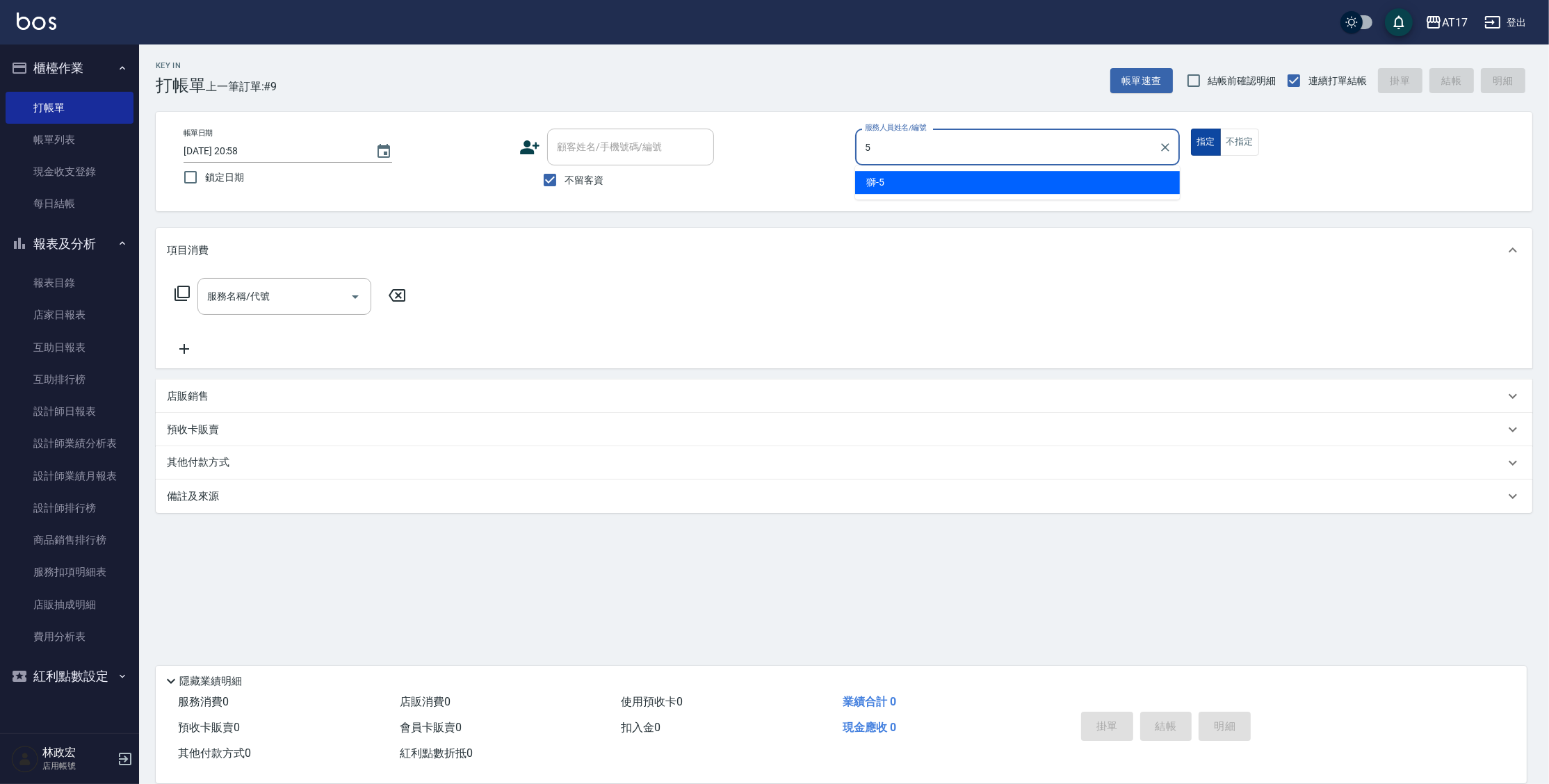
type input "獅-5"
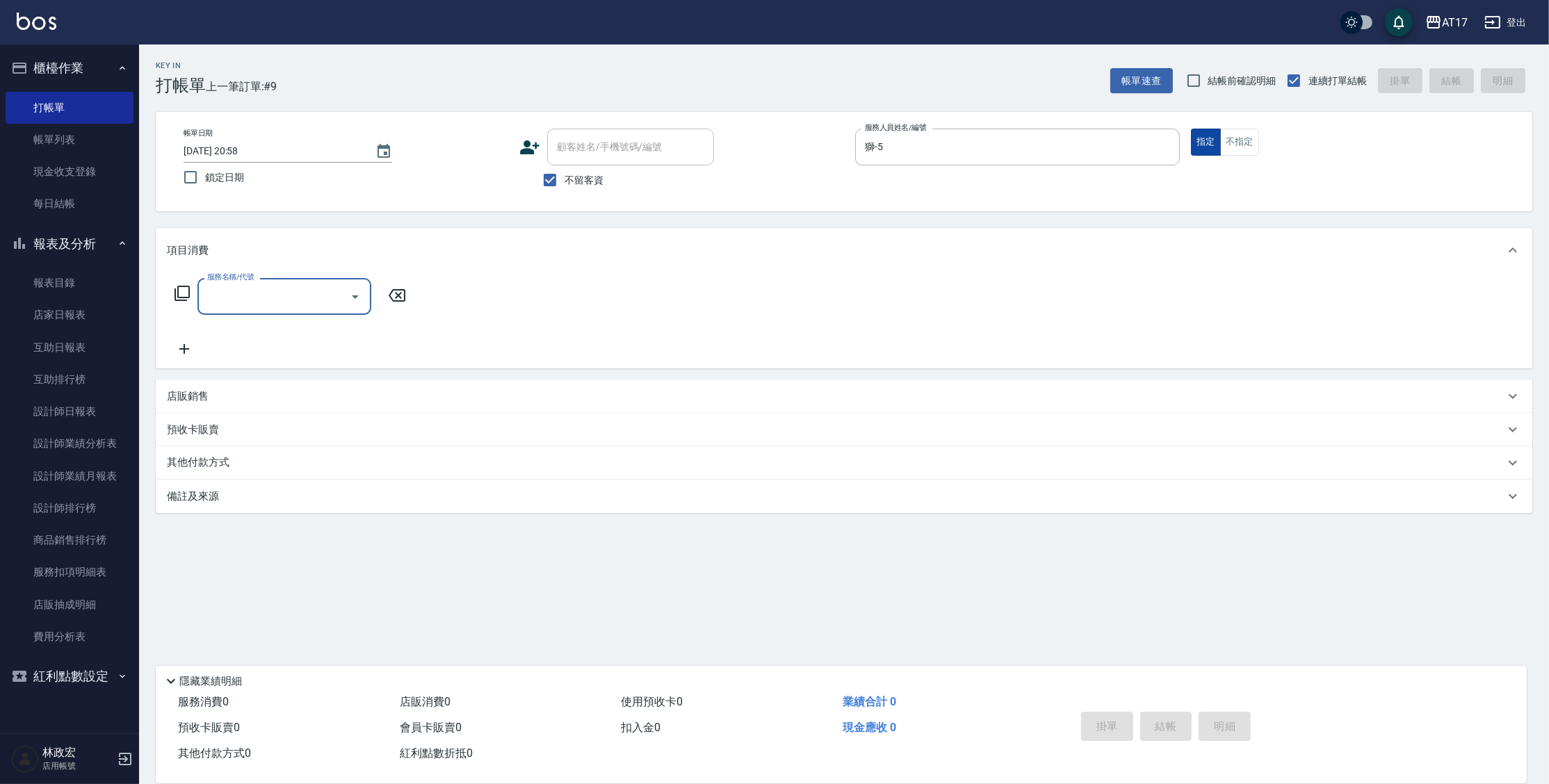
type input "3"
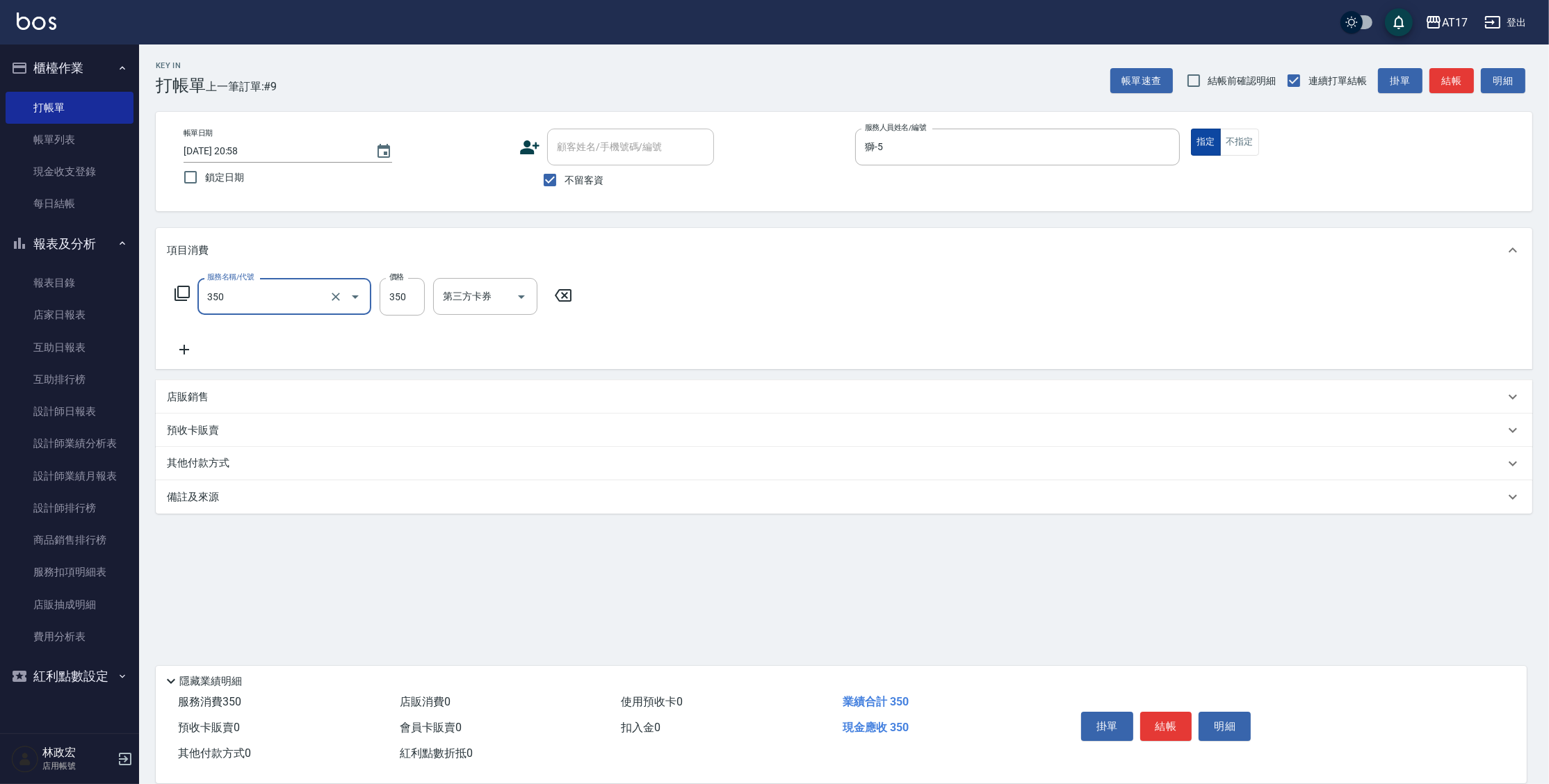
type input "350洗髮(350)"
type input "400"
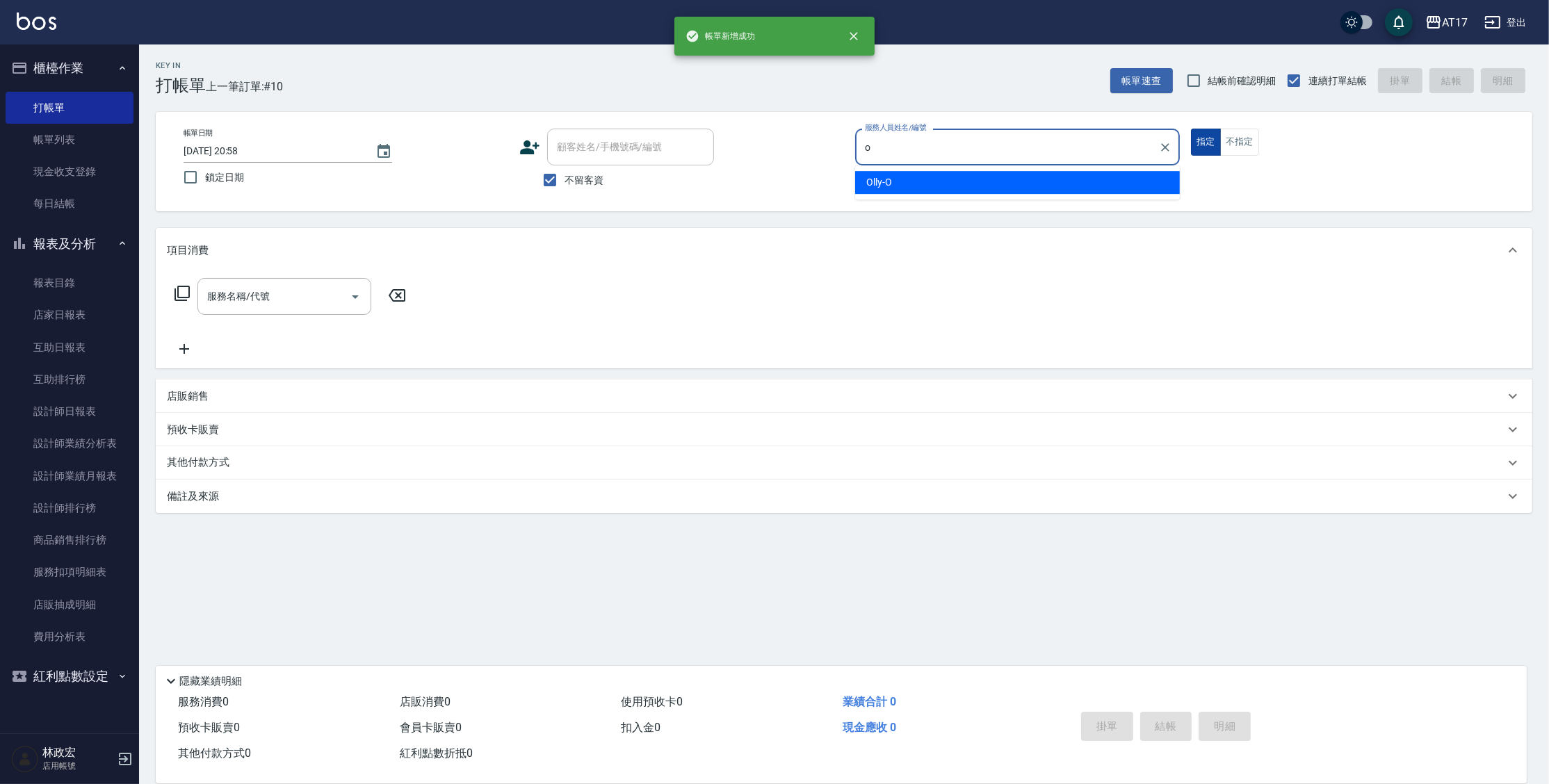
type input "Olly-O"
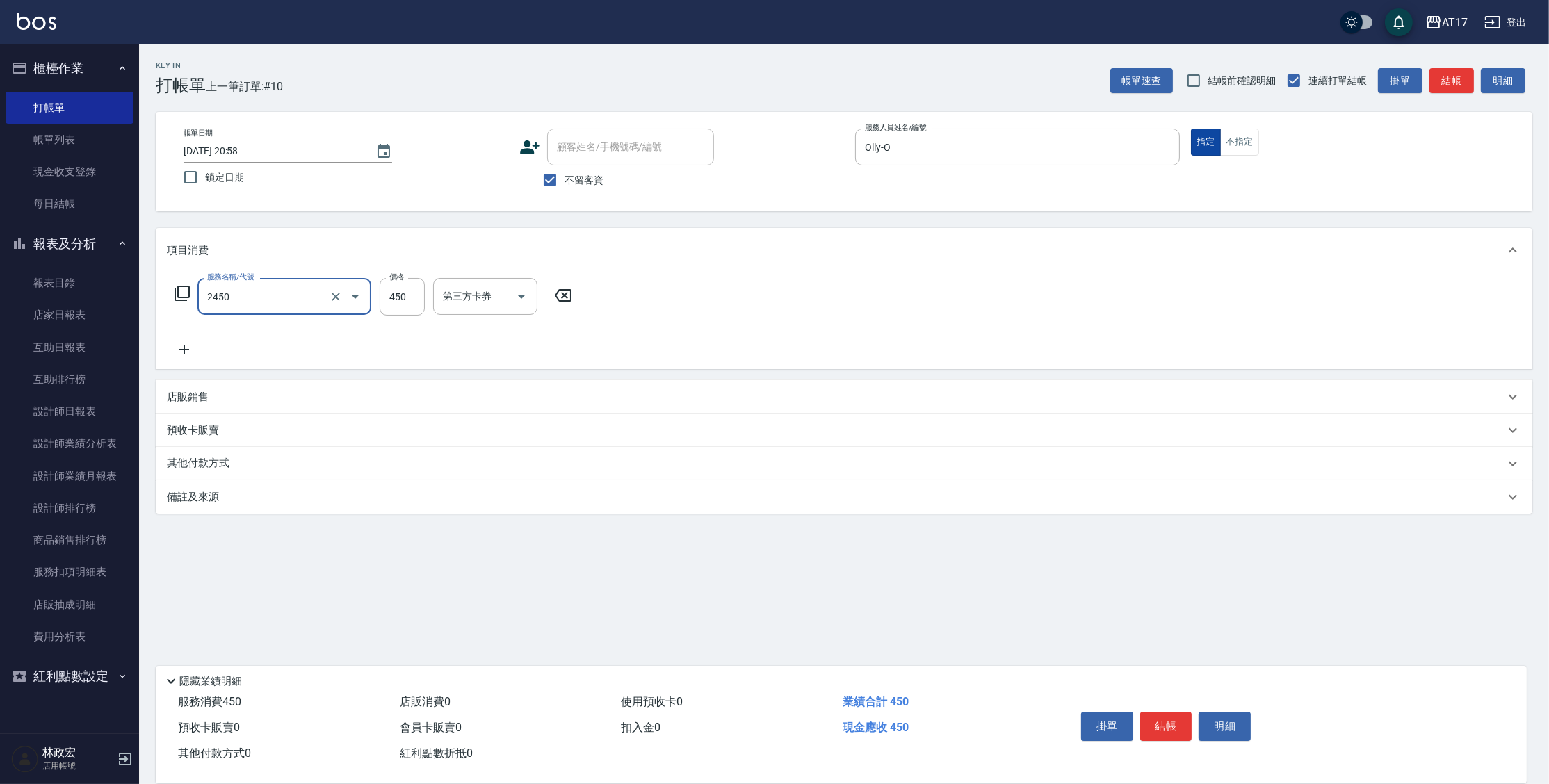
type input "C剪髮套餐(2450)"
type input "陳思妤-22"
click at [416, 293] on input "450" at bounding box center [402, 297] width 45 height 38
type input "500"
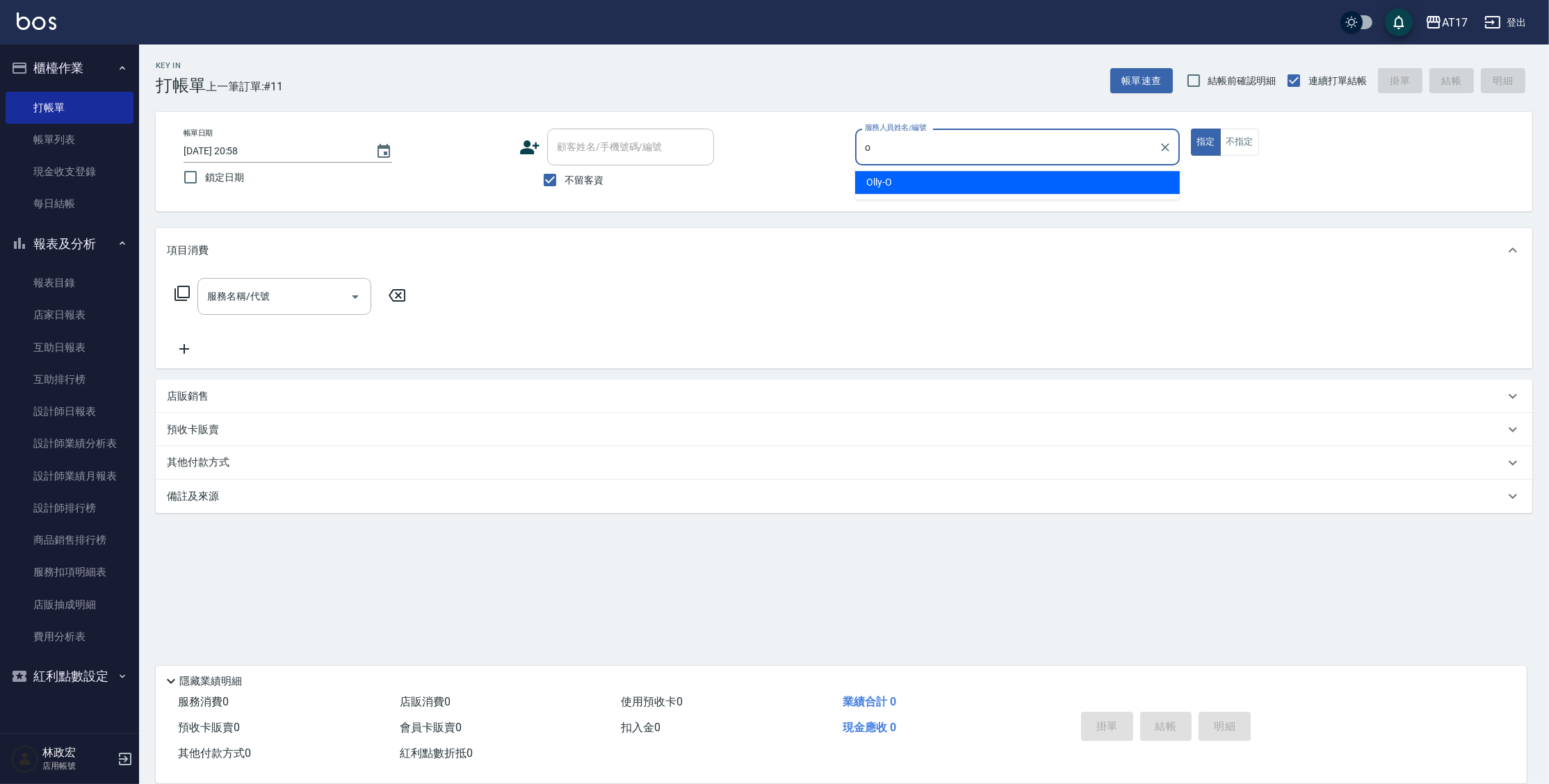
type input "Olly-O"
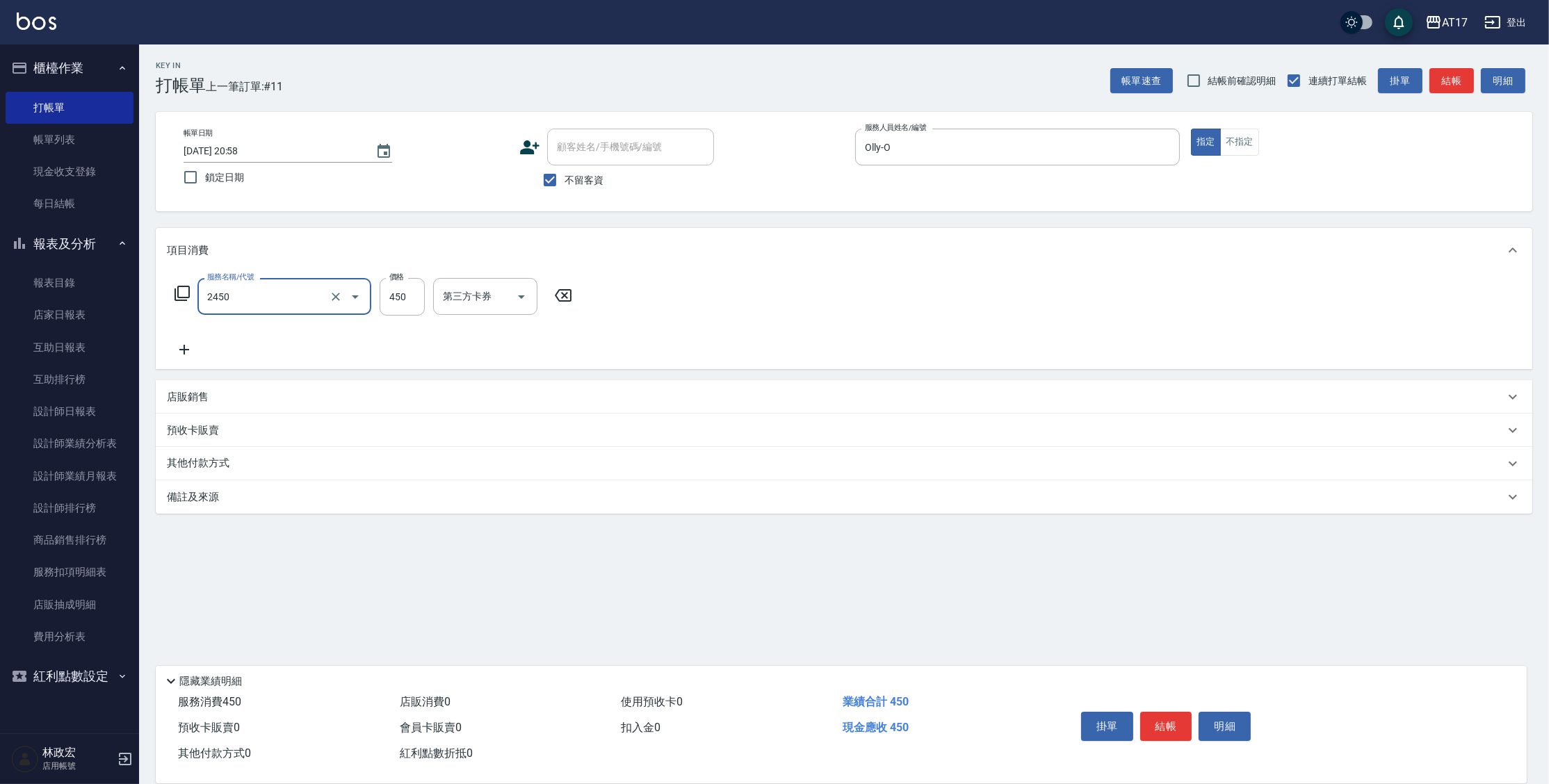
type input "C剪髮套餐(2450)"
type input "500"
type input "陳思妤-22"
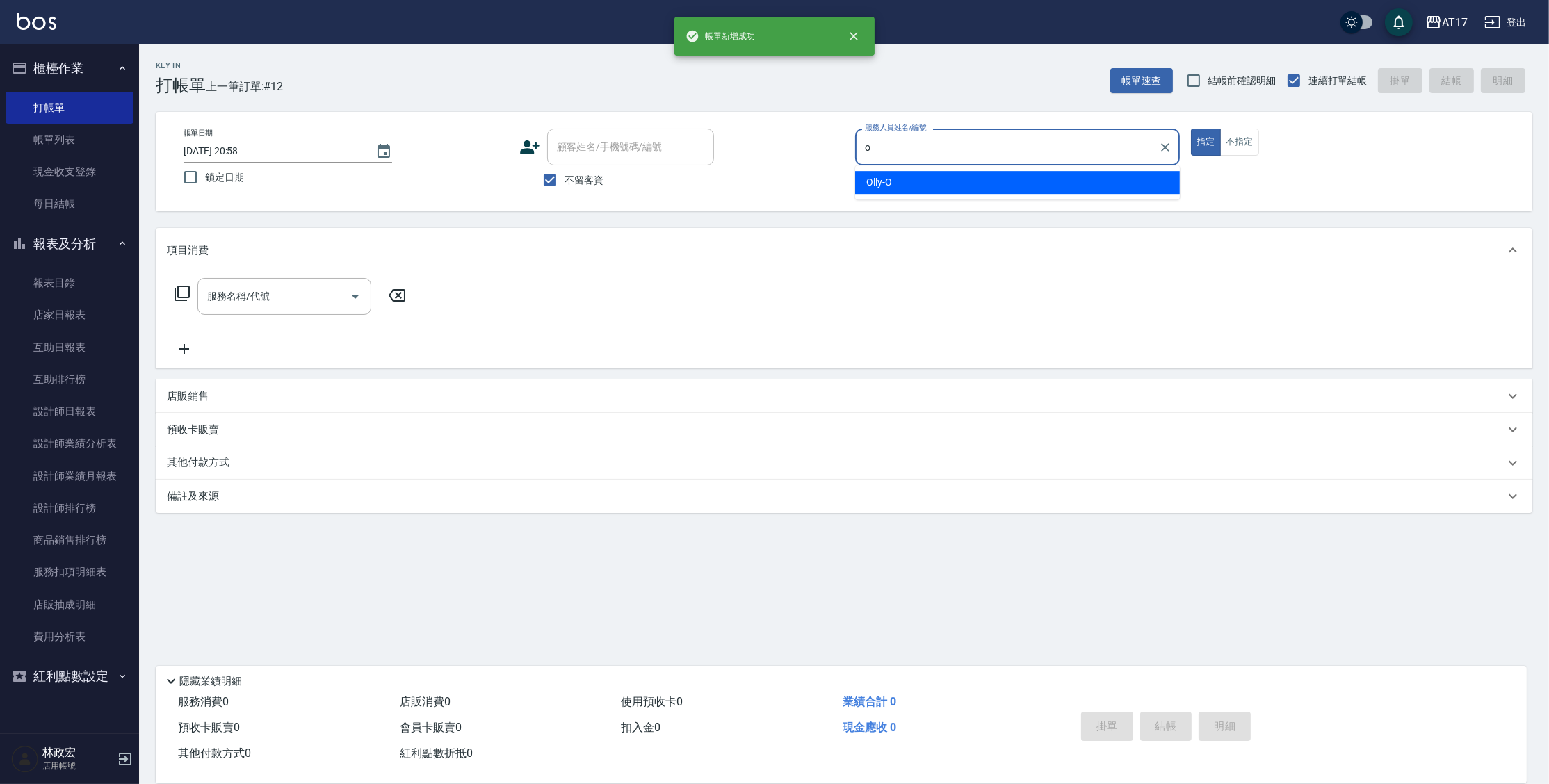
type input "Olly-O"
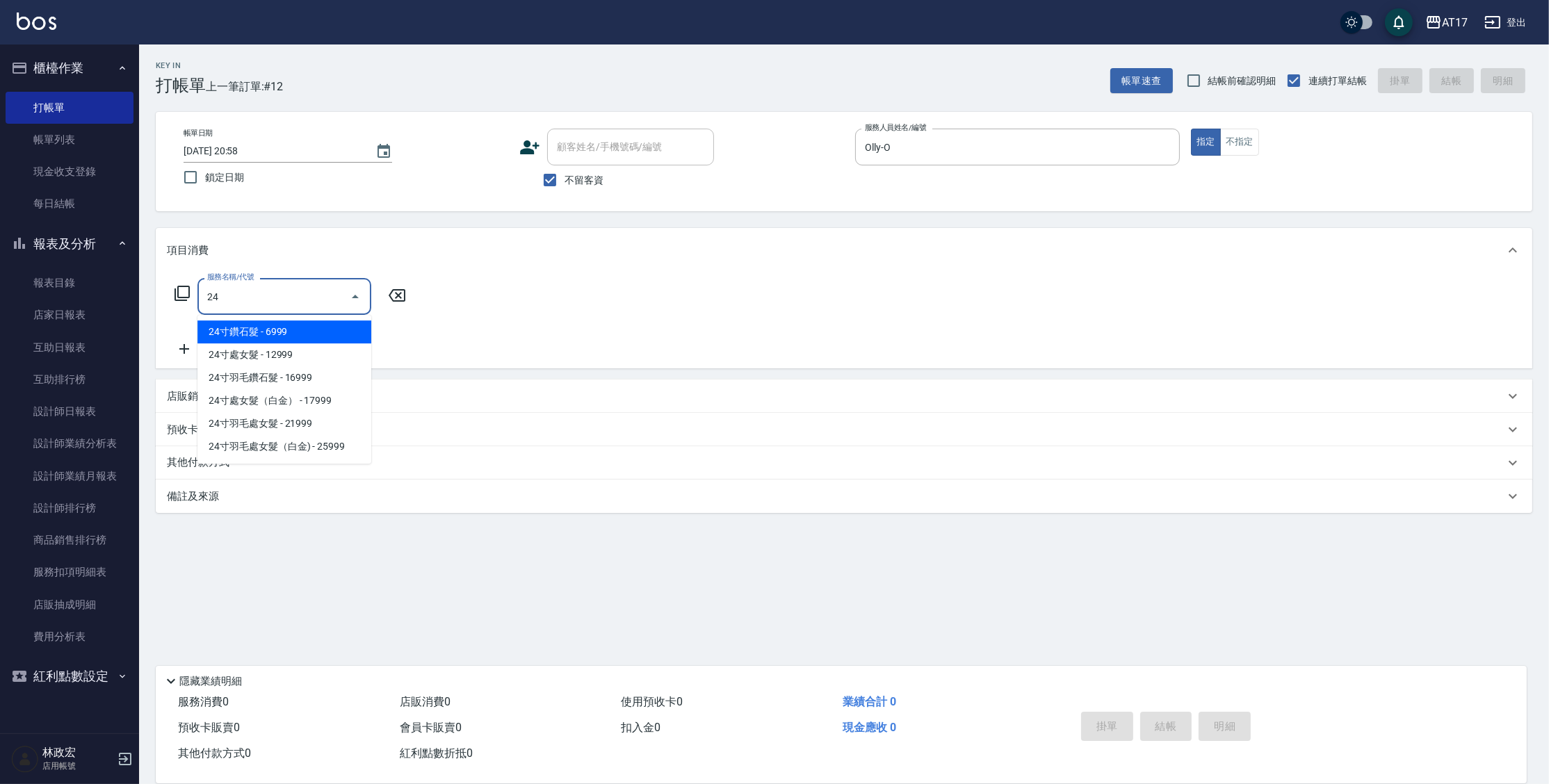
type input "2"
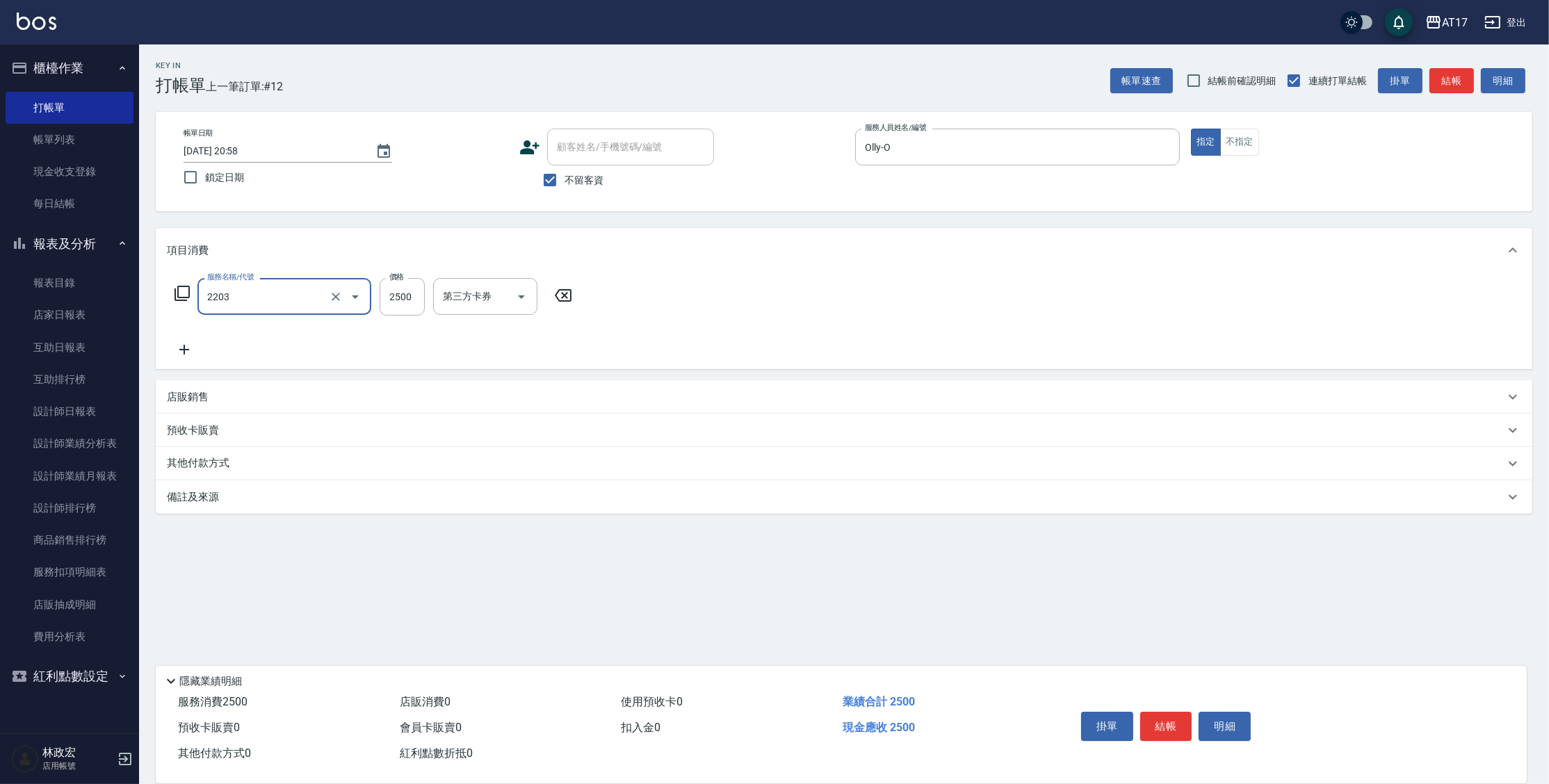
type input "燙髮C餐(短髮)(2203)"
type input "2250"
type input "Olly-O"
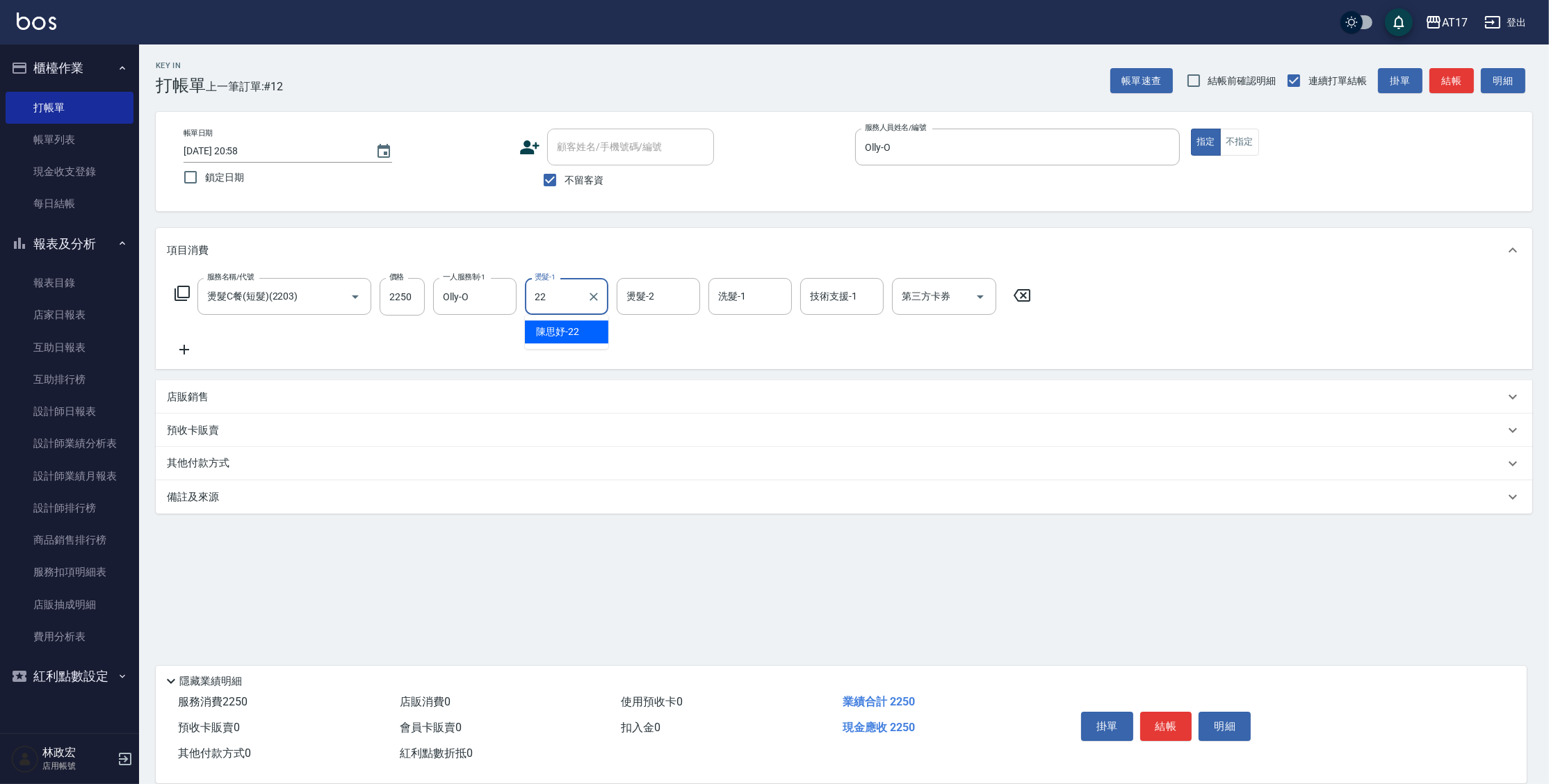
type input "陳思妤-22"
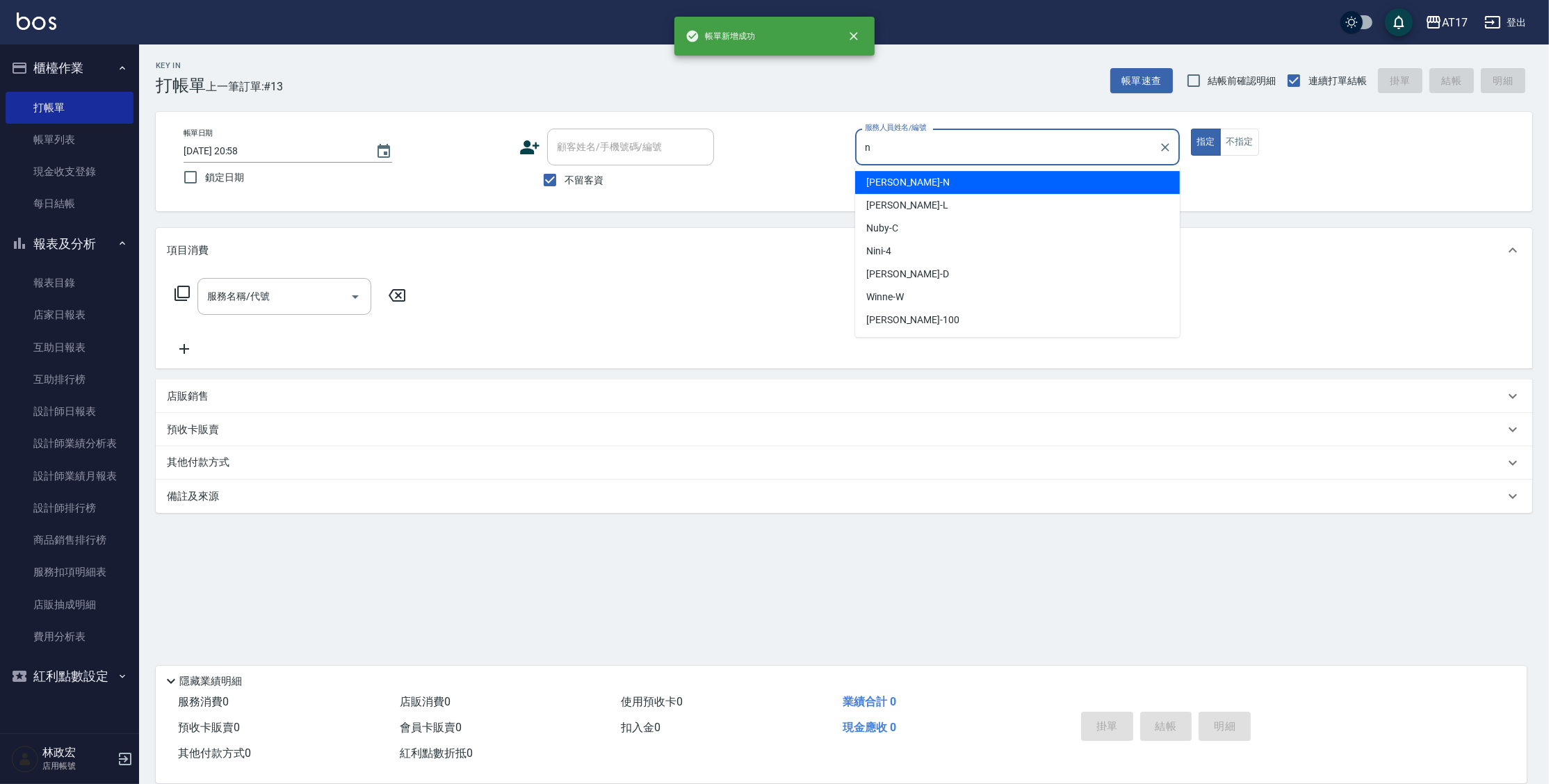
type input "[PERSON_NAME]-N"
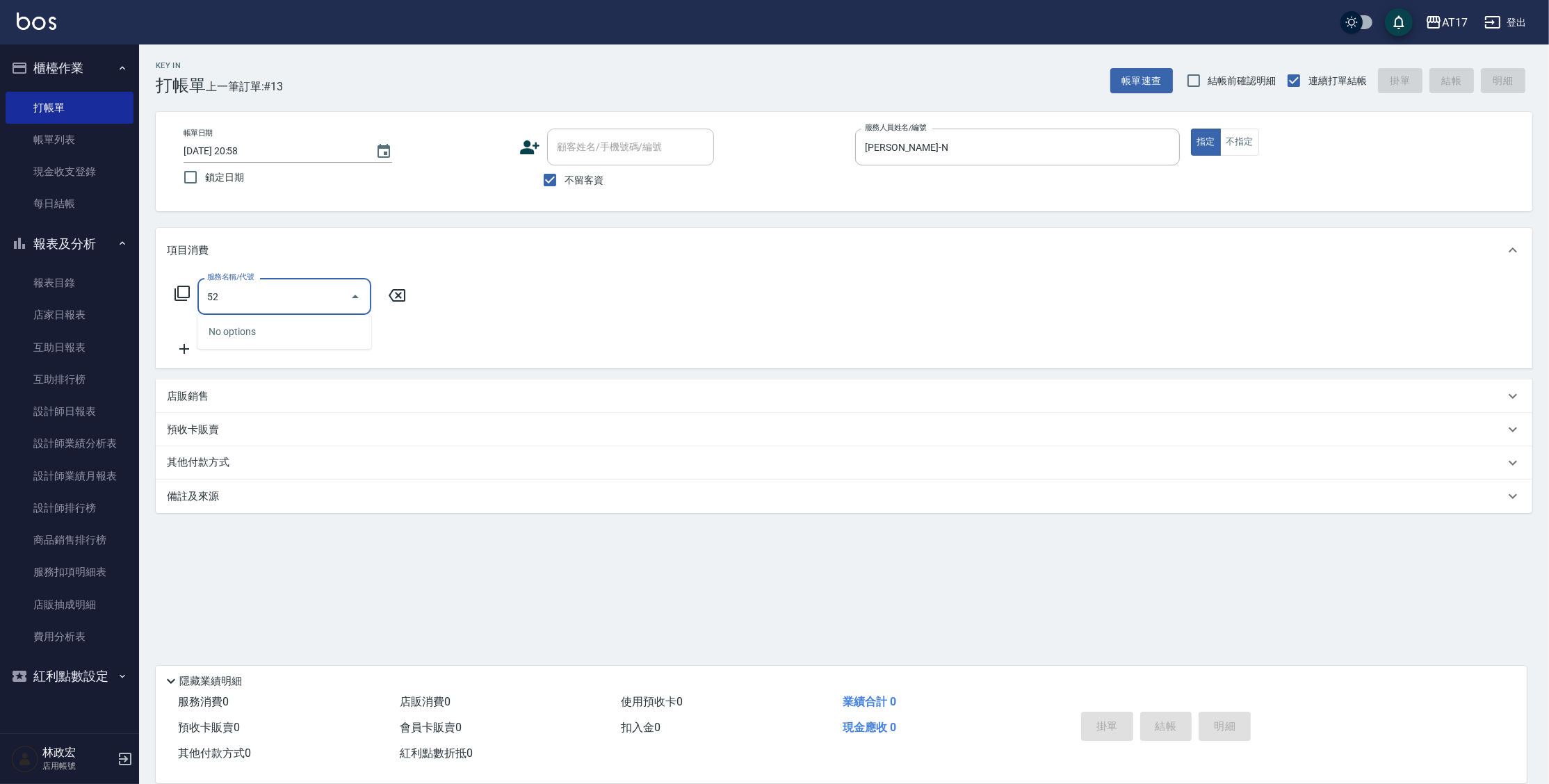
type input "5"
type input "2"
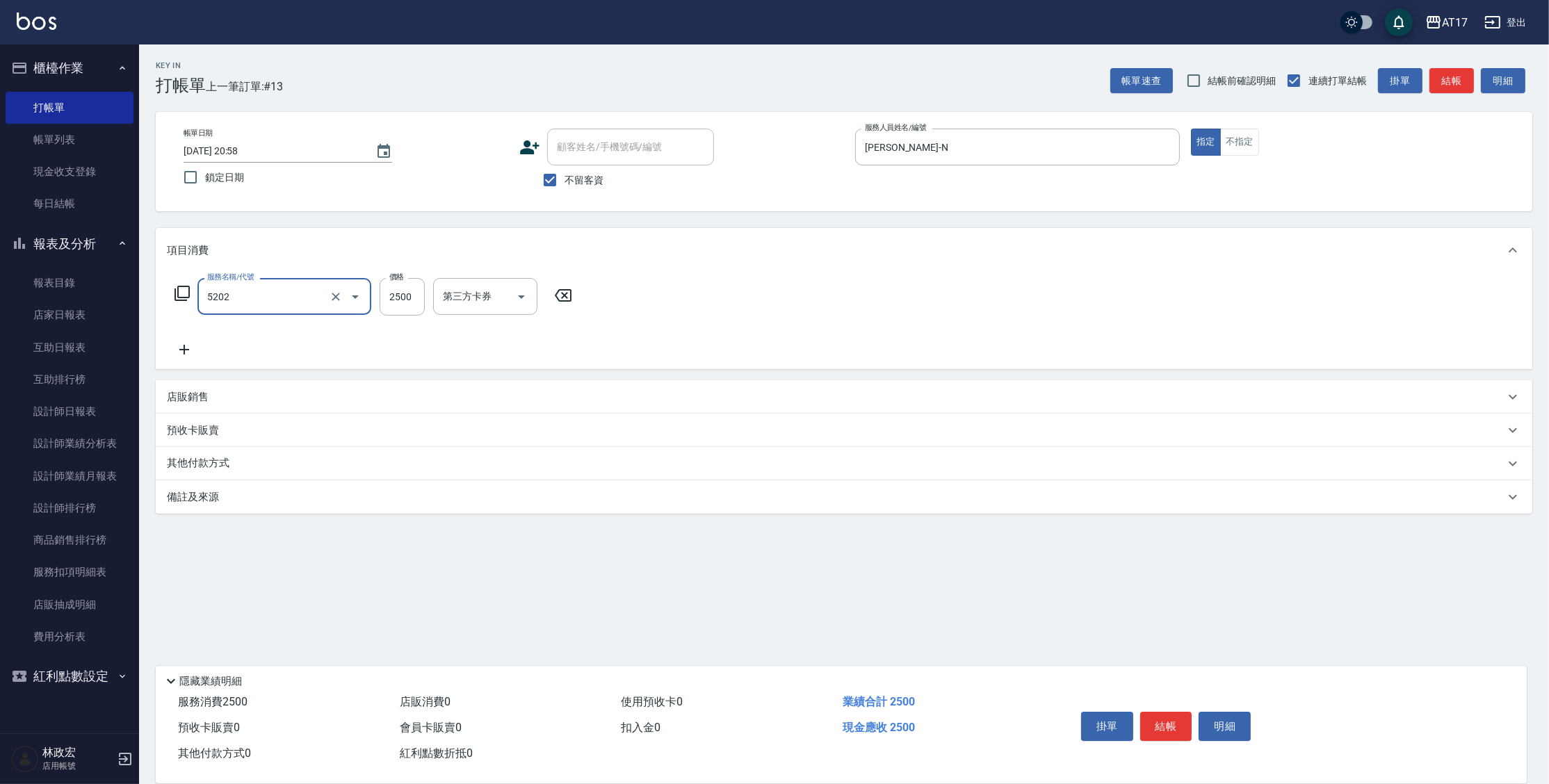
type input "染髮B餐(短髮)(5202)"
type input "[PERSON_NAME]-55"
type input "[PERSON_NAME]-N"
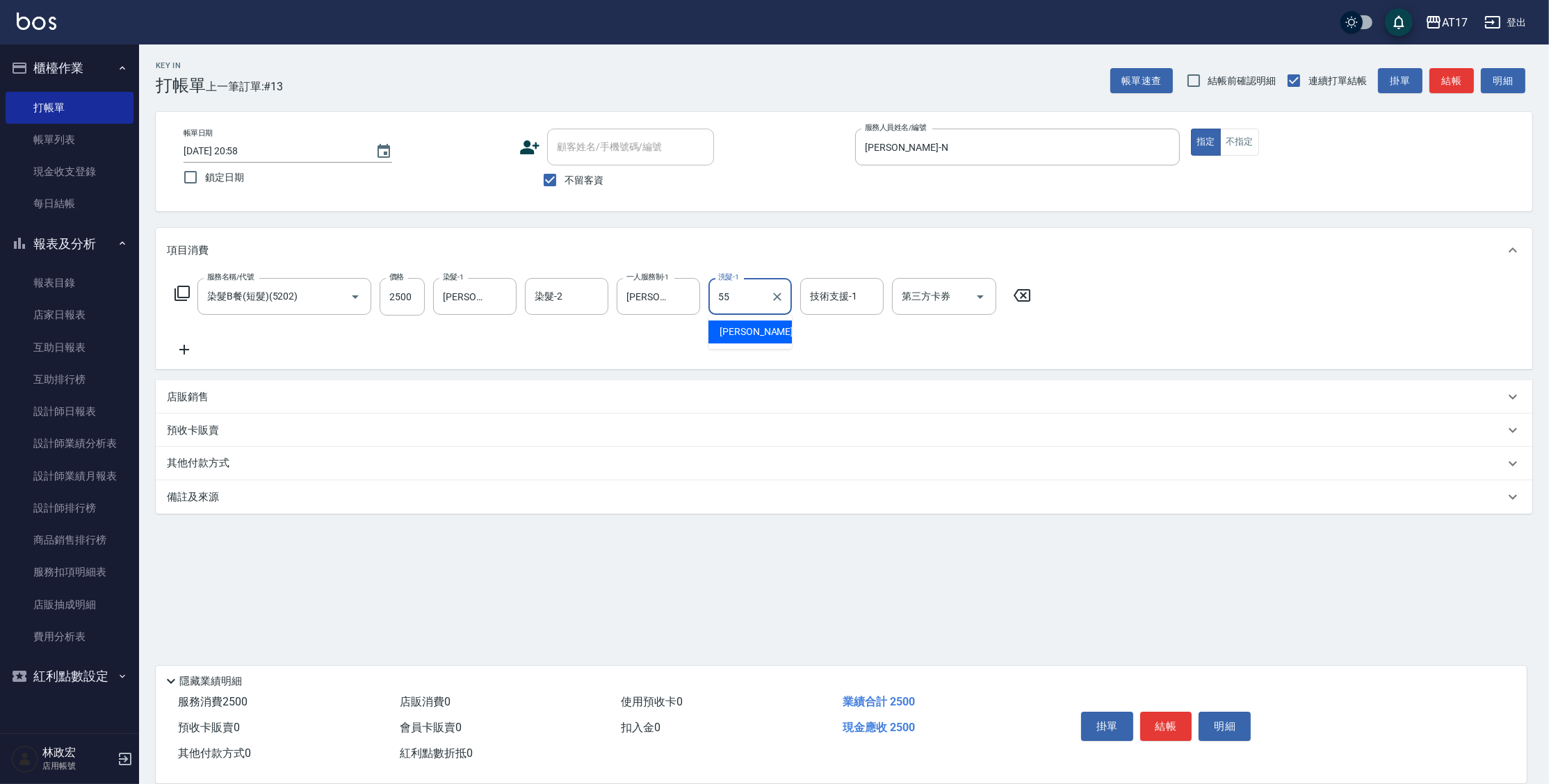
type input "[PERSON_NAME]-55"
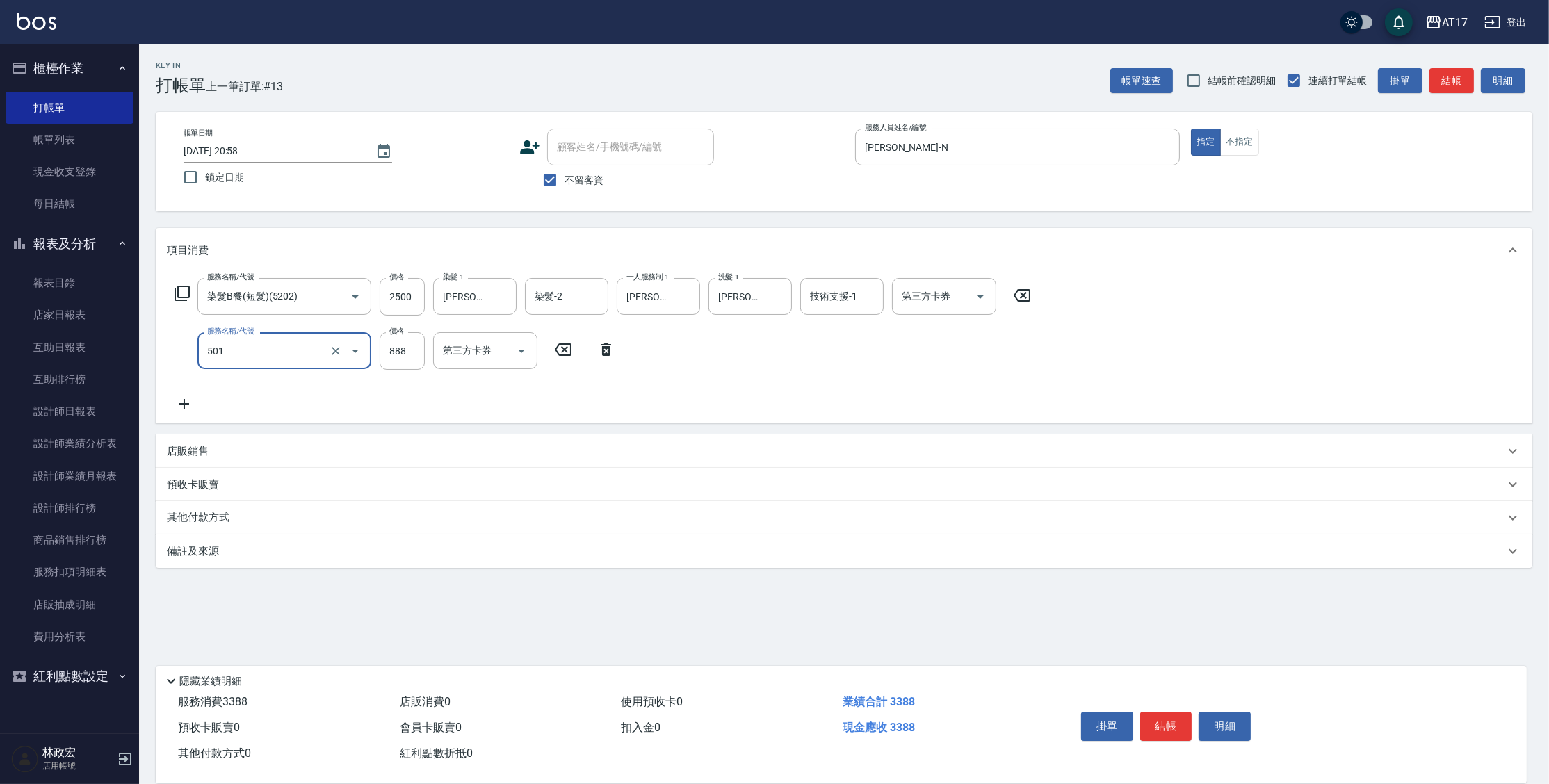
type input "一般染髮(改金額)(501)"
type input "1000"
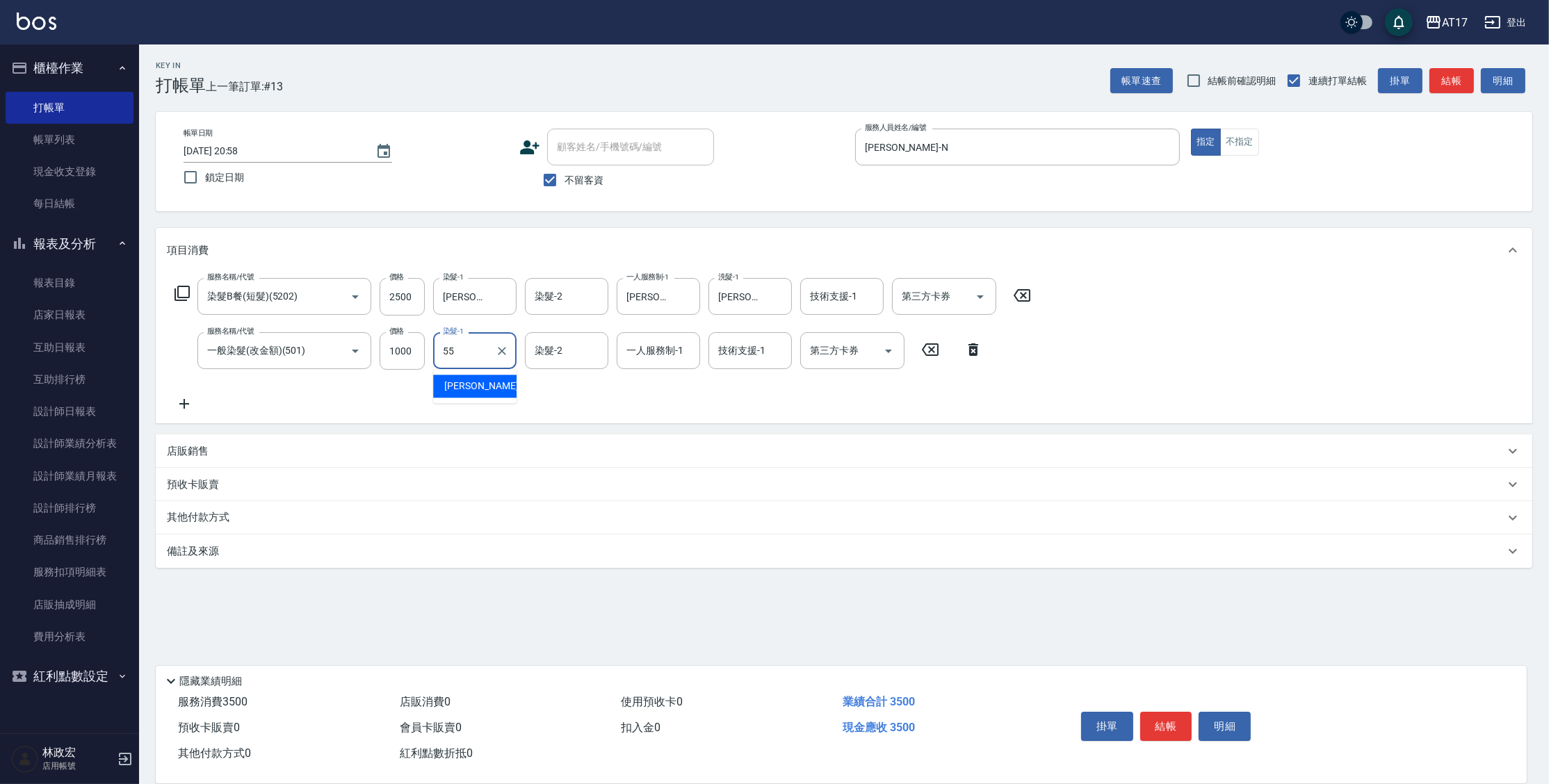
type input "[PERSON_NAME]-55"
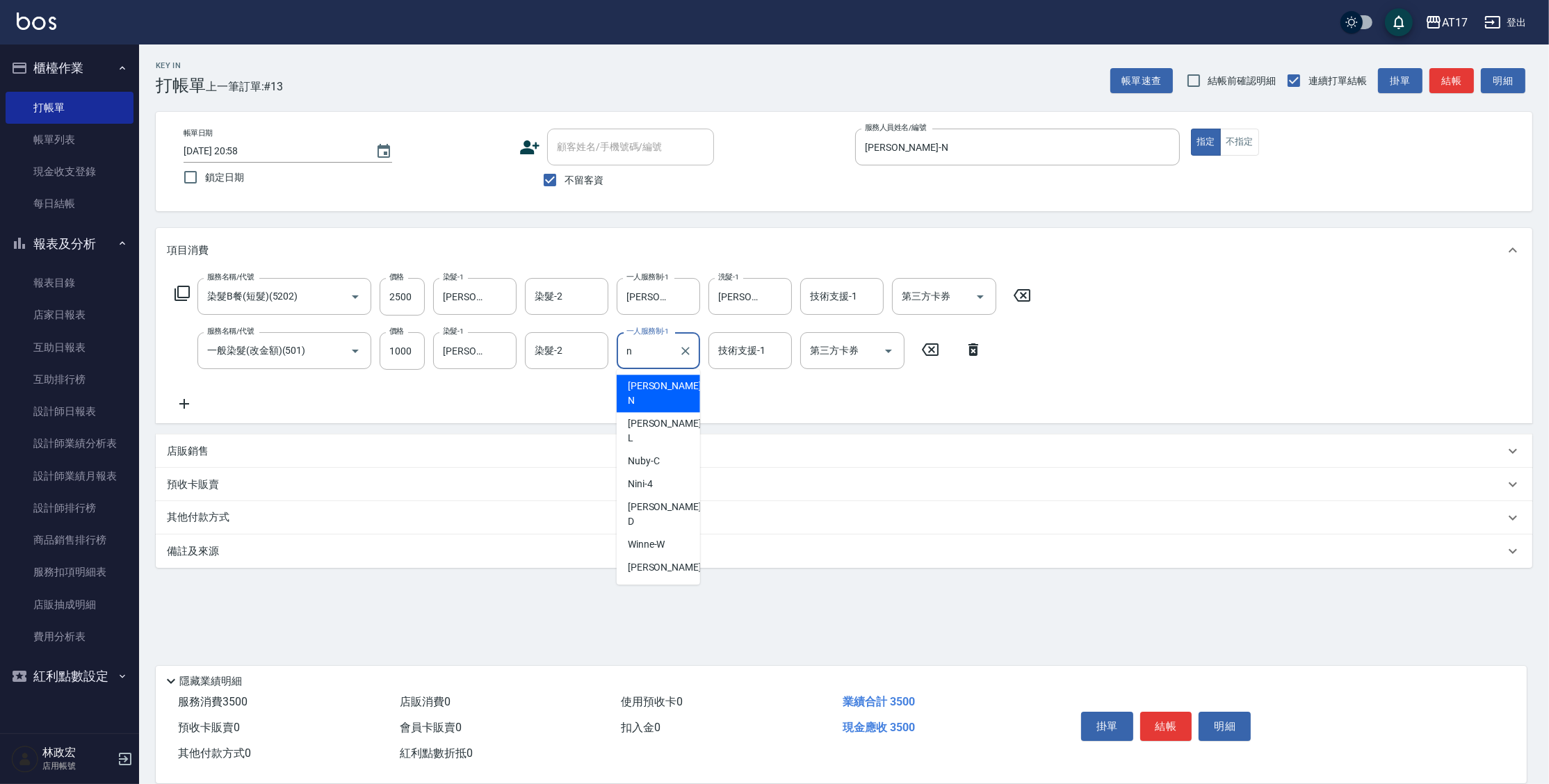
type input "[PERSON_NAME]-N"
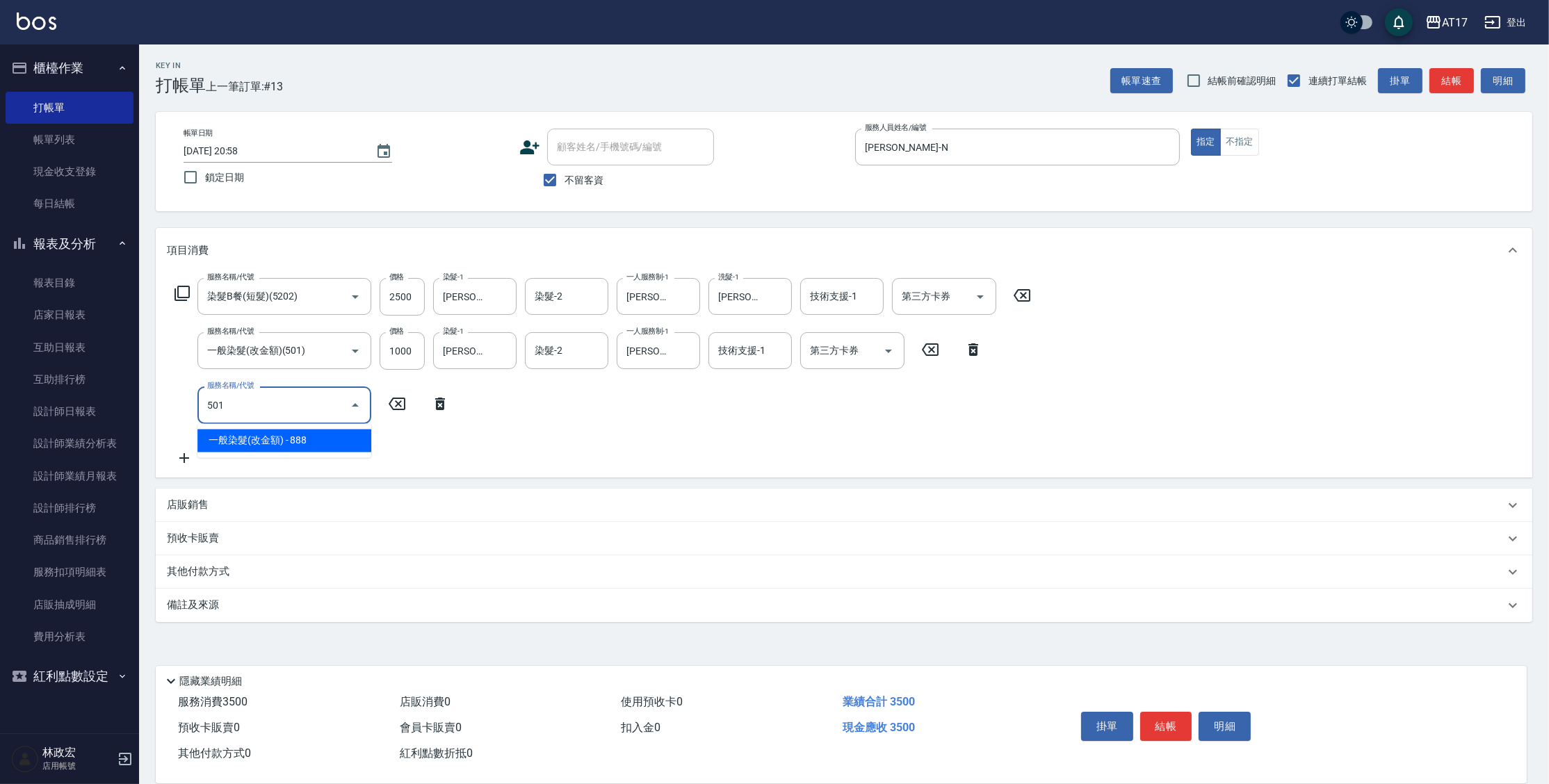
type input "一般染髮(改金額)(501)"
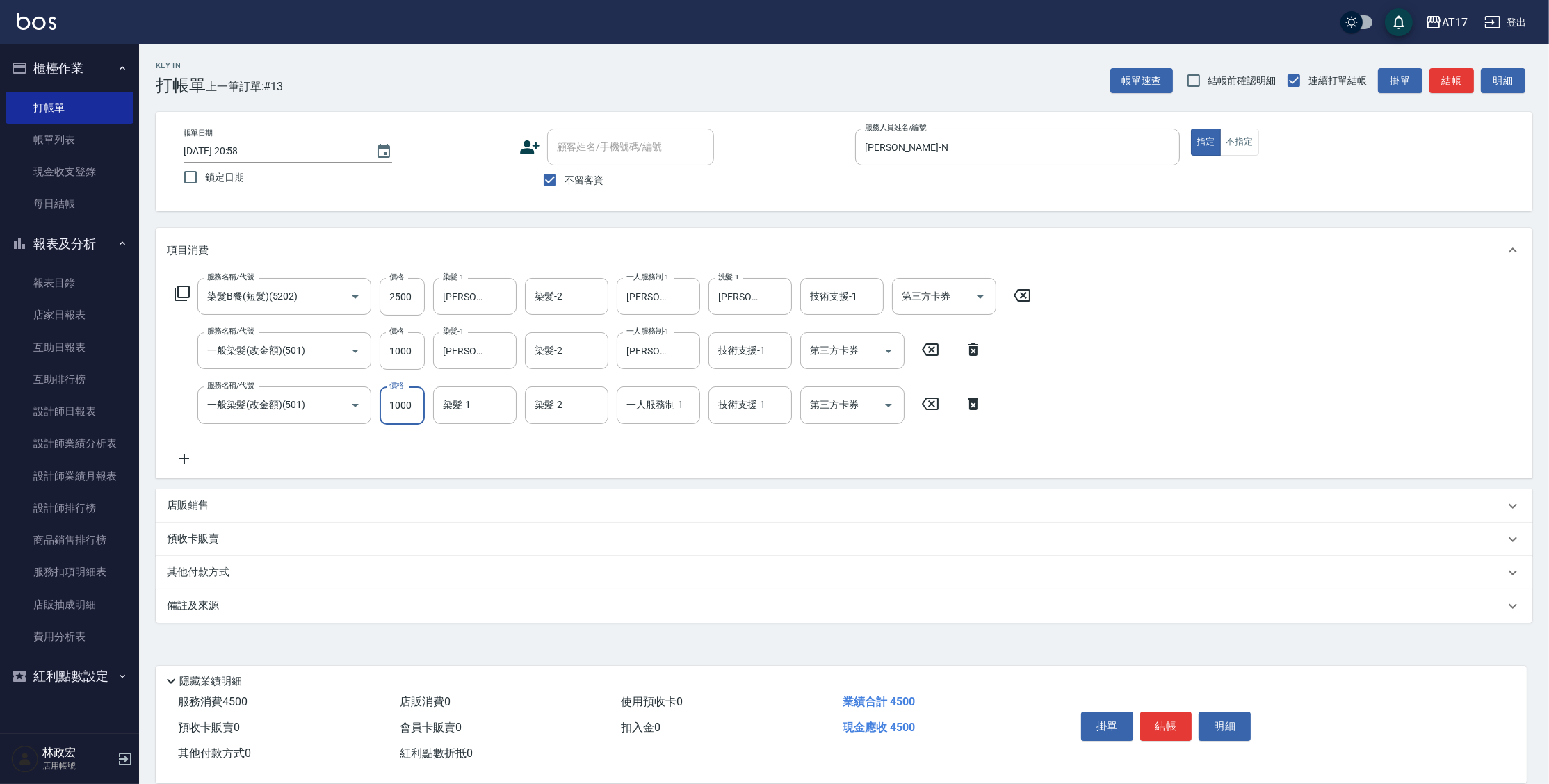
type input "1000"
type input "[PERSON_NAME]-55"
type input "[PERSON_NAME]-N"
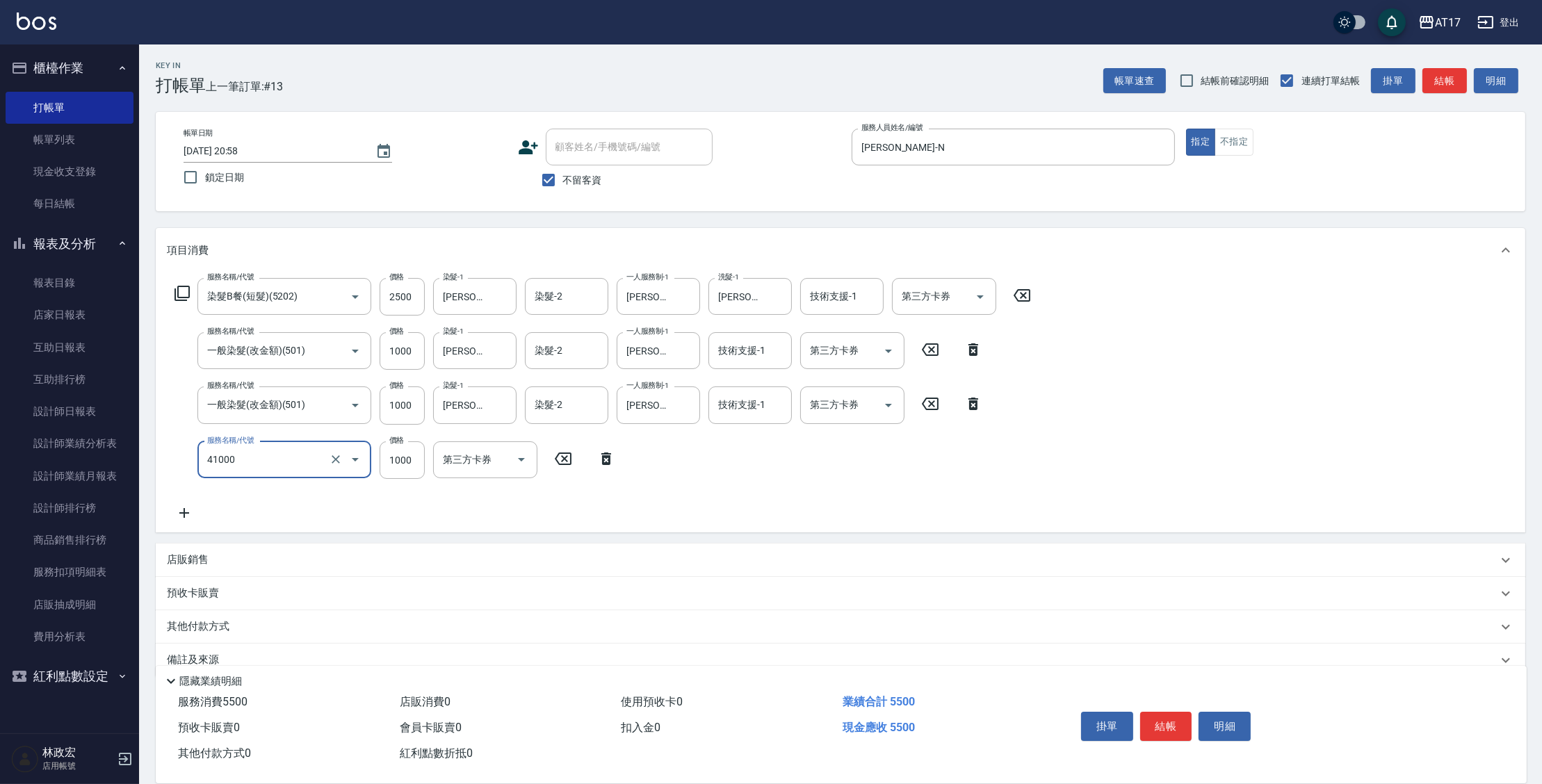
type input "酵素 & 鏡面(41000)"
type input "1000"
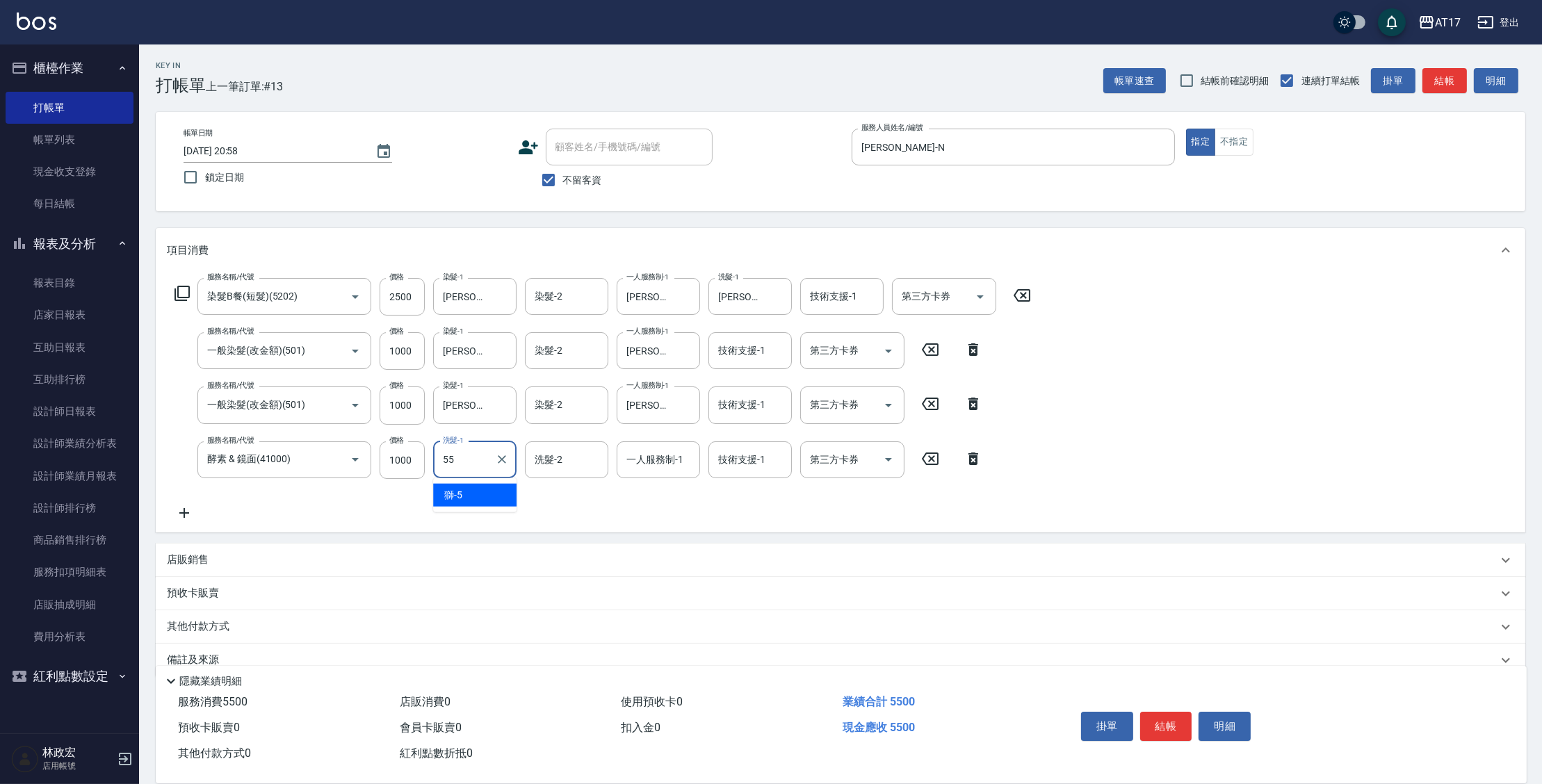
type input "[PERSON_NAME]-55"
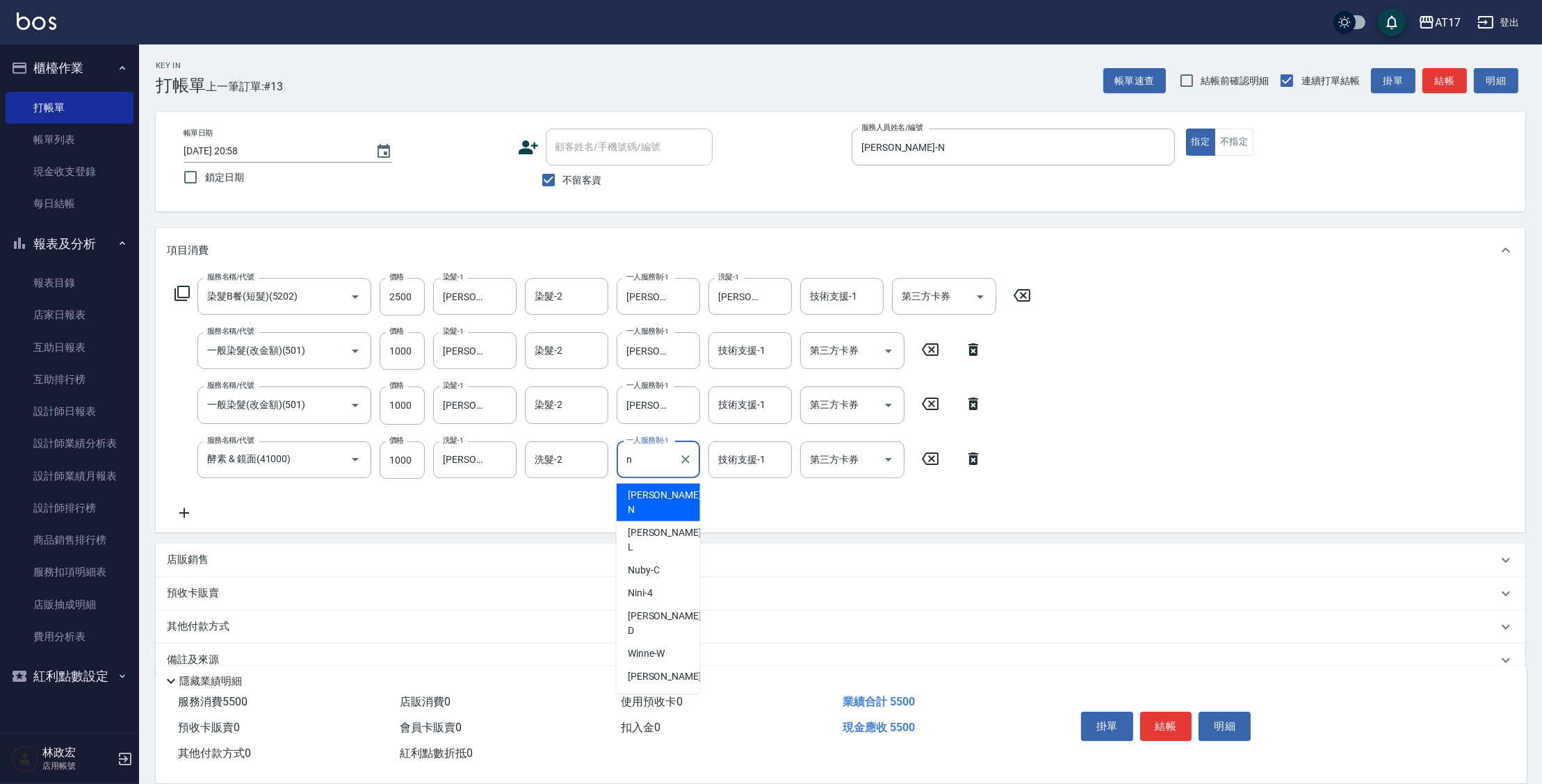
type input "[PERSON_NAME]-N"
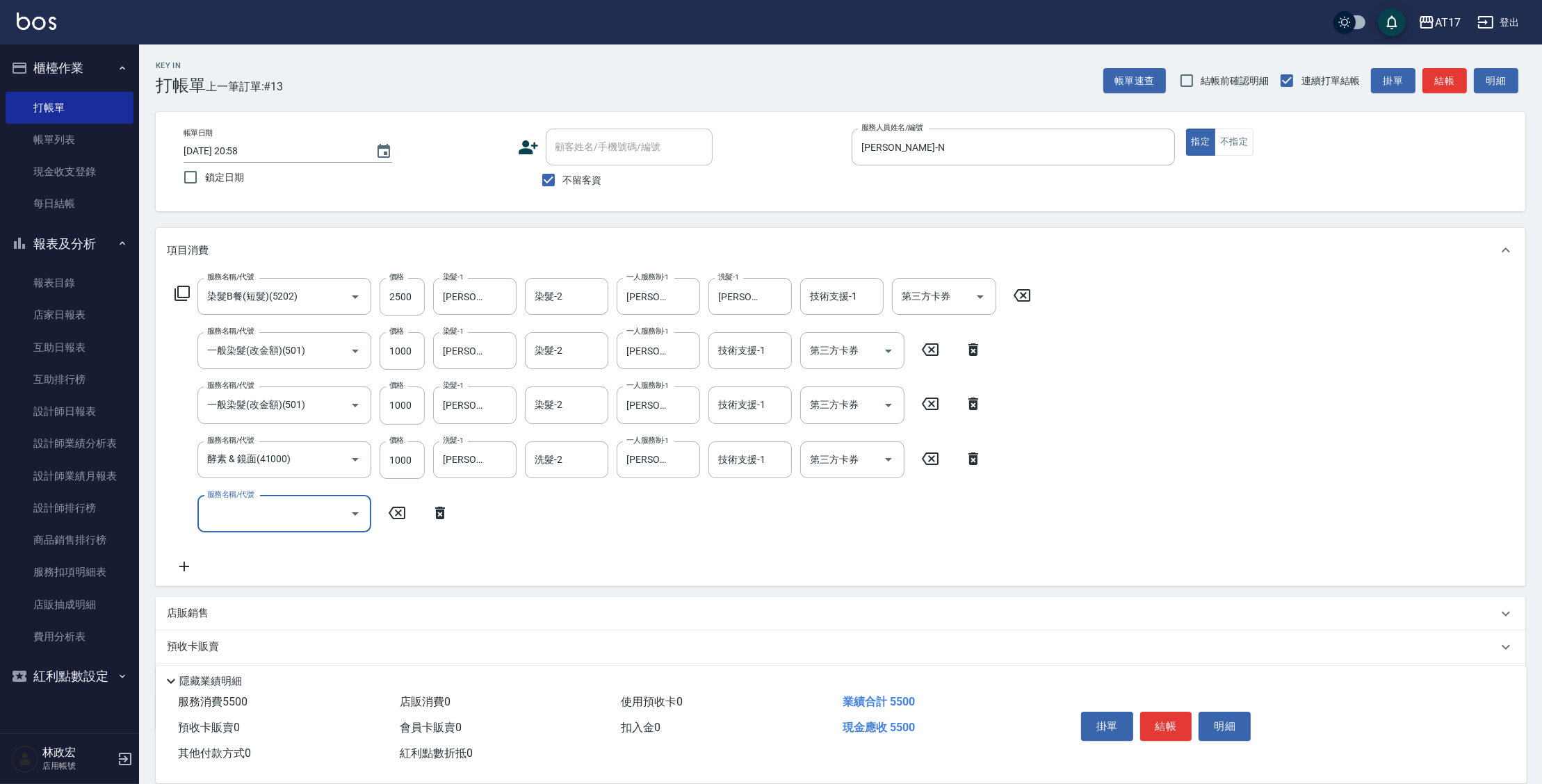
click at [221, 618] on div "店販銷售" at bounding box center [832, 613] width 1331 height 14
type input "[PERSON_NAME]-N"
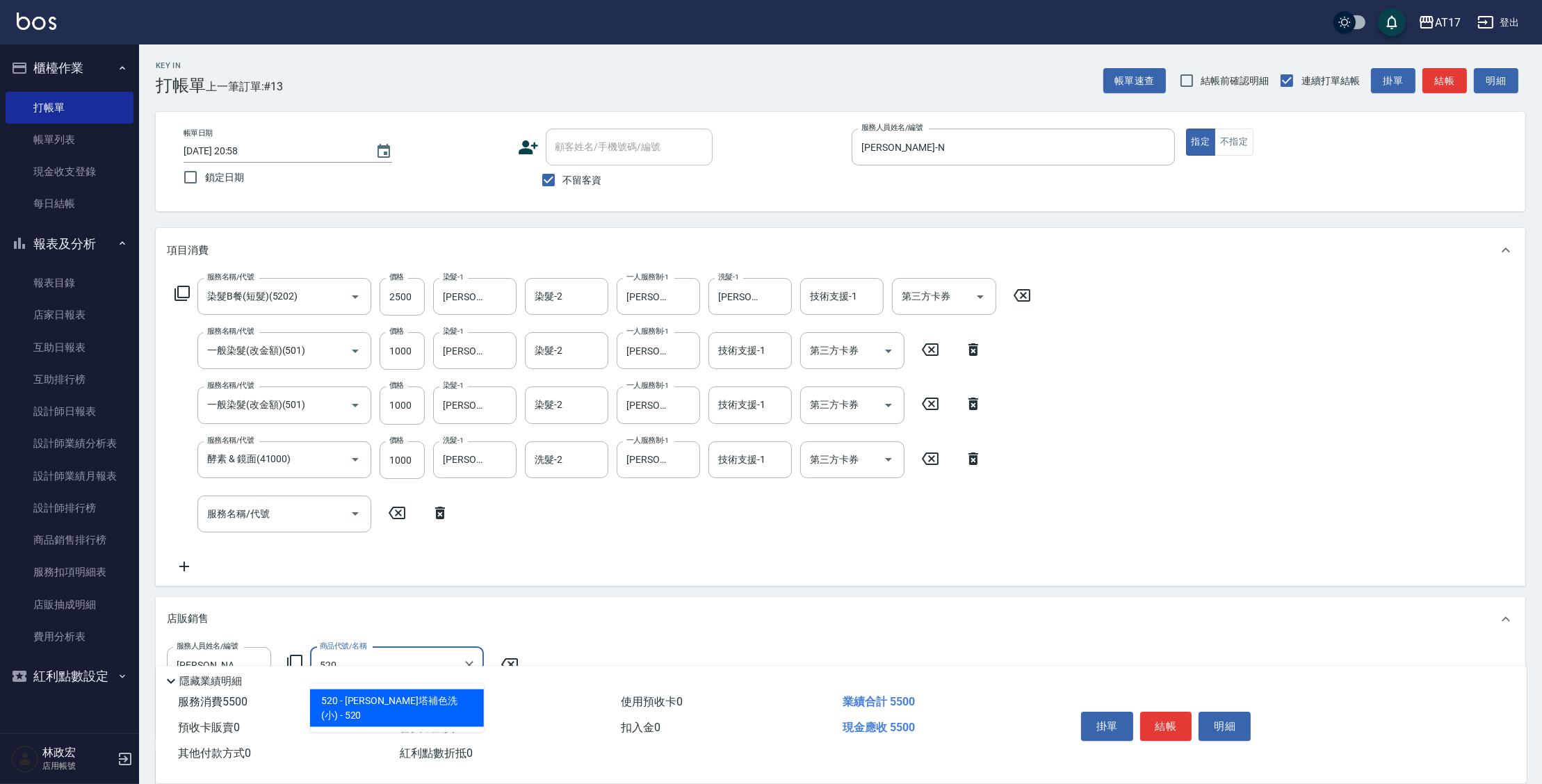
type input "[PERSON_NAME]塔補色洗(小)"
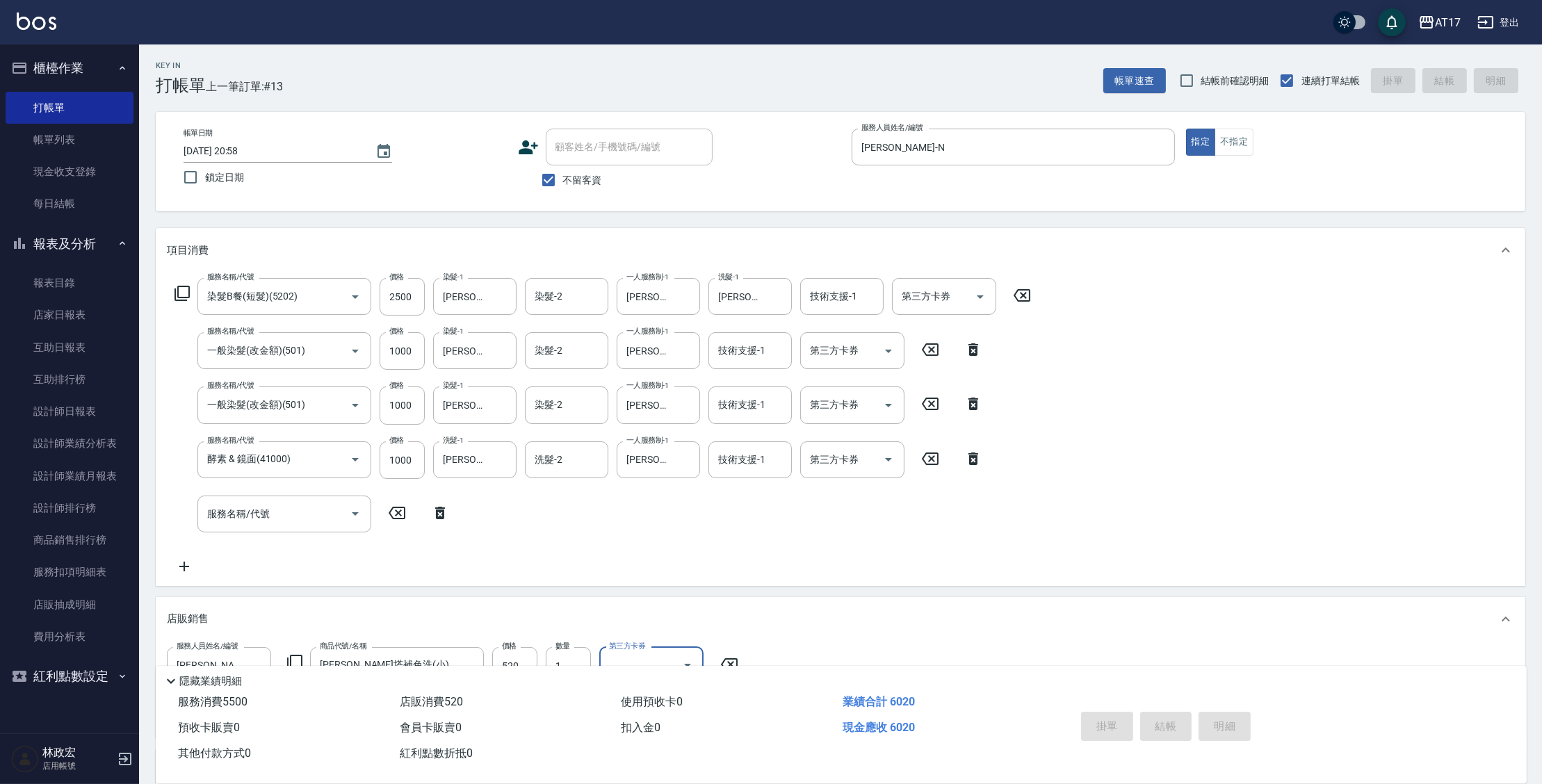
type input "[DATE] 20:59"
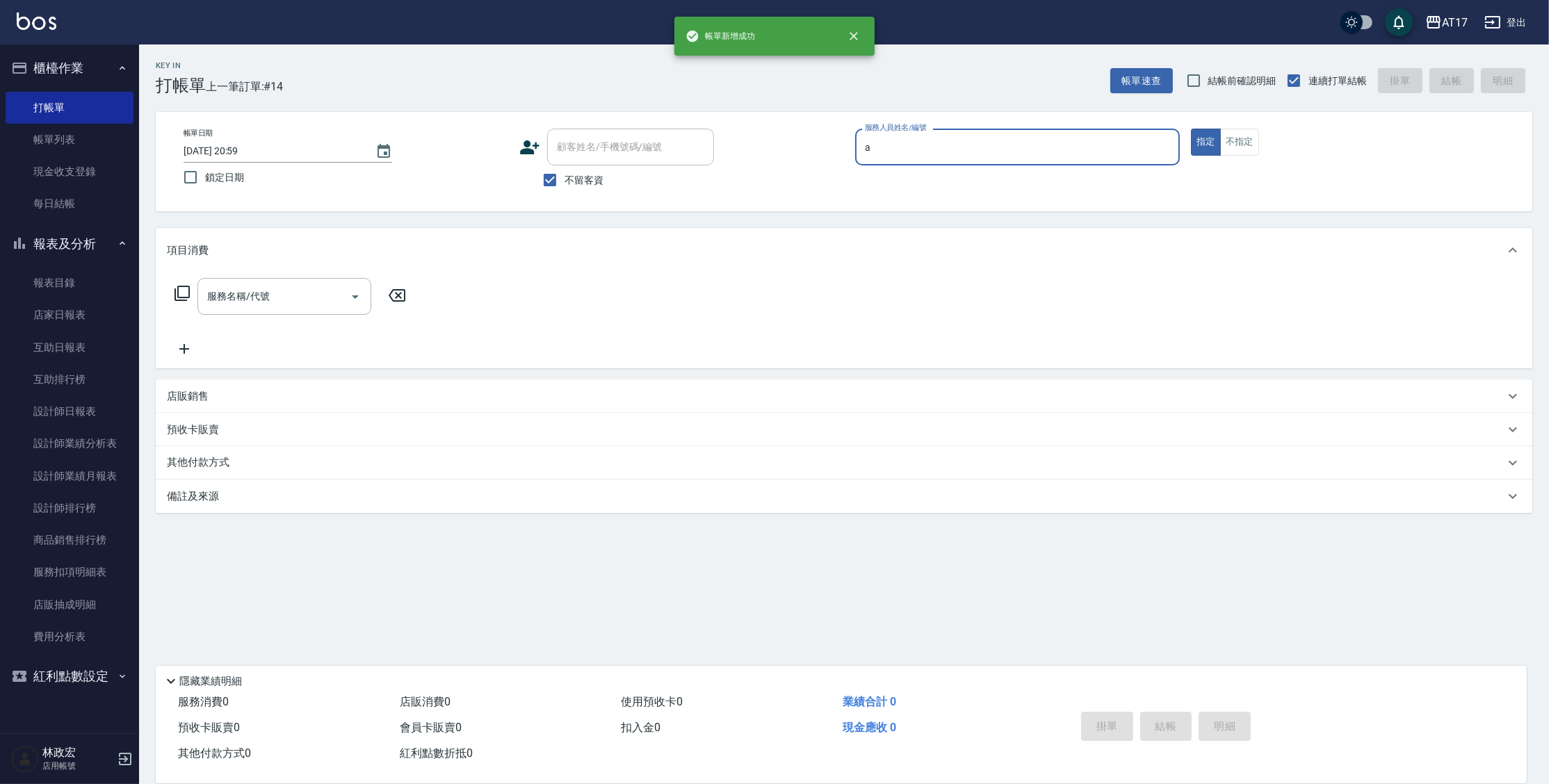
type input "Allie-A"
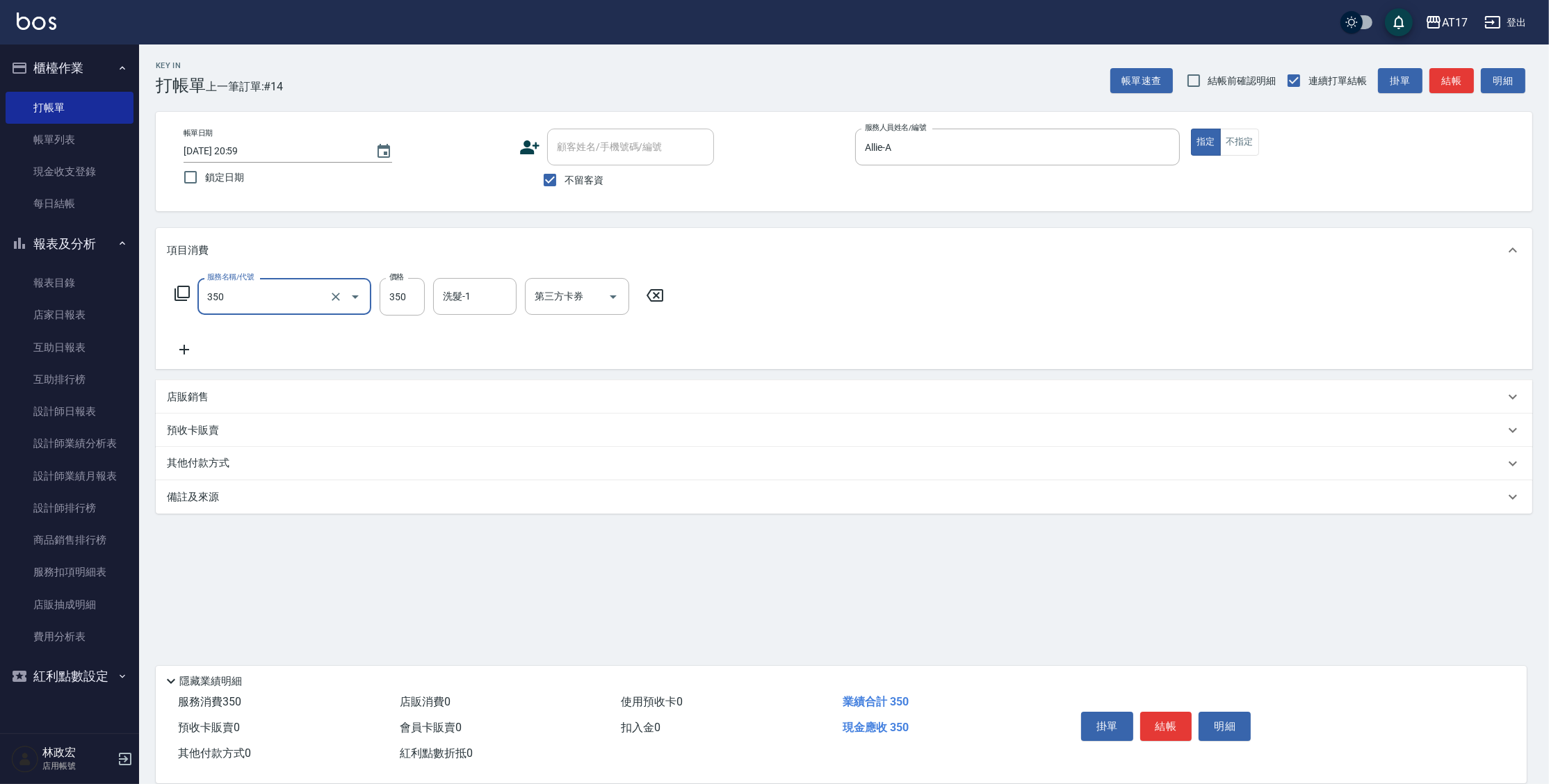
type input "350洗髮(350)"
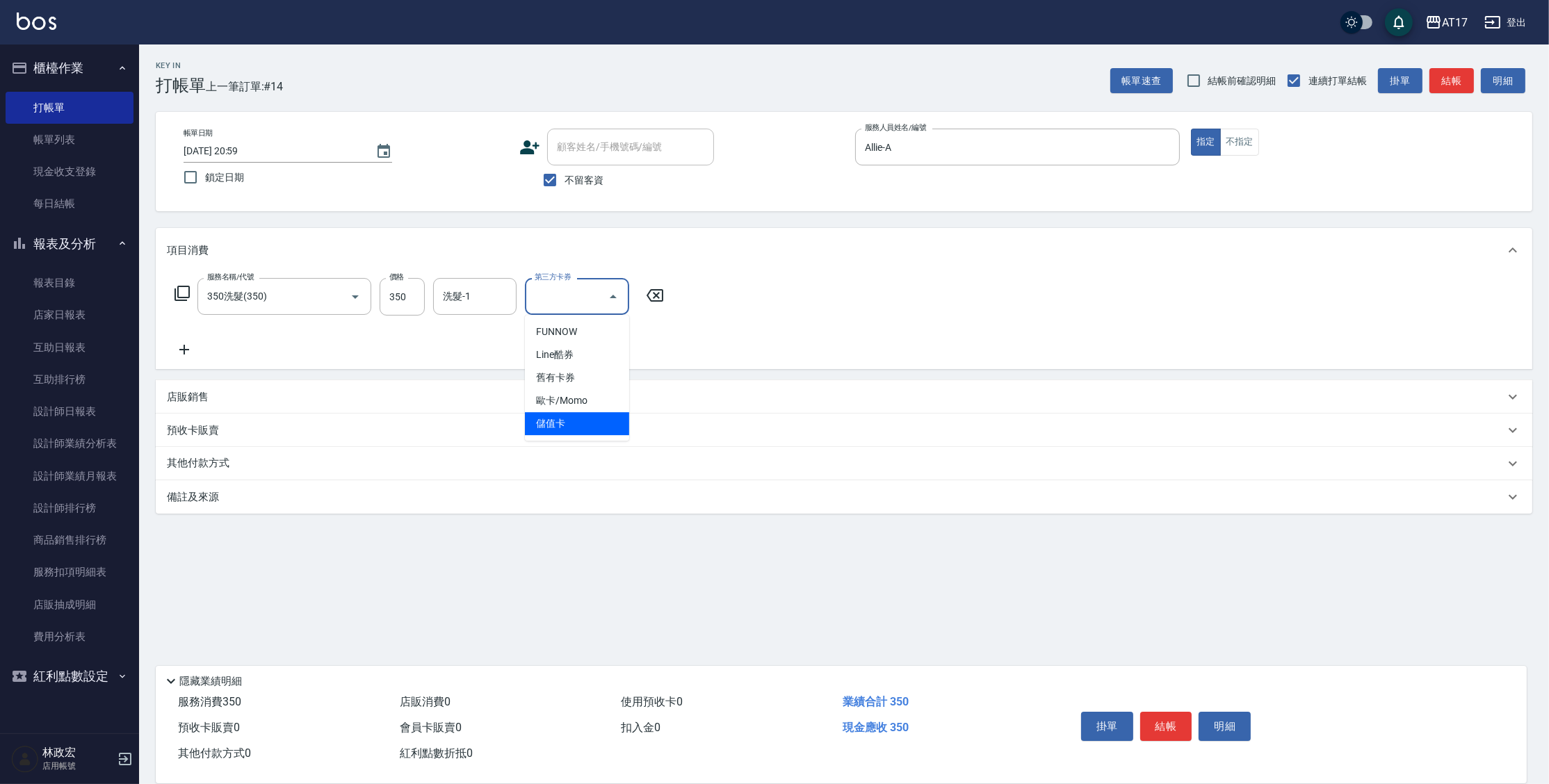
type input "儲值卡"
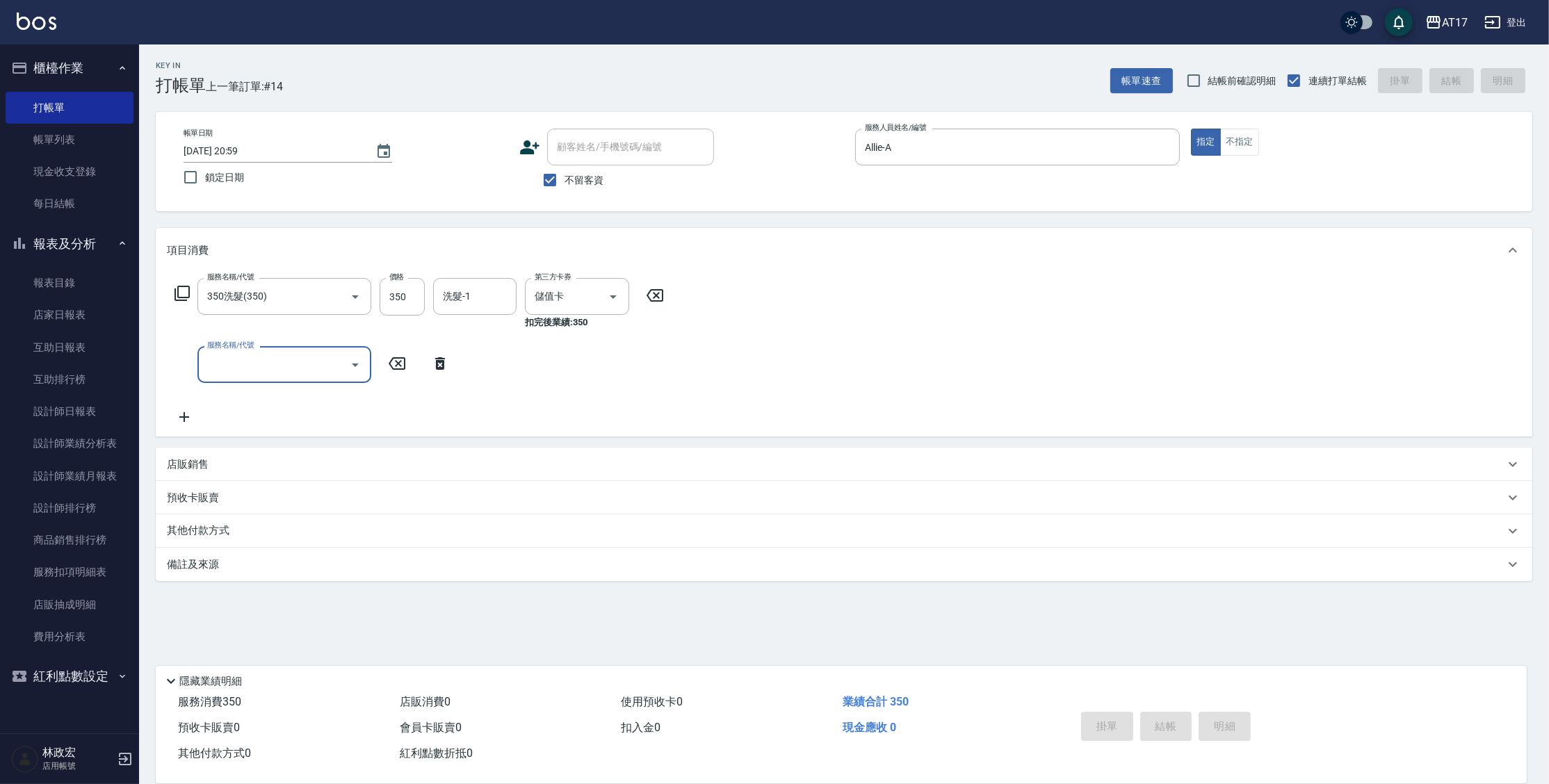
type input "[DATE] 21:00"
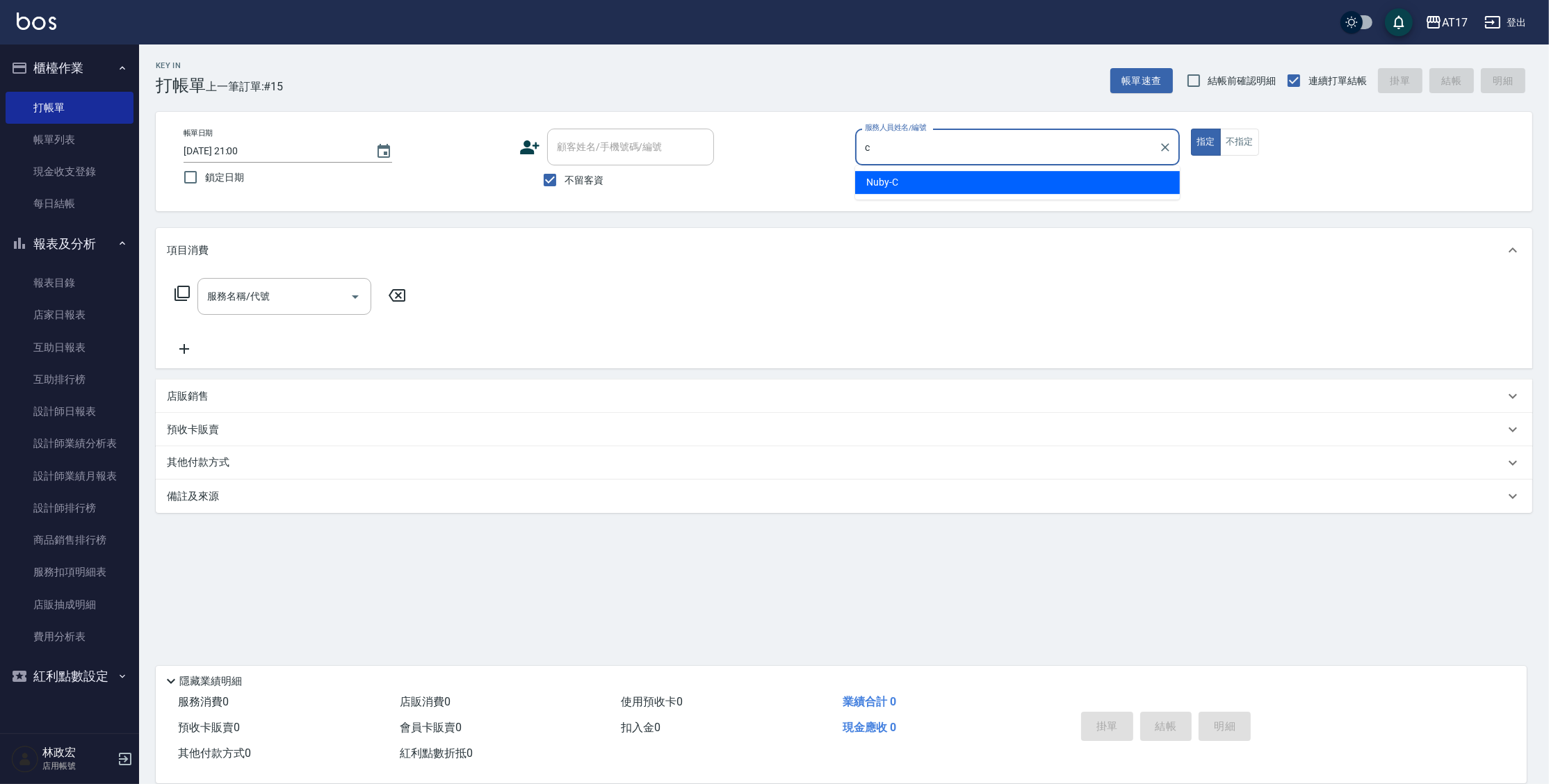
type input "Nuby-C"
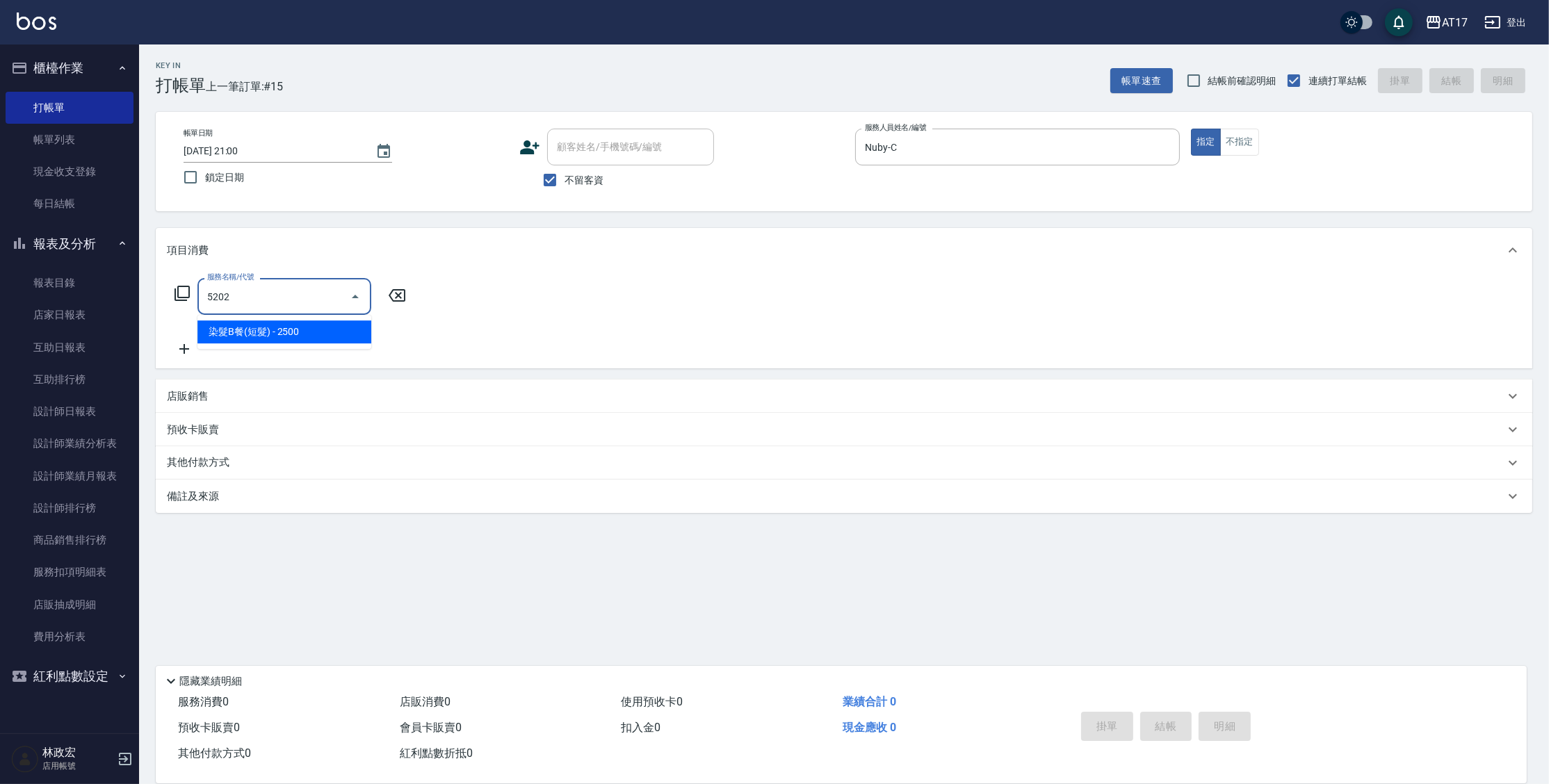
type input "染髮B餐(短髮)(5202)"
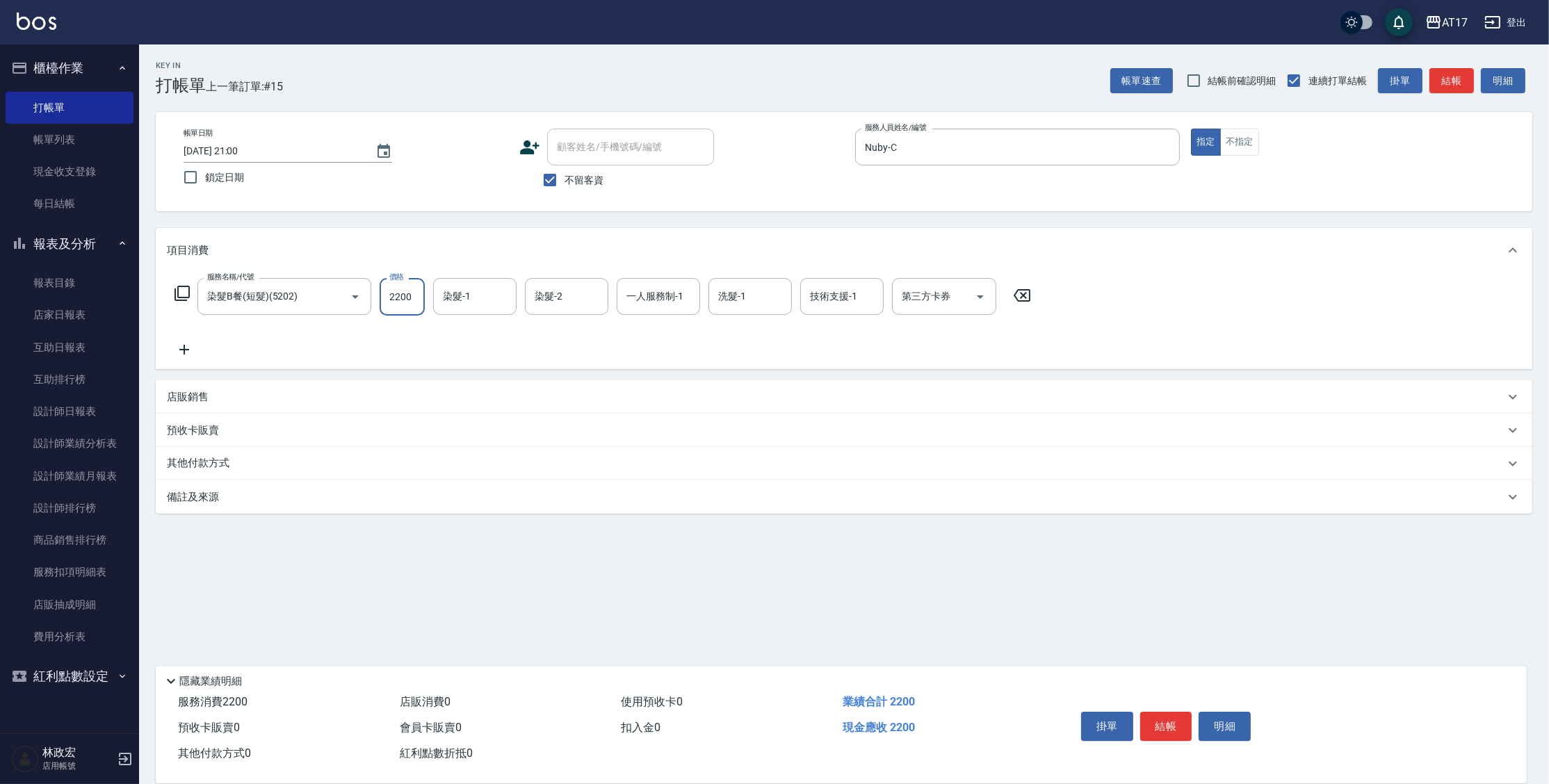
type input "2200"
type input "Winne-W"
type input "Nuby-C"
type input "儲值卡"
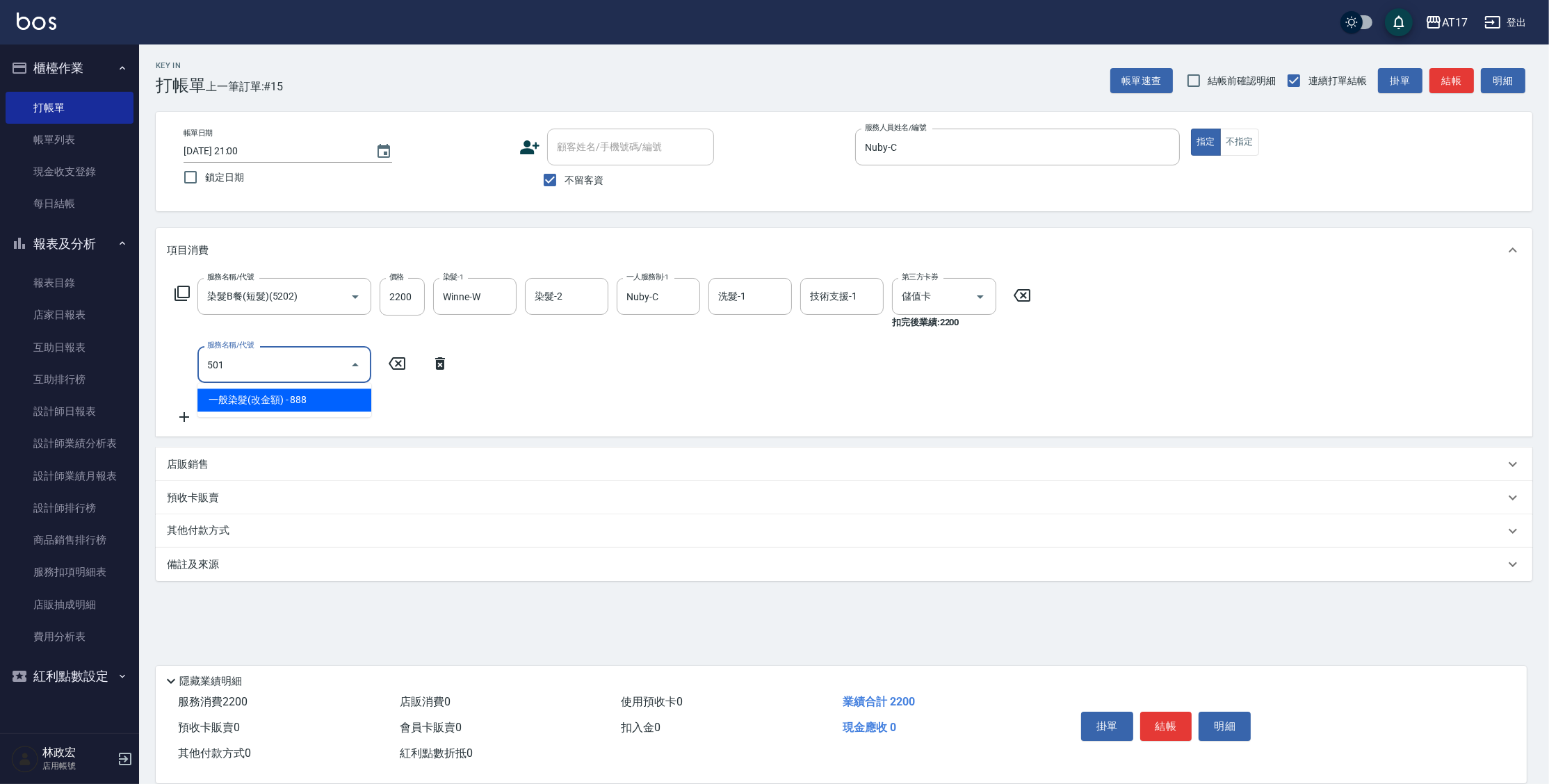
type input "一般染髮(改金額)(501)"
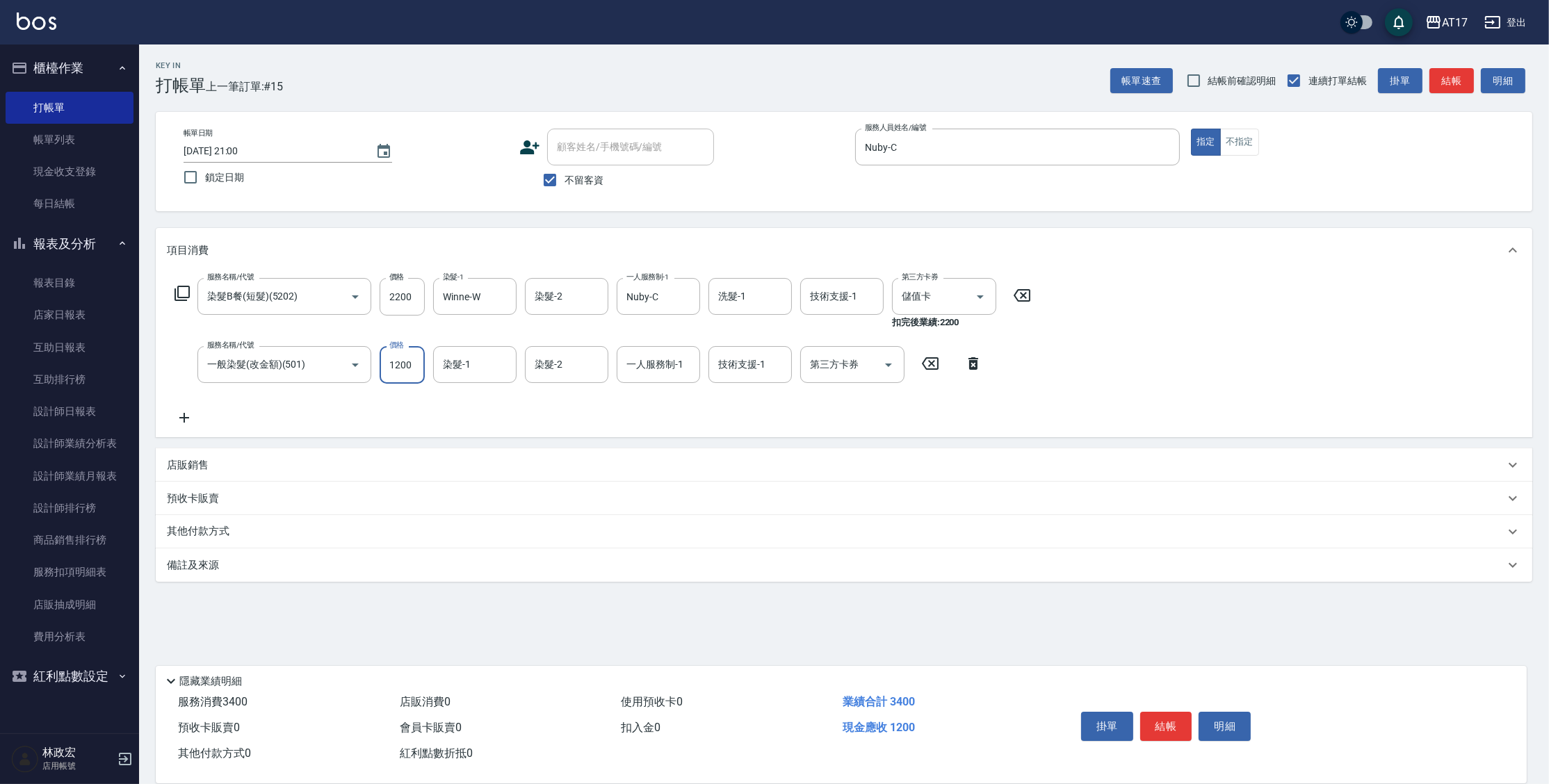
type input "1200"
type input "Winne-W"
type input "Nuby-C"
type input "Winne-W"
type input "儲值卡"
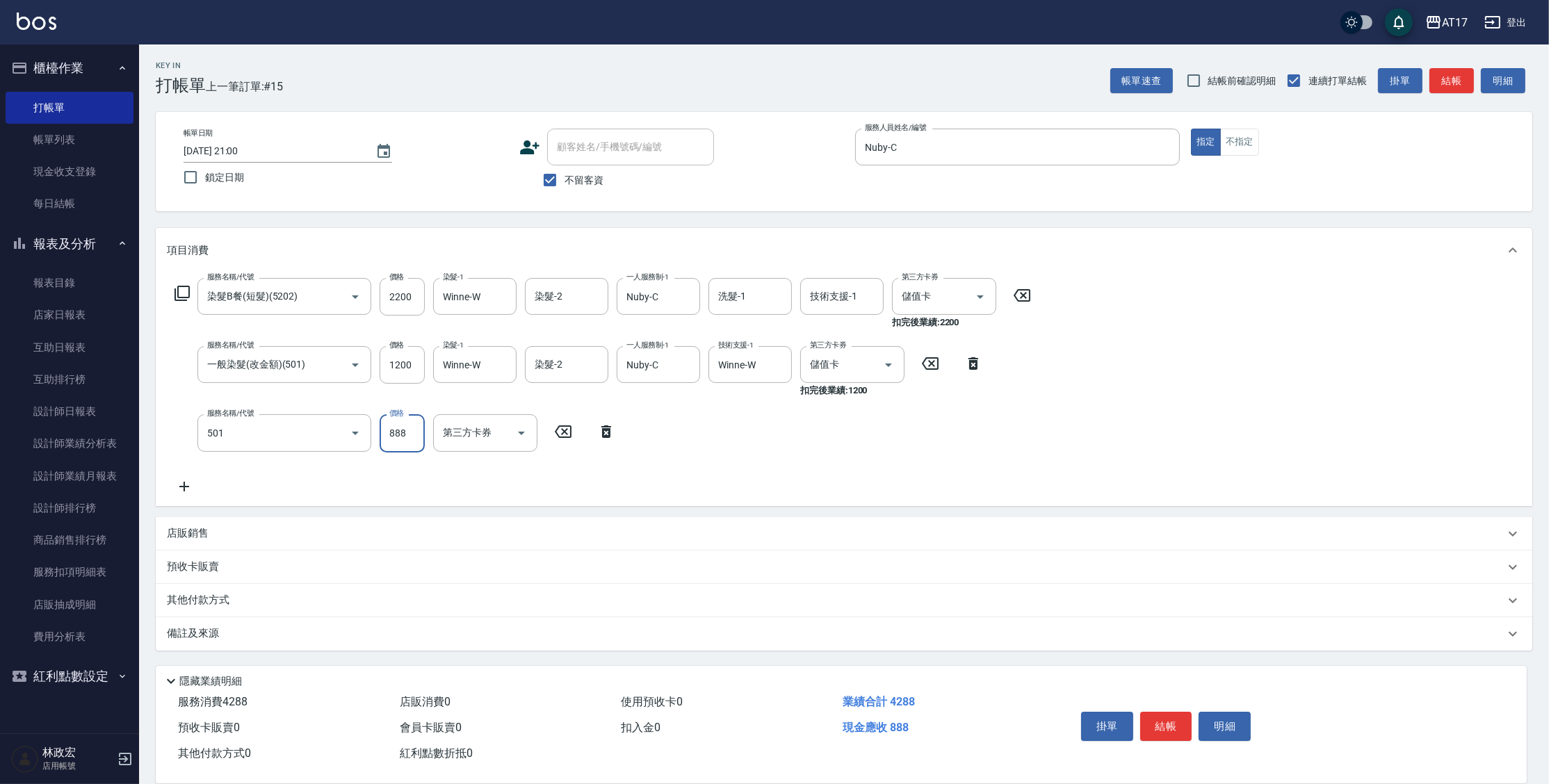
type input "一般染髮(改金額)(501)"
type input "1200"
type input "Winne-W"
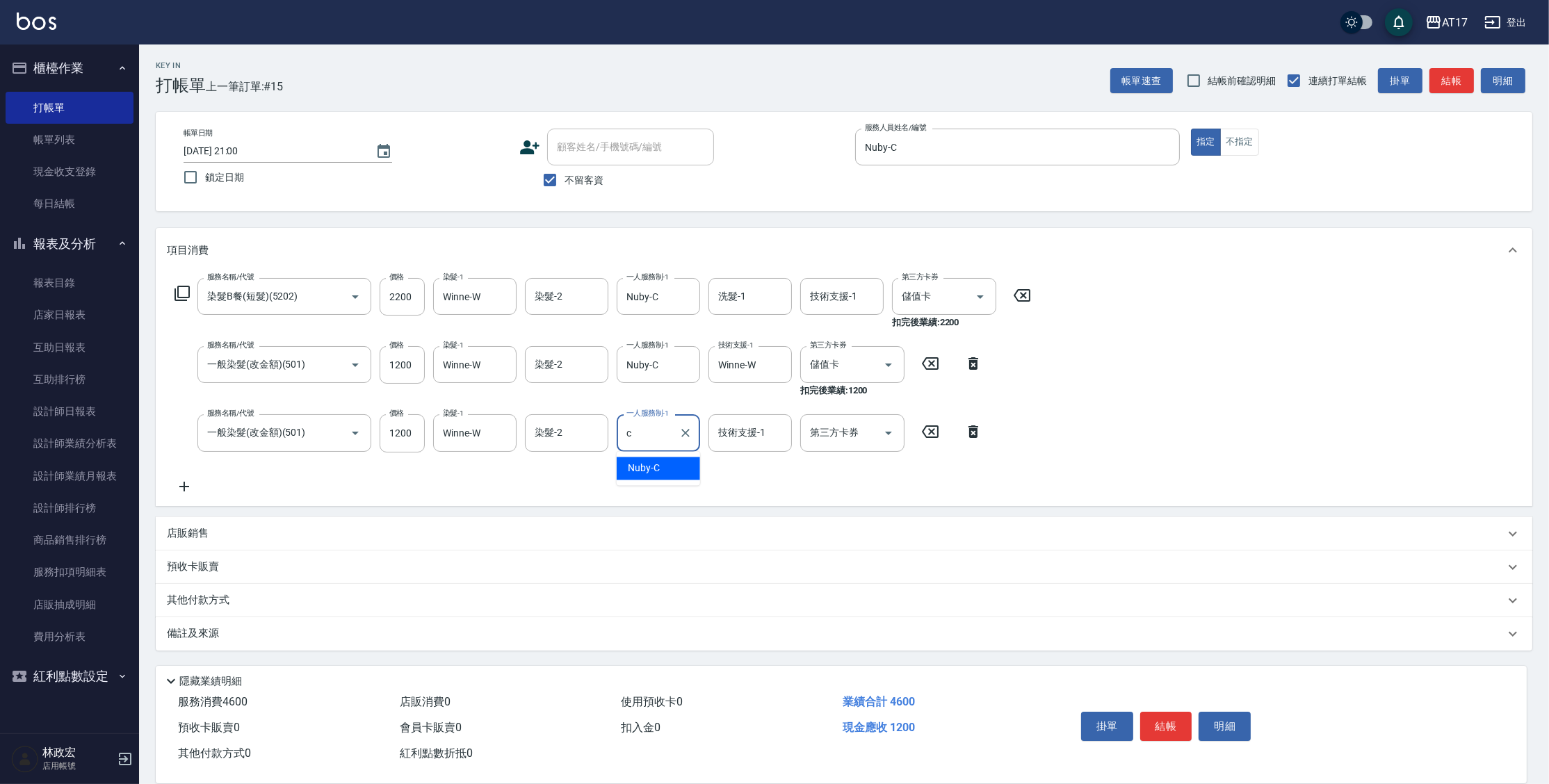
type input "Nuby-C"
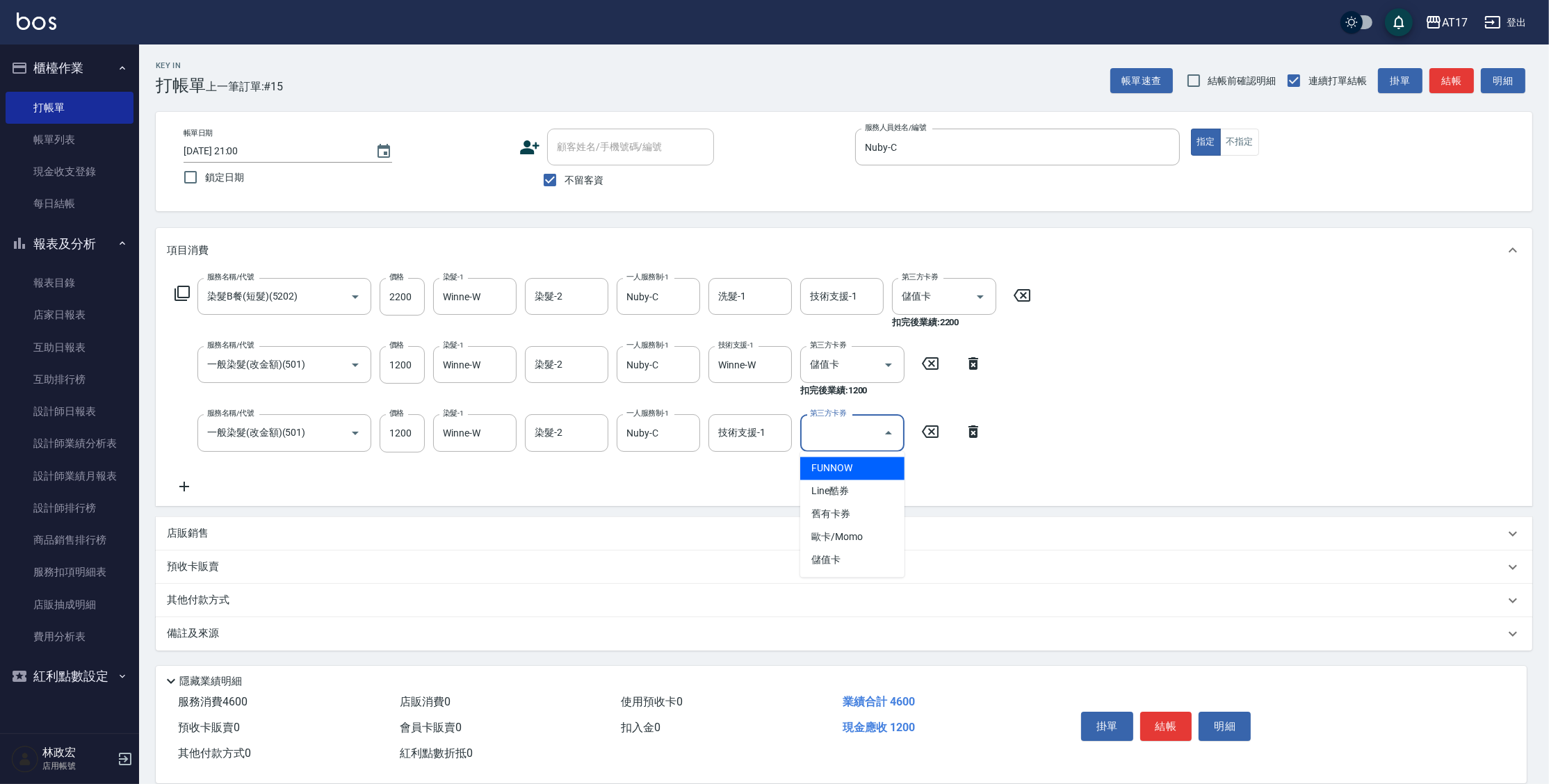
type input "儲值卡"
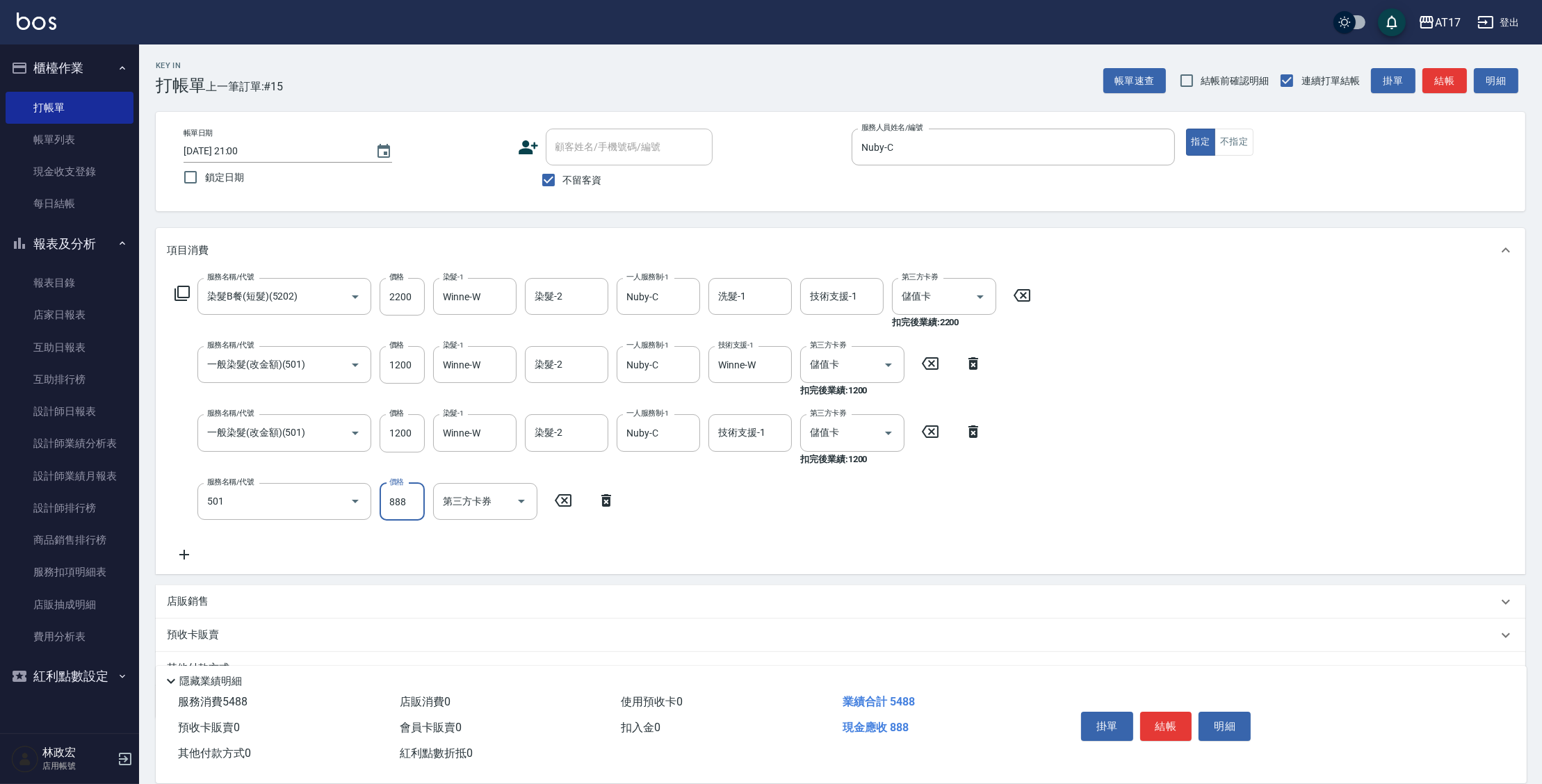
type input "一般染髮(改金額)(501)"
type input "1200"
type input "Winne-W"
type input "Nuby-C"
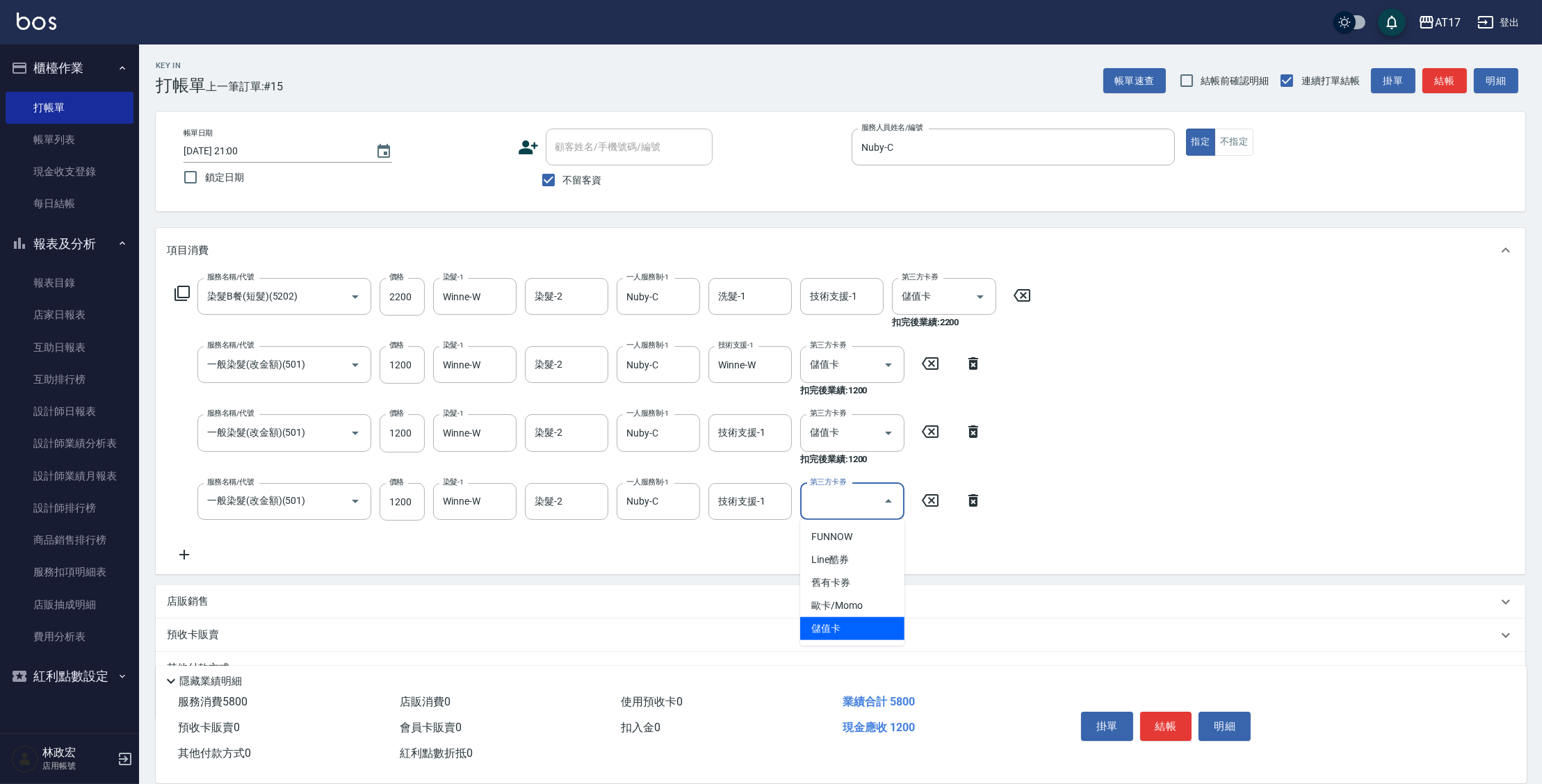
type input "儲值卡"
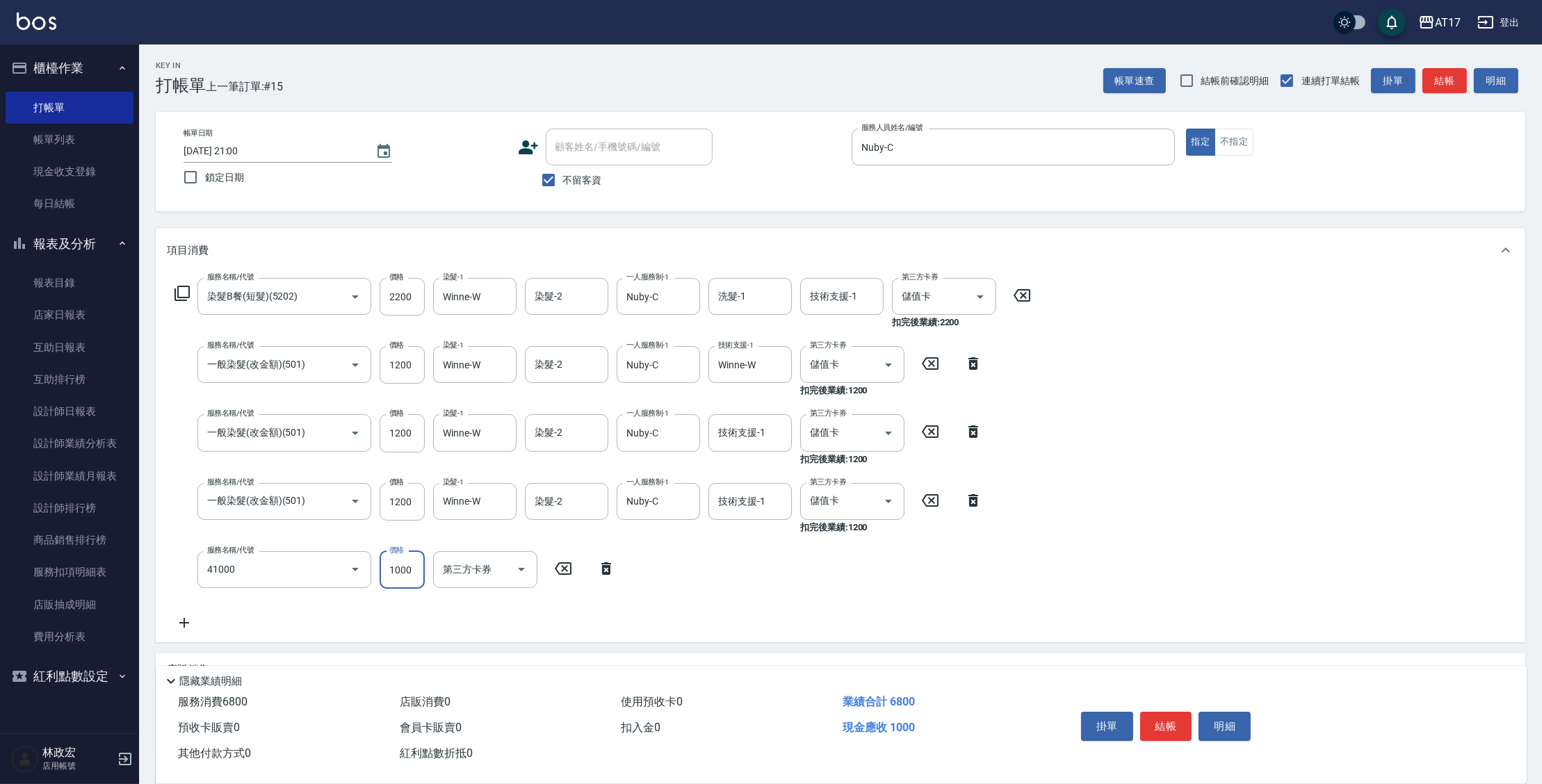
type input "酵素 & 鏡面(41000)"
type input "1600"
type input "Winne-W"
type input "Nuby-C"
click at [410, 570] on input "1600" at bounding box center [402, 570] width 45 height 38
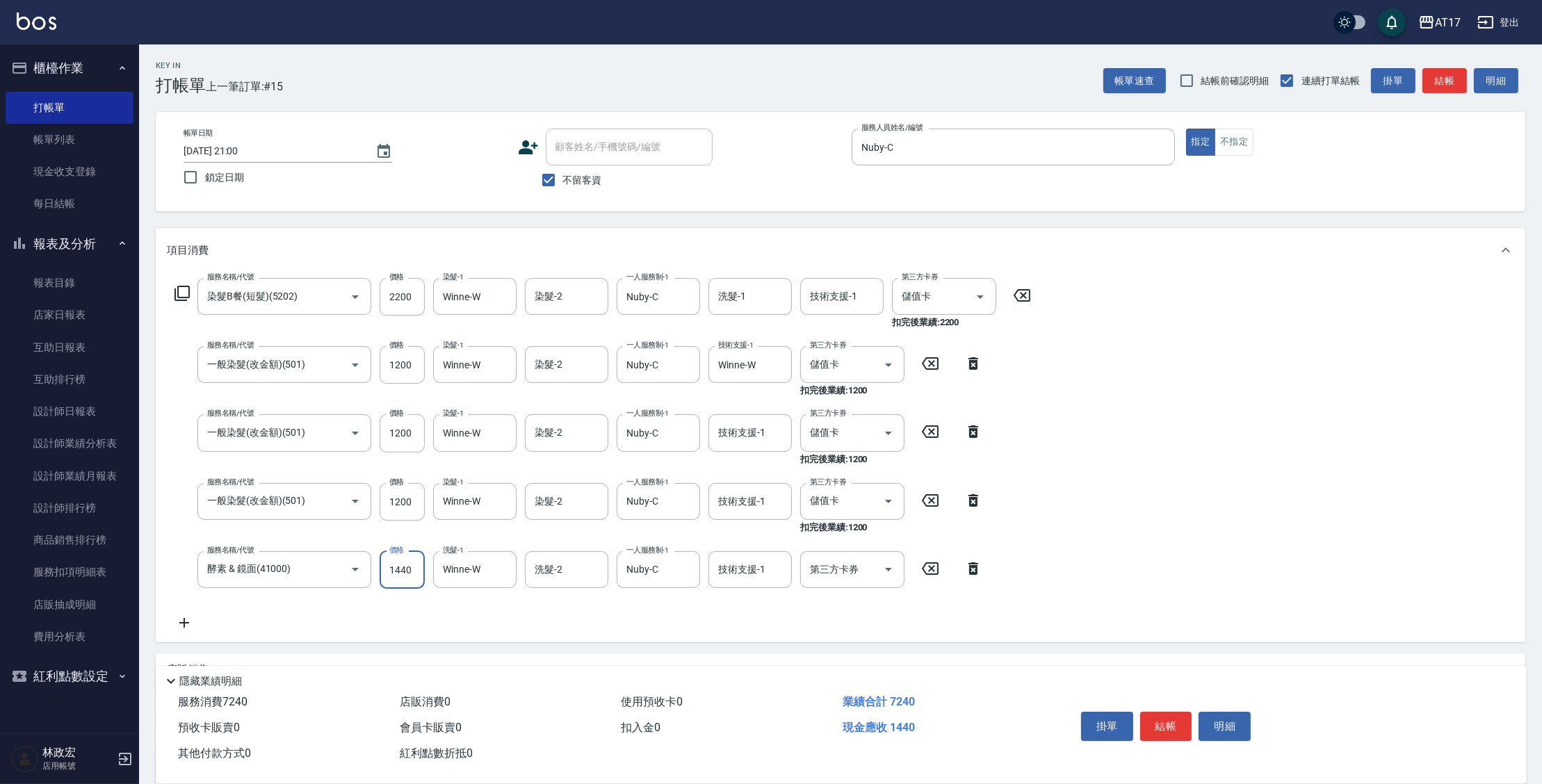
type input "1440"
type input "儲值卡"
click at [414, 578] on input "1440" at bounding box center [402, 570] width 45 height 38
type input "1460"
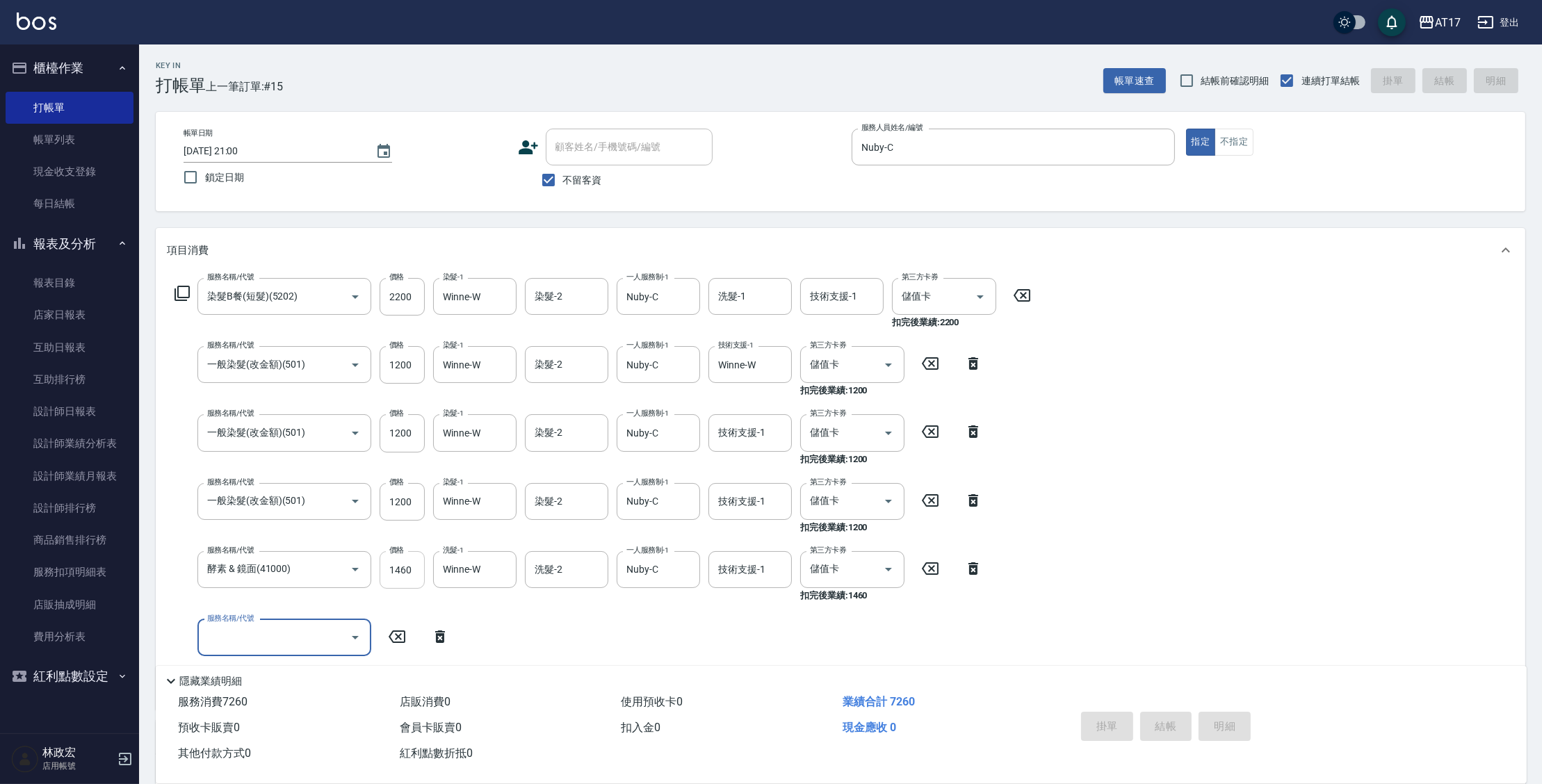
type input "[DATE] 21:03"
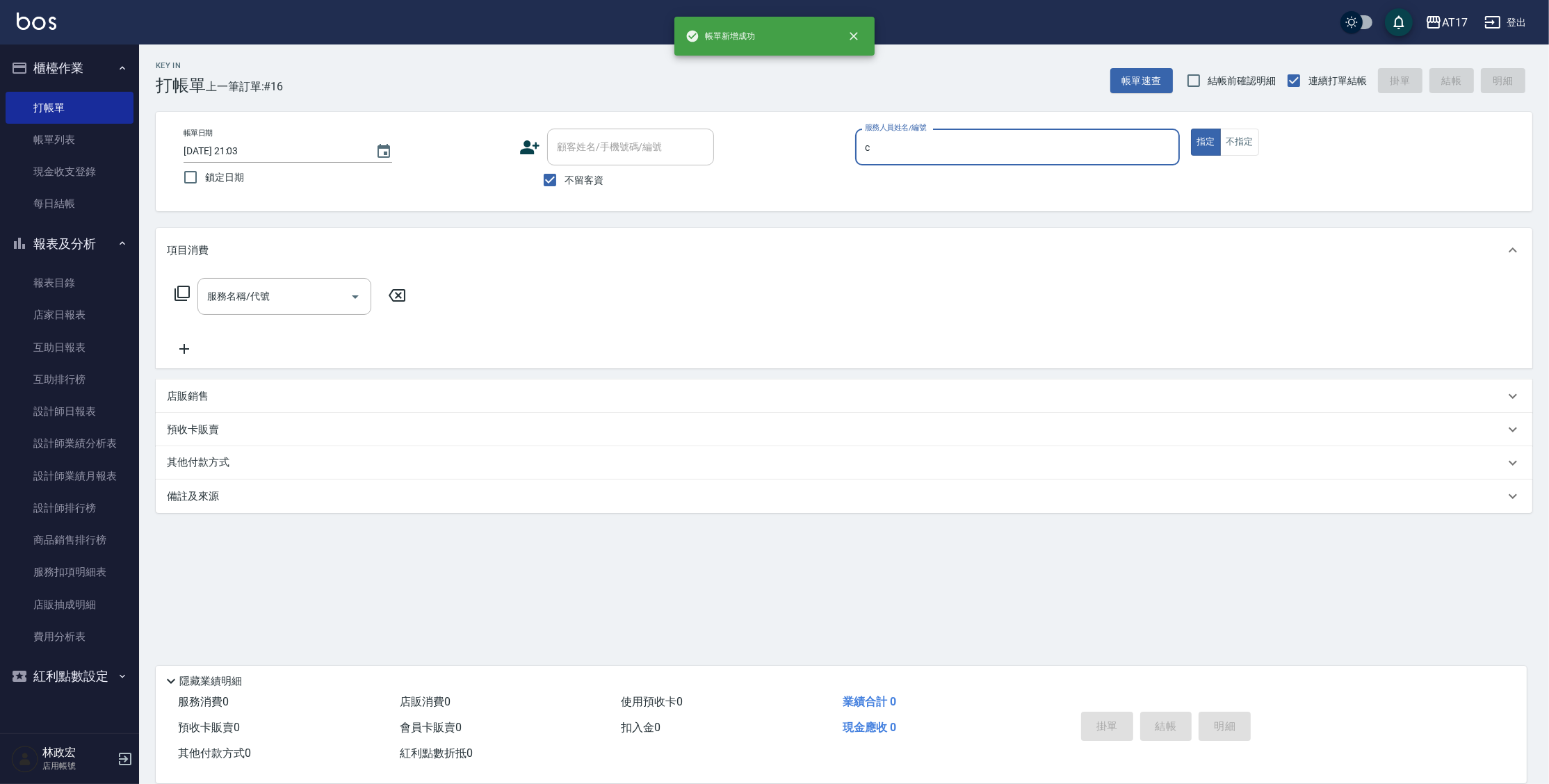
type input "Nuby-C"
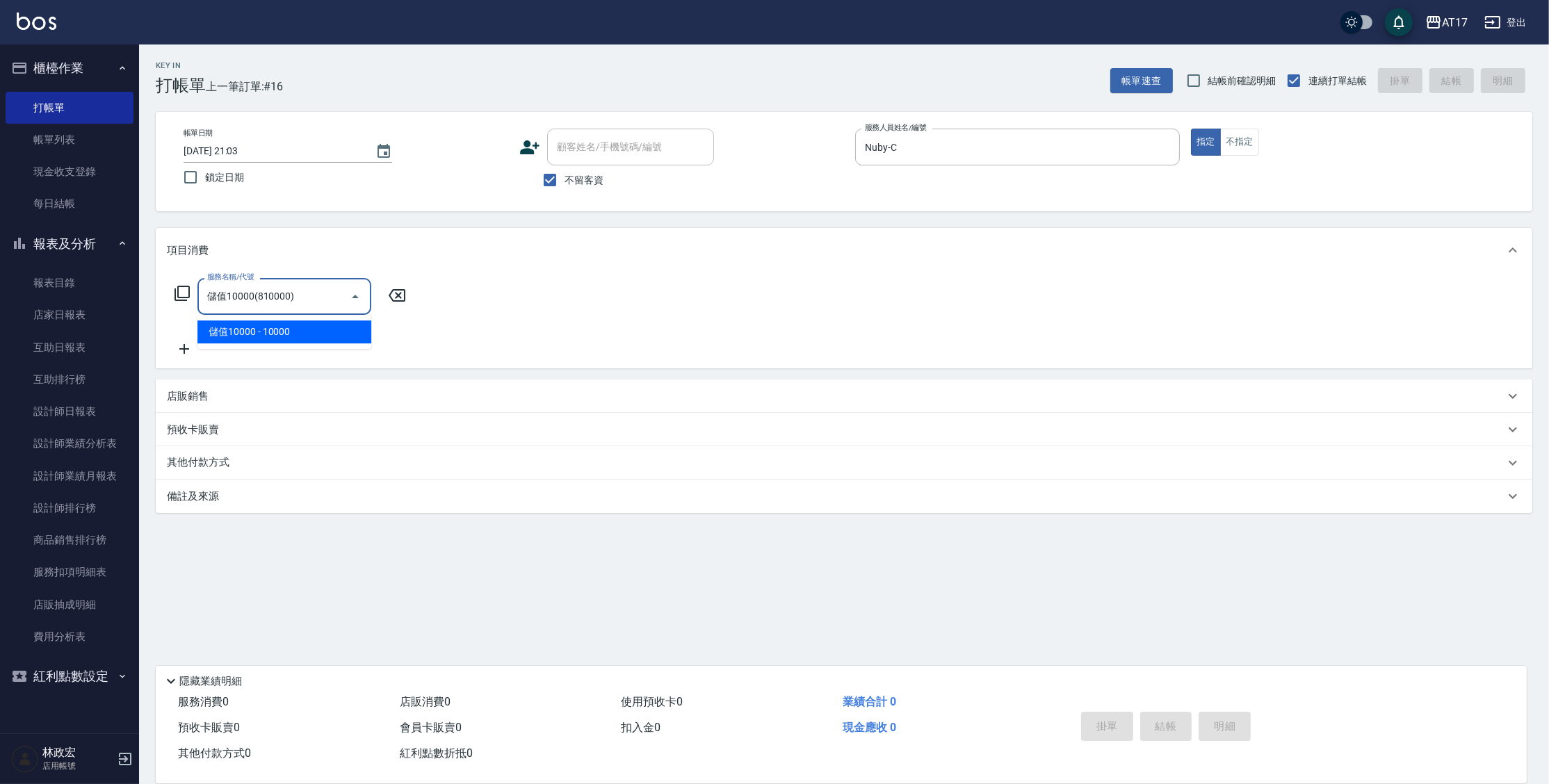
type input "儲值10000(810000)"
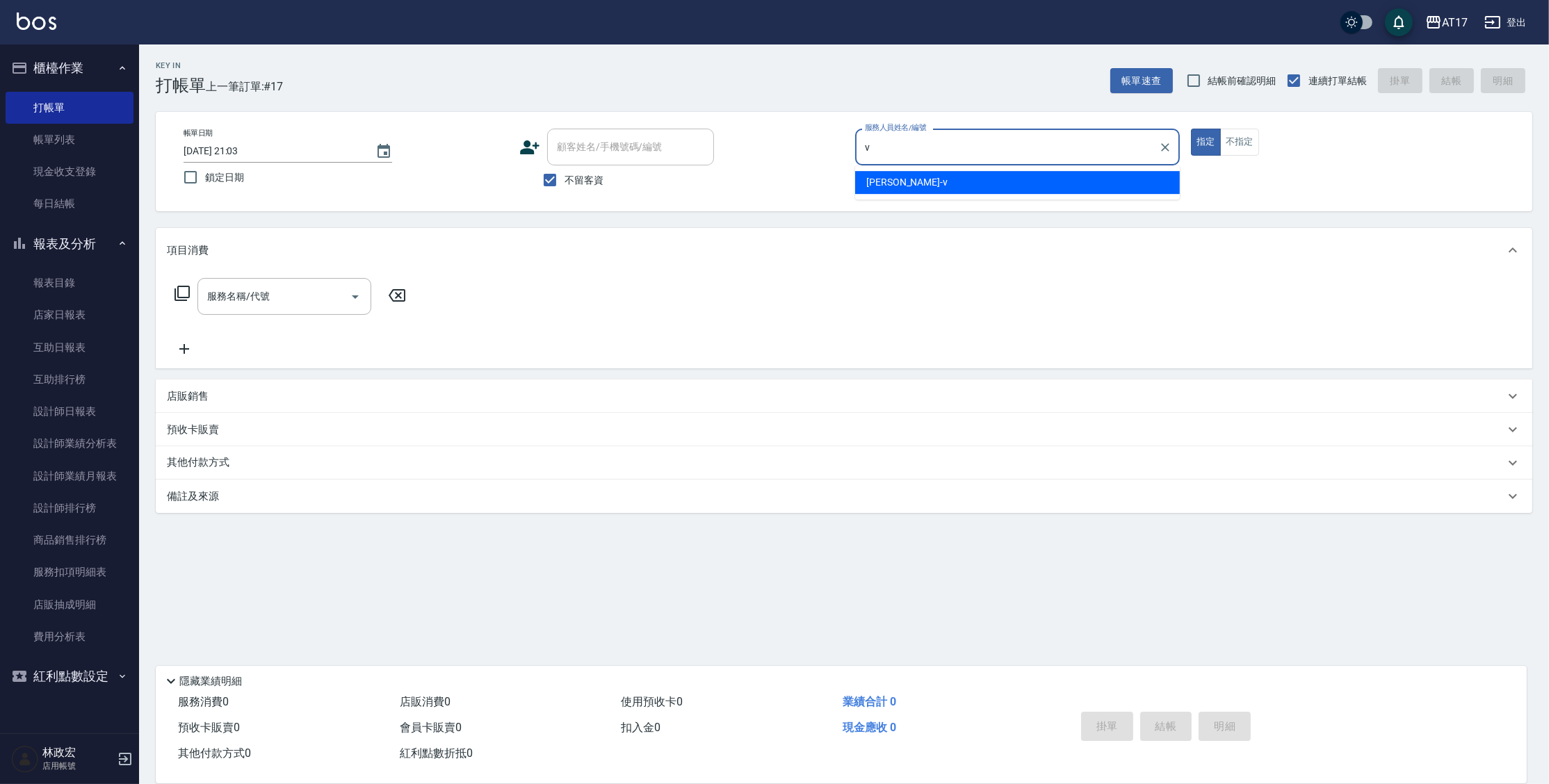
type input "[PERSON_NAME]-v"
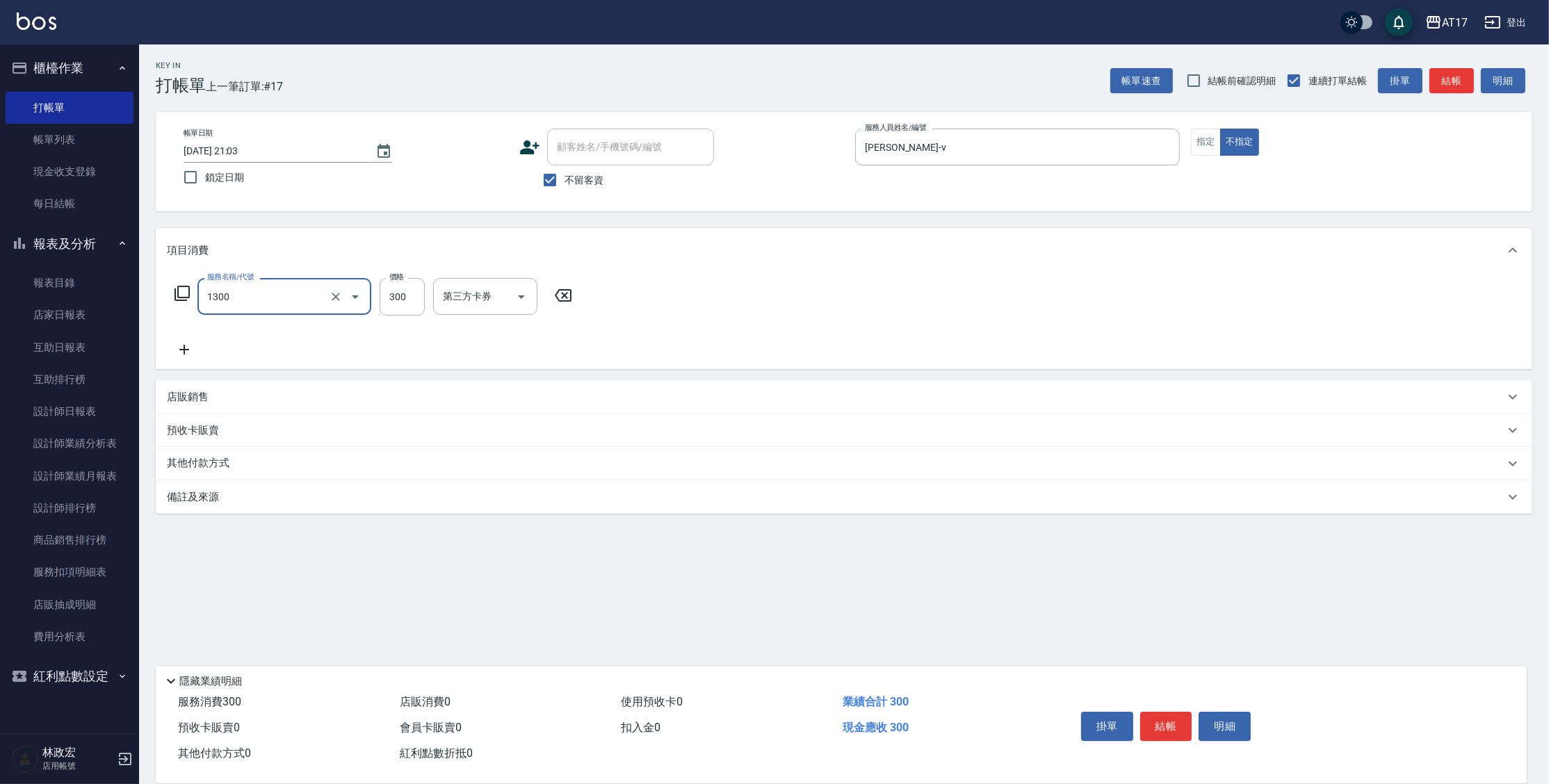
type input "一般洗髮(1300)"
type input "299"
click at [525, 294] on div "第三方卡券" at bounding box center [577, 296] width 104 height 37
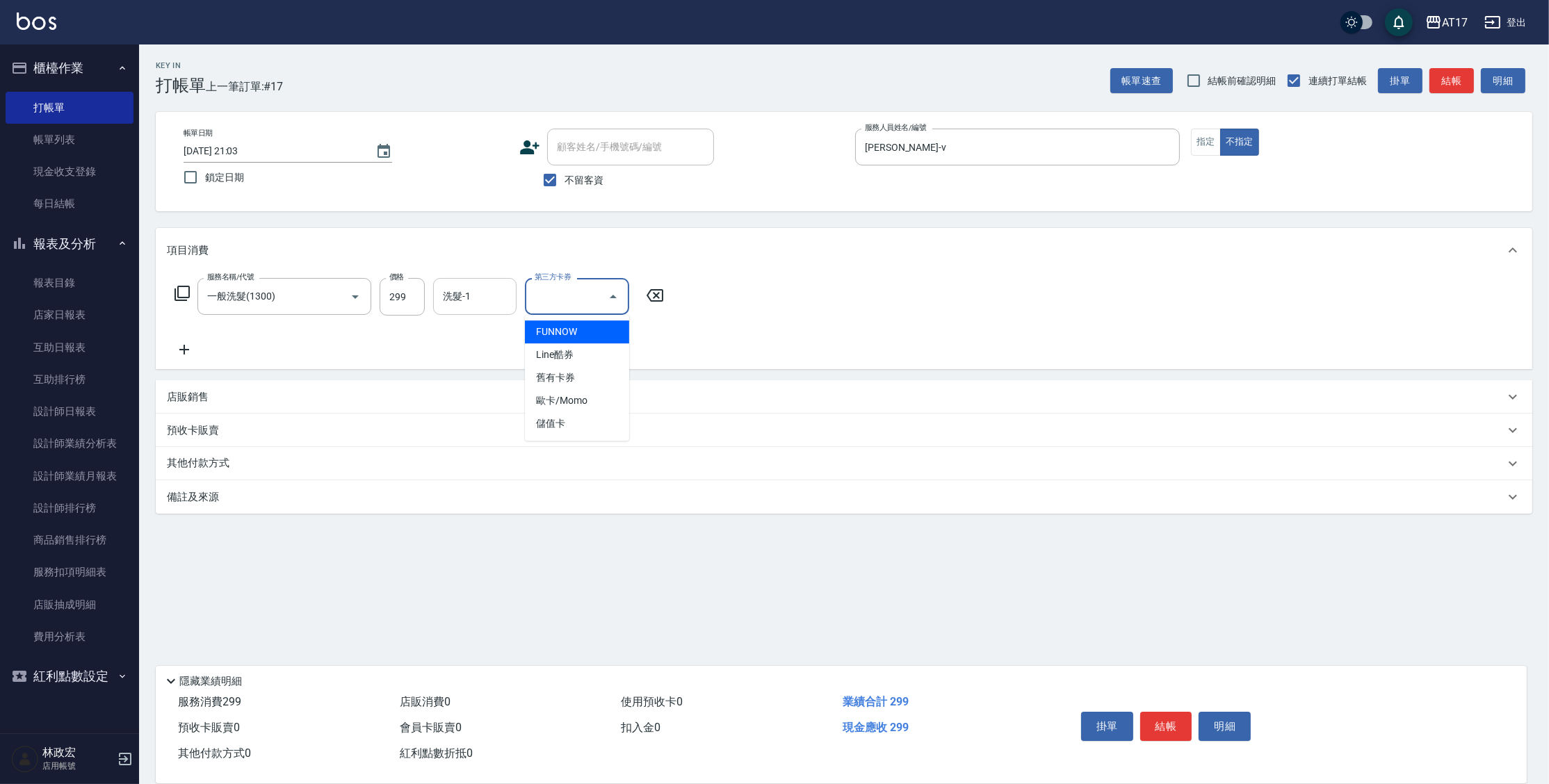
click at [478, 295] on input "洗髮-1" at bounding box center [475, 297] width 71 height 25
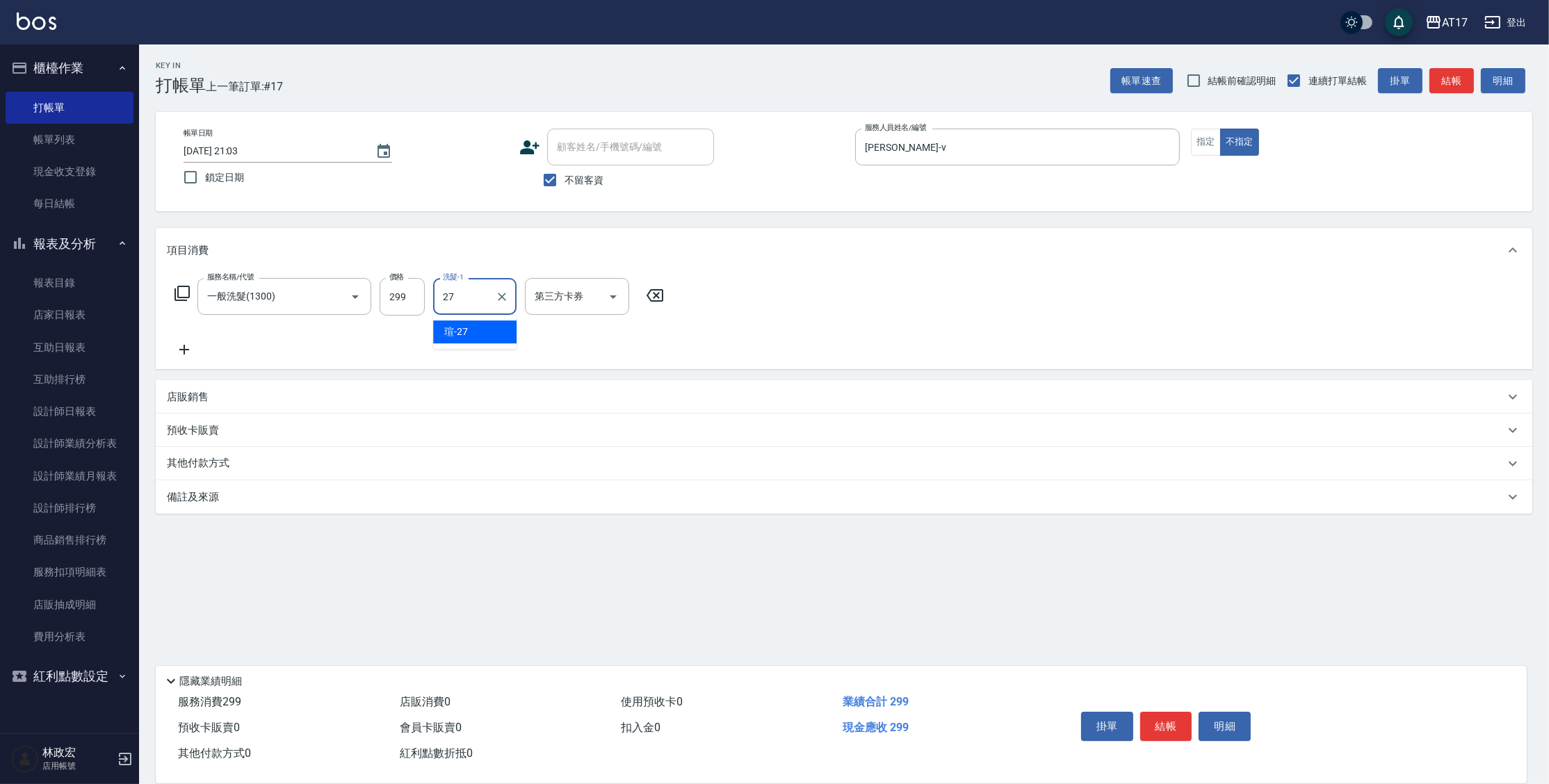
type input "[PERSON_NAME]-27"
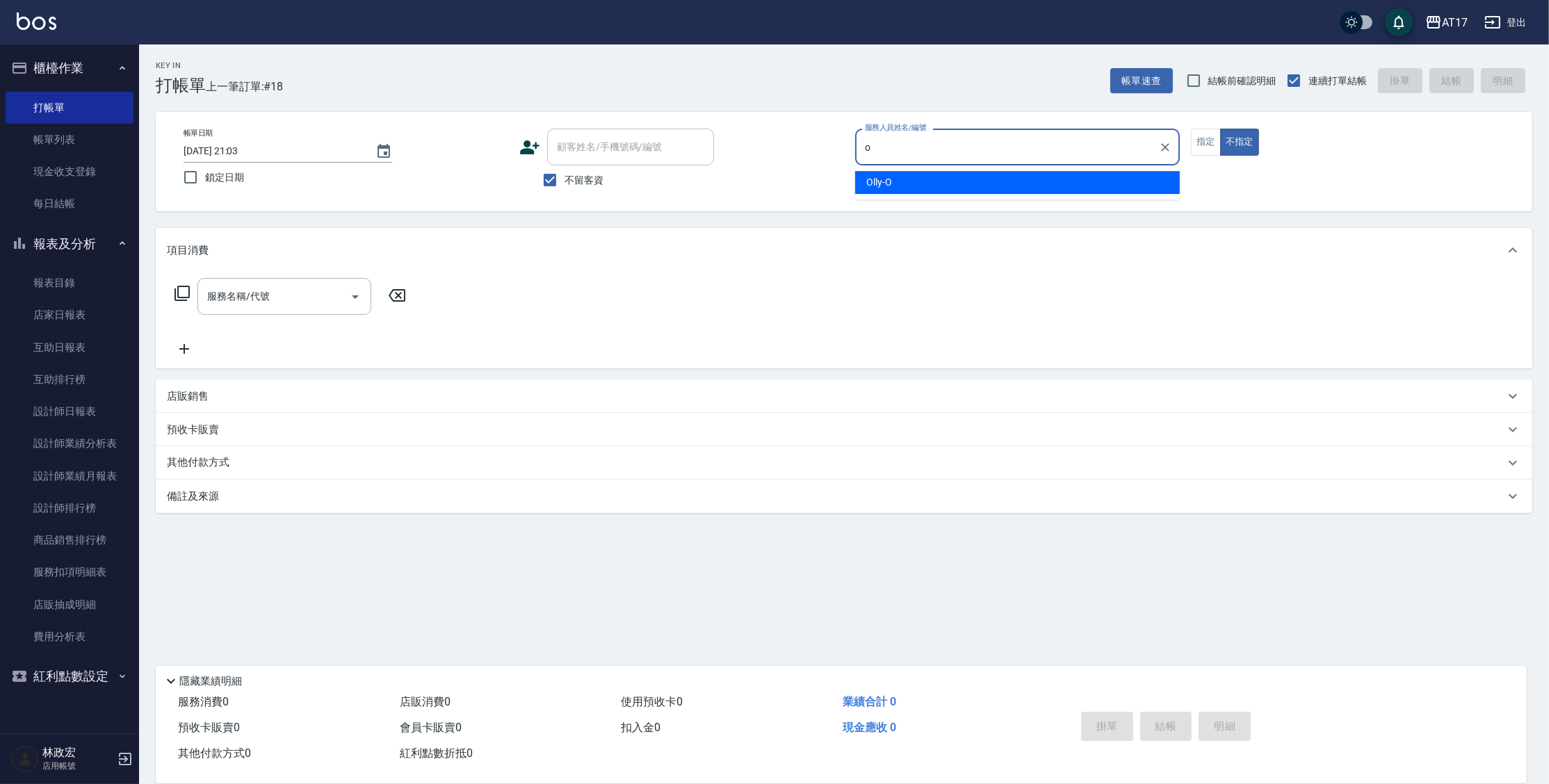
type input "Olly-O"
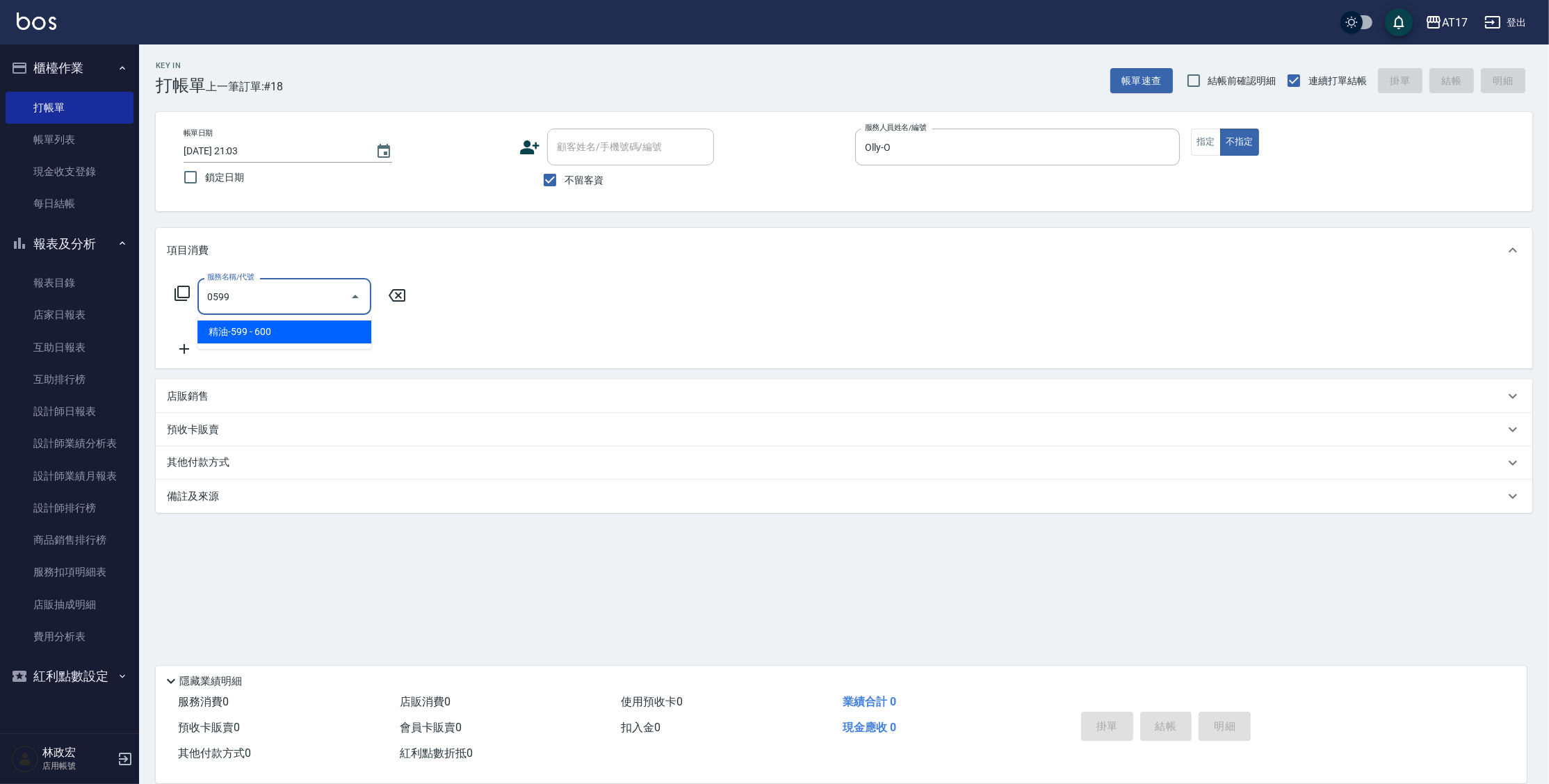
type input "精油-599(0599)"
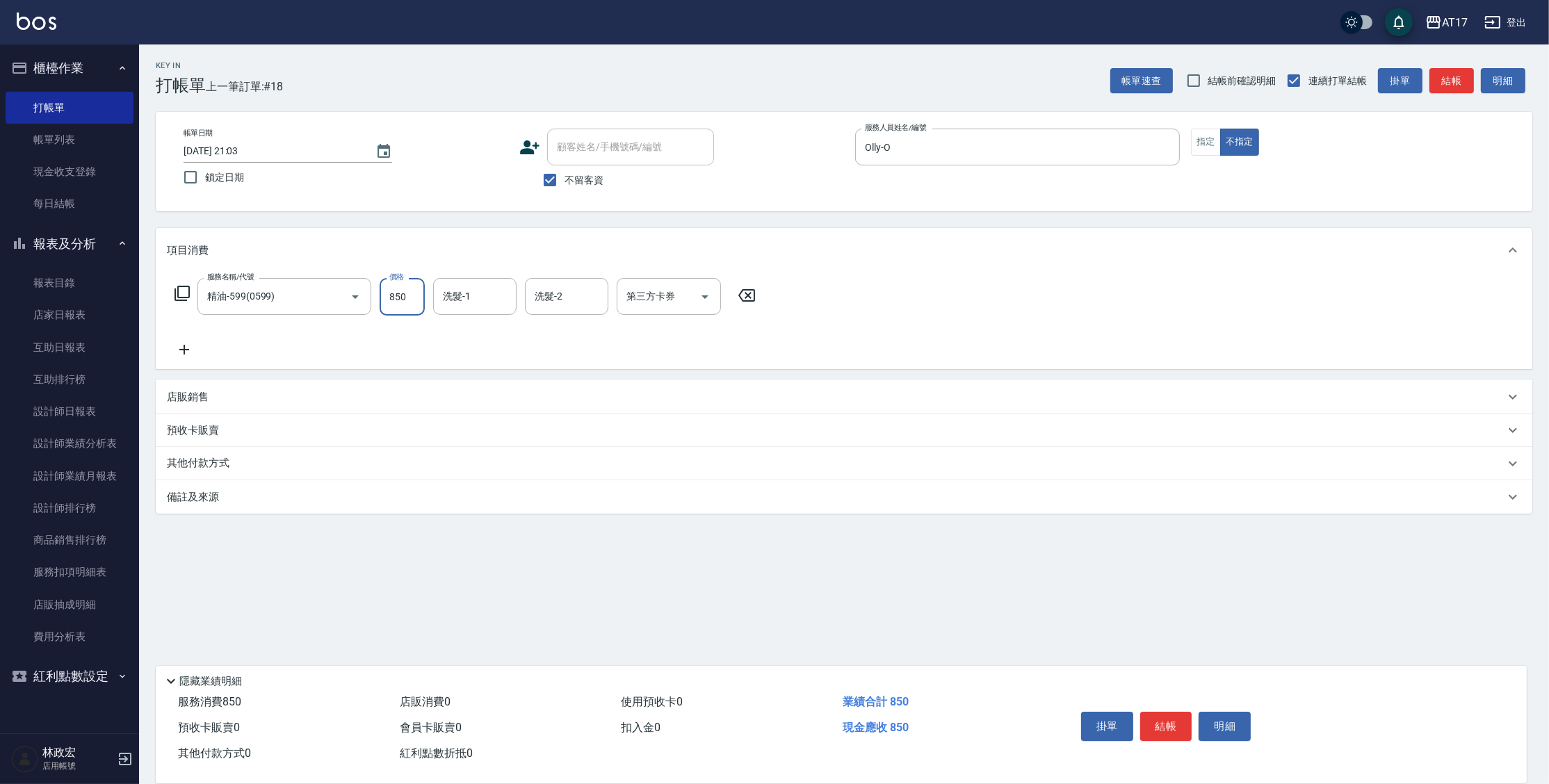
type input "850"
type input "陳思妤-22"
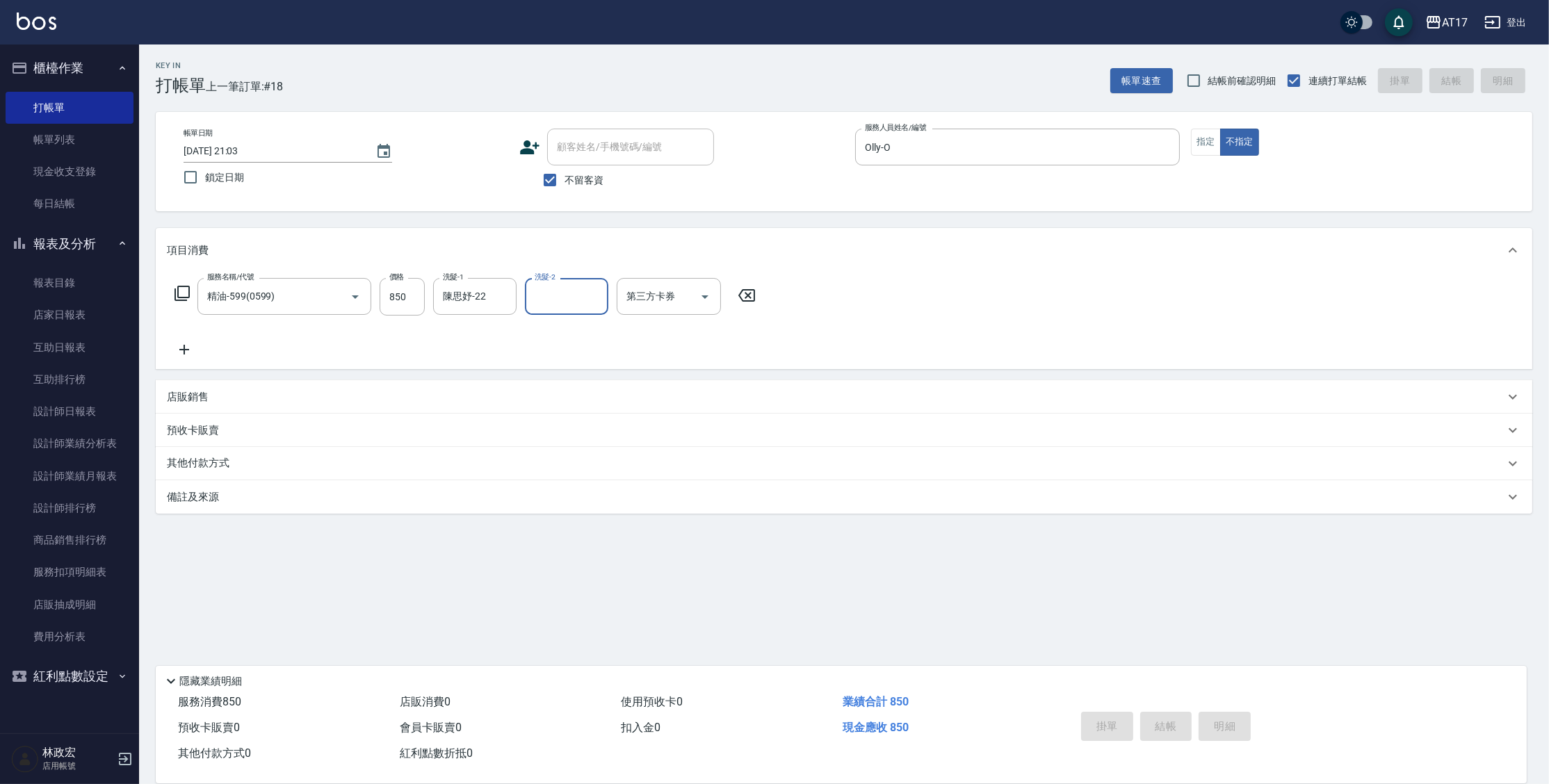
type input "[DATE] 21:04"
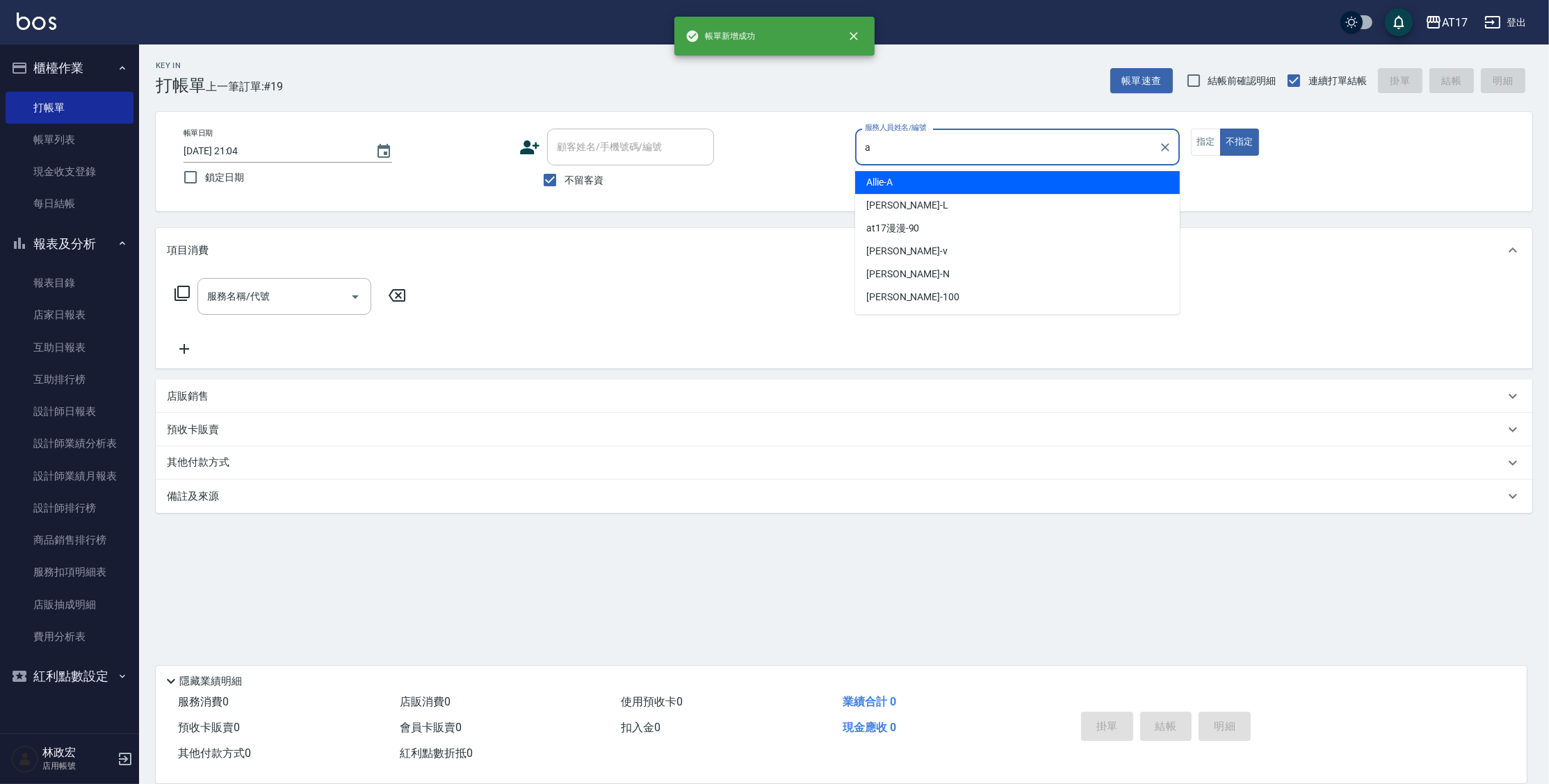
type input "Allie-A"
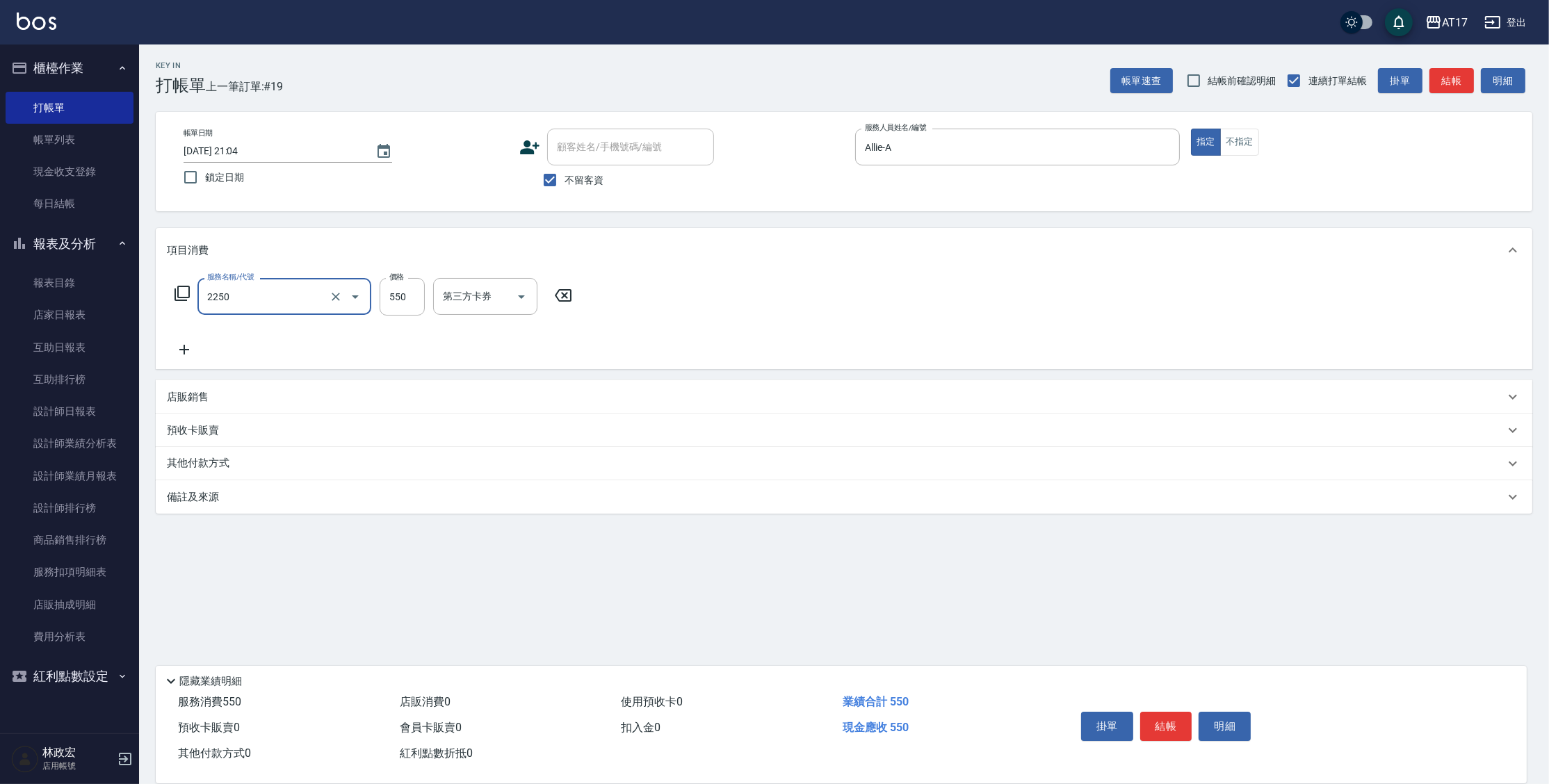
type input "B剪髮套餐(2250)"
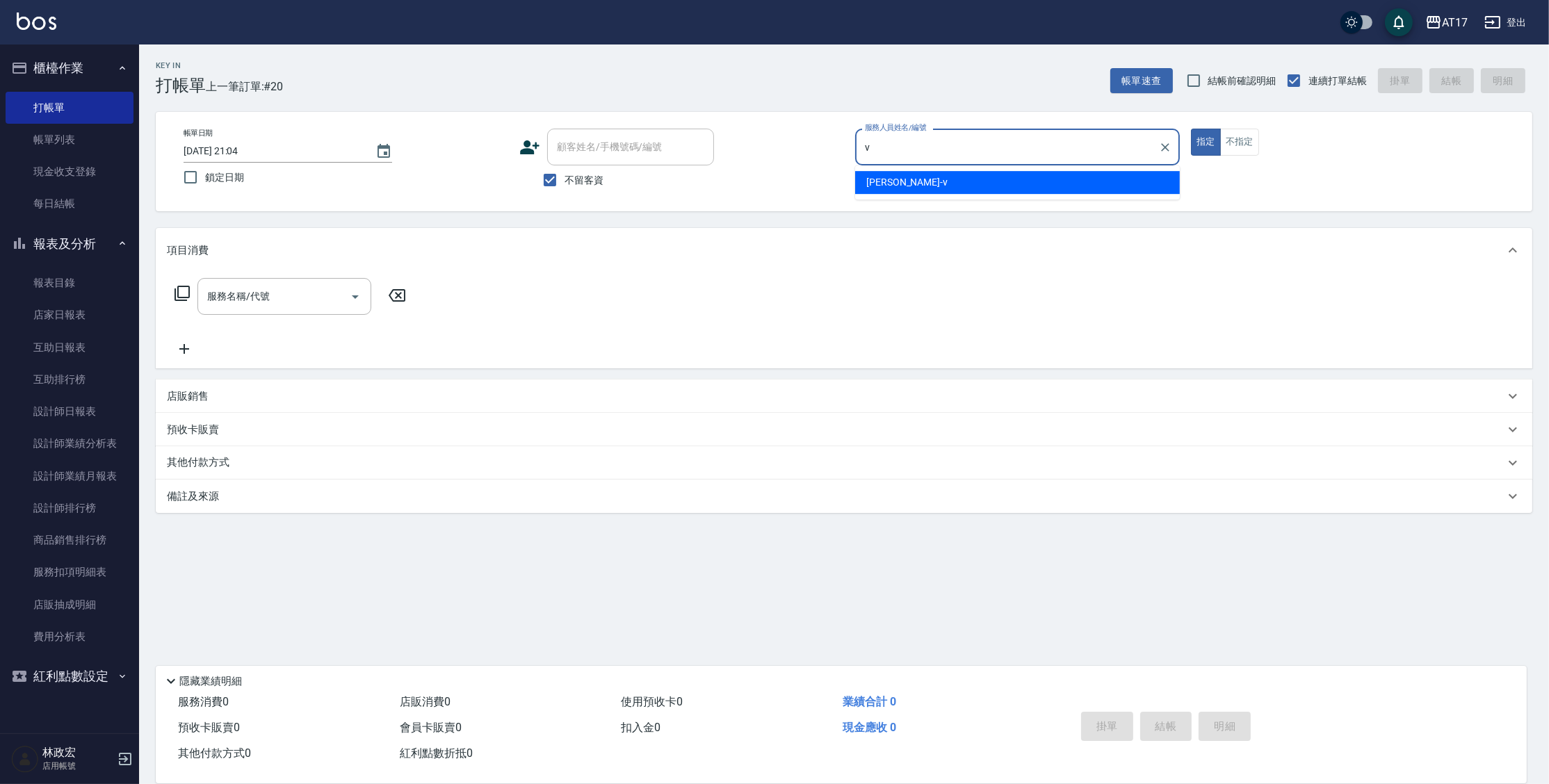
type input "[PERSON_NAME]-v"
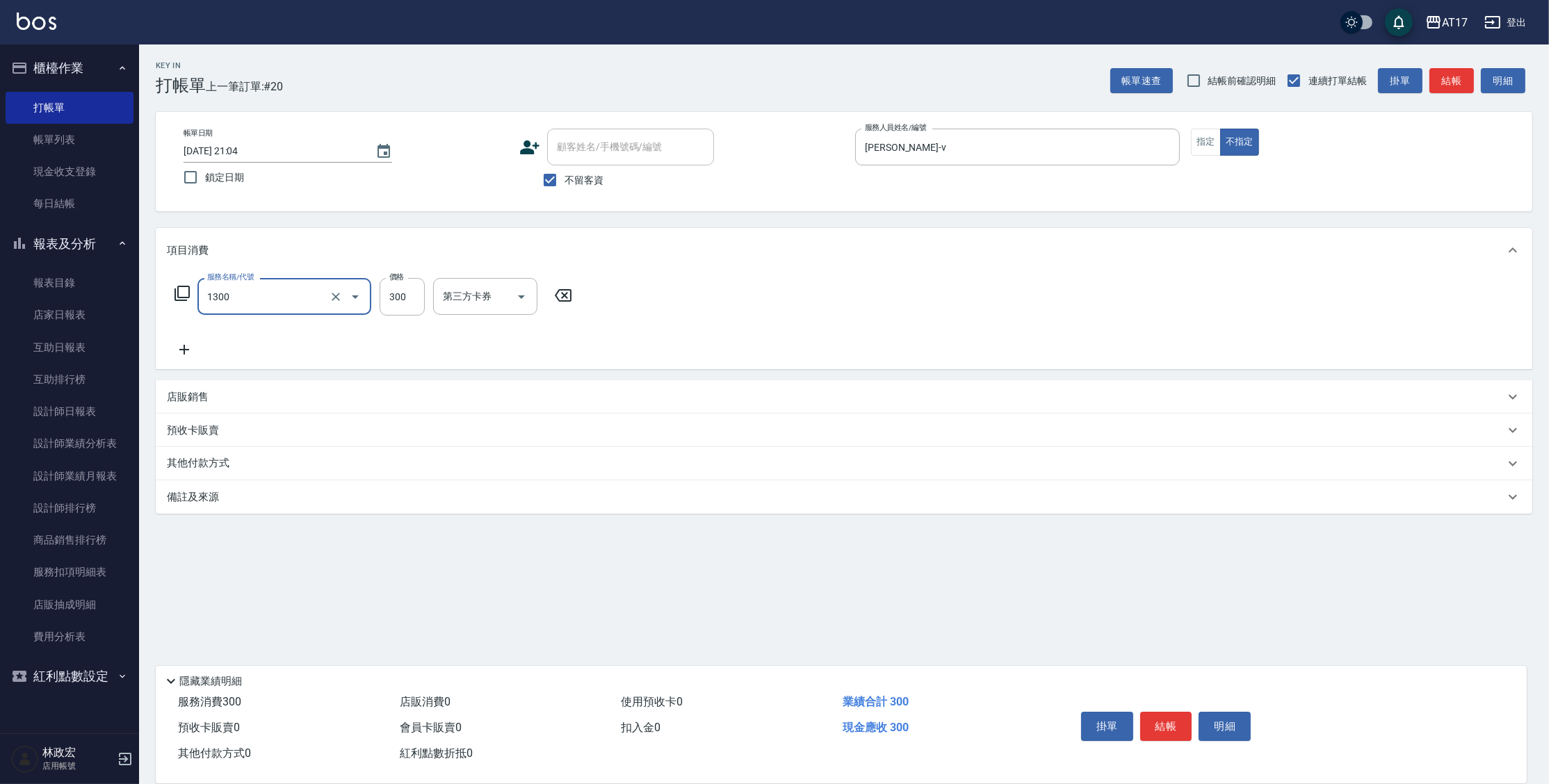
type input "一般洗髮(1300)"
type input "299"
type input "欣麗-77"
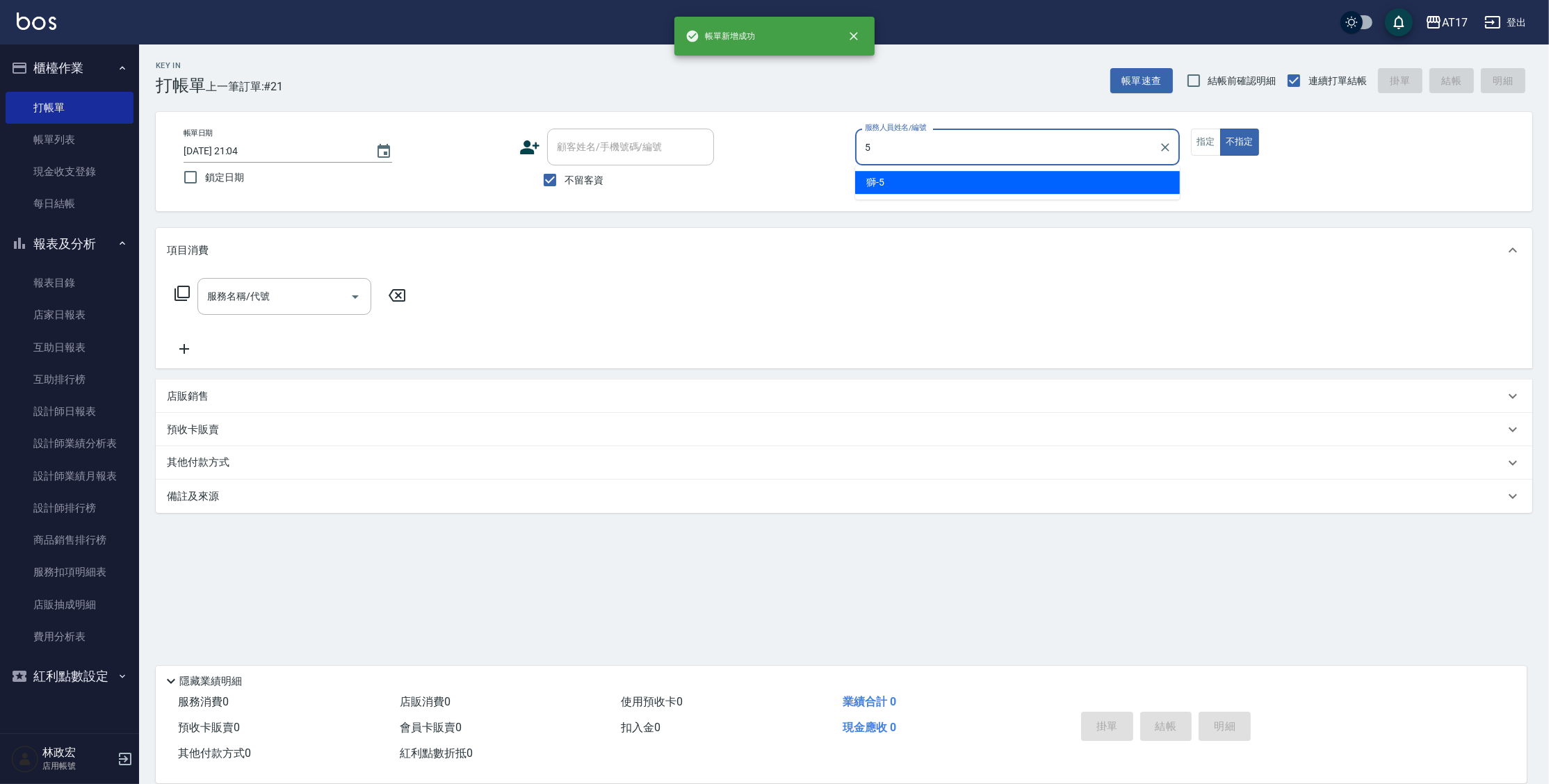
type input "獅-5"
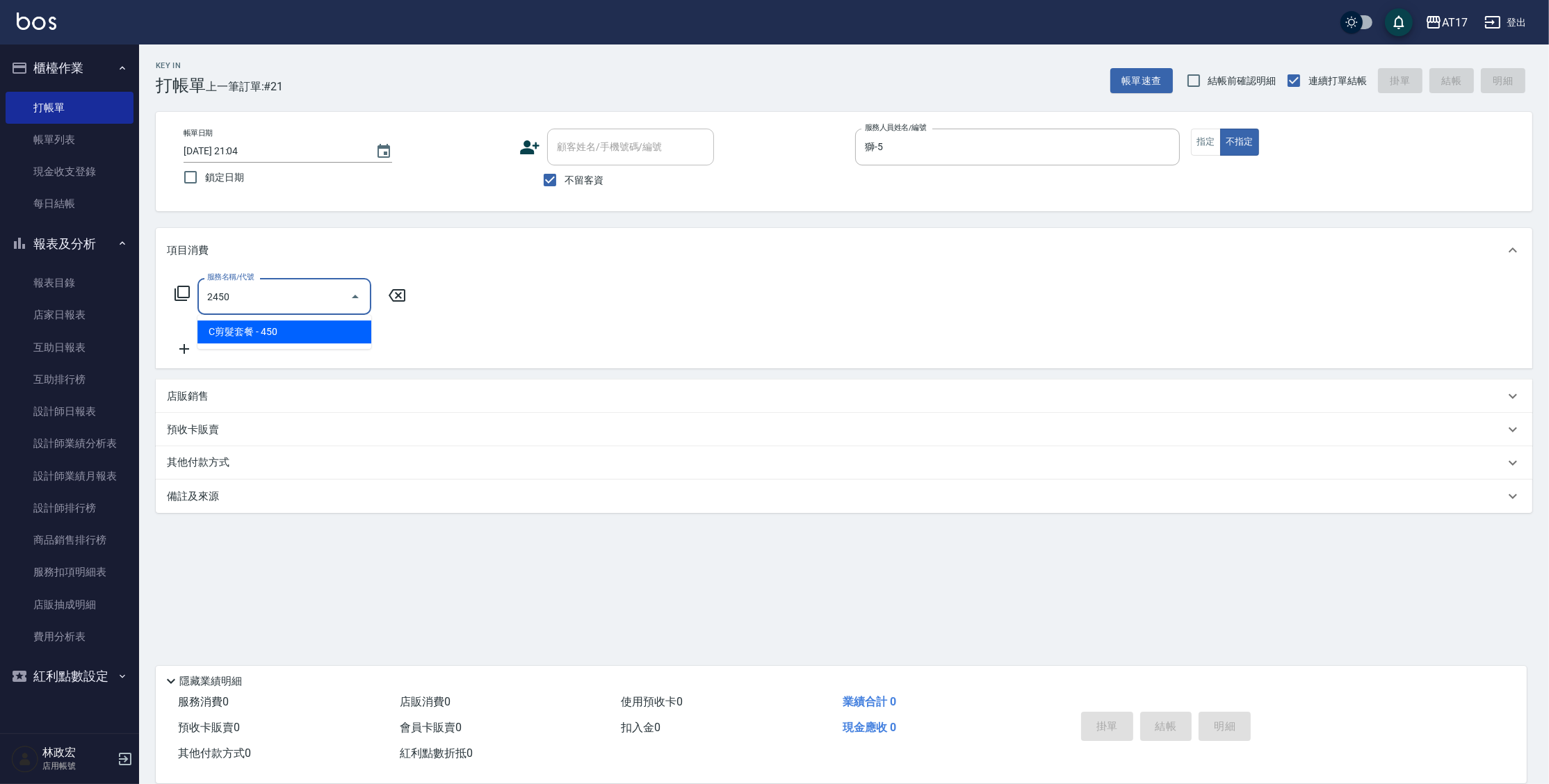
type input "C剪髮套餐(2450)"
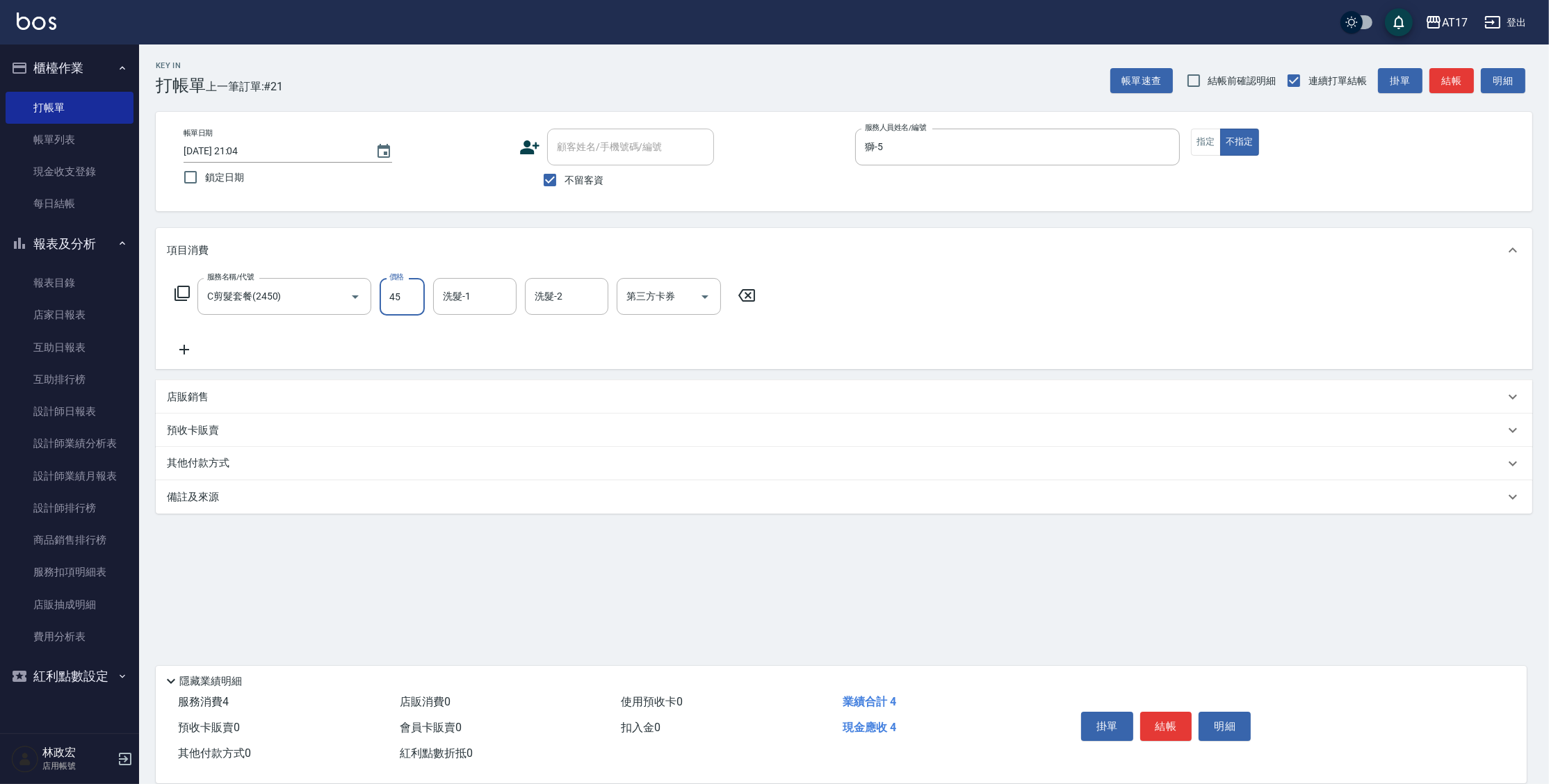
type input "450"
type input "欣麗-77"
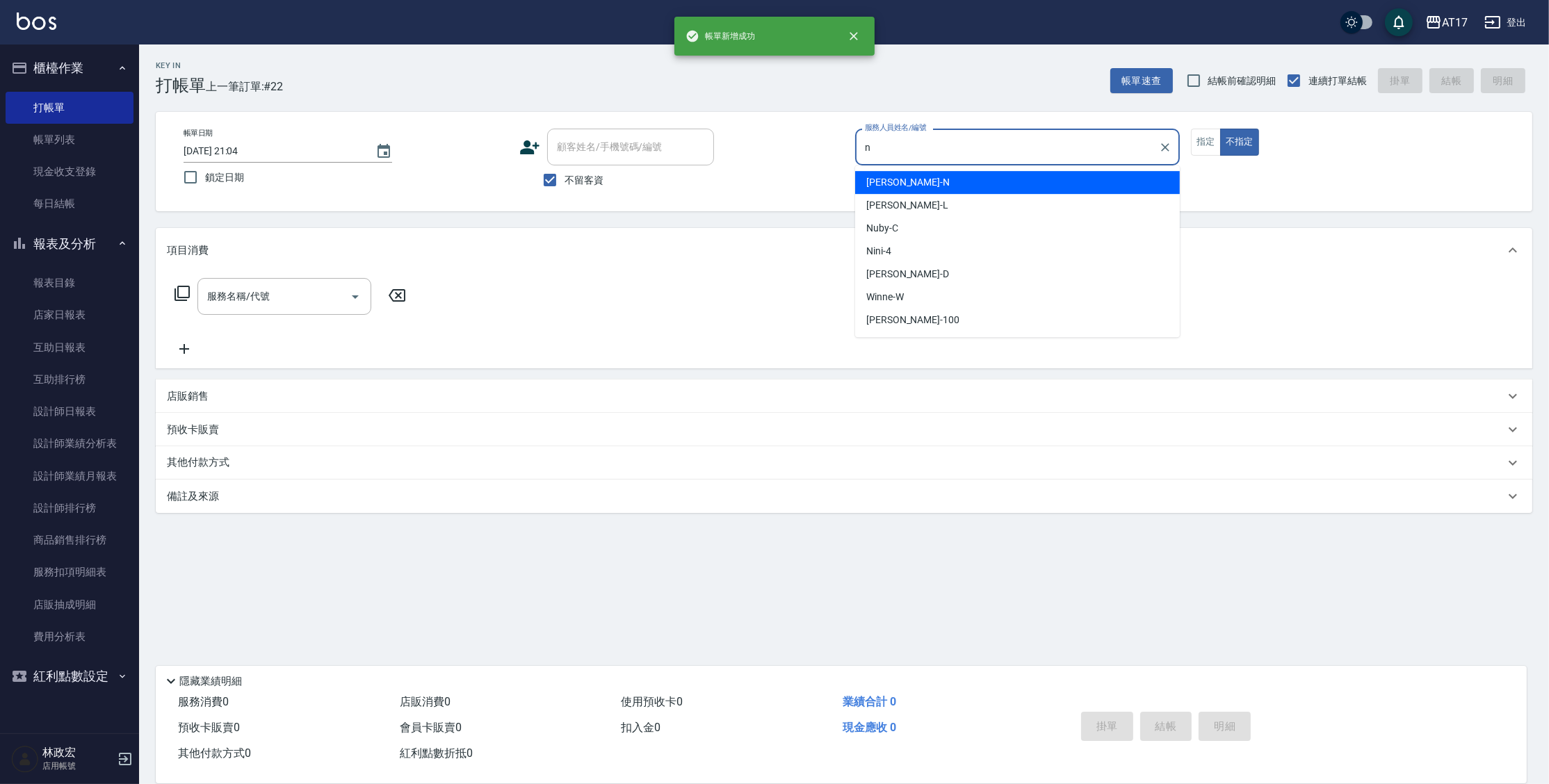
type input "[PERSON_NAME]-N"
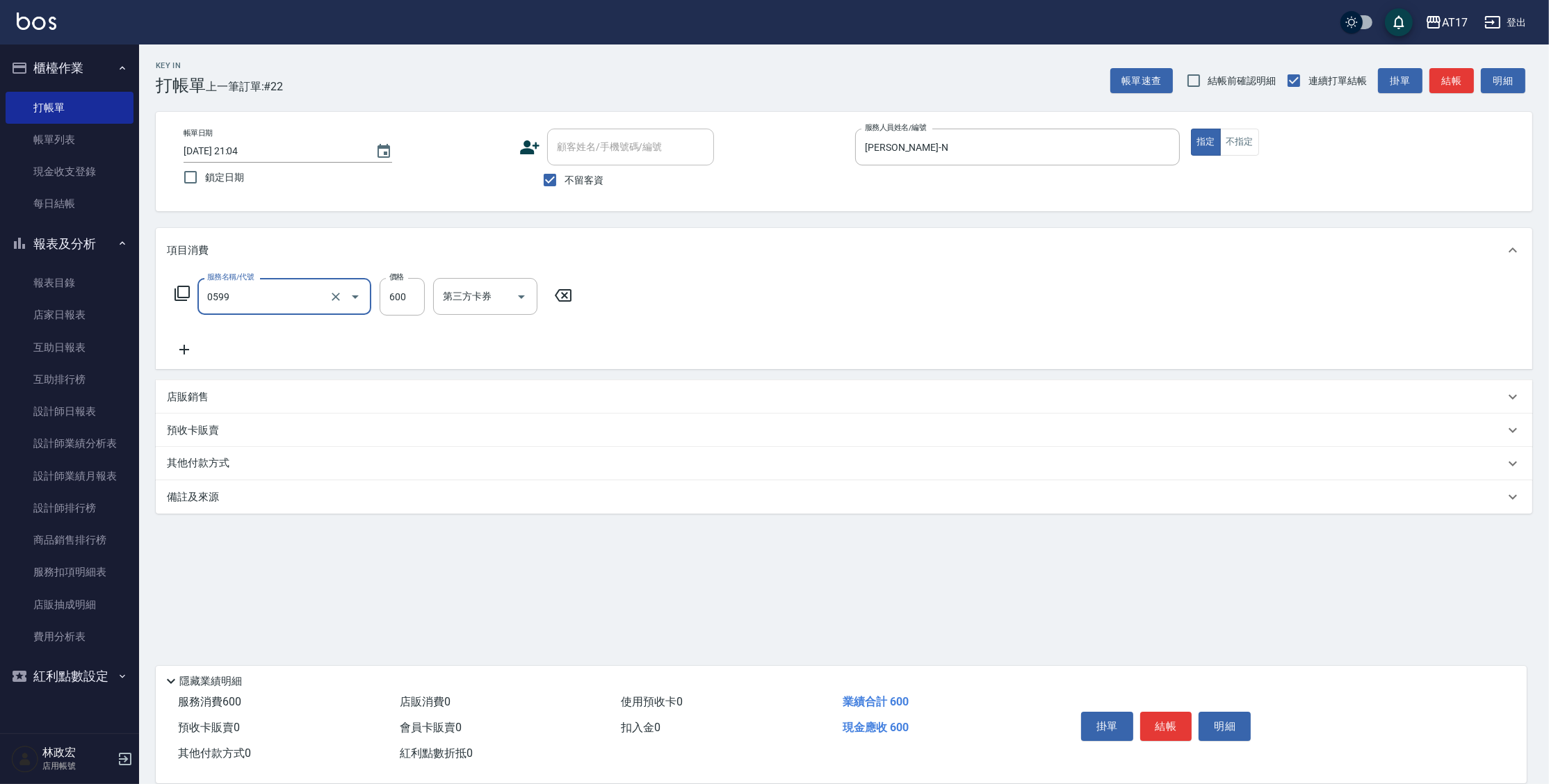
type input "精油-599(0599)"
type input "[PERSON_NAME]-27"
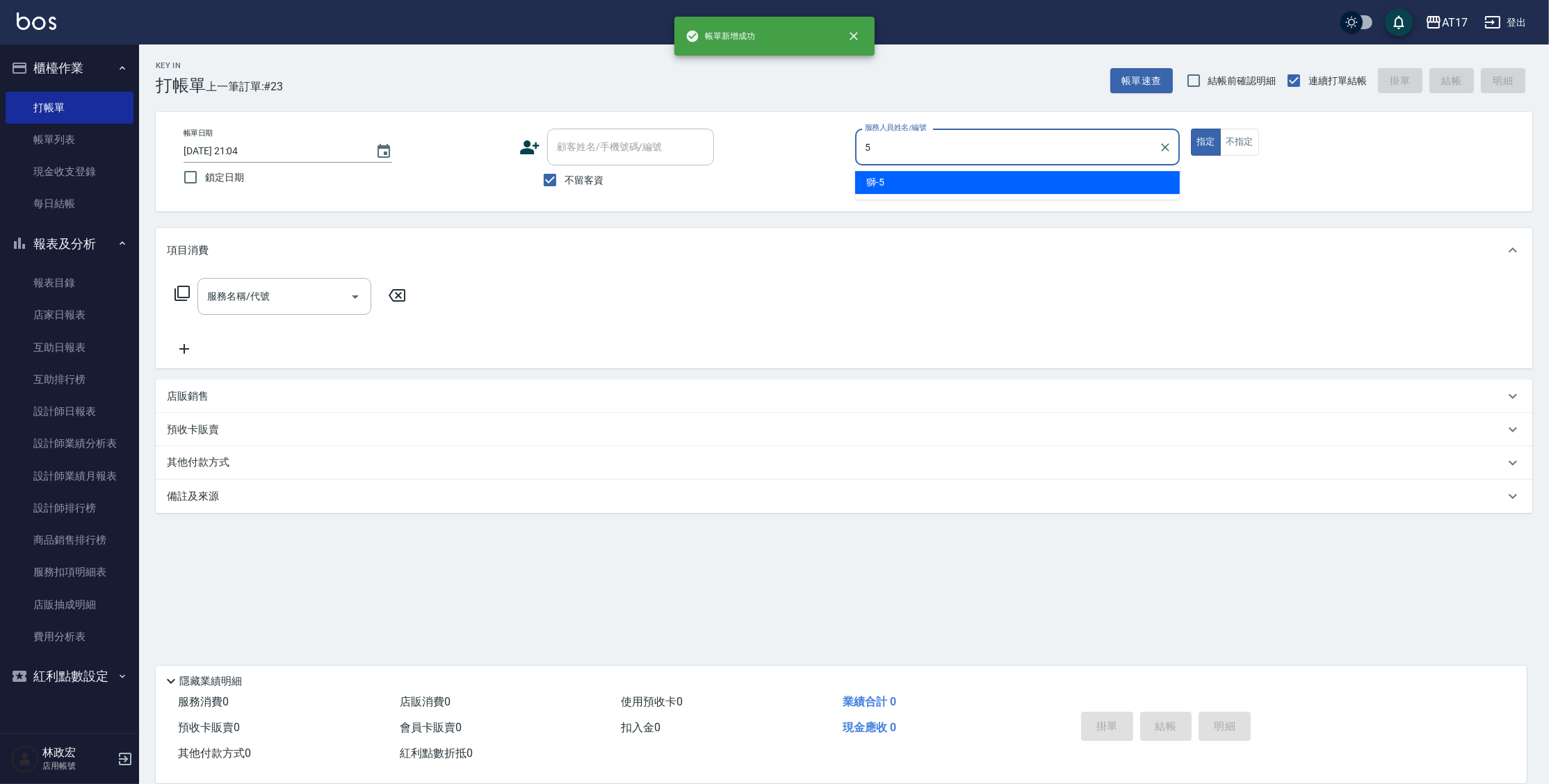
type input "獅-5"
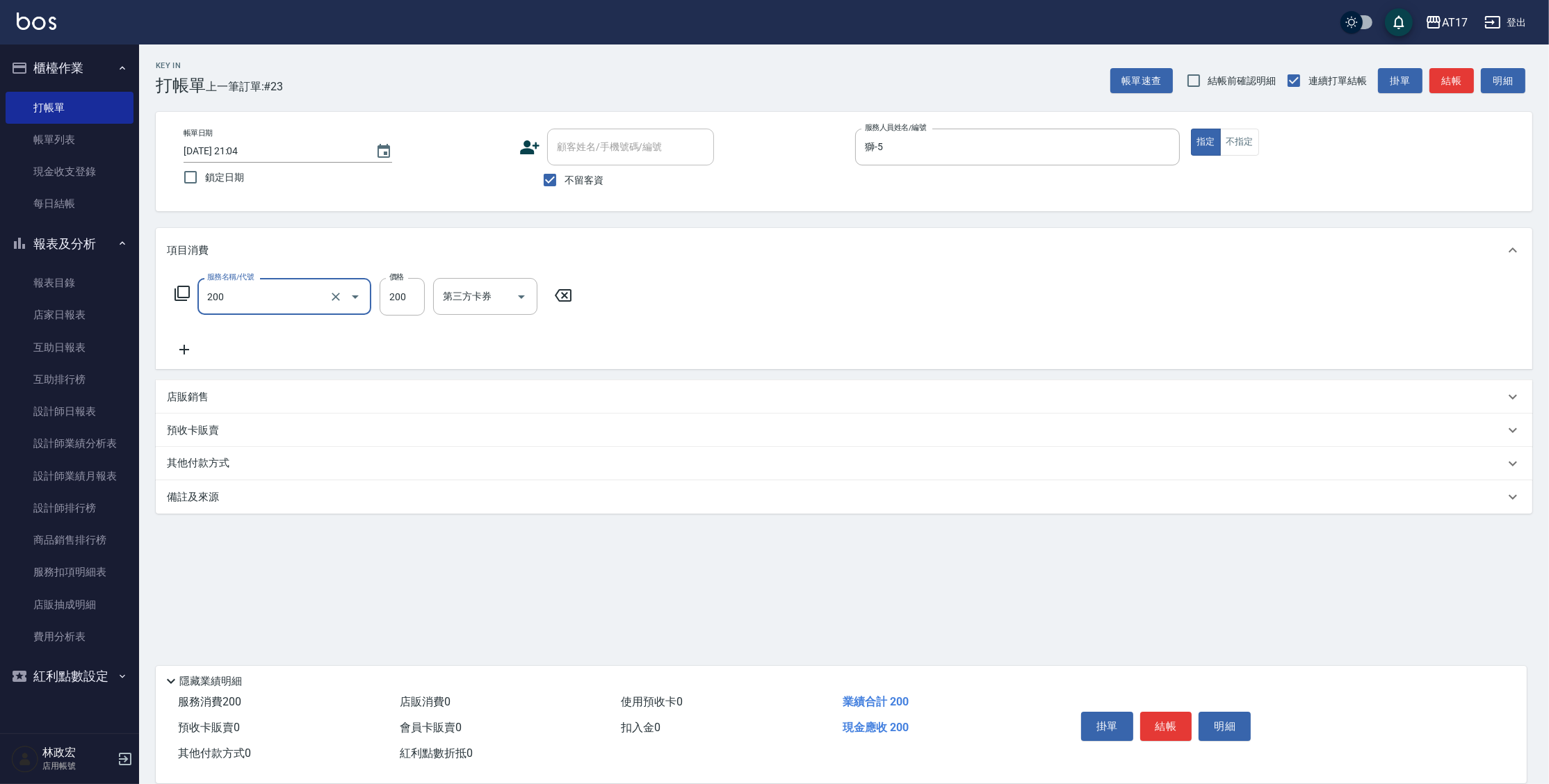
type input "剪髮(200)"
type input "199"
click at [402, 306] on input "600" at bounding box center [402, 297] width 45 height 38
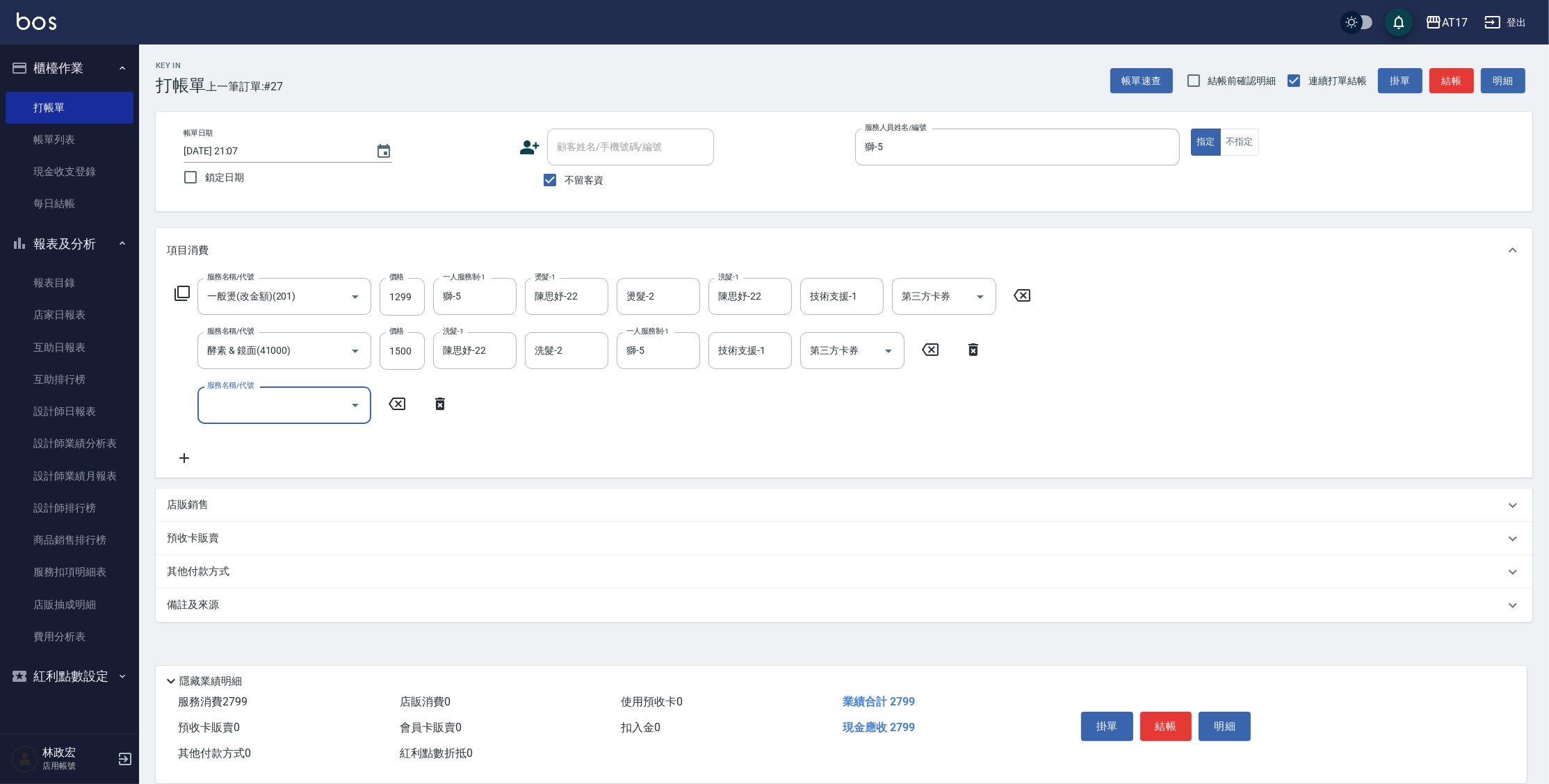
click at [198, 503] on p "店販銷售" at bounding box center [188, 505] width 42 height 14
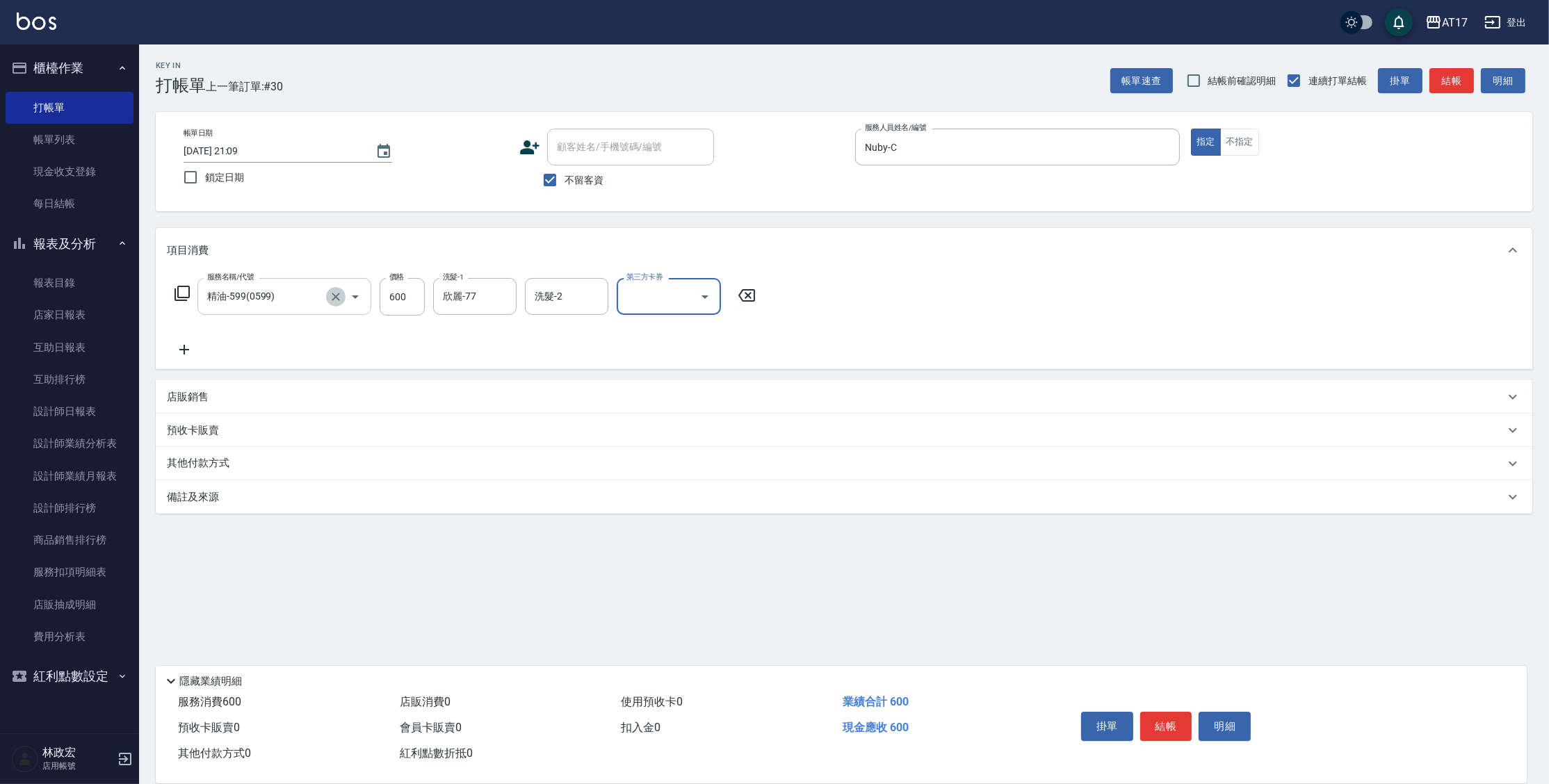
click at [339, 298] on icon "Clear" at bounding box center [335, 297] width 14 height 14
click at [1257, 145] on button "不指定" at bounding box center [1239, 142] width 39 height 27
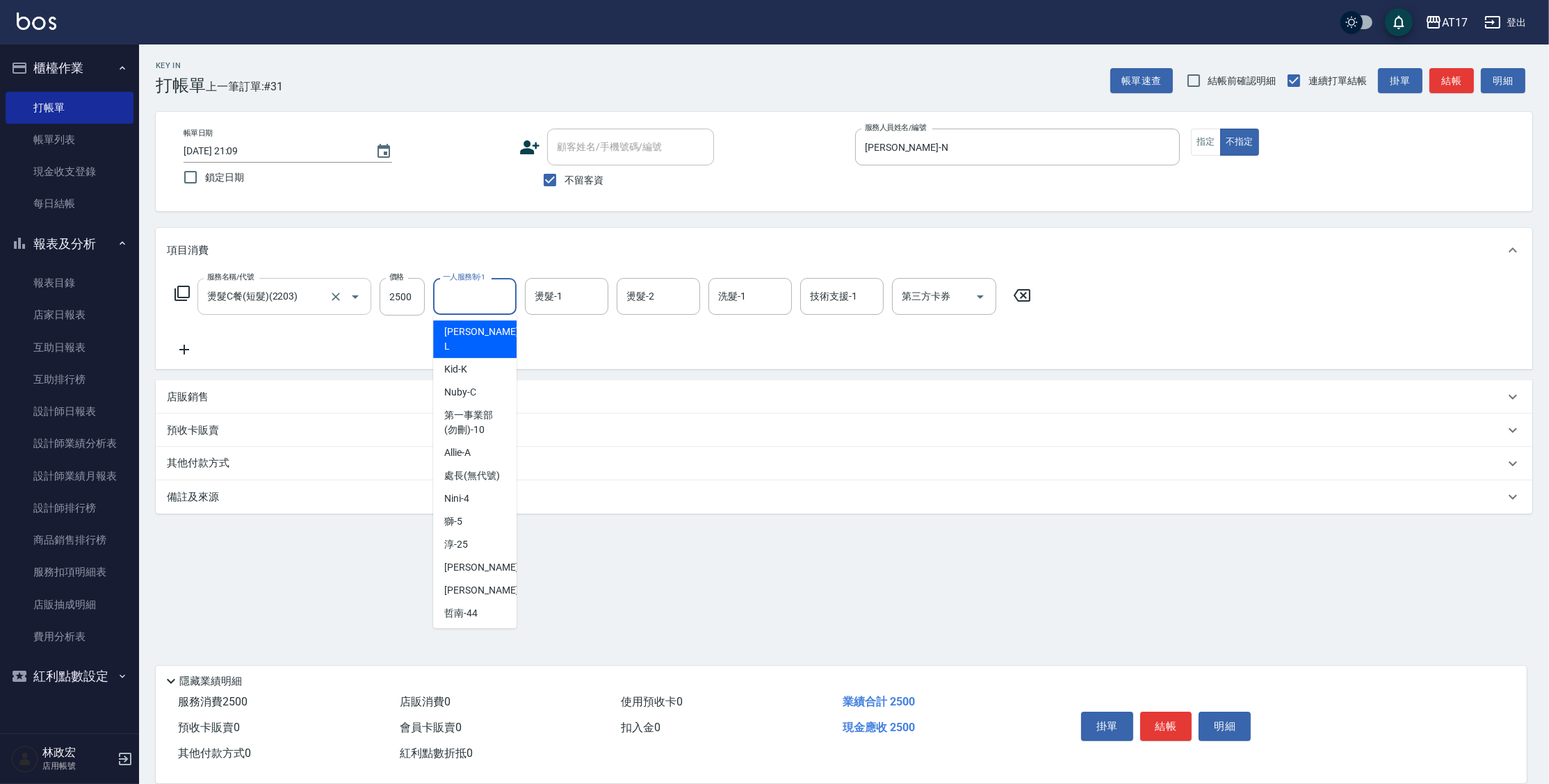
click at [459, 299] on input "一人服務制-1" at bounding box center [475, 297] width 71 height 25
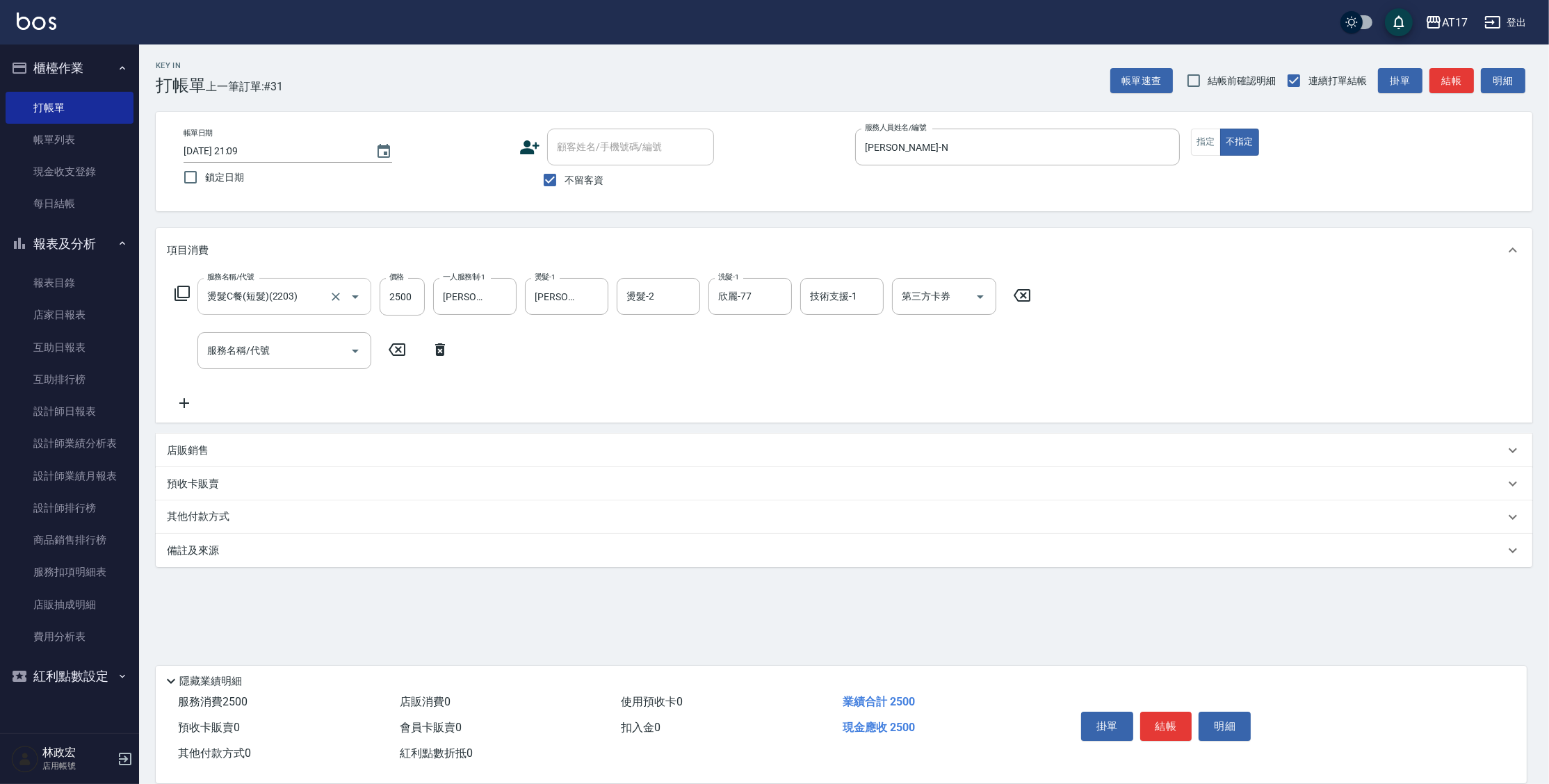
click at [203, 456] on p "店販銷售" at bounding box center [188, 451] width 42 height 14
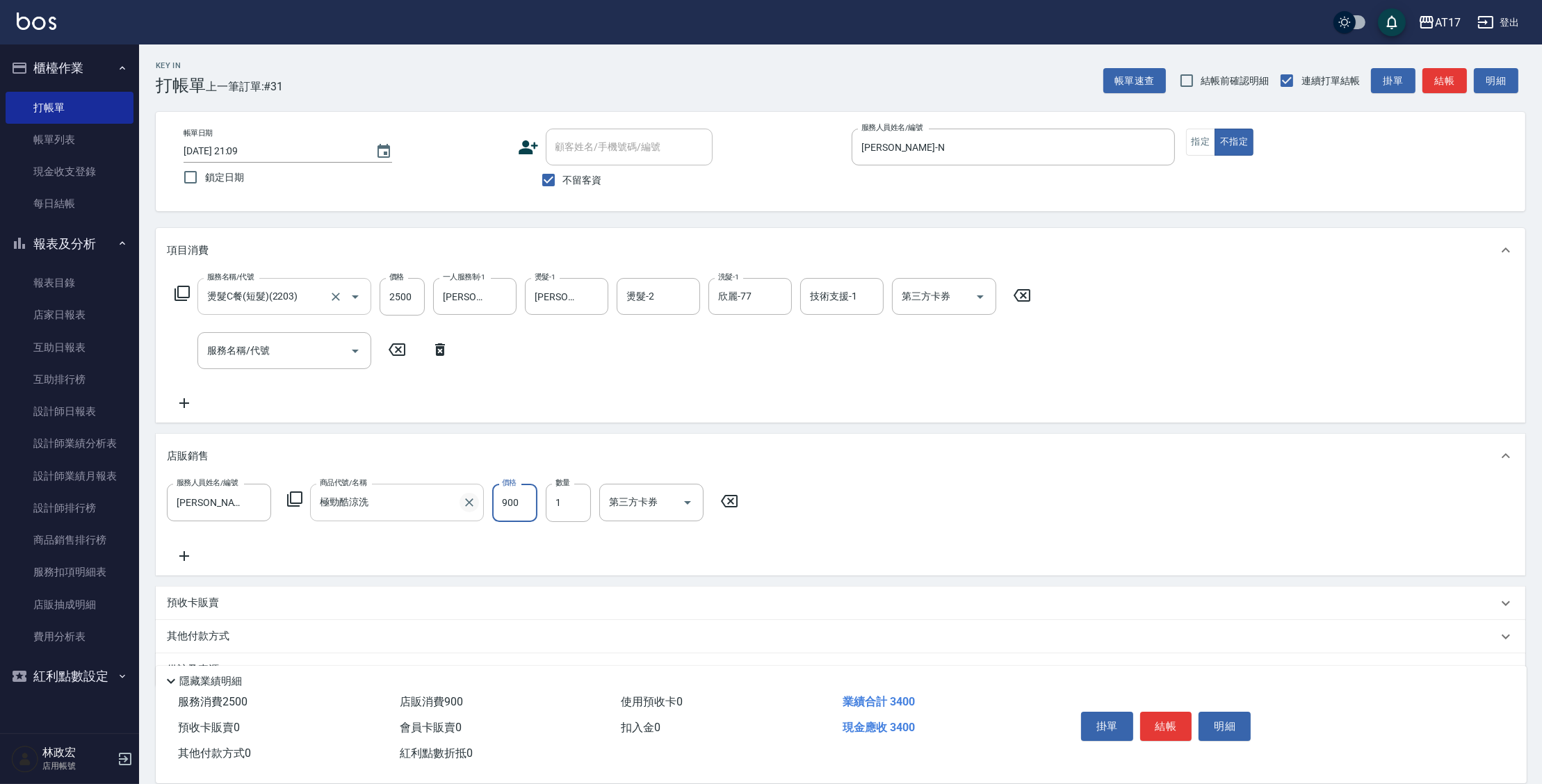
click at [472, 502] on icon "Clear" at bounding box center [469, 502] width 14 height 14
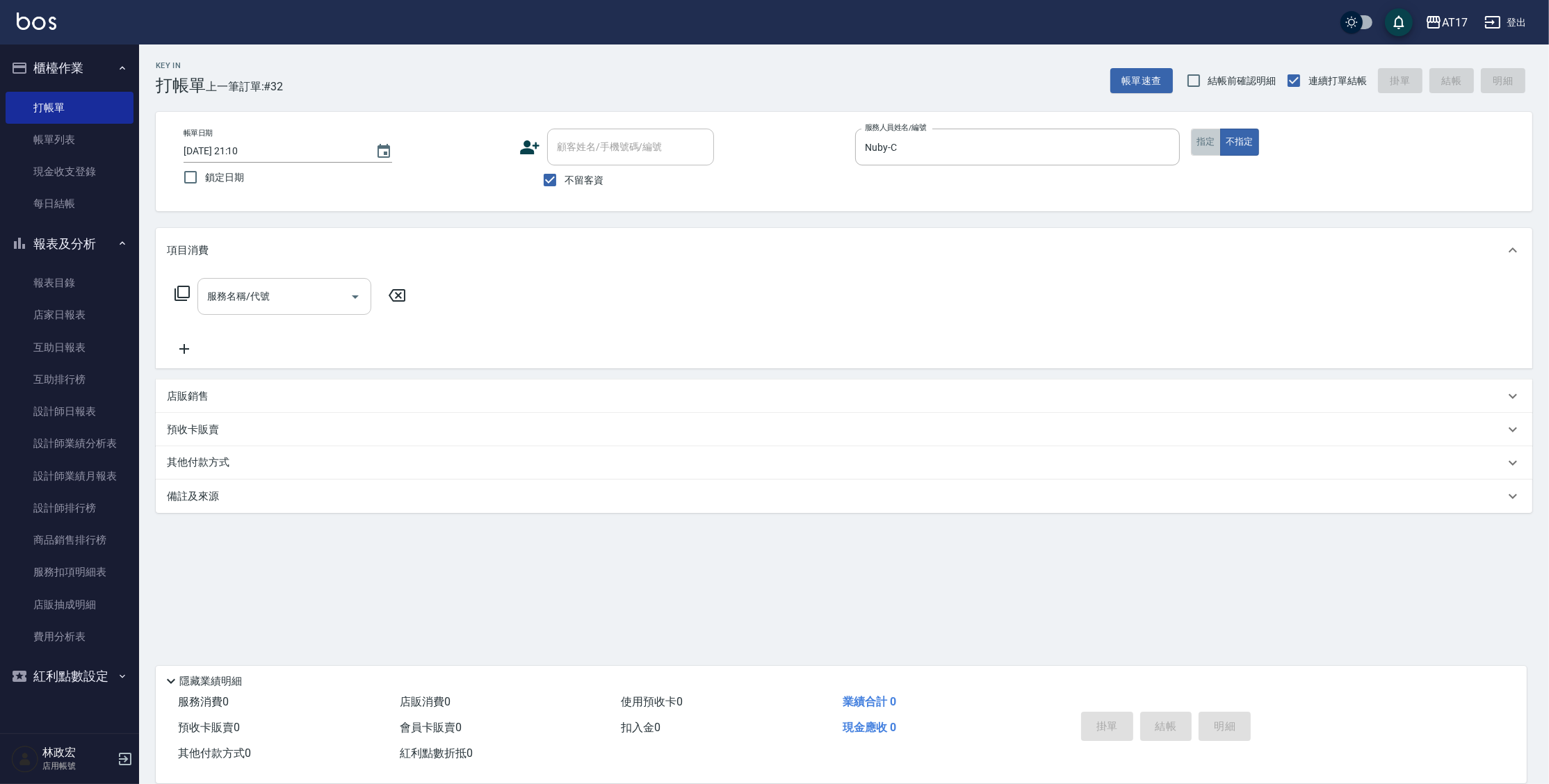
click at [1213, 145] on button "指定" at bounding box center [1205, 142] width 30 height 27
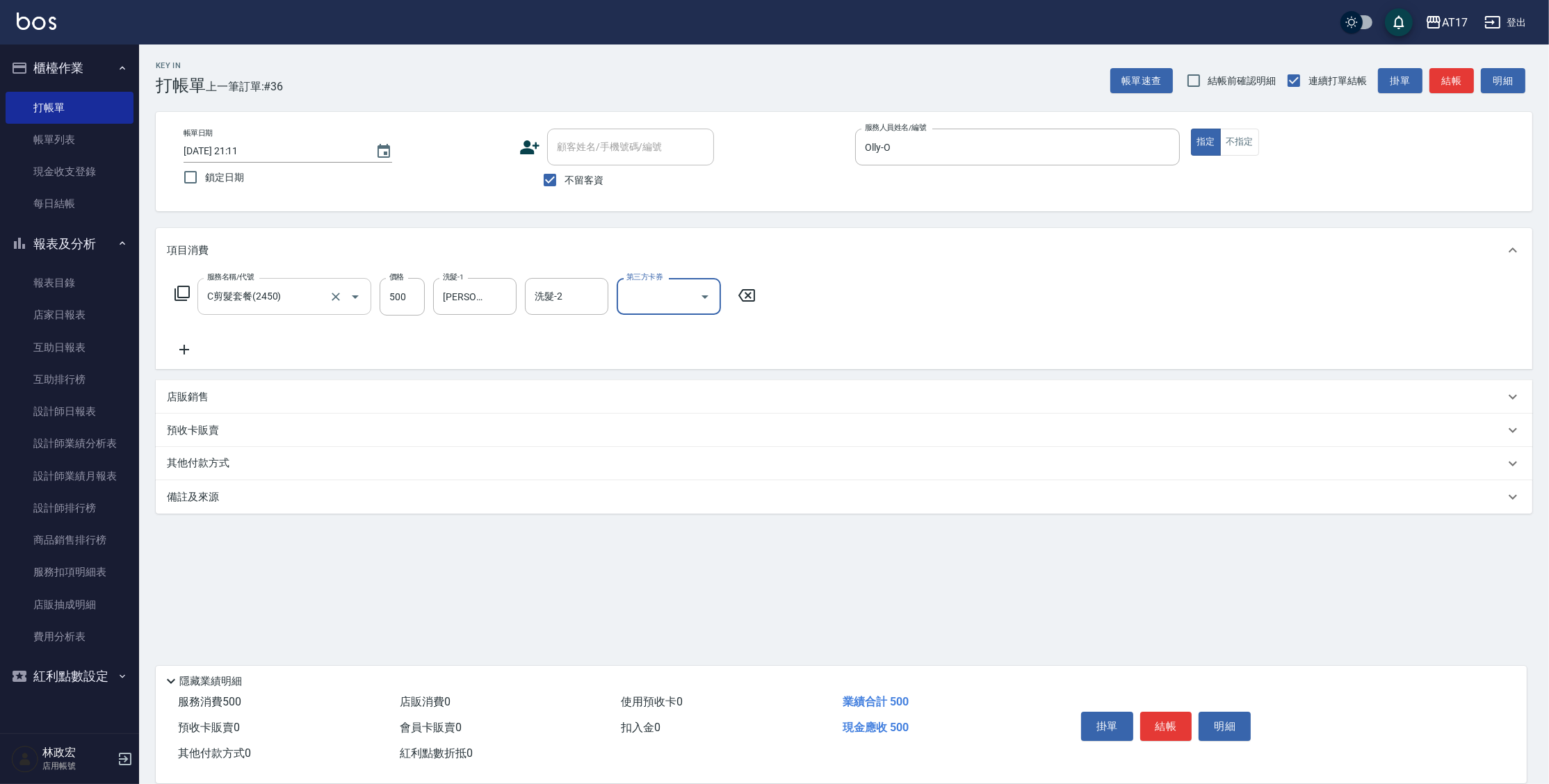
click at [178, 396] on p "店販銷售" at bounding box center [188, 397] width 42 height 14
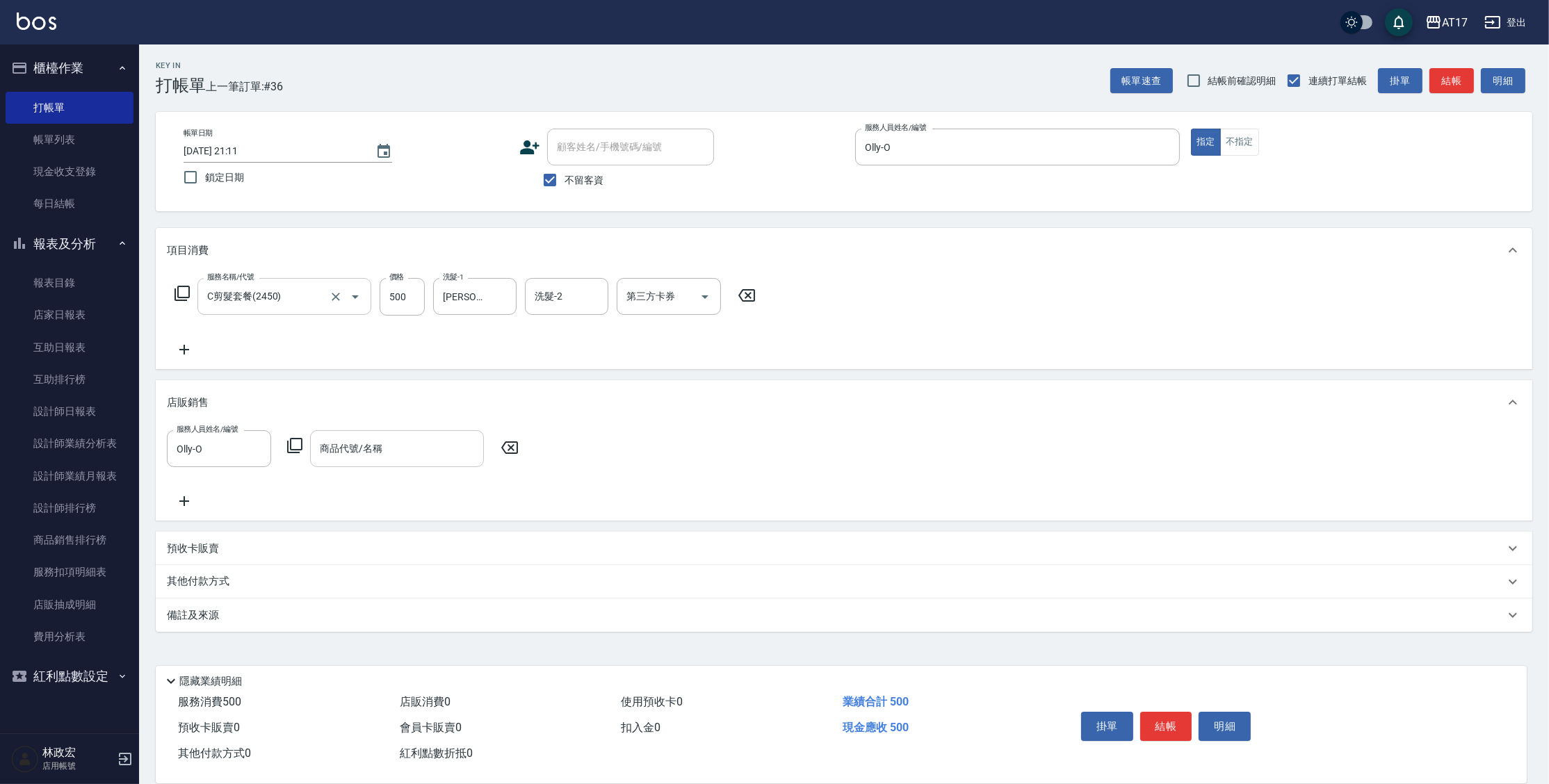
click at [283, 443] on div "服務人員姓名/編號 Olly-O 服務人員姓名/編號 商品代號/名稱 商品代號/名稱" at bounding box center [347, 448] width 360 height 37
click at [294, 443] on icon at bounding box center [294, 445] width 17 height 17
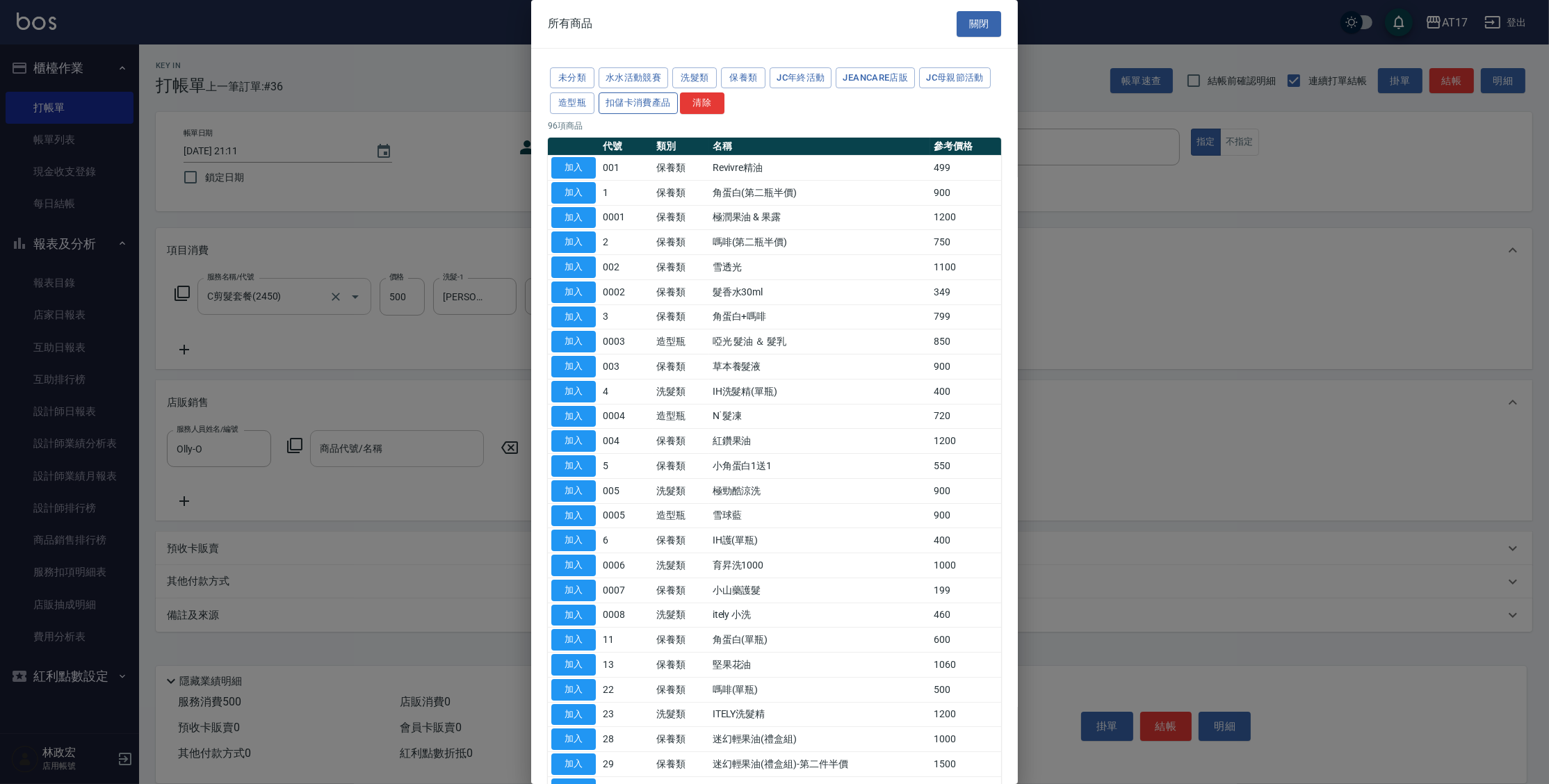
click at [667, 98] on button "扣儲卡消費產品" at bounding box center [638, 103] width 80 height 22
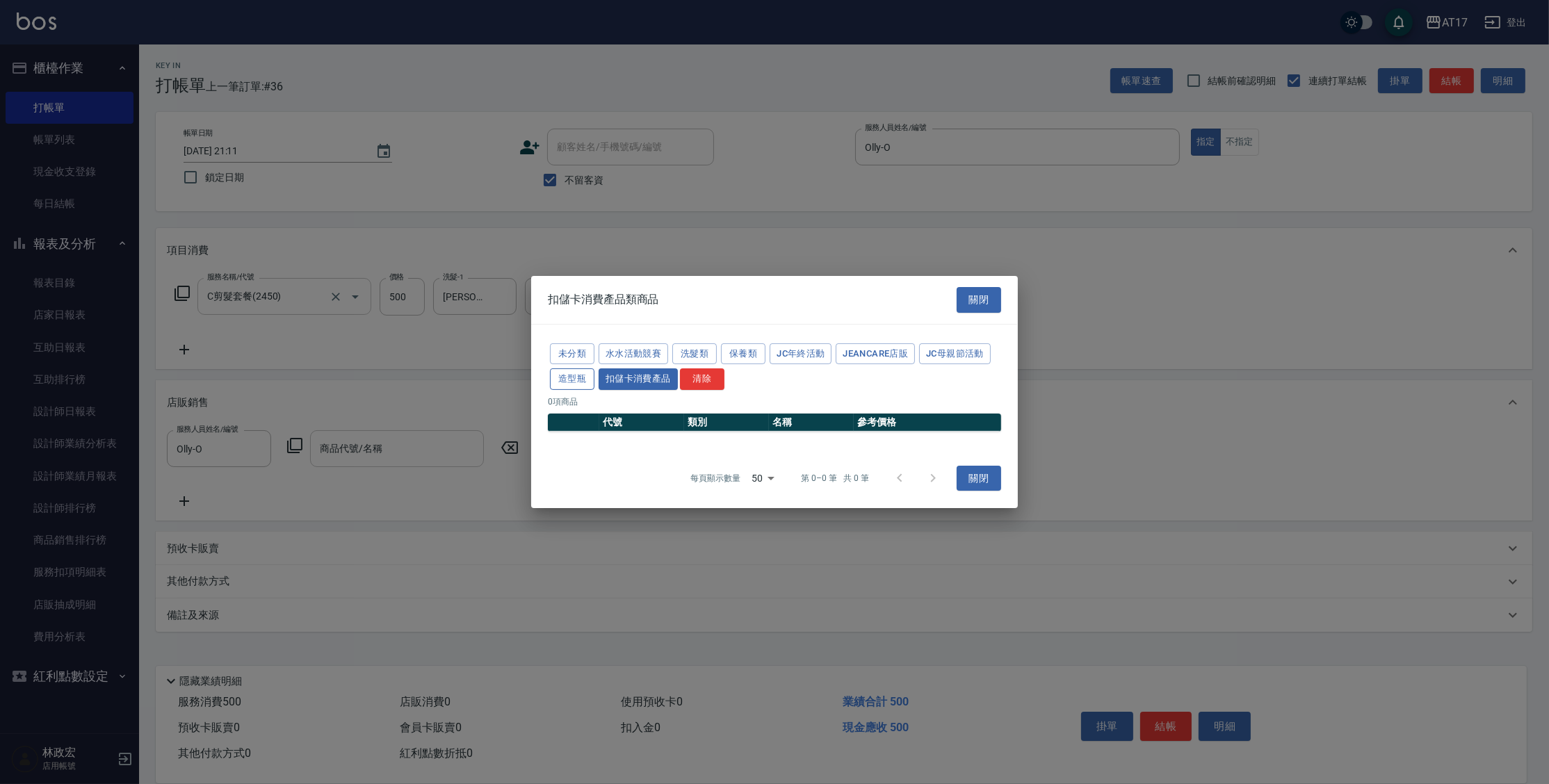
click at [574, 379] on button "造型瓶" at bounding box center [572, 379] width 44 height 22
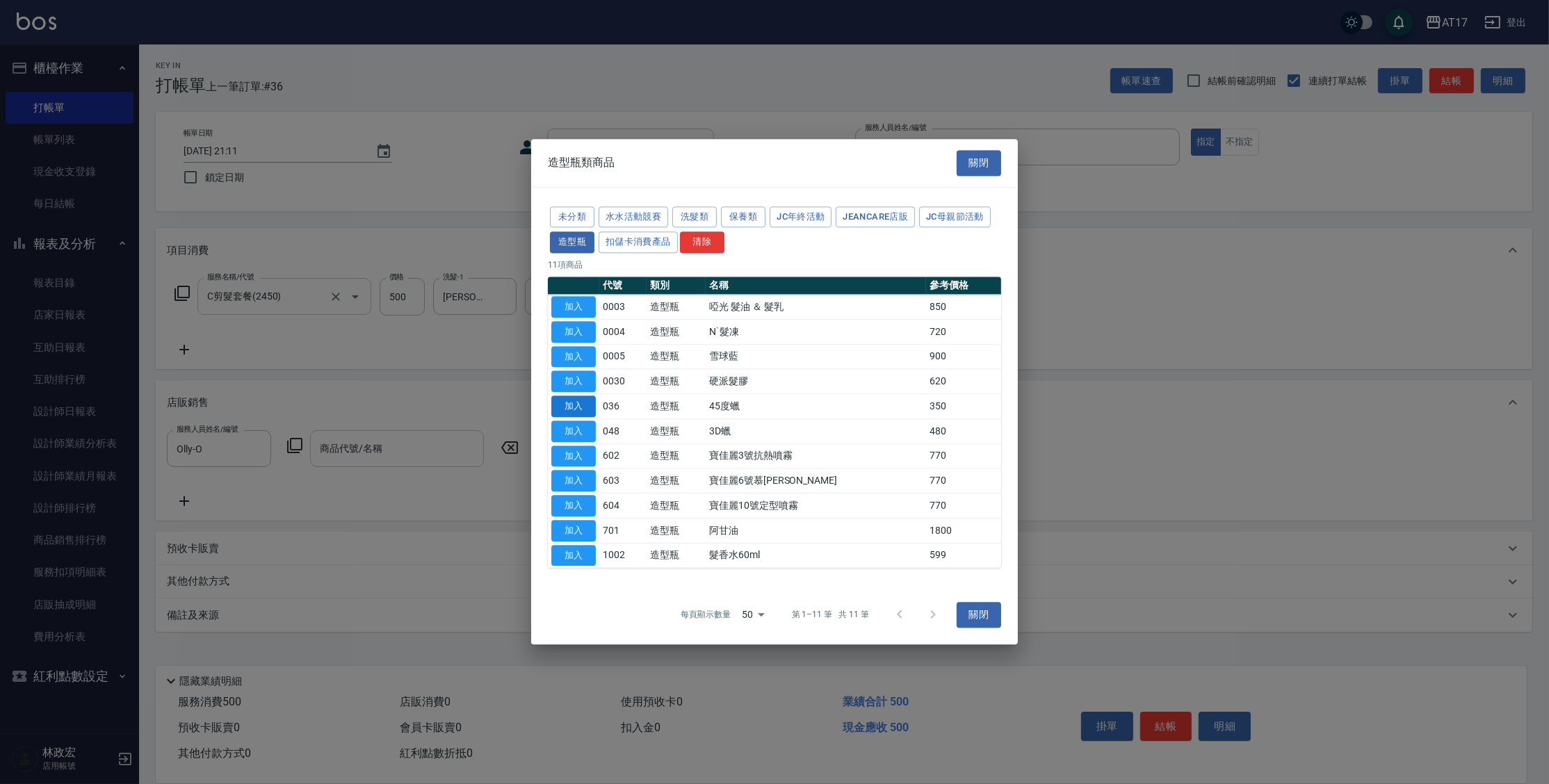
click at [556, 412] on button "加入" at bounding box center [573, 406] width 44 height 22
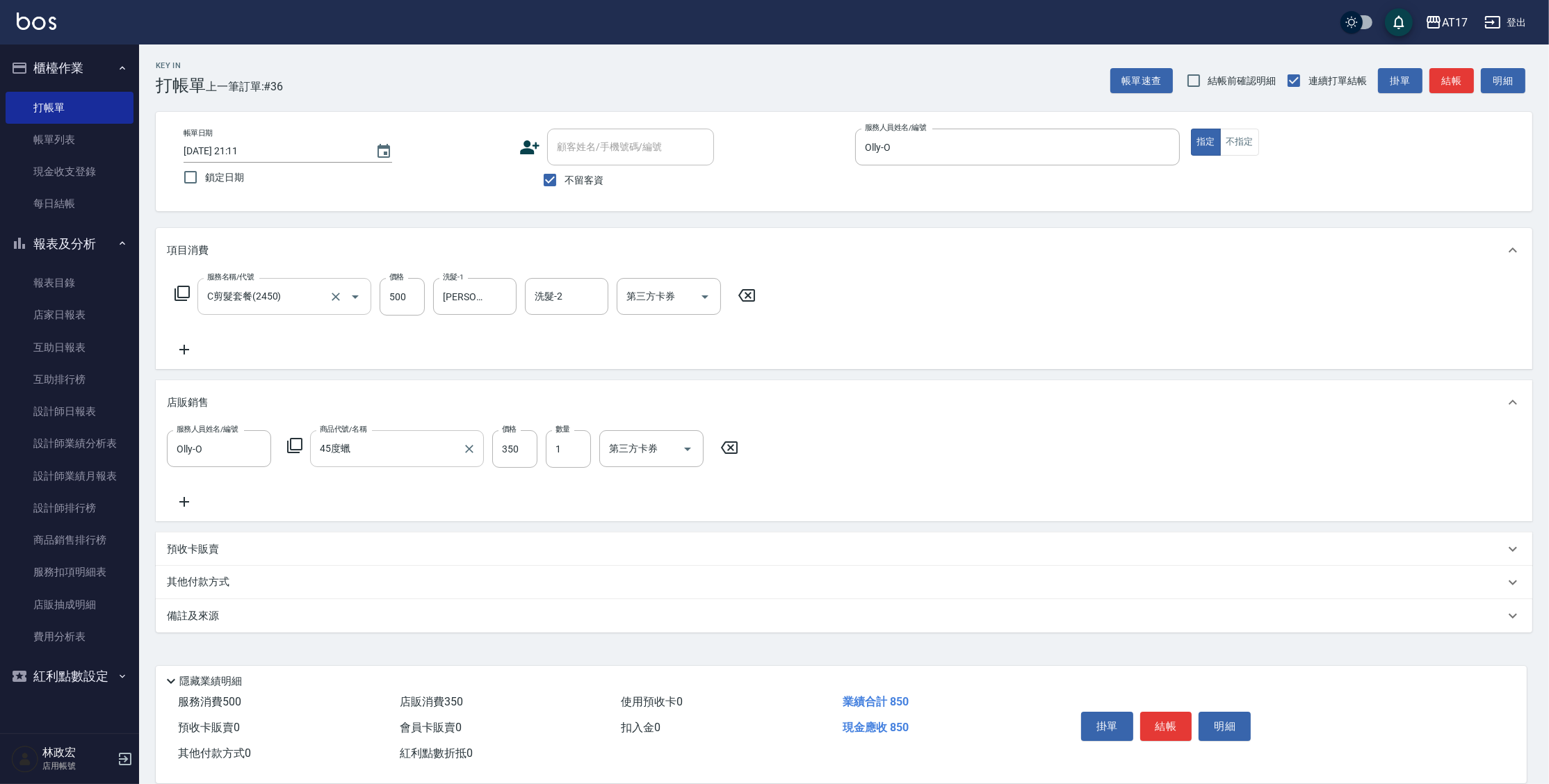
click at [1168, 720] on button "結帳" at bounding box center [1166, 726] width 52 height 29
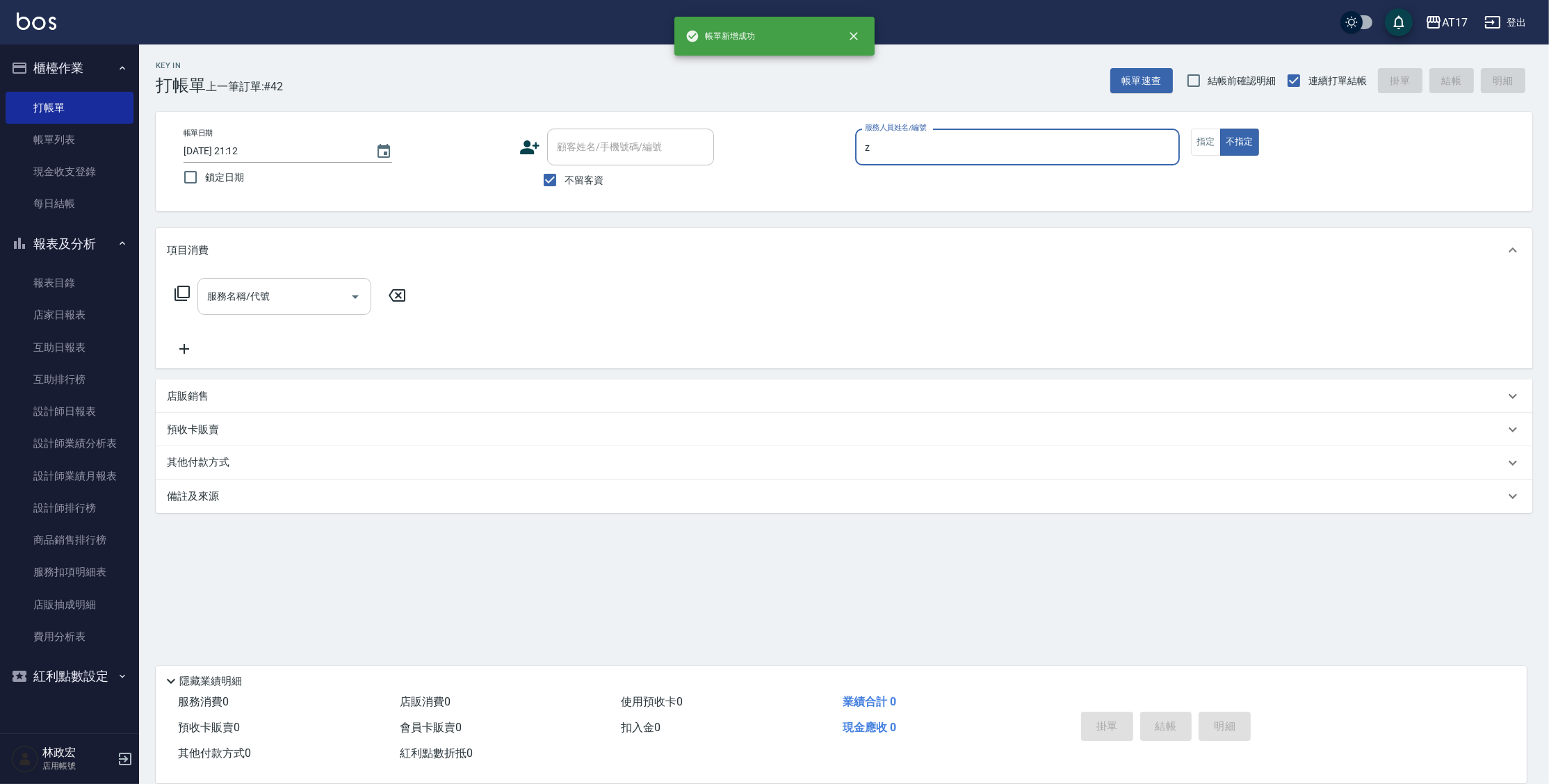
click at [1220, 129] on button "不指定" at bounding box center [1239, 142] width 39 height 27
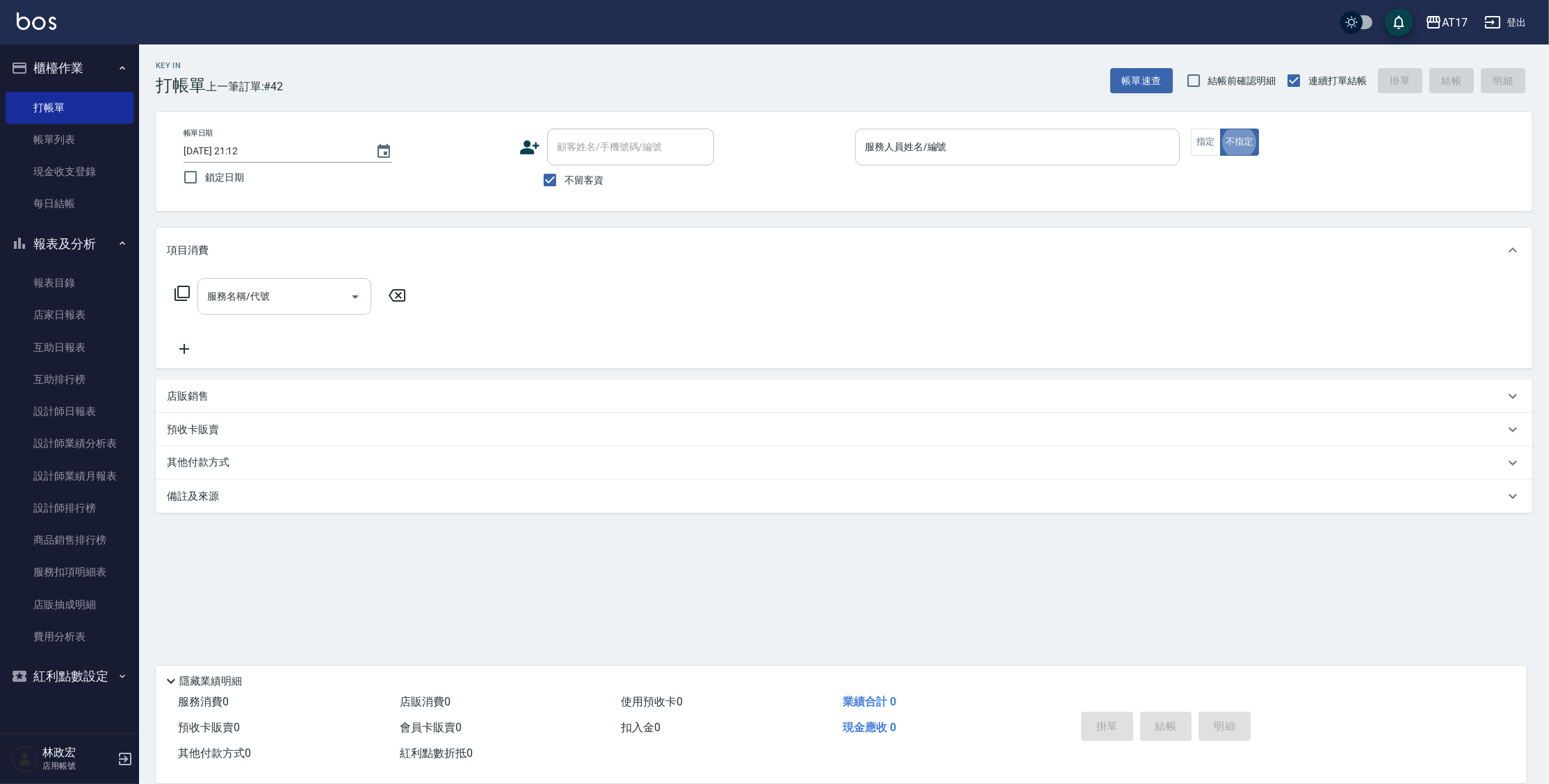
click at [1006, 160] on div "服務人員姓名/編號" at bounding box center [1017, 147] width 325 height 37
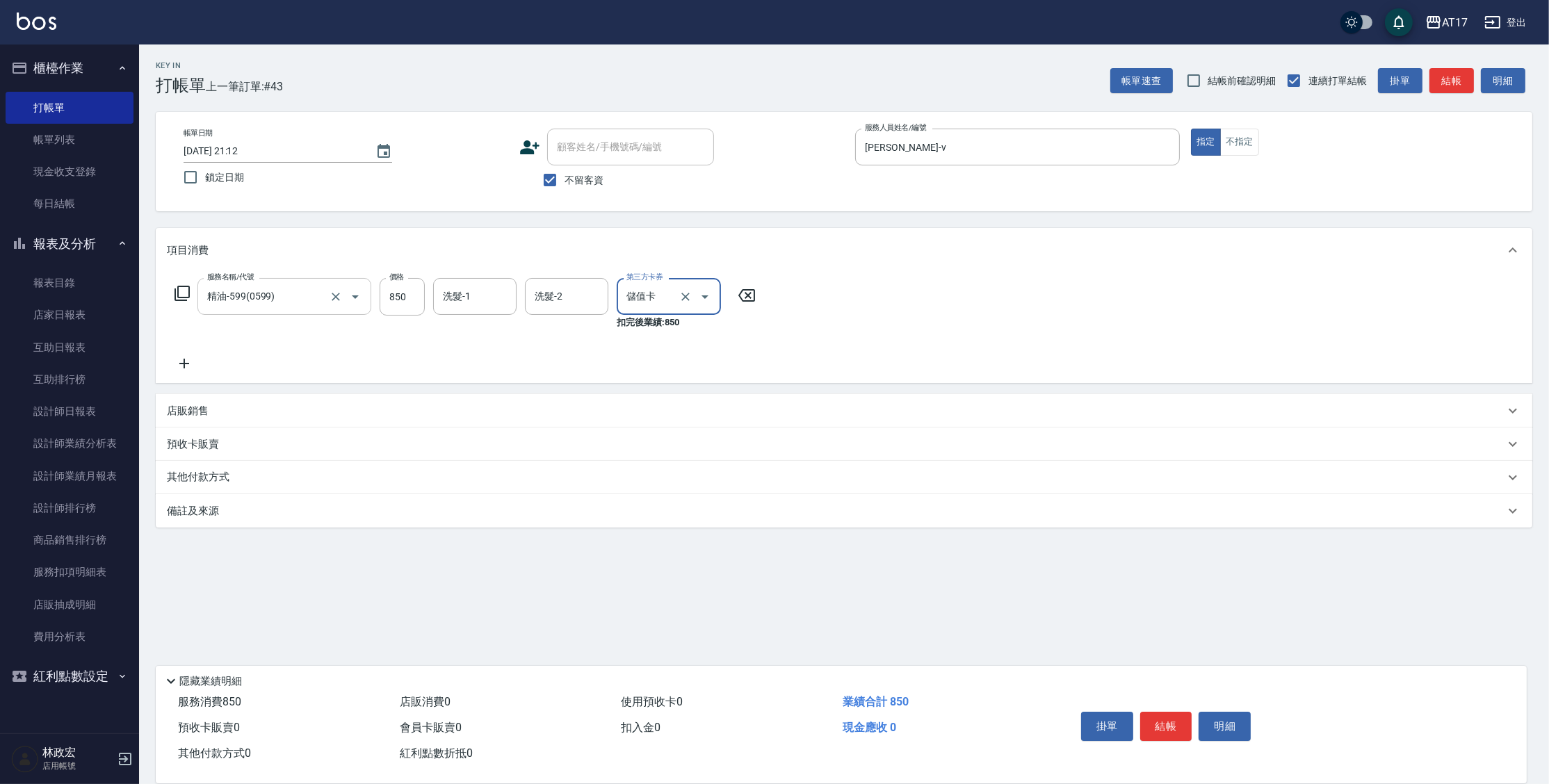
drag, startPoint x: 477, startPoint y: 304, endPoint x: 522, endPoint y: 279, distance: 51.5
click at [478, 304] on input "洗髮-1" at bounding box center [475, 297] width 71 height 25
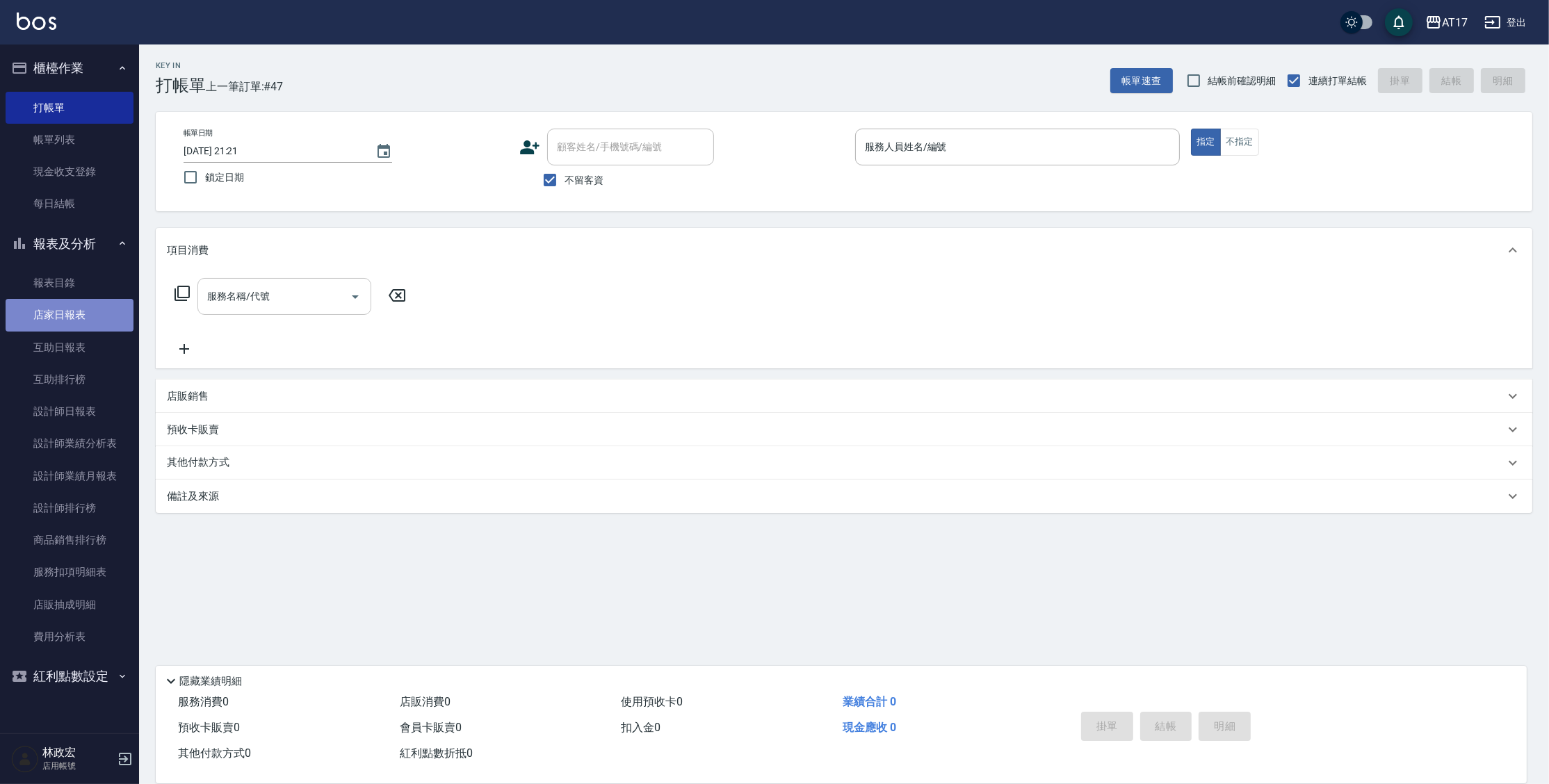
click at [48, 309] on link "店家日報表" at bounding box center [69, 315] width 128 height 32
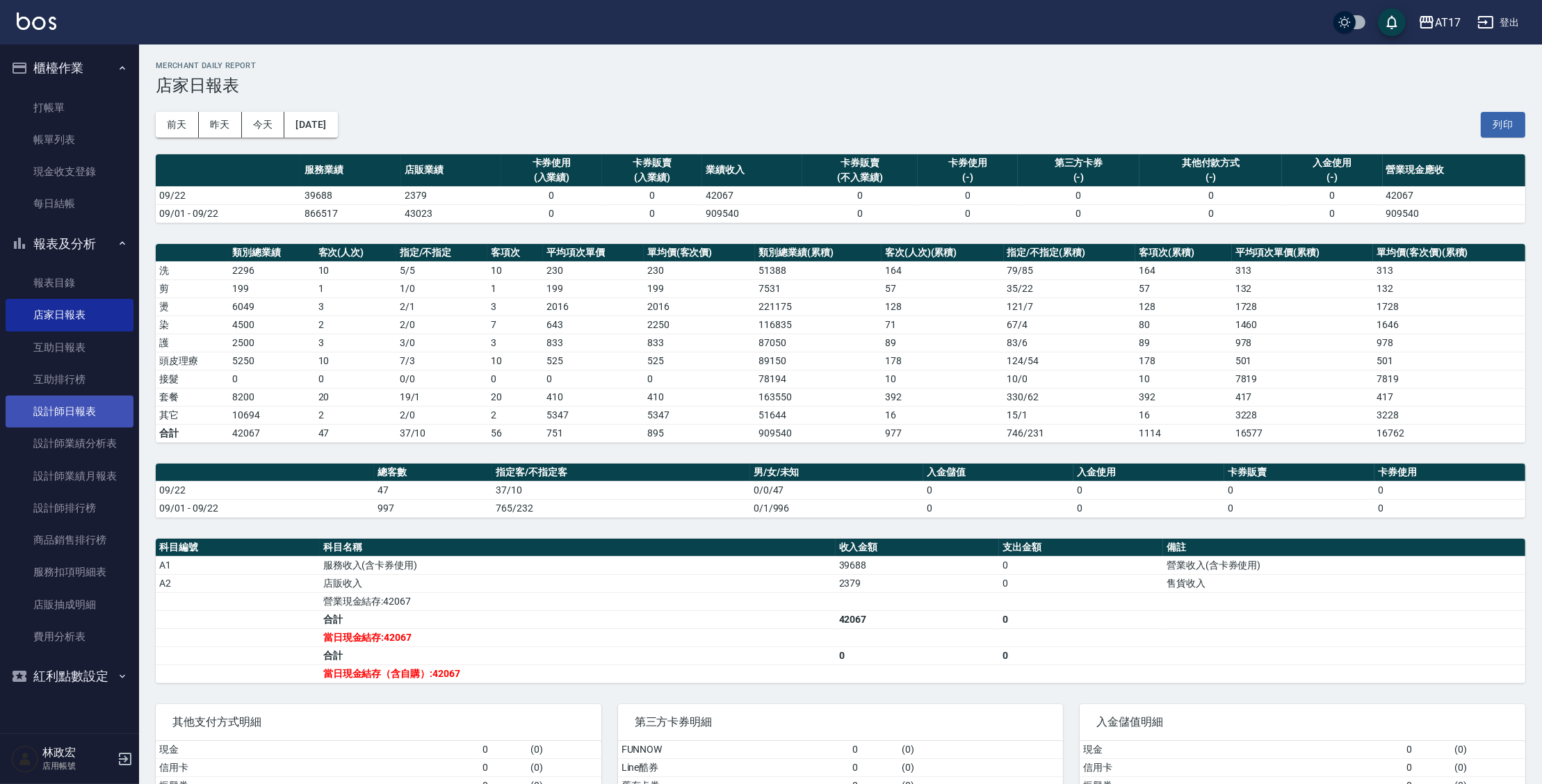
click at [102, 409] on link "設計師日報表" at bounding box center [69, 412] width 128 height 32
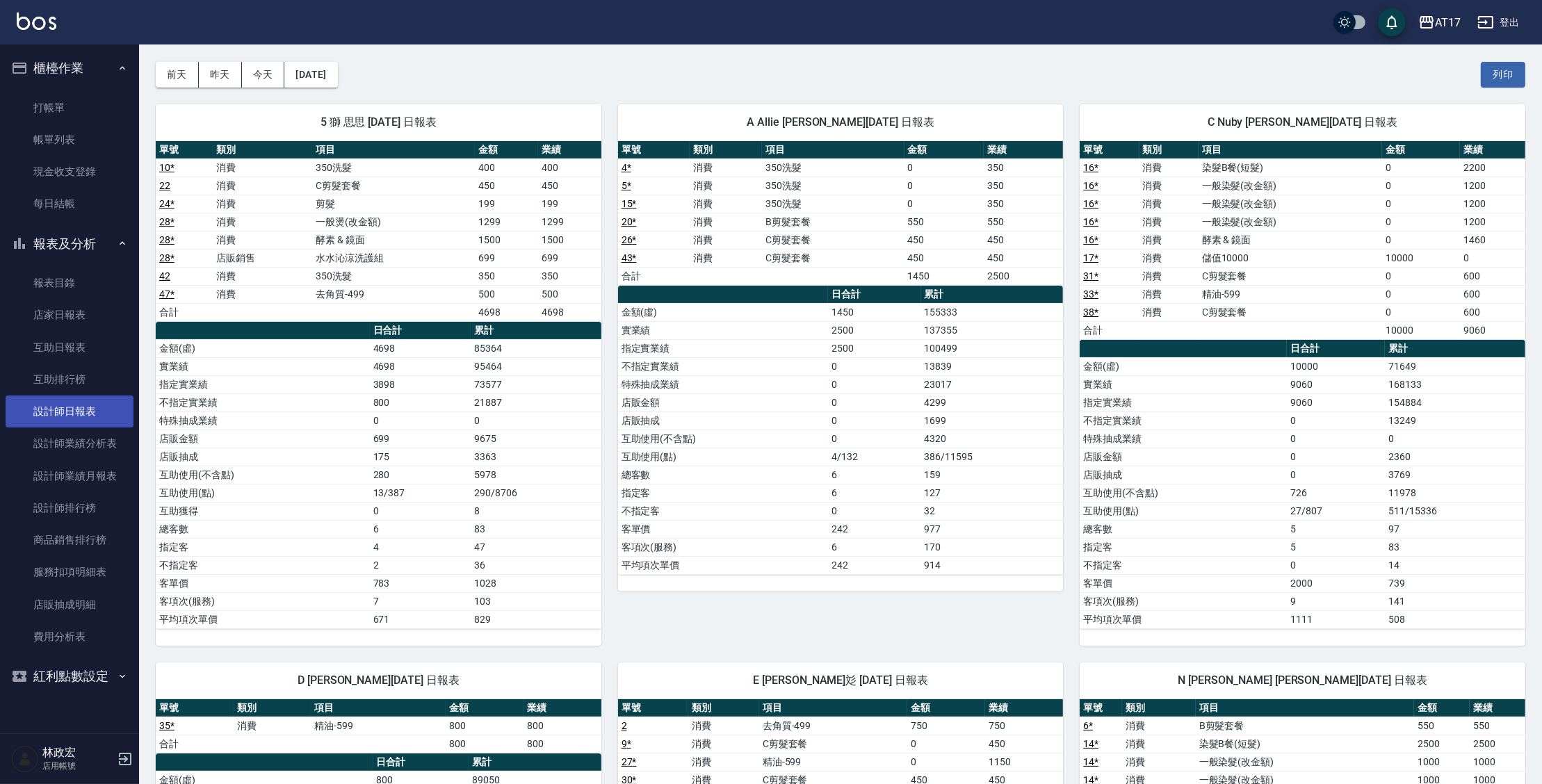
scroll to position [41, 0]
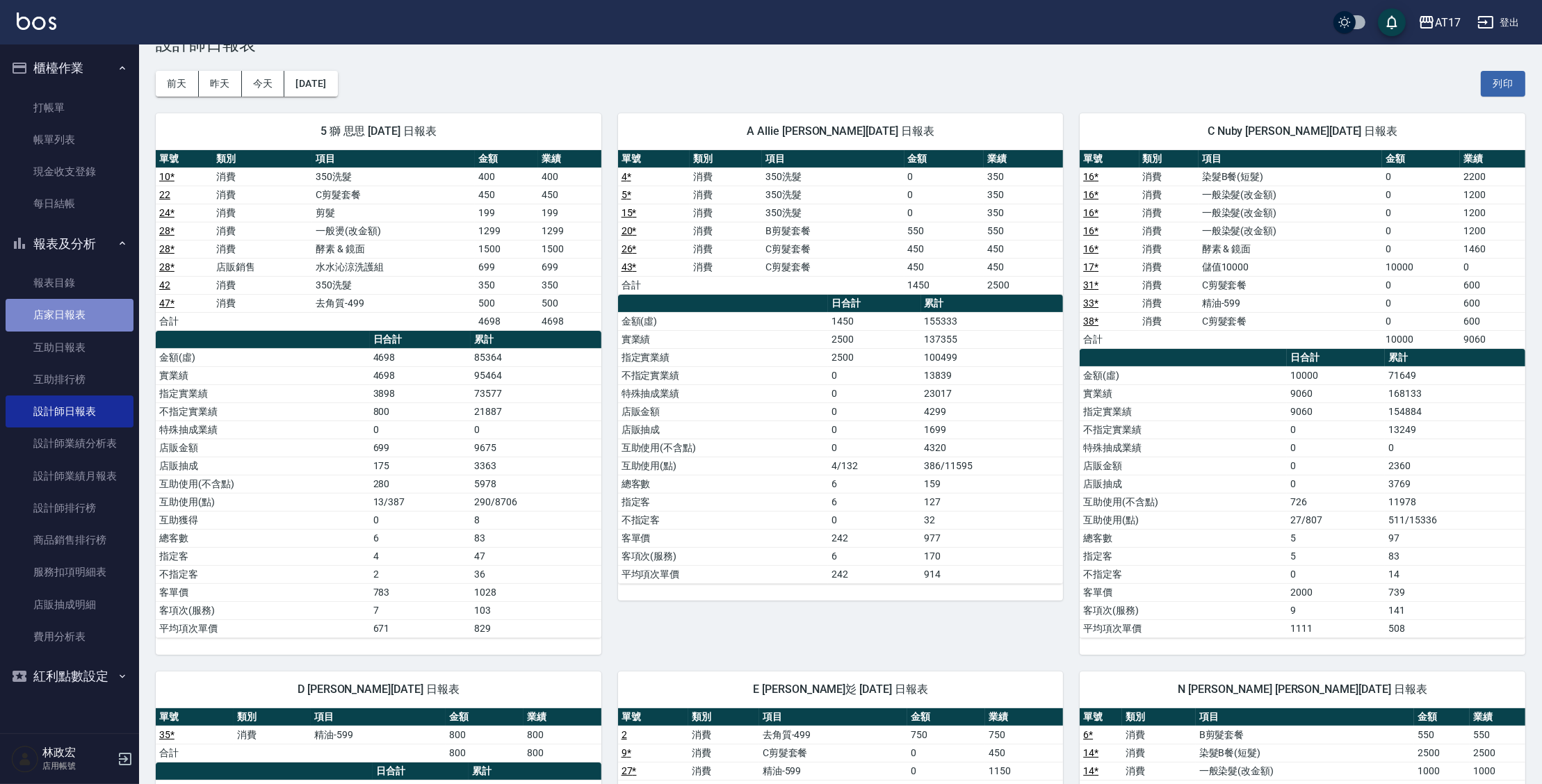
click at [43, 320] on link "店家日報表" at bounding box center [69, 315] width 128 height 32
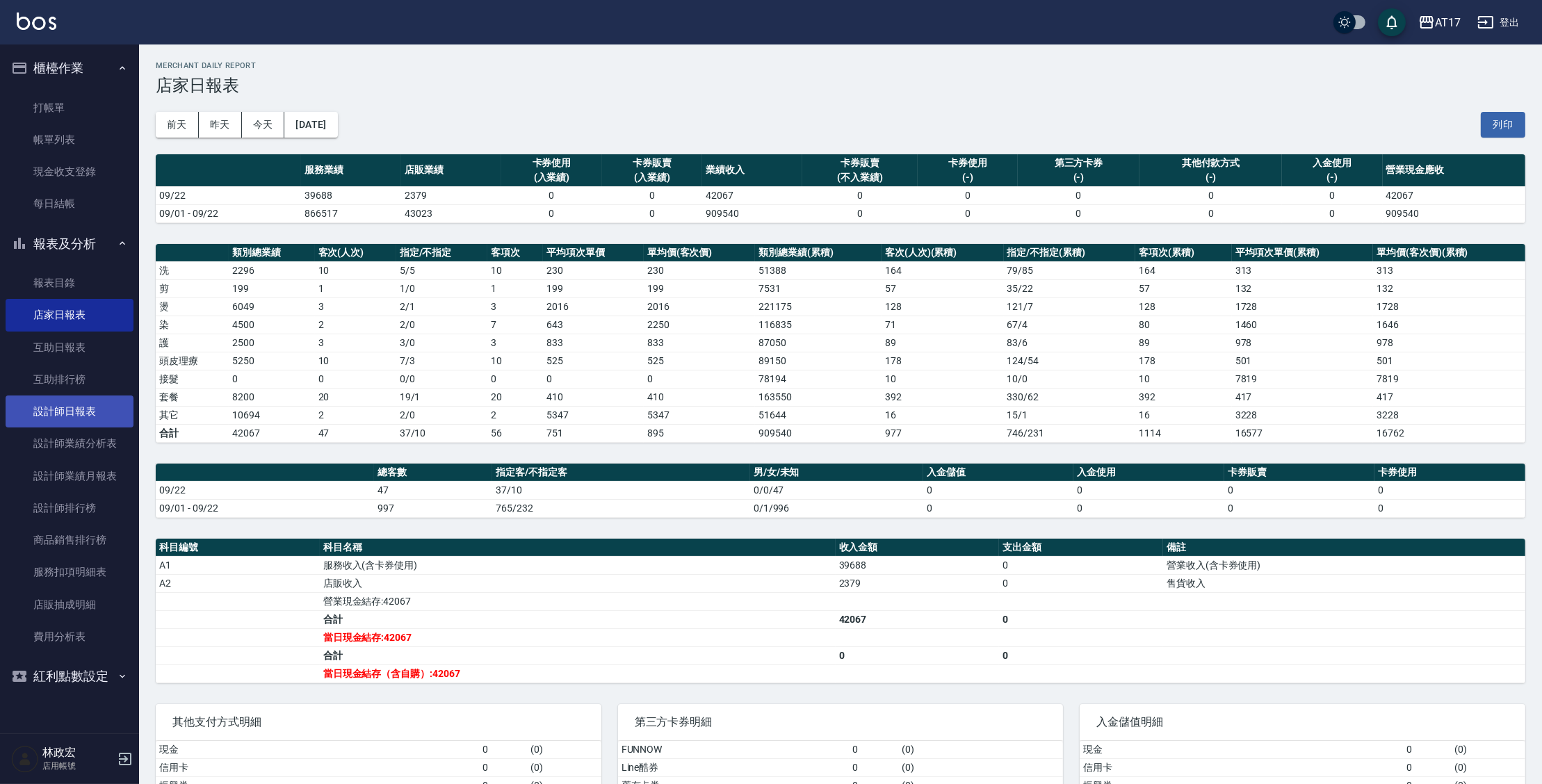
click at [98, 402] on link "設計師日報表" at bounding box center [69, 412] width 128 height 32
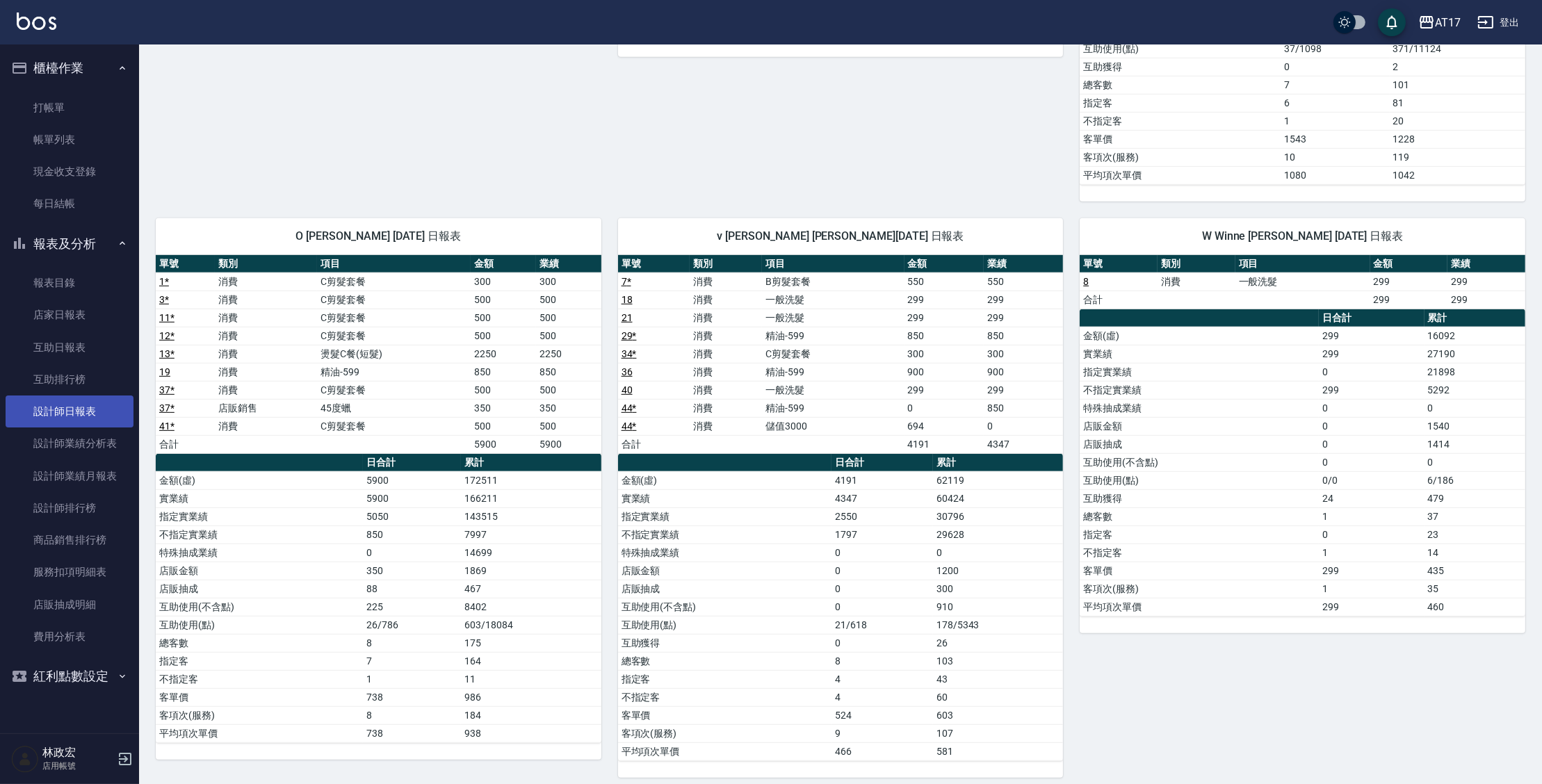
scroll to position [1127, 0]
